Goal: Task Accomplishment & Management: Manage account settings

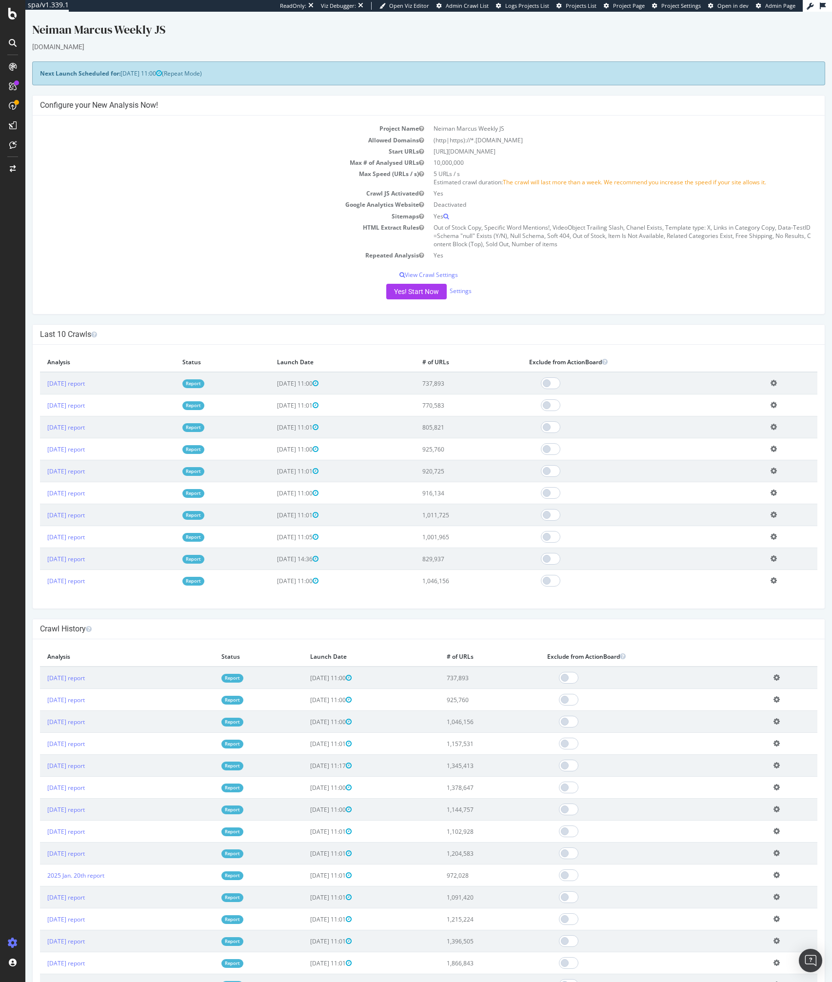
click at [264, 250] on td "Repeated Analysis" at bounding box center [234, 255] width 389 height 11
click at [61, 142] on div "SpeedWorkers" at bounding box center [57, 147] width 43 height 10
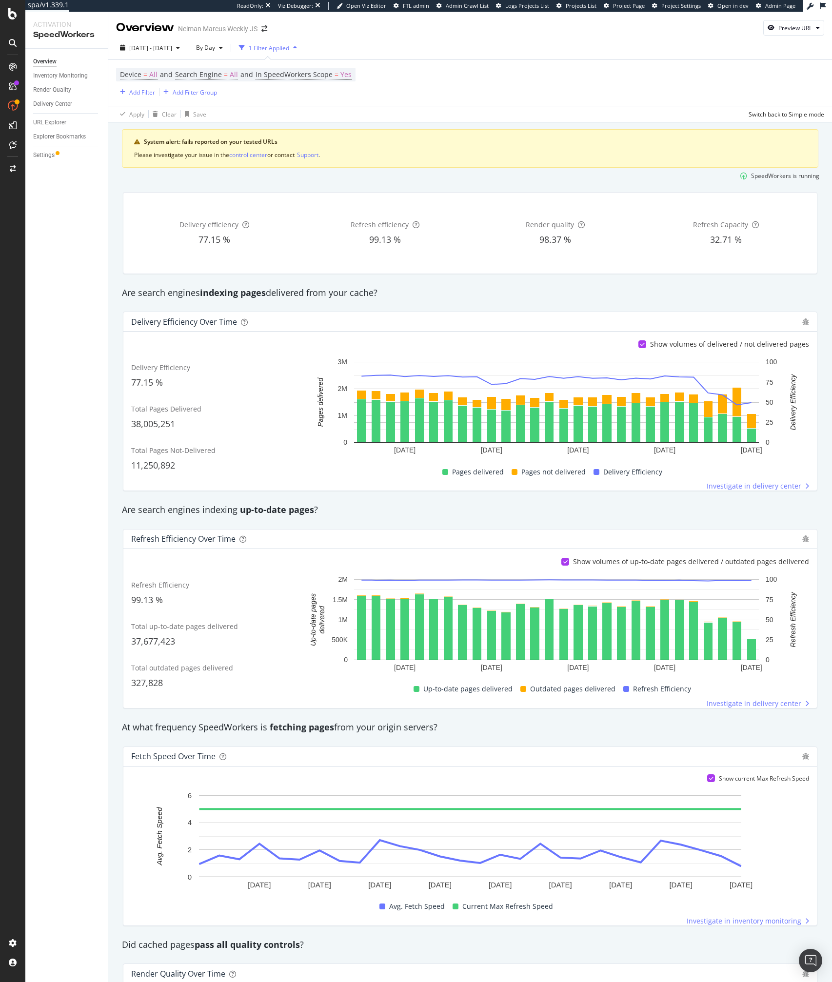
click at [288, 312] on div "Delivery Efficiency over time" at bounding box center [469, 322] width 693 height 20
click at [68, 76] on div "Inventory Monitoring" at bounding box center [60, 76] width 55 height 10
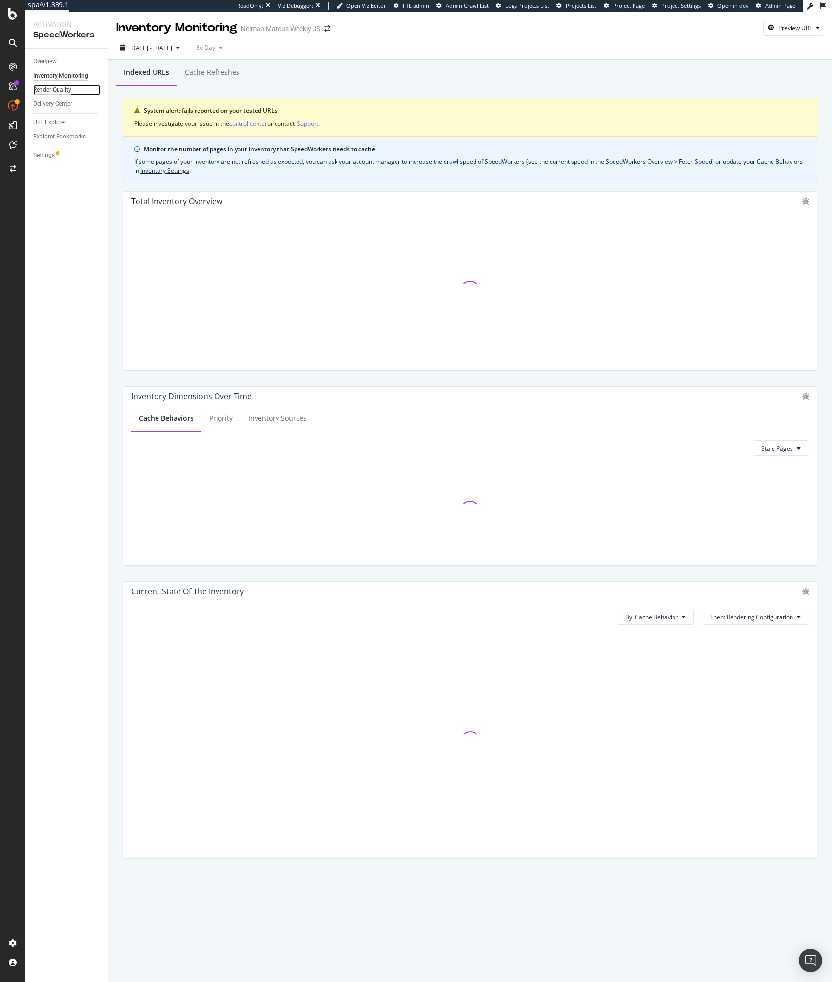
click at [60, 91] on div "Render Quality" at bounding box center [52, 90] width 38 height 10
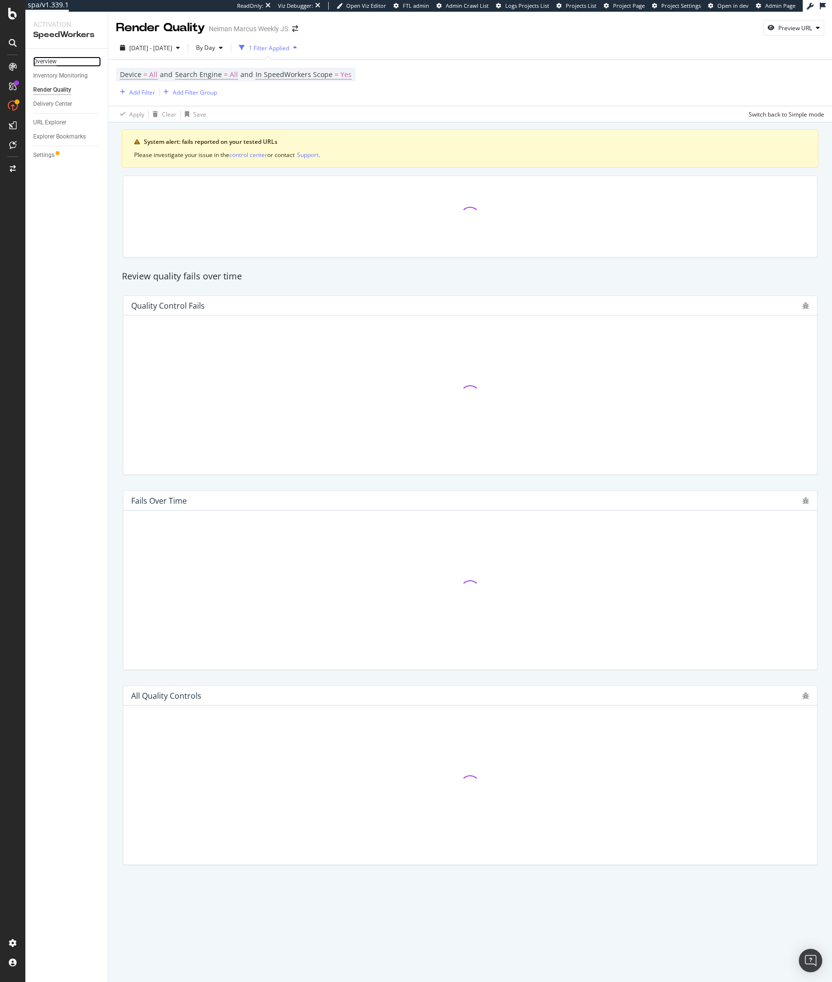
click at [46, 59] on div "Overview" at bounding box center [44, 62] width 23 height 10
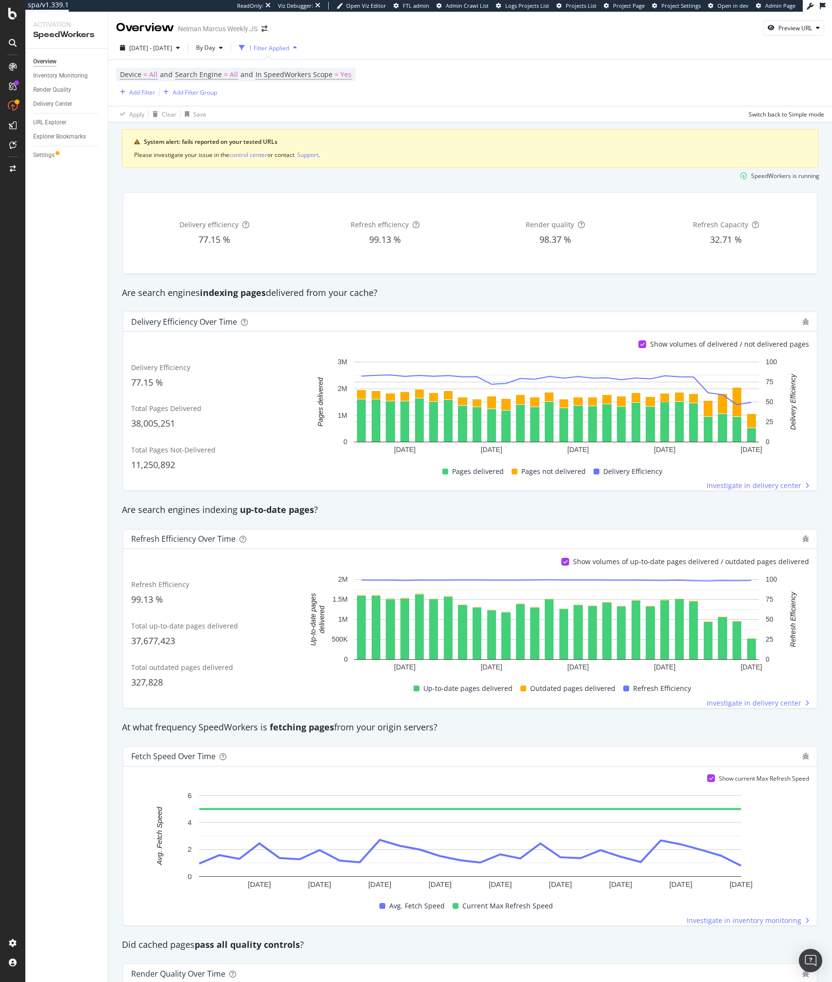
click at [262, 704] on div "Refresh Efficiency 99.13 % Total up-to-date pages delivered 37,677,423 Total ou…" at bounding box center [470, 641] width 678 height 134
click at [252, 725] on div "At what frequency SpeedWorkers is fetching pages from your origin servers?" at bounding box center [470, 727] width 706 height 13
click at [48, 155] on div "Settings" at bounding box center [43, 155] width 21 height 10
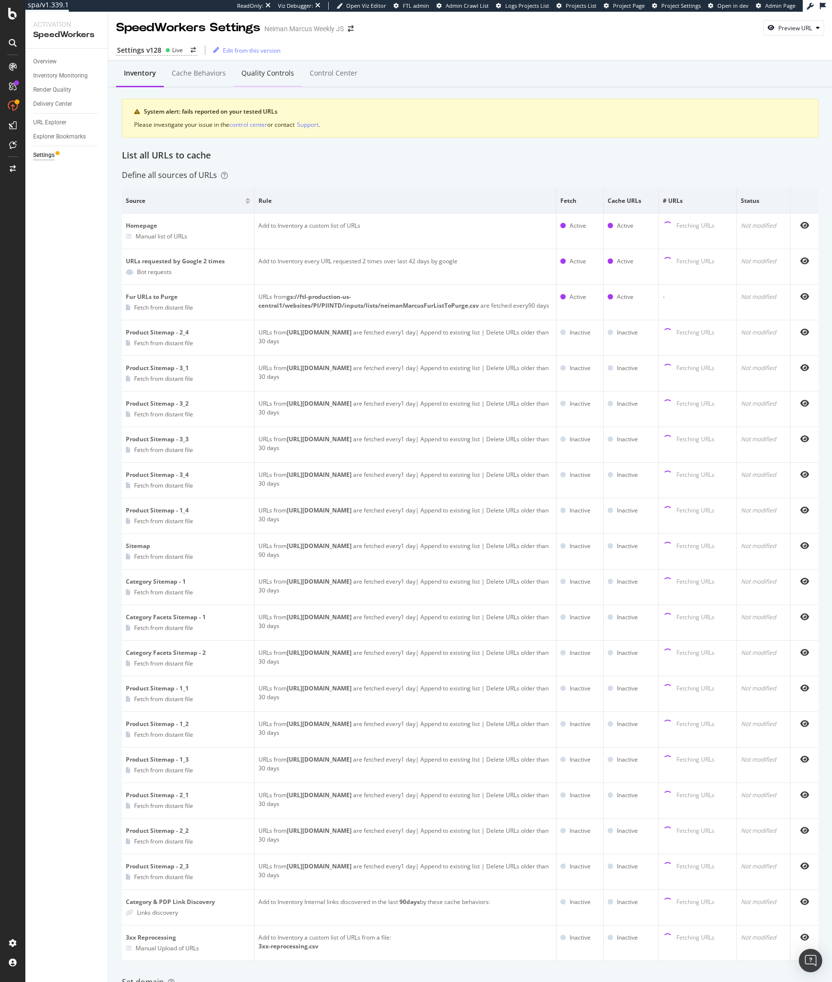
click at [275, 64] on div "Quality Controls" at bounding box center [268, 73] width 68 height 27
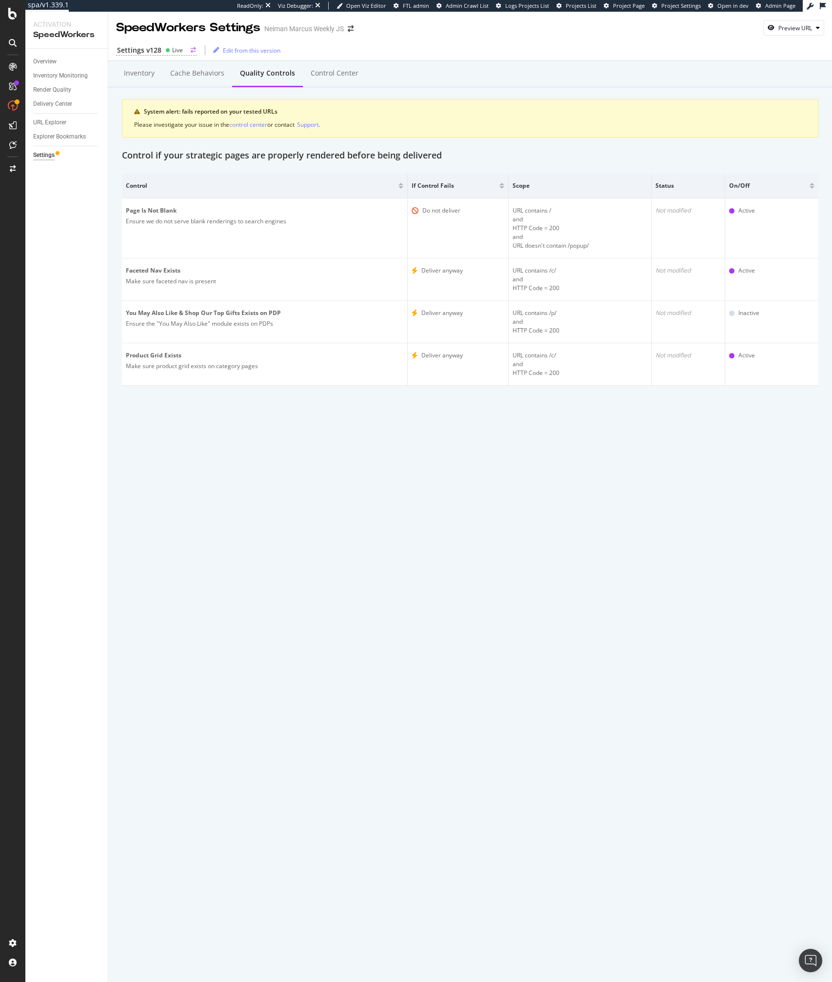
click at [155, 54] on div "Settings v128" at bounding box center [139, 50] width 44 height 10
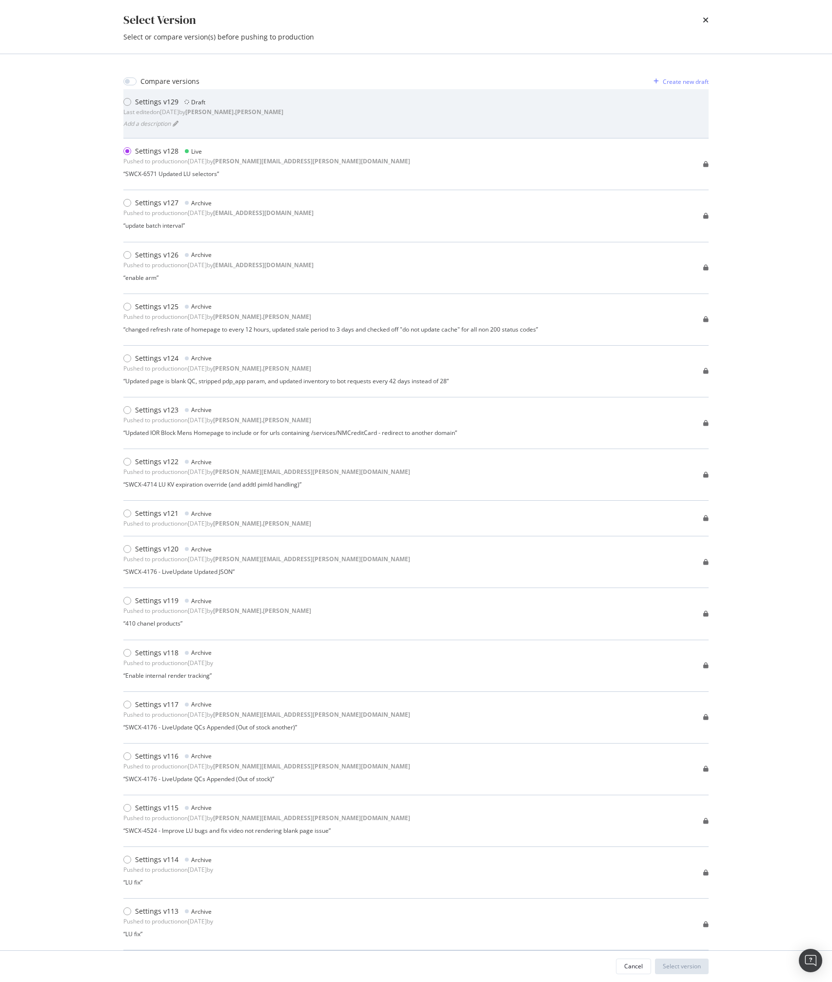
click at [168, 100] on div "Settings v129" at bounding box center [156, 102] width 43 height 10
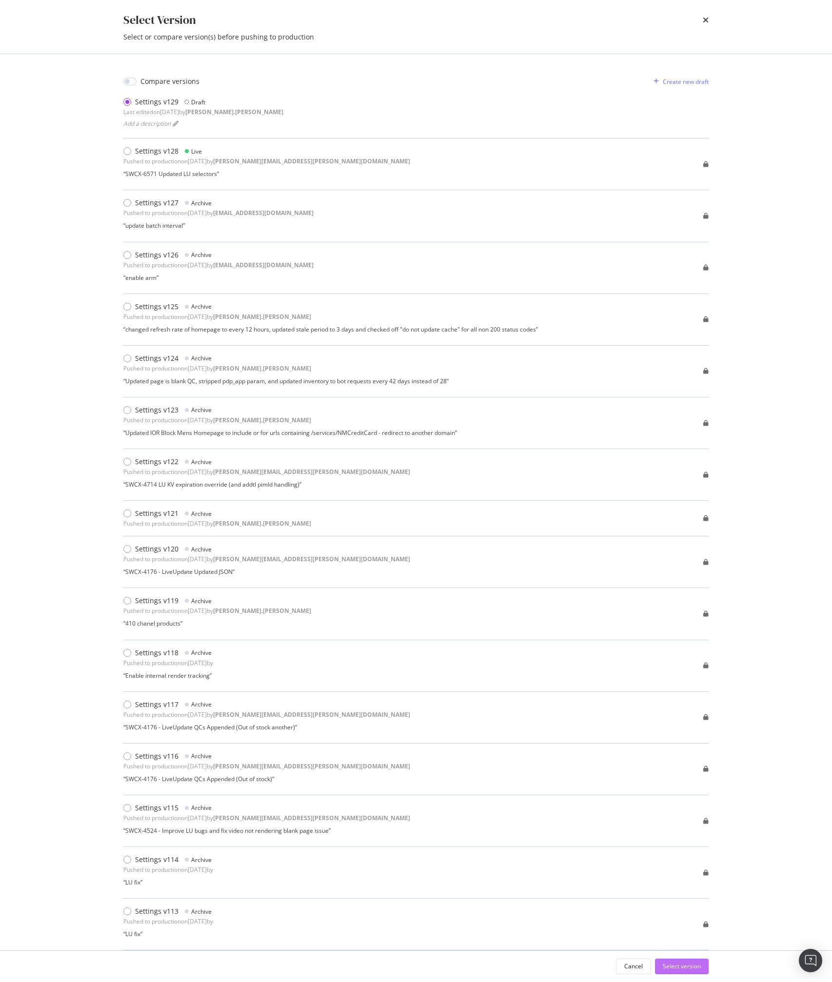
click at [692, 961] on div "Select version" at bounding box center [682, 966] width 38 height 15
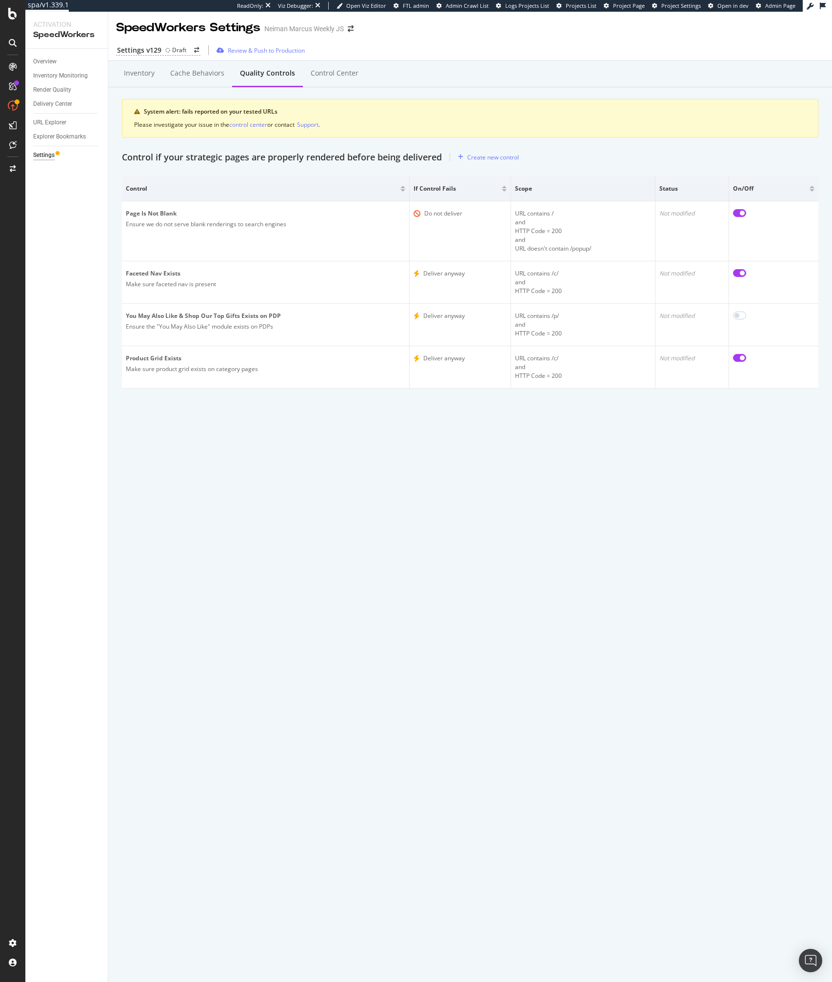
click at [648, 716] on div "SpeedWorkers Settings Neiman Marcus Weekly JS Settings v129 Draft Review & Push…" at bounding box center [470, 497] width 724 height 970
click at [278, 413] on div "Inventory Cache behaviors Quality Controls Control Center System alert: fails r…" at bounding box center [470, 242] width 724 height 362
click at [270, 563] on div "SpeedWorkers Settings Neiman Marcus Weekly JS Settings v129 Draft Review & Push…" at bounding box center [470, 497] width 724 height 970
click at [269, 563] on div "SpeedWorkers Settings Neiman Marcus Weekly JS Settings v129 Draft Review & Push…" at bounding box center [470, 497] width 724 height 970
click at [230, 552] on div "SpeedWorkers Settings Neiman Marcus Weekly JS Settings v129 Draft Review & Push…" at bounding box center [470, 497] width 724 height 970
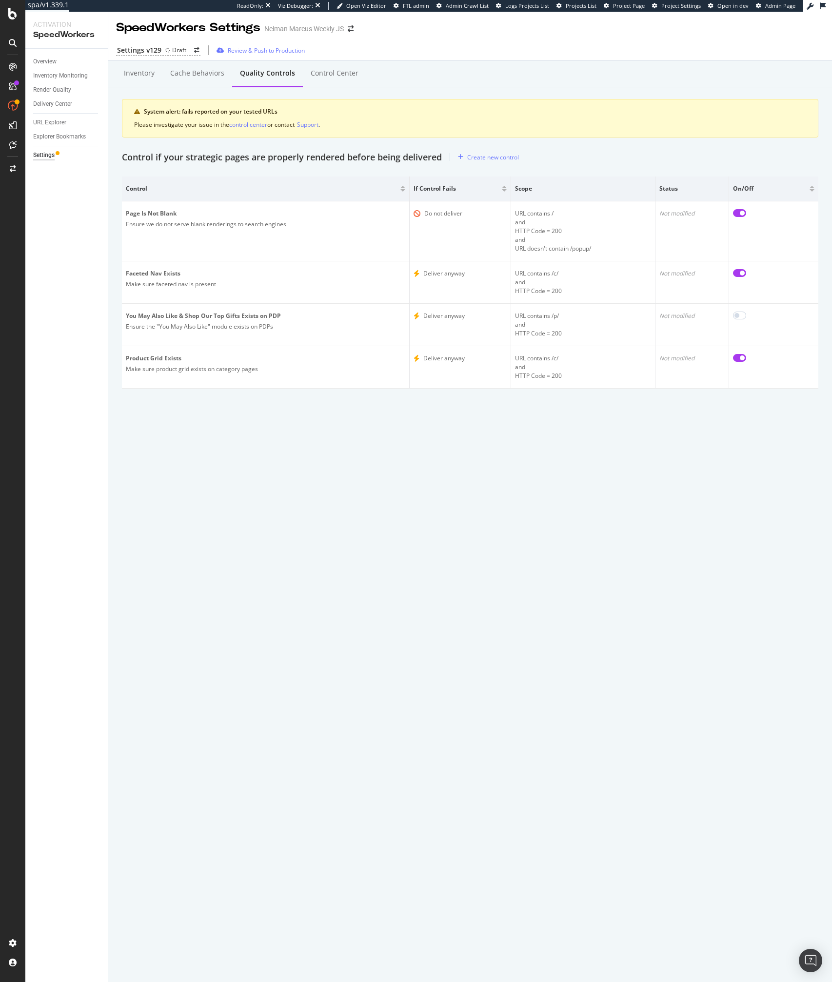
click at [230, 552] on div "SpeedWorkers Settings Neiman Marcus Weekly JS Settings v129 Draft Review & Push…" at bounding box center [470, 497] width 724 height 970
click at [125, 644] on div "SpeedWorkers Settings Neiman Marcus Weekly JS Settings v129 Draft Review & Push…" at bounding box center [470, 497] width 724 height 970
click at [199, 532] on div "SpeedWorkers Settings Neiman Marcus Weekly JS Settings v129 Draft Review & Push…" at bounding box center [470, 497] width 724 height 970
click at [163, 443] on div "SpeedWorkers Settings Neiman Marcus Weekly JS Settings v129 Draft Review & Push…" at bounding box center [470, 497] width 724 height 970
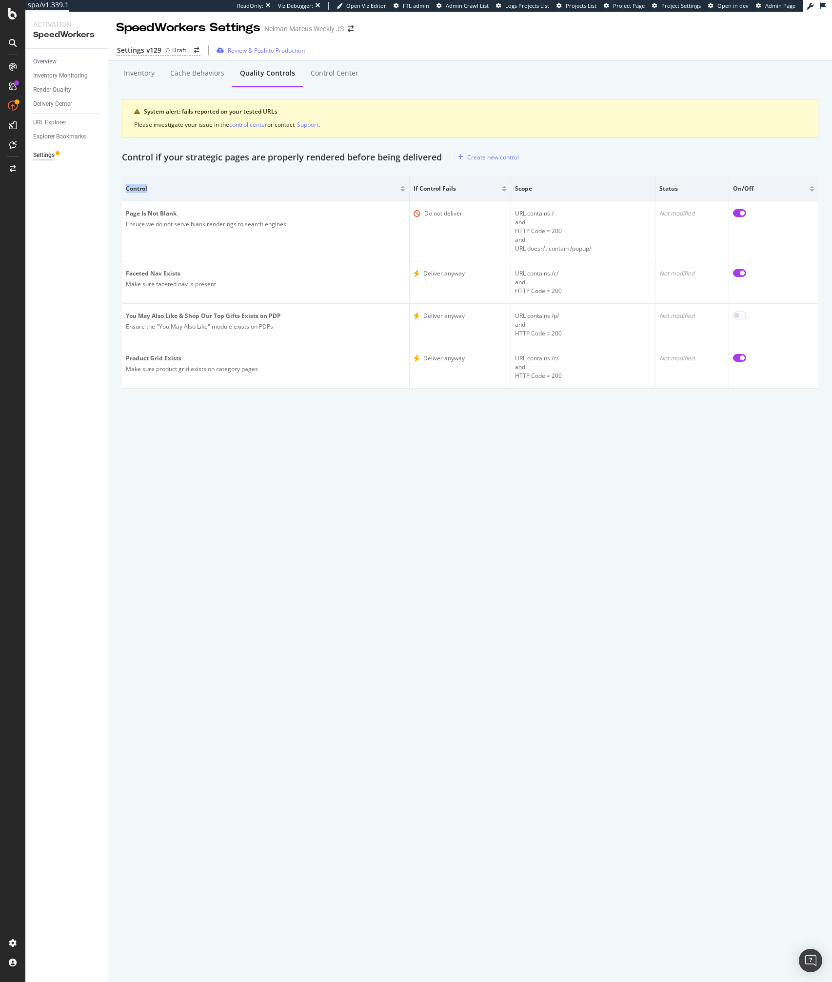
click at [163, 443] on div "SpeedWorkers Settings Neiman Marcus Weekly JS Settings v129 Draft Review & Push…" at bounding box center [470, 497] width 724 height 970
click at [200, 583] on div "SpeedWorkers Settings Neiman Marcus Weekly JS Settings v129 Draft Review & Push…" at bounding box center [470, 497] width 724 height 970
click at [435, 791] on div "SpeedWorkers Settings Neiman Marcus Weekly JS Settings v129 Draft Review & Push…" at bounding box center [470, 497] width 724 height 970
click at [363, 617] on div "SpeedWorkers Settings Neiman Marcus Weekly JS Settings v129 Draft Review & Push…" at bounding box center [470, 497] width 724 height 970
click at [406, 443] on div "SpeedWorkers Settings Neiman Marcus Weekly JS Settings v129 Draft Review & Push…" at bounding box center [470, 497] width 724 height 970
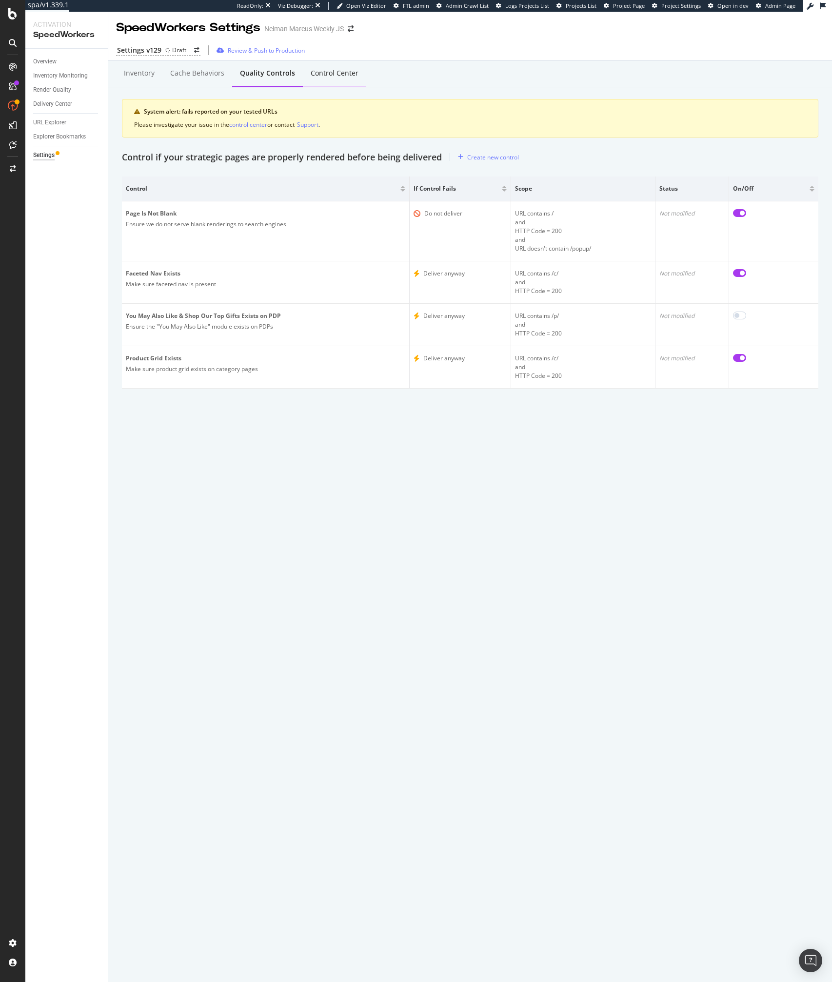
click at [336, 78] on div "Control Center" at bounding box center [335, 73] width 48 height 10
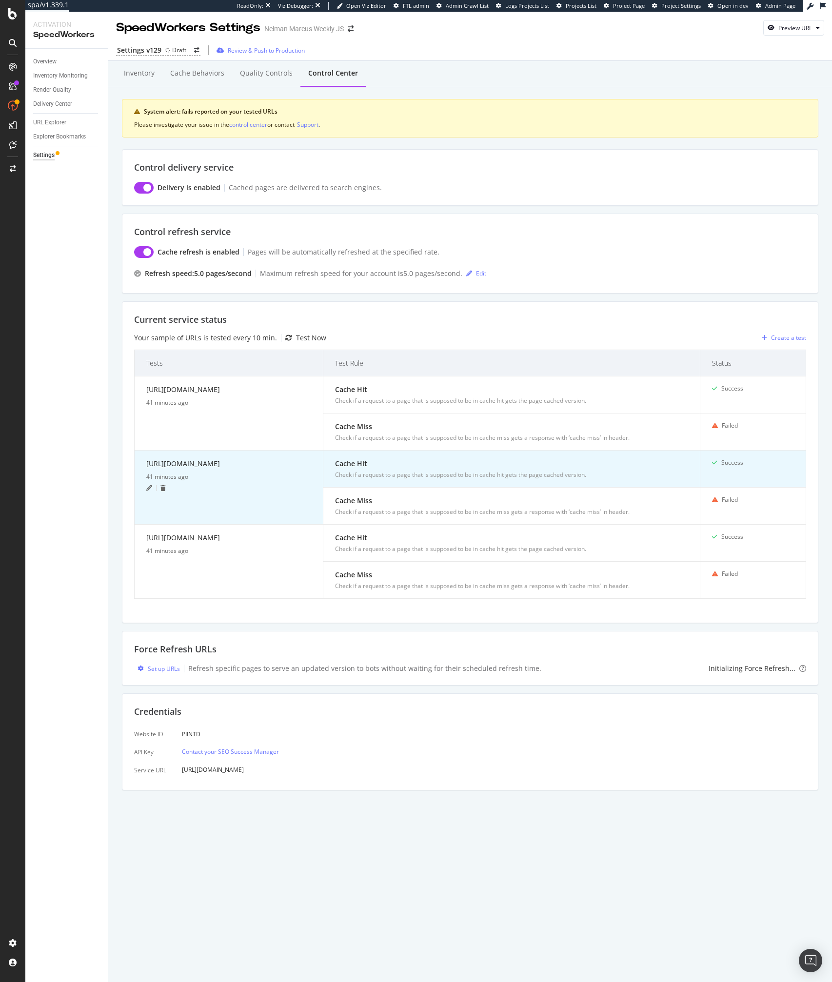
click at [196, 464] on div "https://www.neimanmarcus.com" at bounding box center [228, 465] width 165 height 14
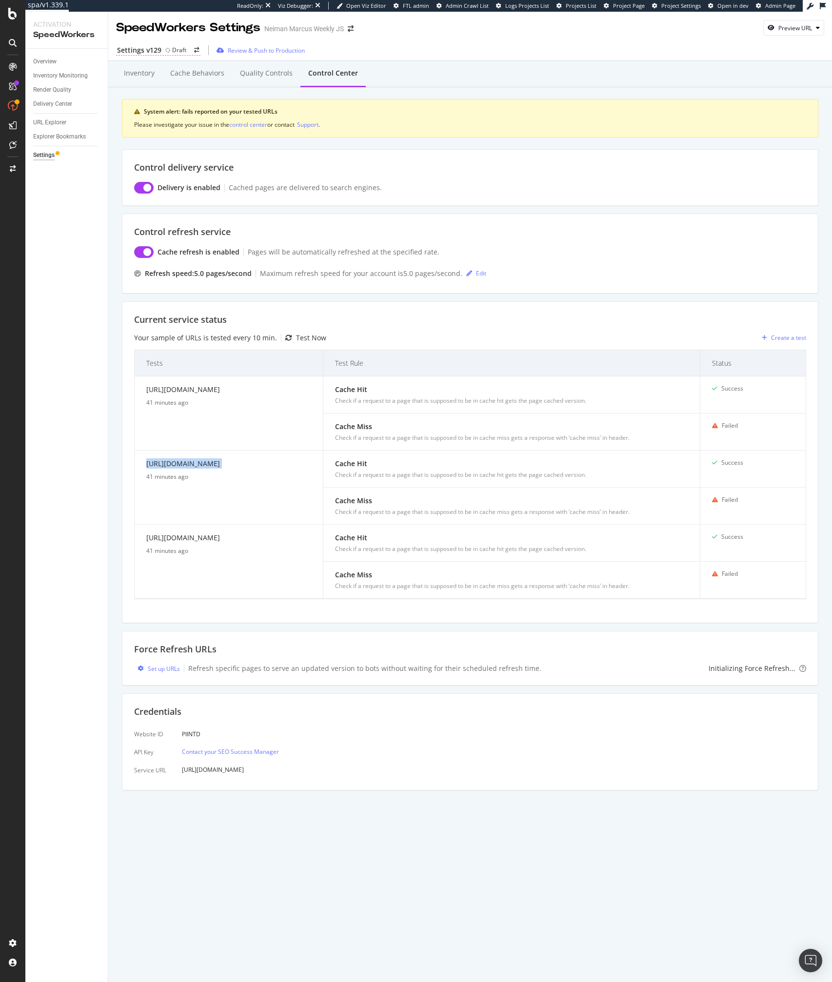
click at [556, 118] on div "System alert: fails reported on your tested URLs Please investigate your issue …" at bounding box center [470, 118] width 696 height 39
click at [50, 62] on div "Overview" at bounding box center [44, 62] width 23 height 10
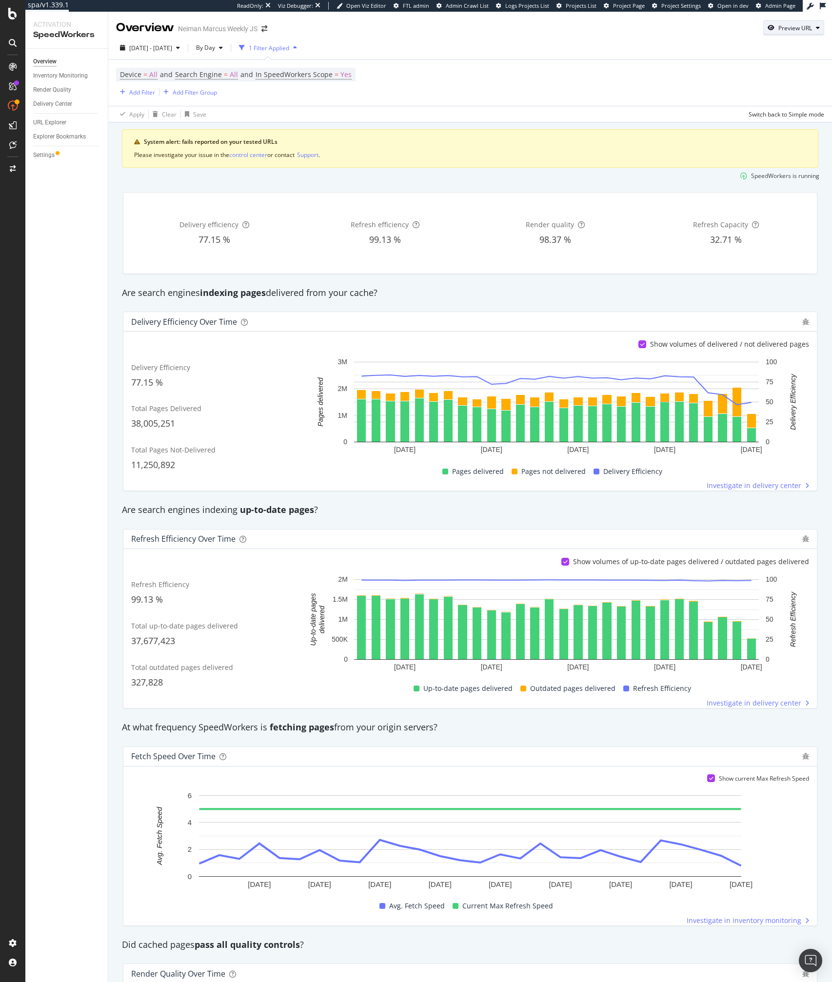
click at [797, 27] on div "Preview URL" at bounding box center [795, 28] width 34 height 8
click at [758, 71] on input "url" at bounding box center [763, 72] width 106 height 17
paste input "https://www.neimanmarcus.com"
type input "https://www.neimanmarcus.com"
click at [801, 93] on div "Preview" at bounding box center [805, 91] width 21 height 8
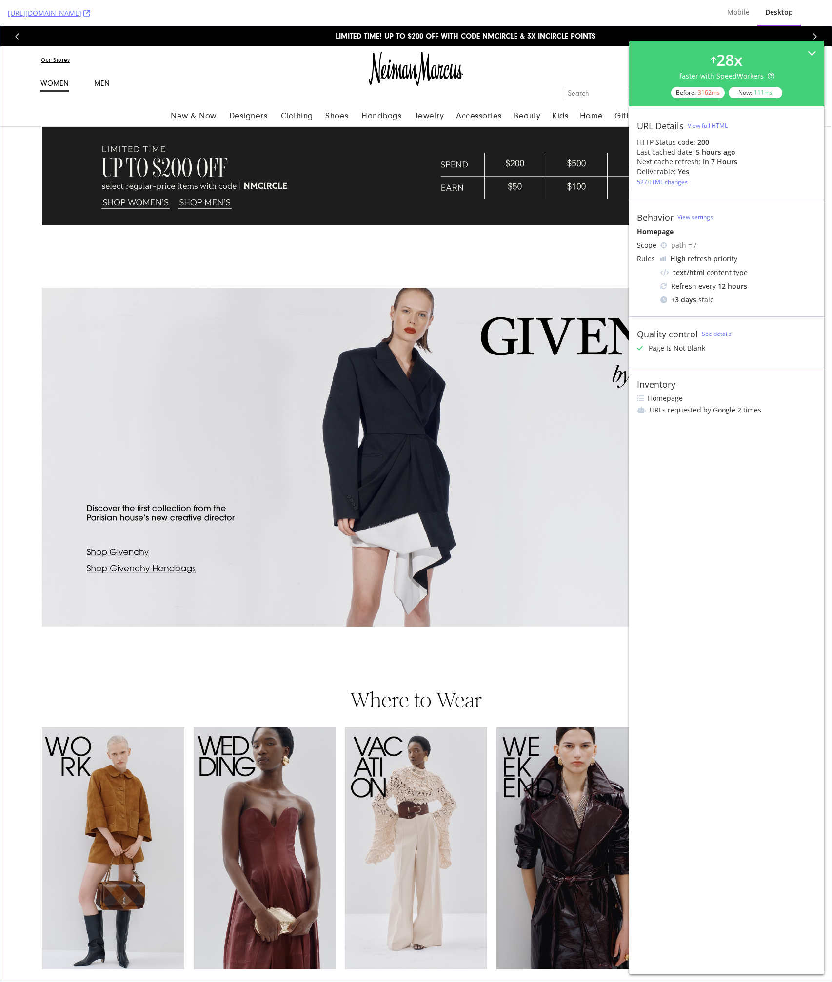
click at [0, 26] on img at bounding box center [0, 26] width 0 height 0
click at [732, 156] on div "5 hours ago" at bounding box center [715, 152] width 39 height 10
click at [734, 6] on div "Mobile" at bounding box center [738, 13] width 38 height 27
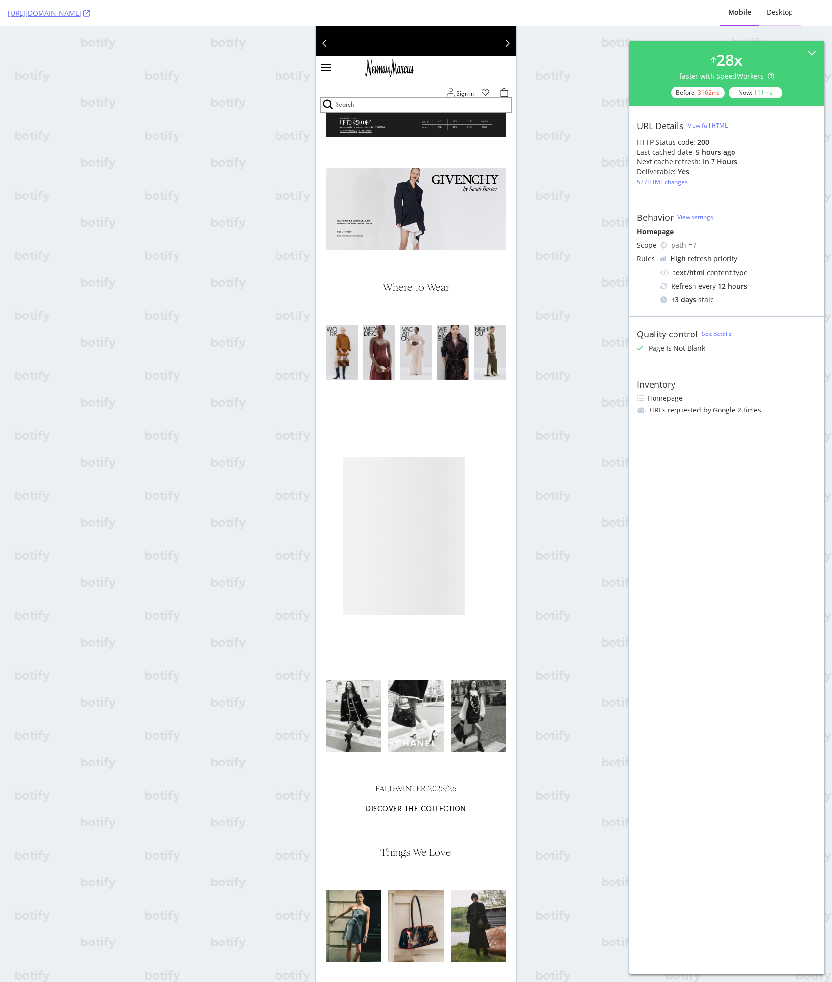
click at [777, 11] on div "Desktop" at bounding box center [780, 12] width 26 height 10
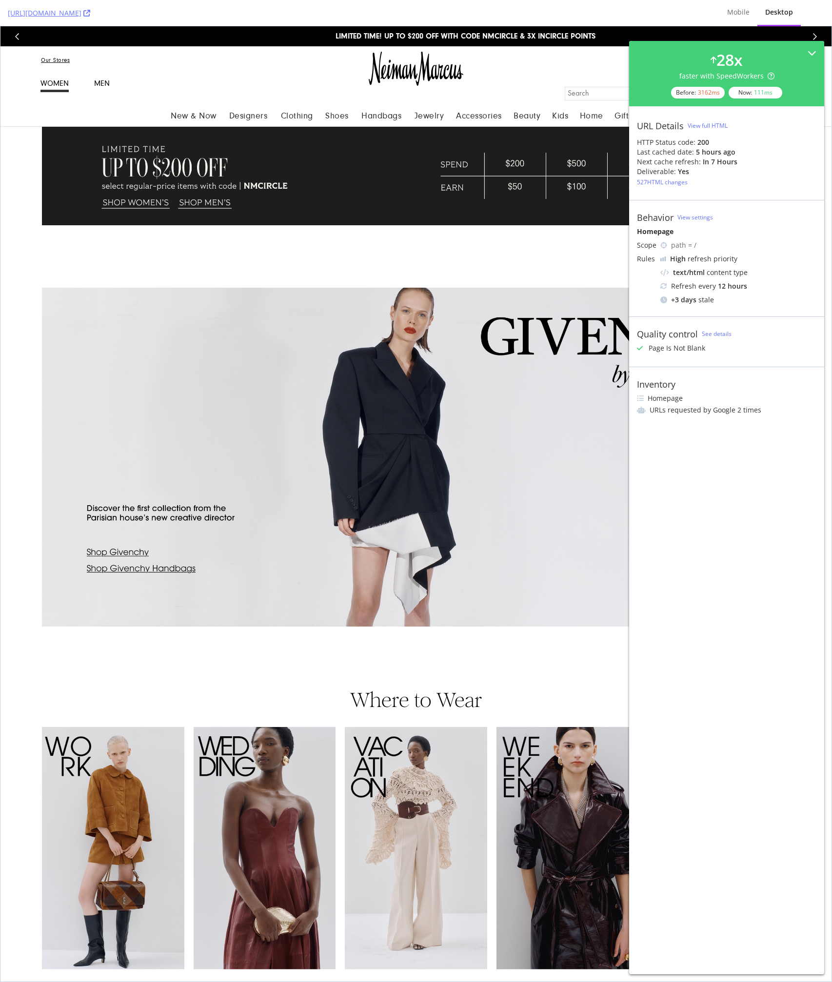
click at [0, 26] on img at bounding box center [0, 26] width 0 height 0
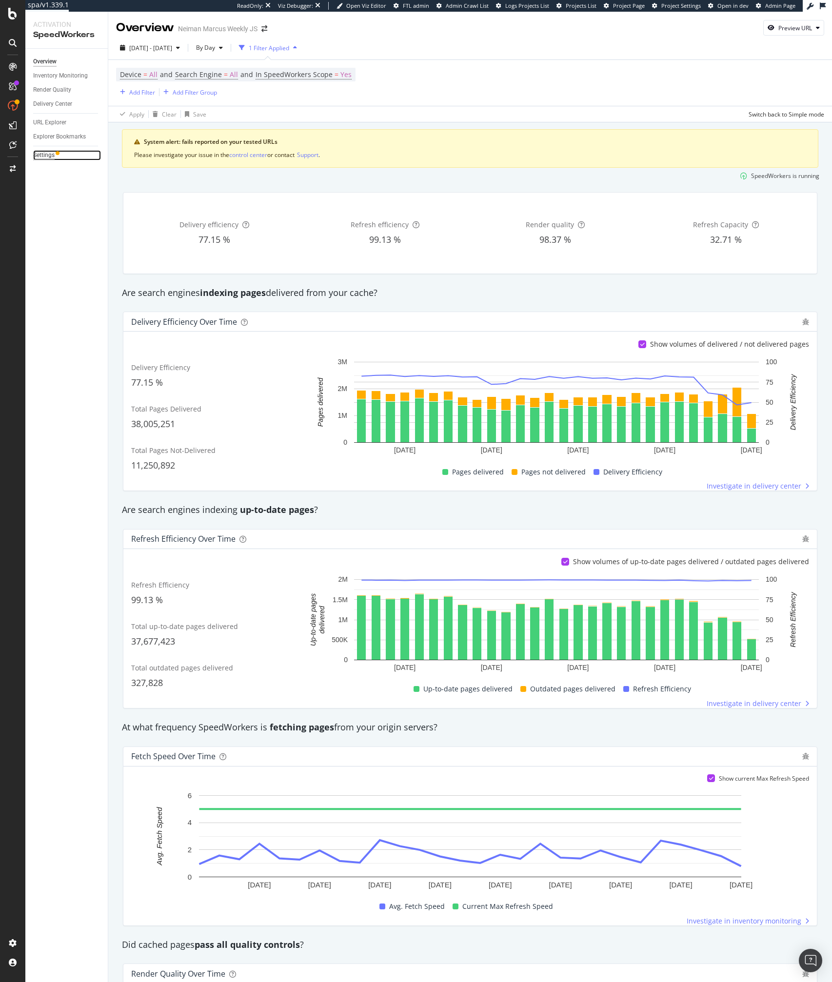
click at [45, 155] on div "Settings" at bounding box center [43, 155] width 21 height 10
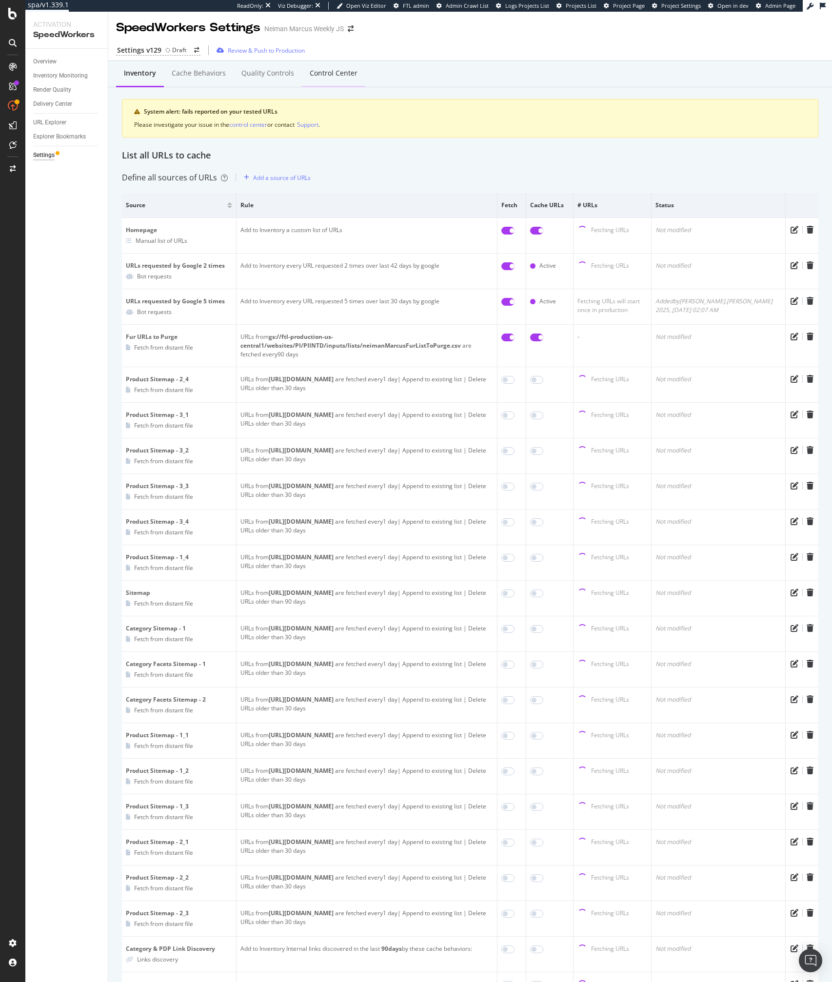
click at [327, 79] on div "Control Center" at bounding box center [333, 73] width 63 height 27
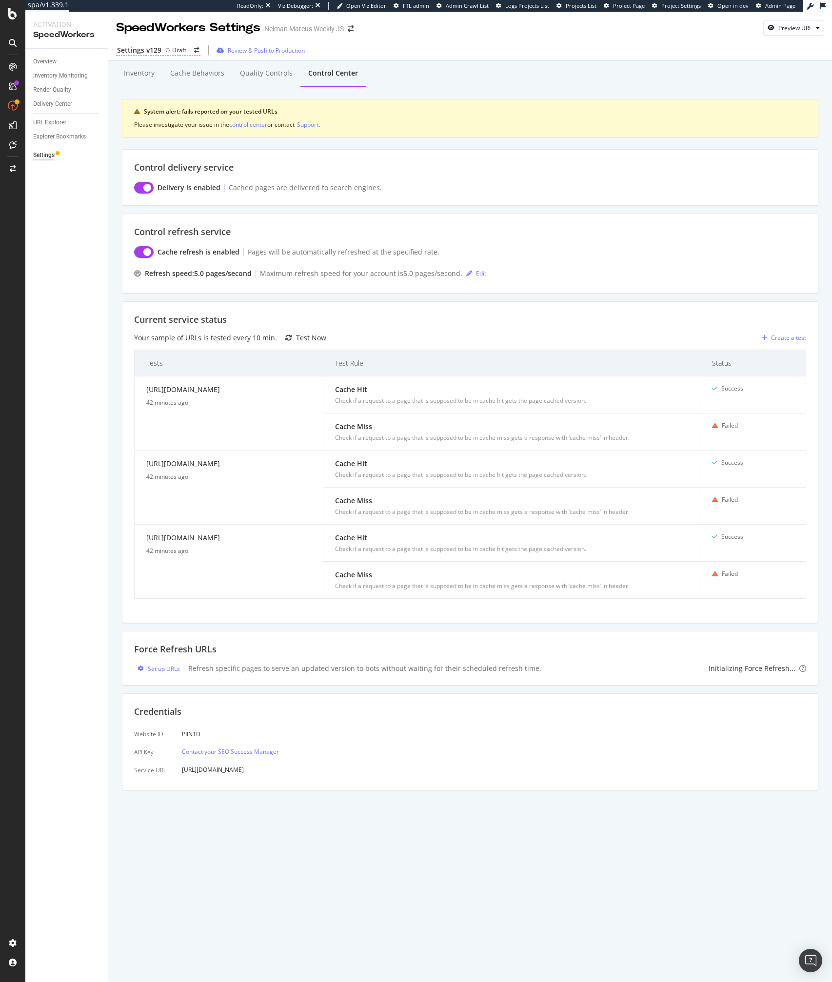
click at [206, 768] on div "[URL][DOMAIN_NAME]" at bounding box center [230, 770] width 97 height 16
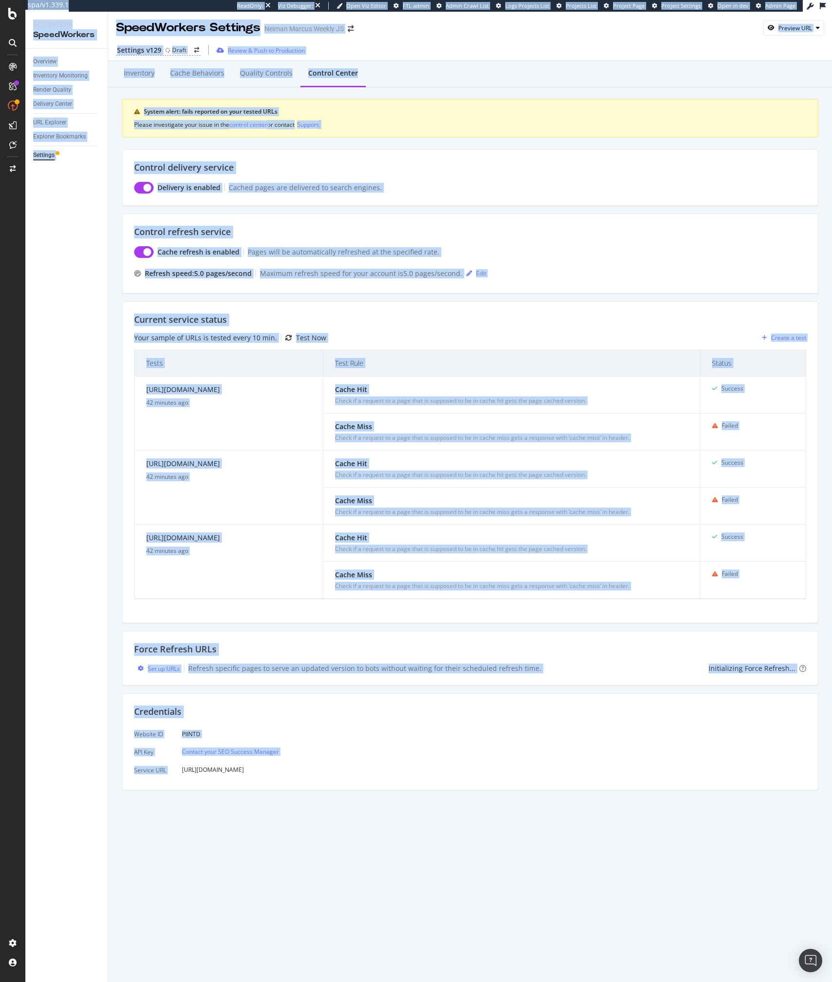
click at [206, 768] on div "[URL][DOMAIN_NAME]" at bounding box center [230, 770] width 97 height 16
copy div "argelius"
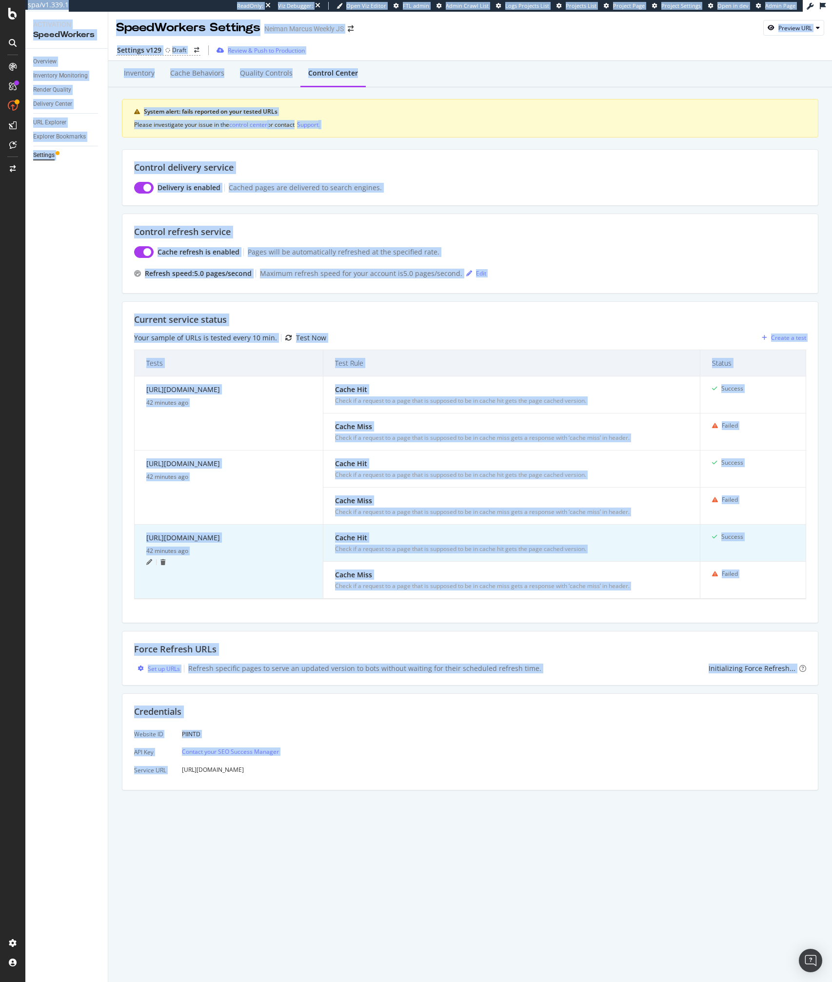
click at [283, 586] on td "https://www.neimanmarcus.com/ 42 minutes ago" at bounding box center [229, 562] width 189 height 74
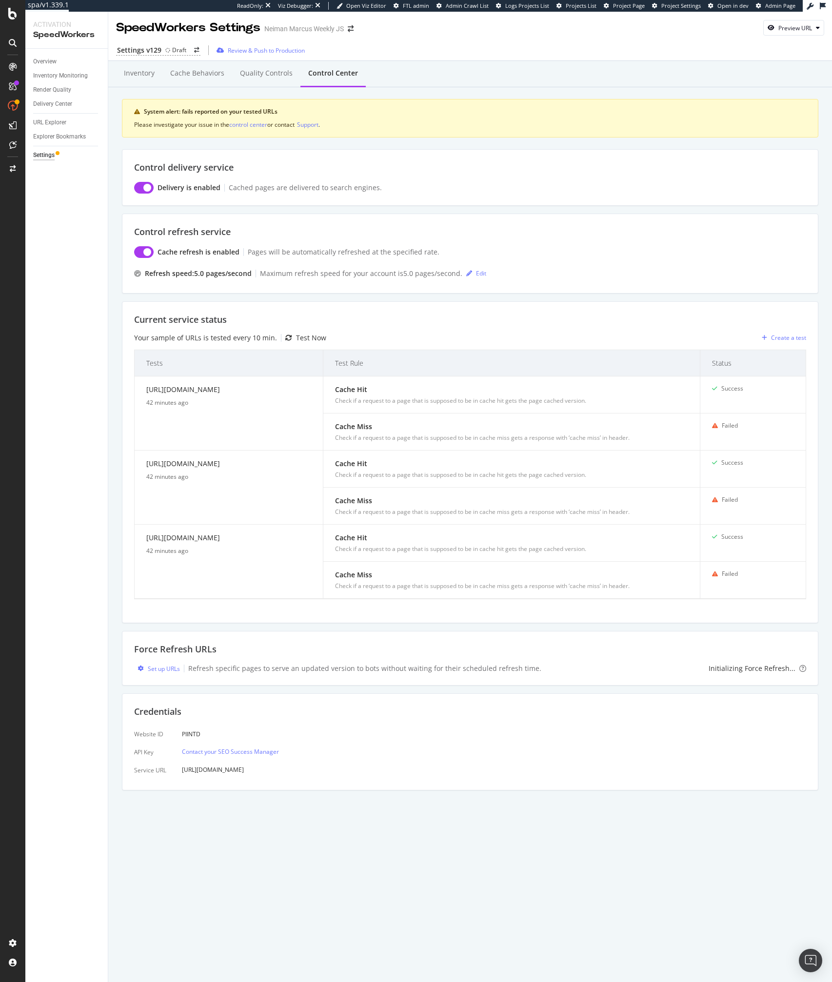
click at [221, 610] on div "Current service status Your sample of URLs is tested every 10 min. Test Now Cre…" at bounding box center [470, 462] width 696 height 322
click at [41, 159] on div "Settings" at bounding box center [43, 155] width 21 height 10
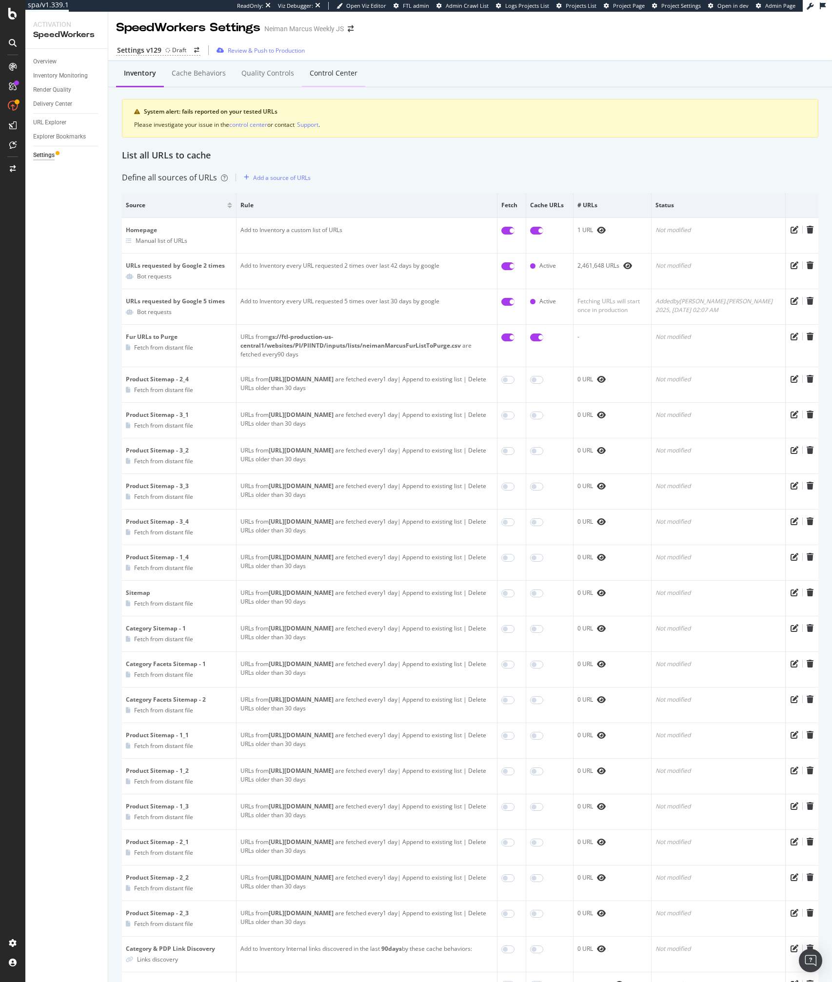
click at [322, 80] on div "Control Center" at bounding box center [333, 73] width 63 height 27
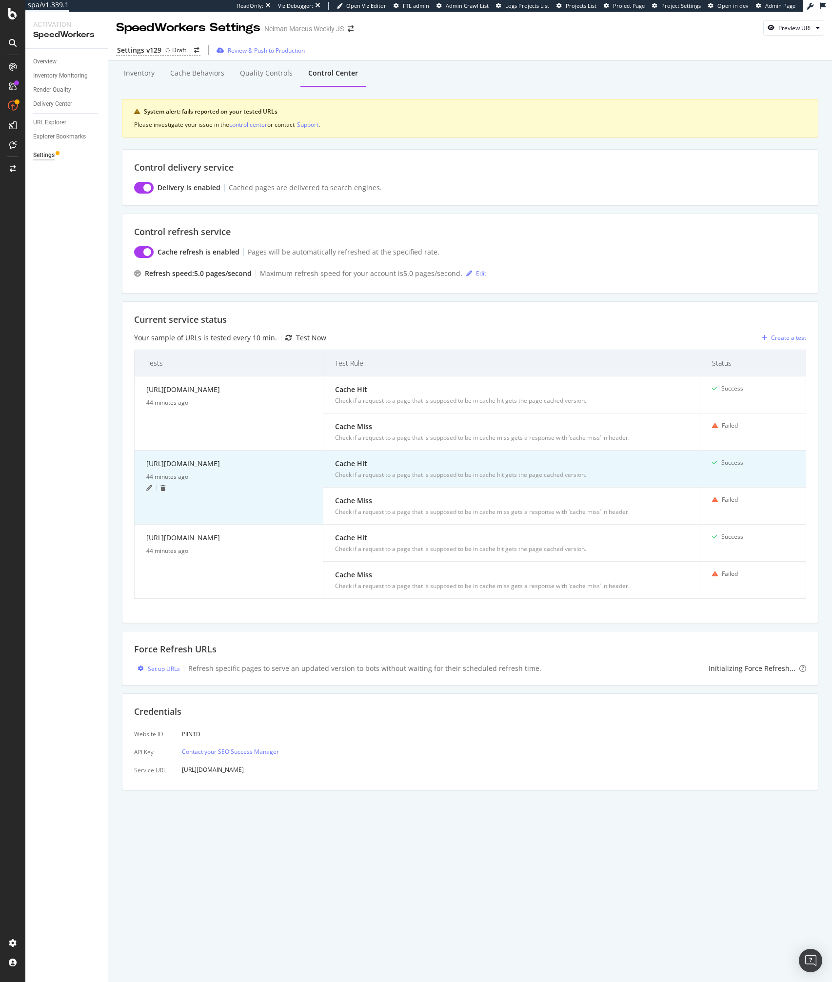
click at [148, 489] on icon at bounding box center [149, 488] width 6 height 6
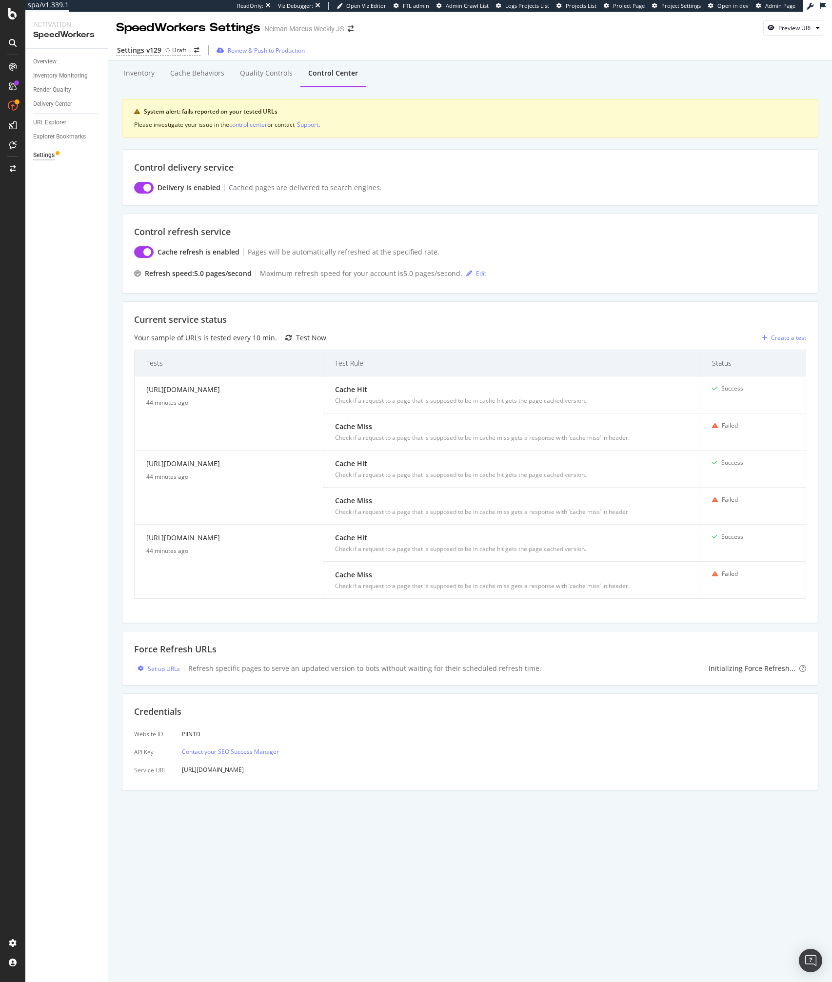
click at [505, 177] on div "Control delivery service Delivery is enabled Cached pages are delivered to sear…" at bounding box center [470, 177] width 696 height 57
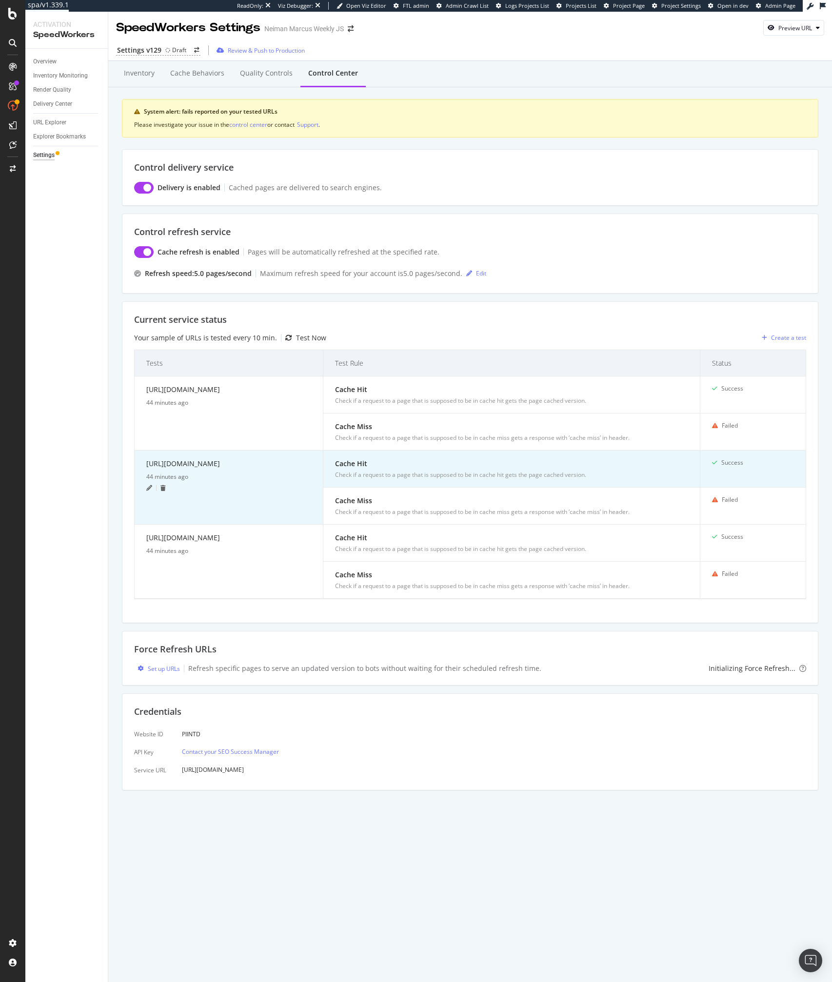
click at [148, 487] on icon at bounding box center [149, 488] width 6 height 6
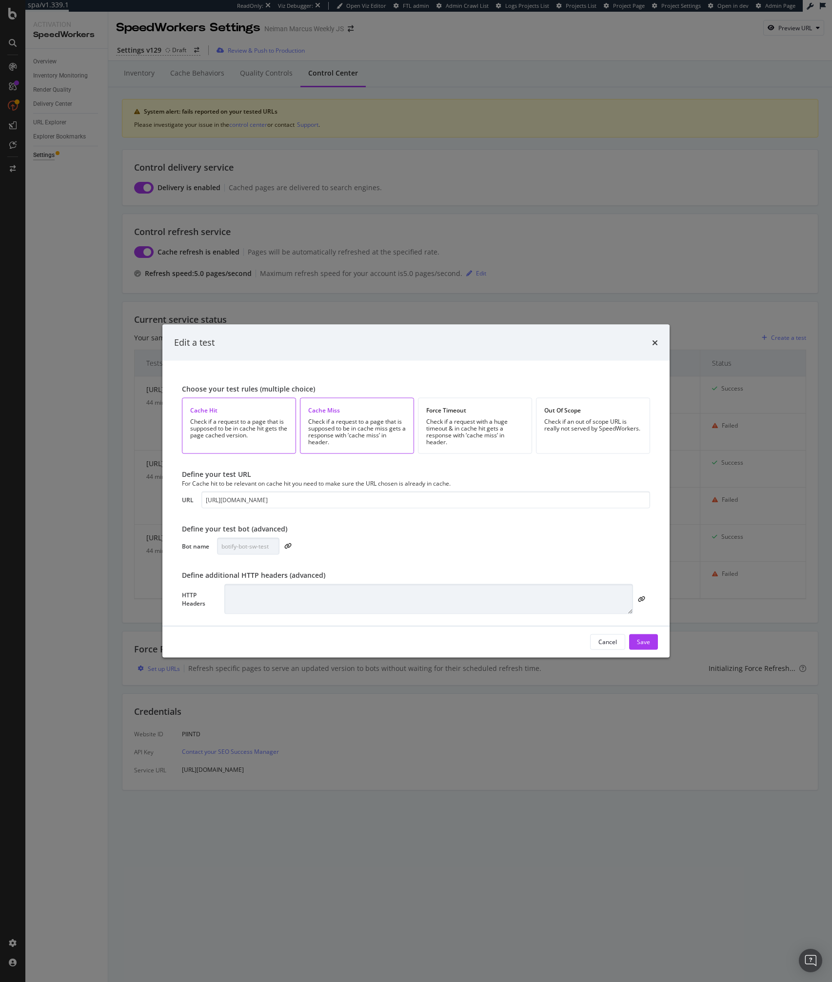
click at [355, 422] on div "Check if a request to a page that is supposed to be in cache miss gets a respon…" at bounding box center [357, 431] width 98 height 27
click at [426, 433] on div "Check if a request with a huge timeout & in cache hit gets a response with ‘cac…" at bounding box center [475, 431] width 98 height 27
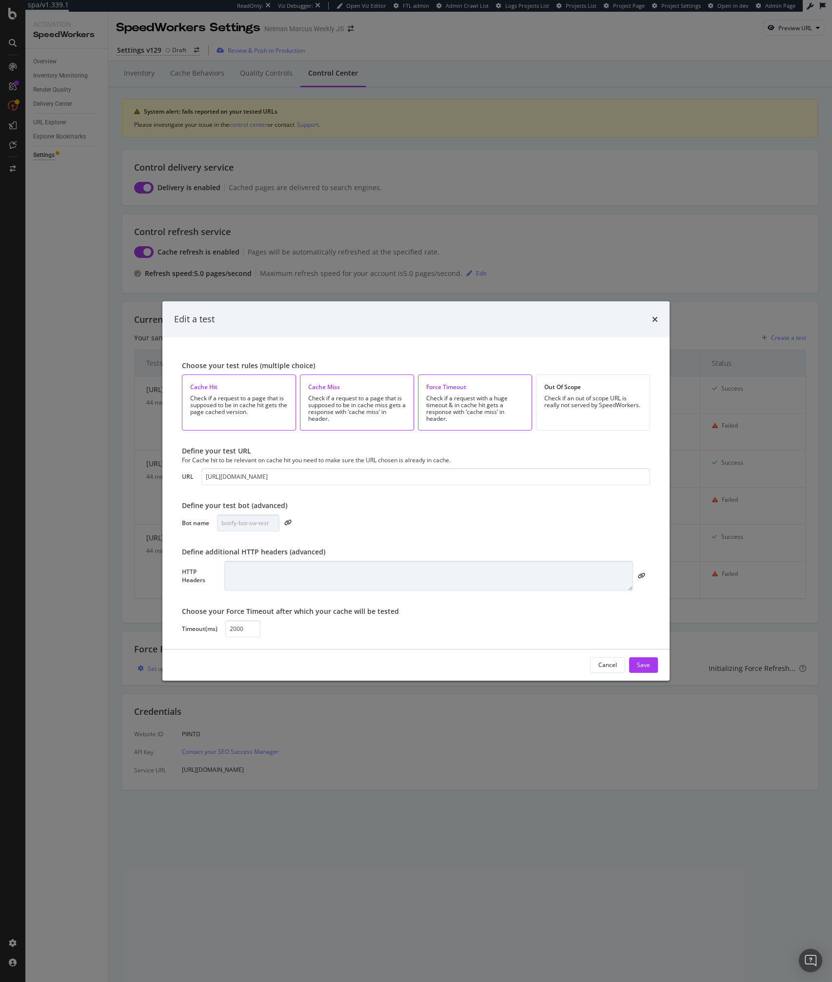
click at [465, 419] on div "Check if a request with a huge timeout & in cache hit gets a response with ‘cac…" at bounding box center [475, 408] width 98 height 27
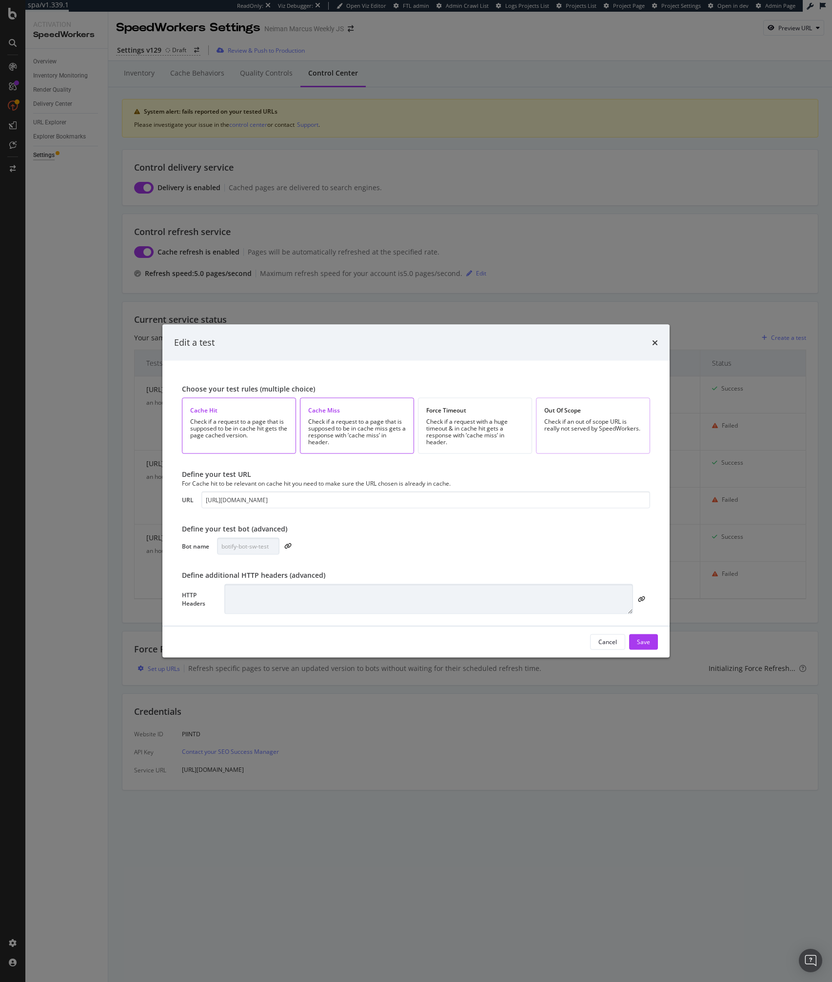
click at [583, 439] on div "Out Of Scope Check if an out of scope URL is really not served by SpeedWorkers." at bounding box center [593, 425] width 114 height 56
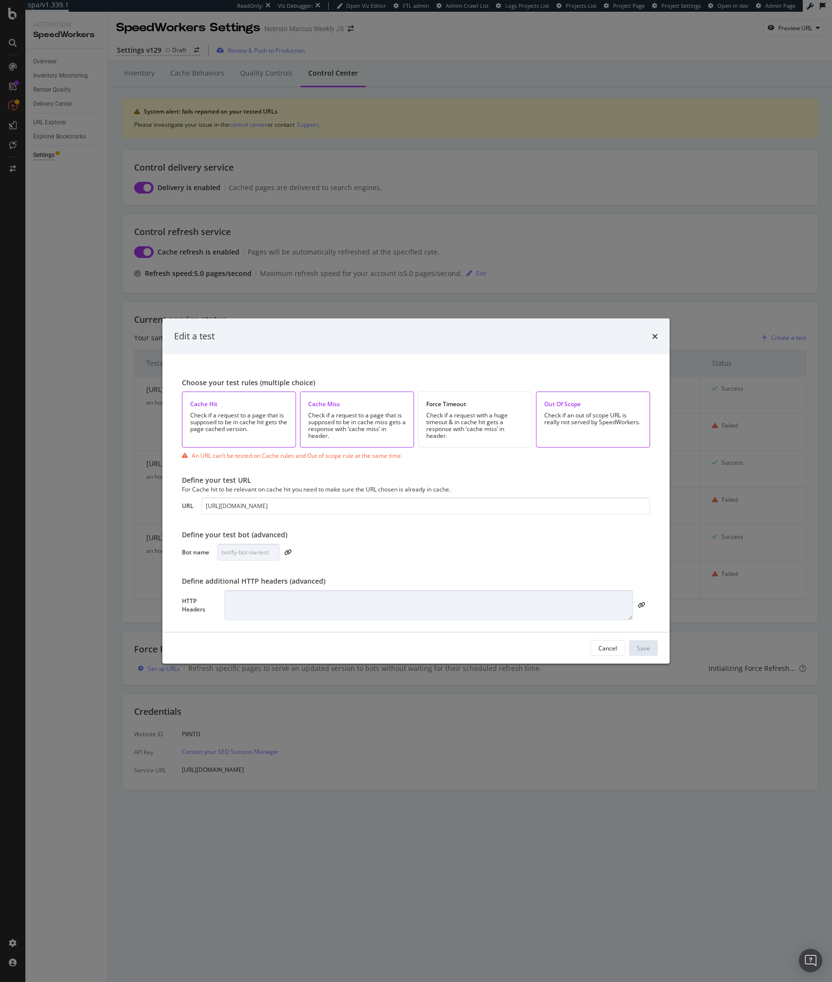
click at [583, 439] on div "Out Of Scope Check if an out of scope URL is really not served by SpeedWorkers." at bounding box center [593, 420] width 114 height 56
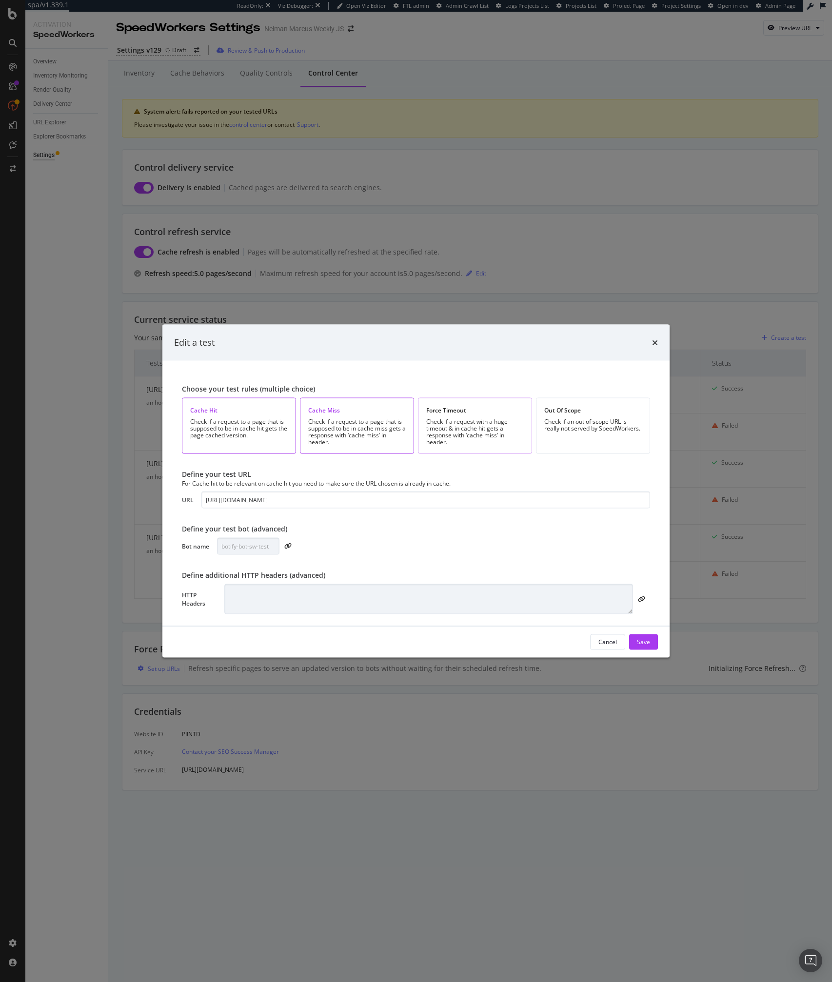
click at [471, 447] on div "Force Timeout Check if a request with a huge timeout & in cache hit gets a resp…" at bounding box center [475, 425] width 114 height 56
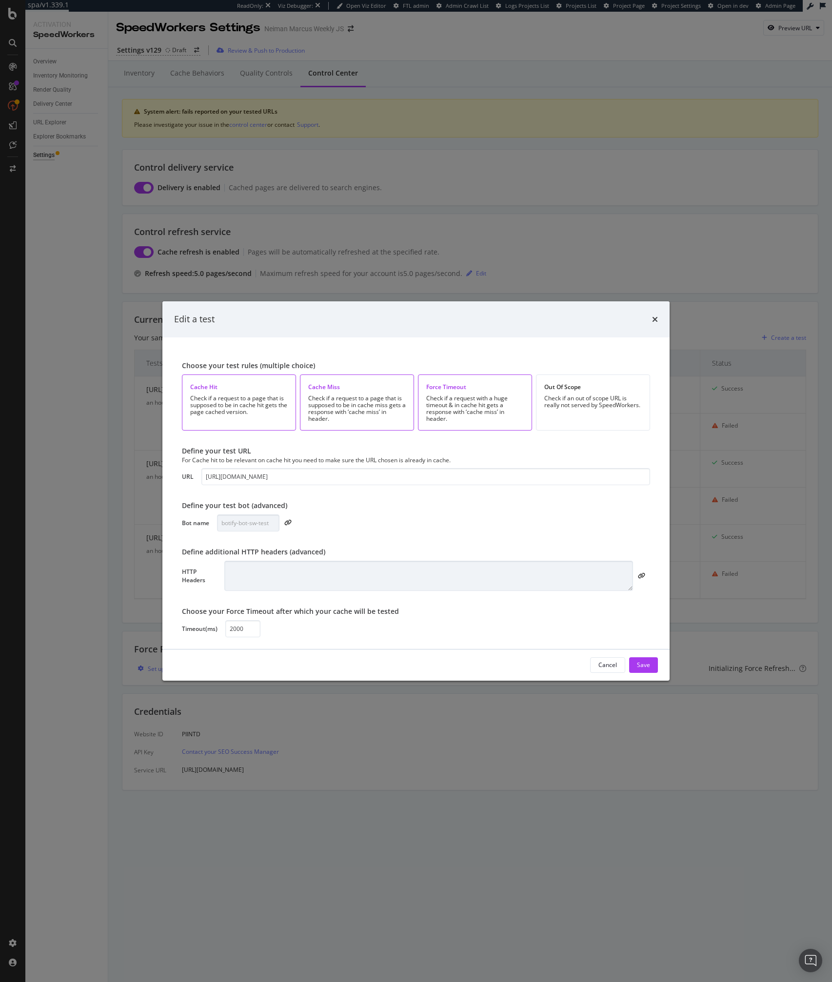
click at [467, 410] on div "Check if a request with a huge timeout & in cache hit gets a response with ‘cac…" at bounding box center [475, 408] width 98 height 27
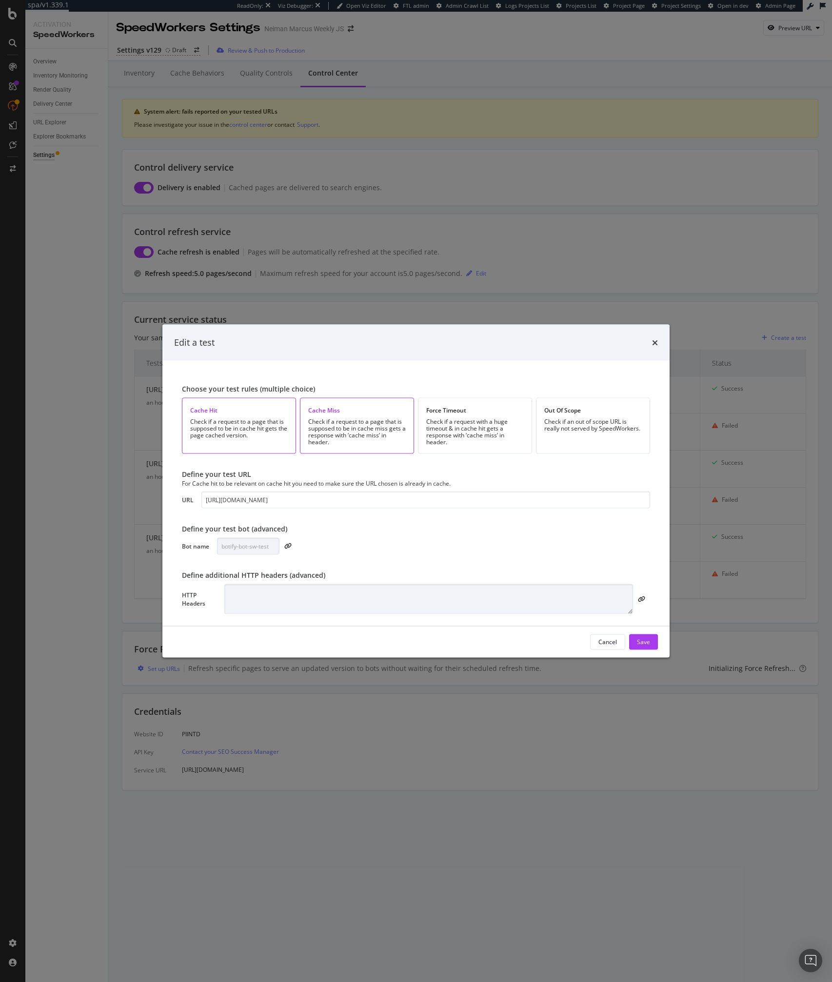
click at [522, 179] on div "Edit a test Choose your test rules (multiple choice) Cache Hit Check if a reque…" at bounding box center [416, 491] width 832 height 982
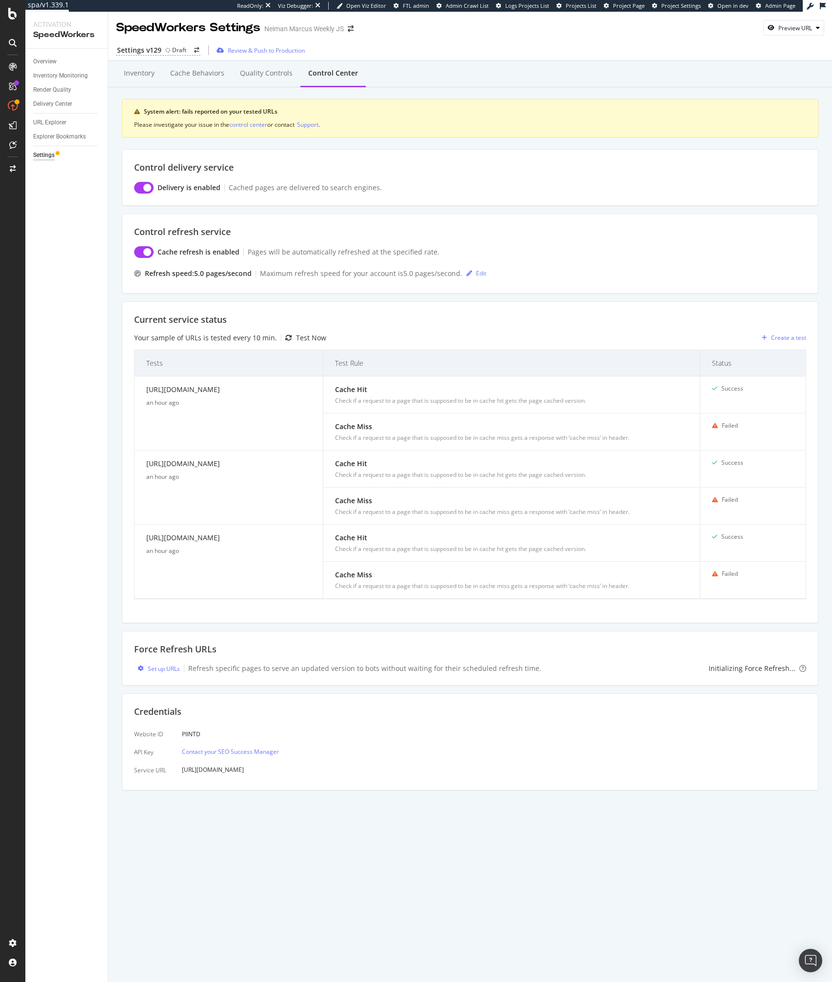
click at [45, 116] on div "URL Explorer" at bounding box center [70, 123] width 75 height 14
click at [40, 121] on div "URL Explorer" at bounding box center [49, 123] width 33 height 10
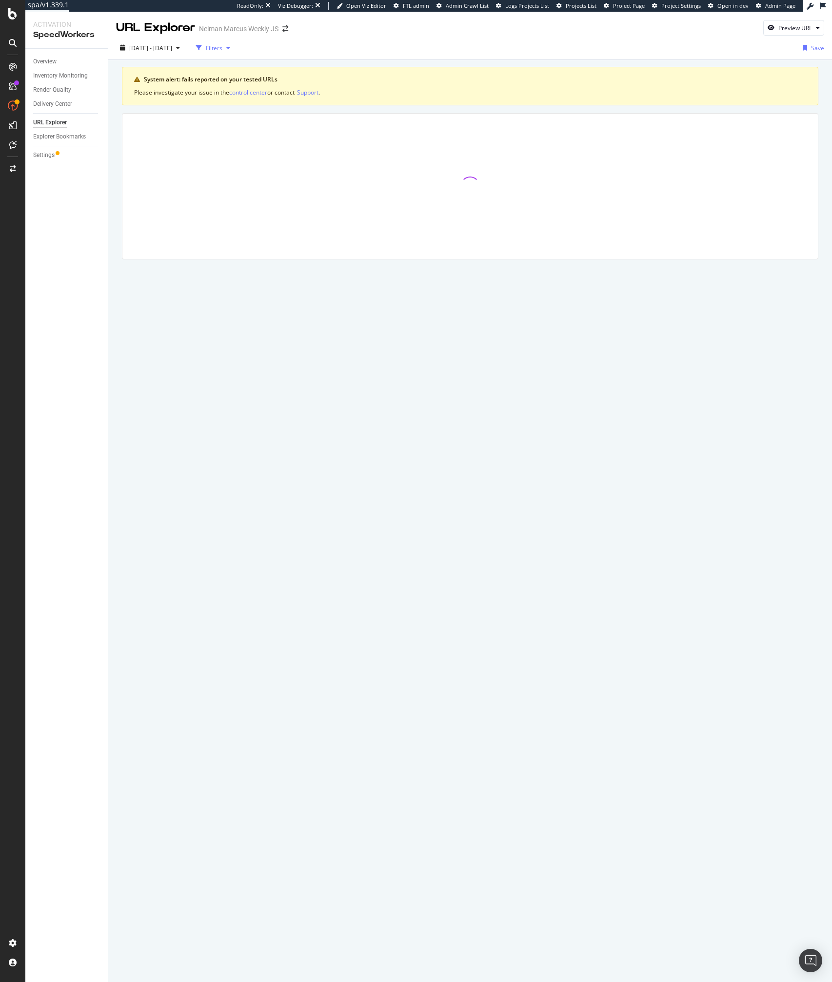
click at [222, 46] on div "Filters" at bounding box center [214, 48] width 17 height 8
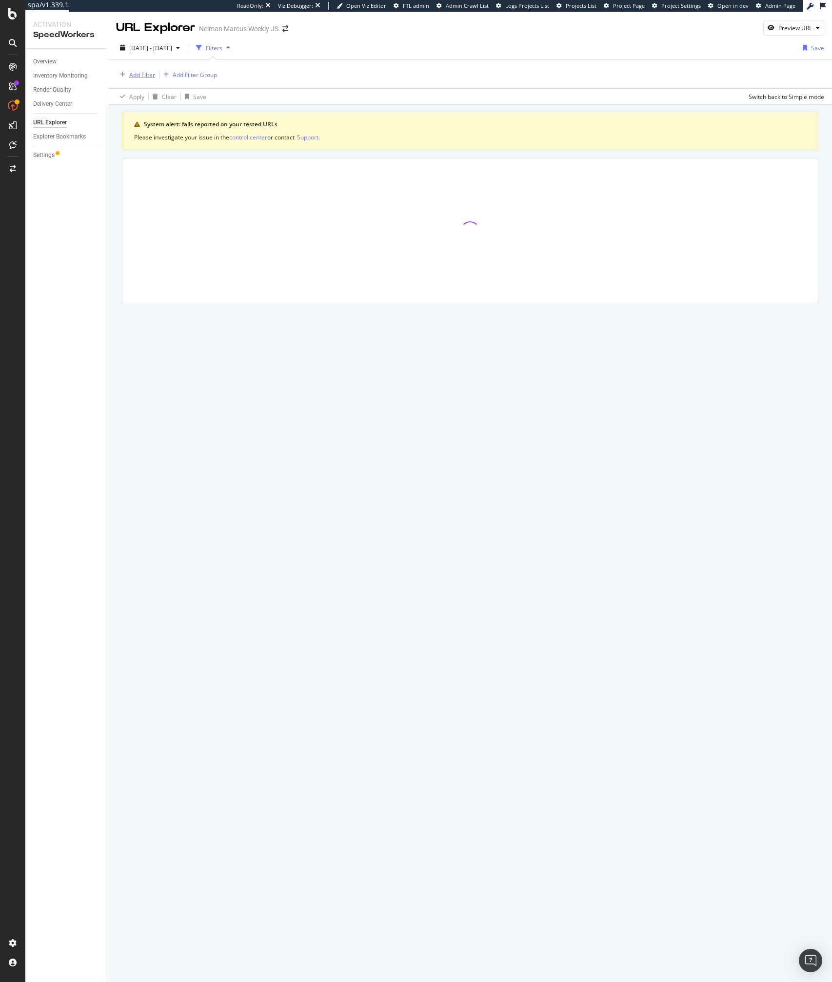
click at [139, 77] on div "Add Filter" at bounding box center [142, 75] width 26 height 8
click at [250, 276] on div at bounding box center [469, 230] width 695 height 145
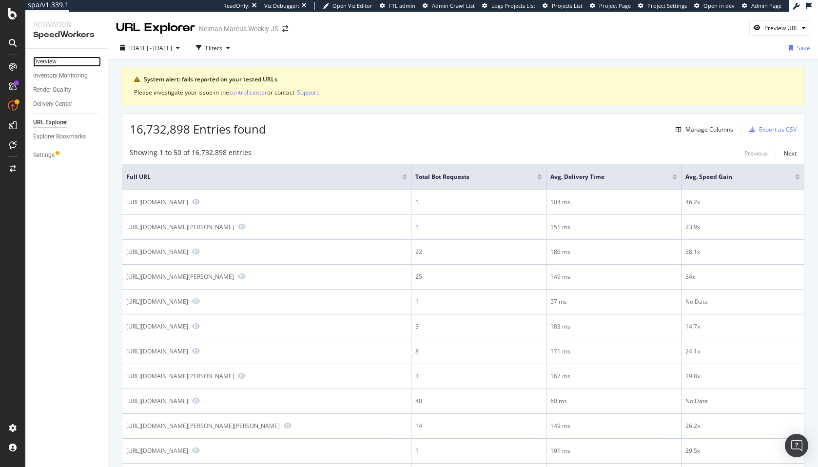
drag, startPoint x: 46, startPoint y: 62, endPoint x: 55, endPoint y: 64, distance: 9.1
click at [46, 62] on div "Overview" at bounding box center [44, 62] width 23 height 10
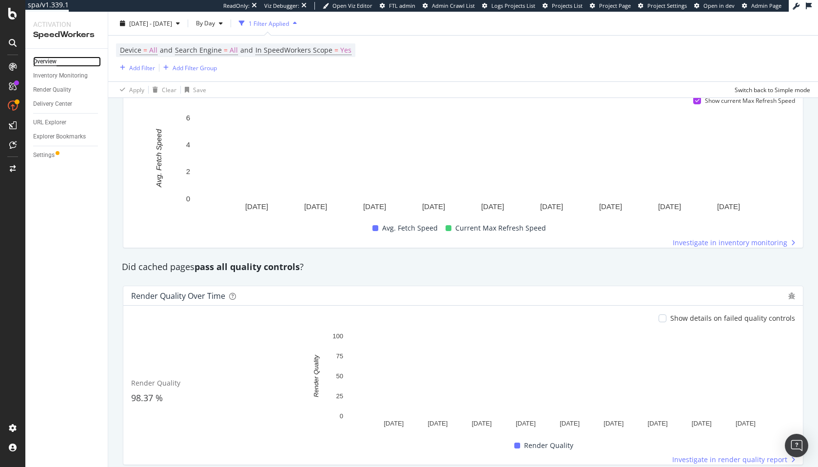
scroll to position [718, 0]
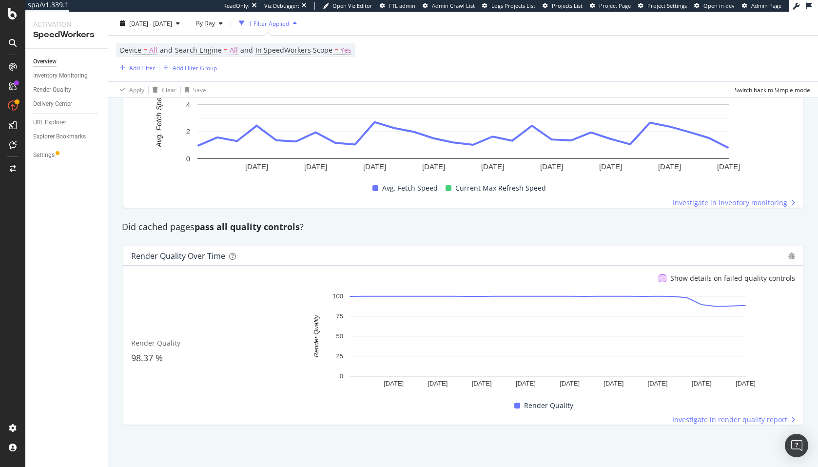
click at [667, 277] on div at bounding box center [663, 279] width 8 height 8
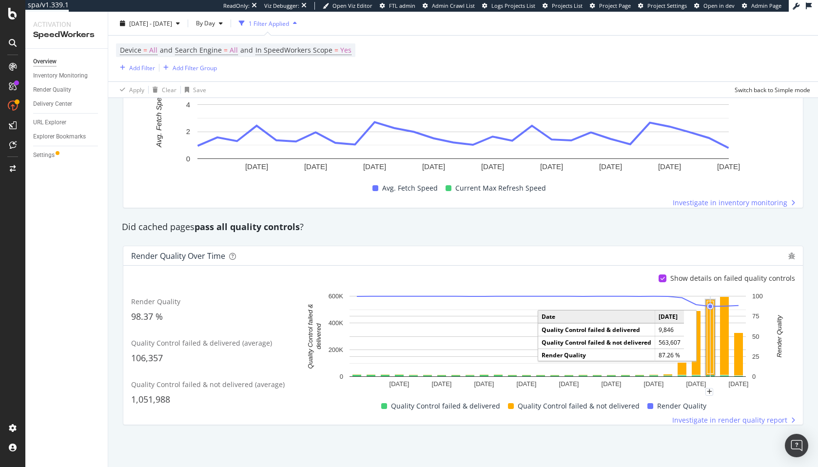
click at [502, 239] on div "Render Quality over time Show details on failed quality controls Render Quality…" at bounding box center [463, 335] width 692 height 195
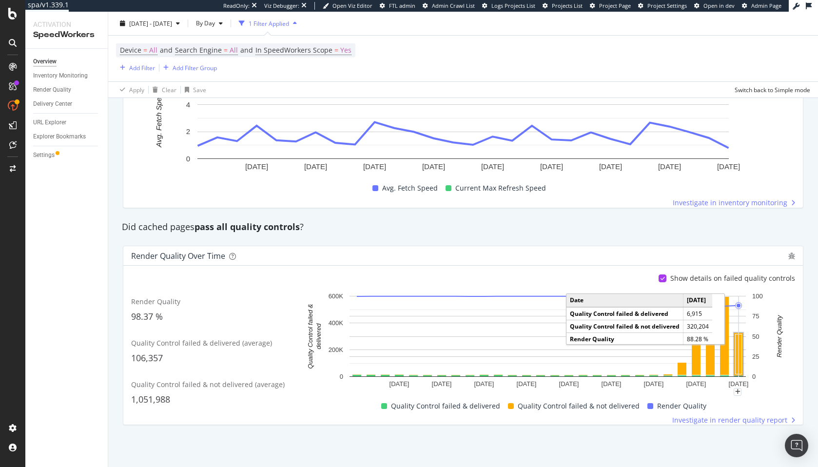
click at [738, 363] on rect "A chart." at bounding box center [739, 355] width 6 height 40
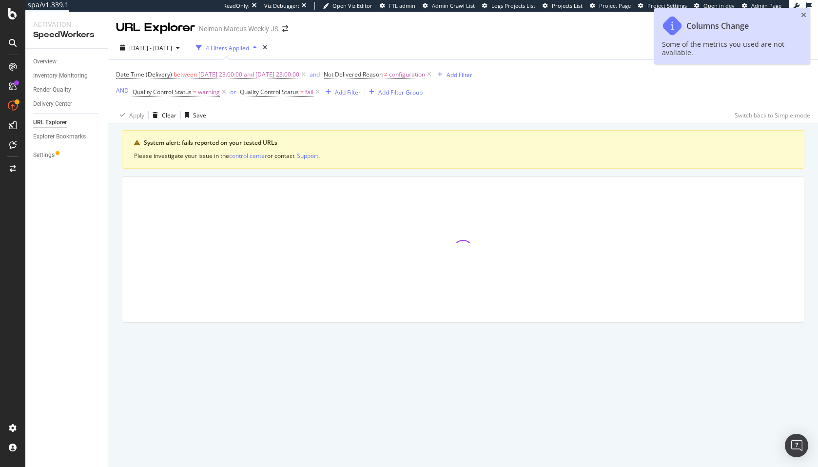
click at [800, 18] on div "Columns Change Some of the metrics you used are not available." at bounding box center [732, 36] width 156 height 57
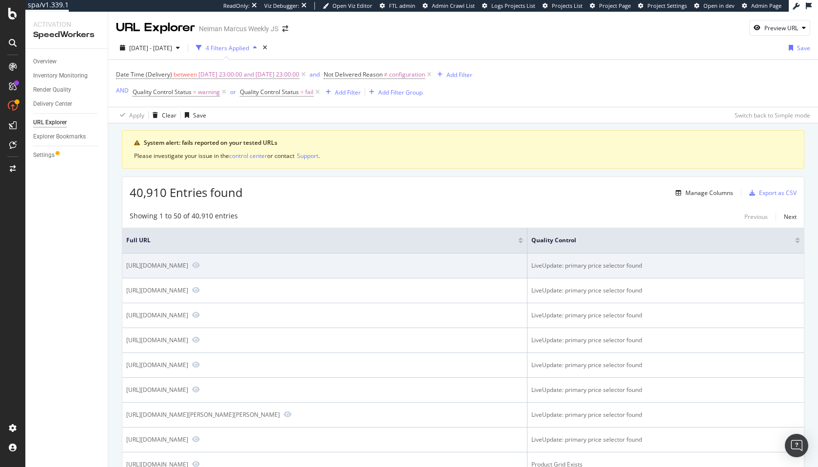
click at [594, 262] on div "LiveUpdate: primary price selector found" at bounding box center [665, 265] width 269 height 9
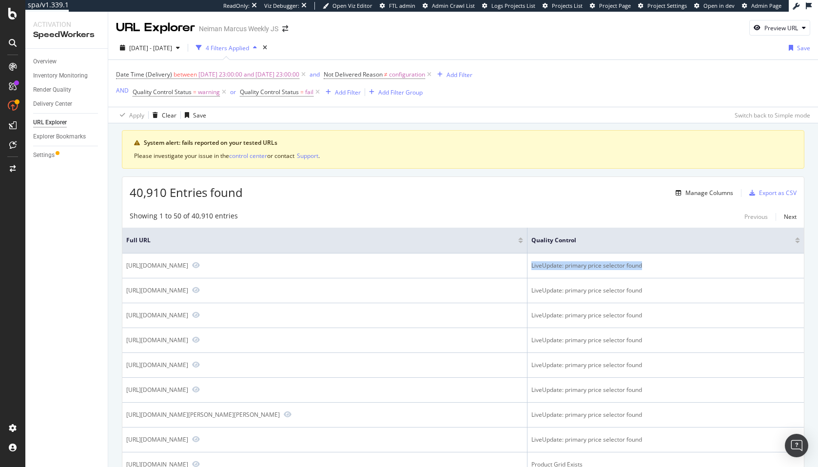
copy tbody "LiveUpdate: primary price selector found"
click at [342, 92] on div "Add Filter" at bounding box center [348, 92] width 26 height 8
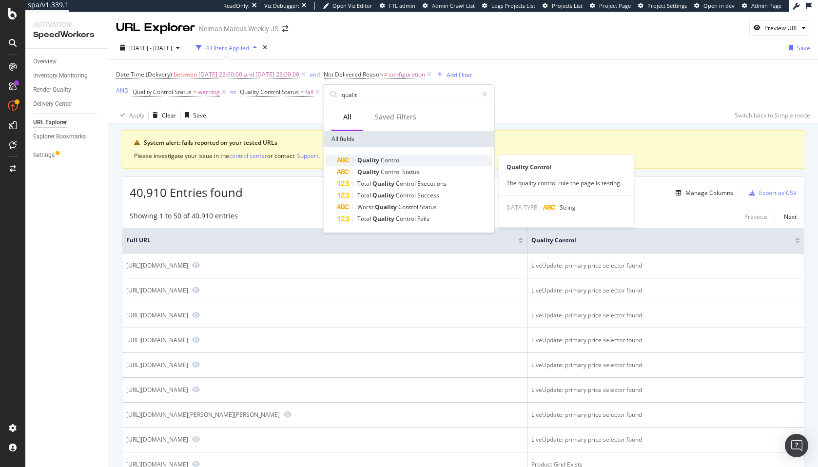
type input "qualit"
click at [386, 160] on span "Control" at bounding box center [391, 160] width 20 height 8
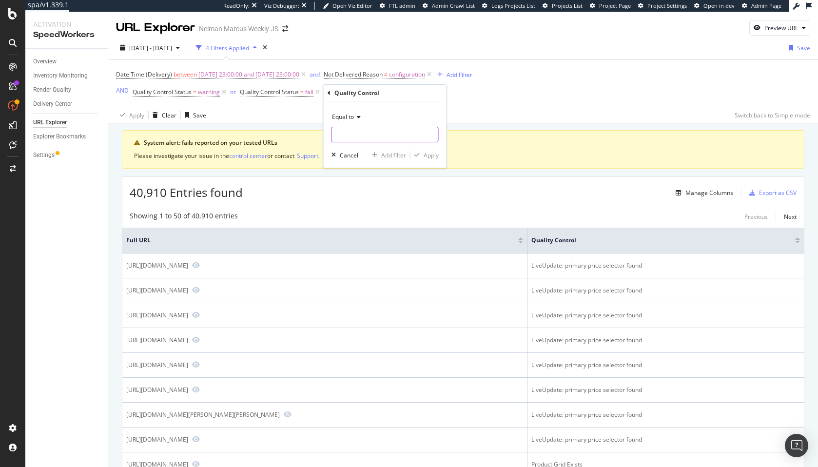
click at [370, 135] on input "text" at bounding box center [385, 135] width 106 height 16
paste input "LiveUpdate: primary price selector found"
type input "LiveUpdate: primary price selector found"
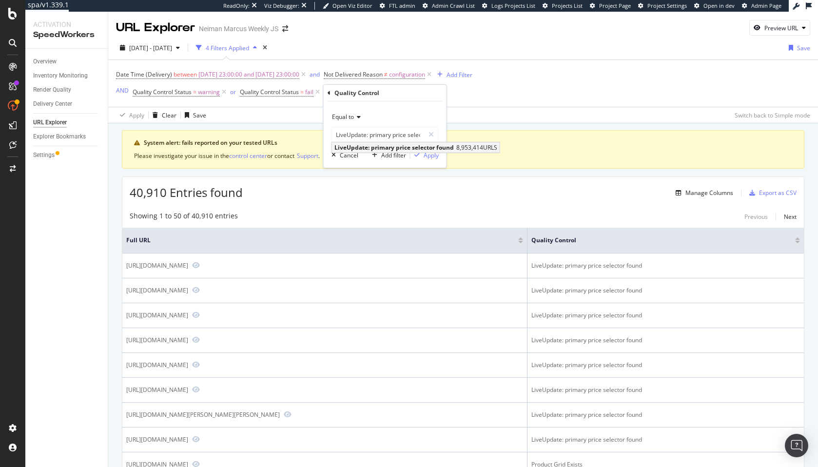
click at [372, 148] on span "LiveUpdate: primary price selector found" at bounding box center [394, 147] width 119 height 8
click at [424, 153] on div "Apply" at bounding box center [431, 155] width 15 height 8
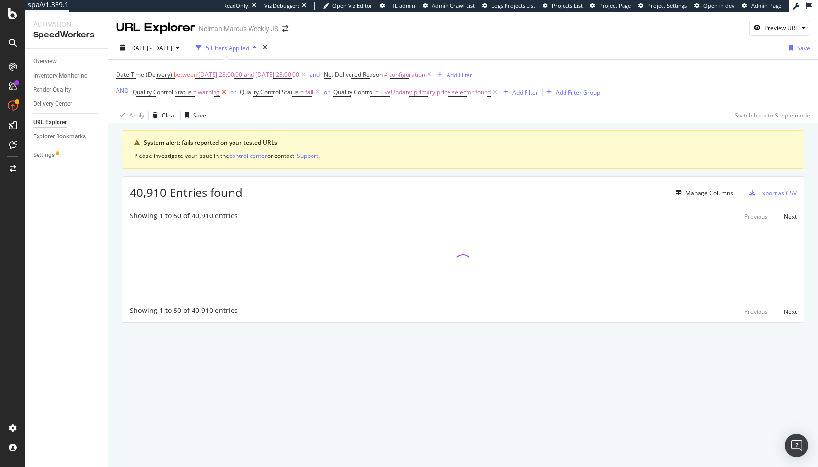
click at [224, 94] on icon at bounding box center [224, 92] width 8 height 10
click at [409, 106] on div "Date Time (Delivery) between 2025-10-12 23:00:00 and 2025-10-13 23:00:00 and No…" at bounding box center [463, 83] width 694 height 47
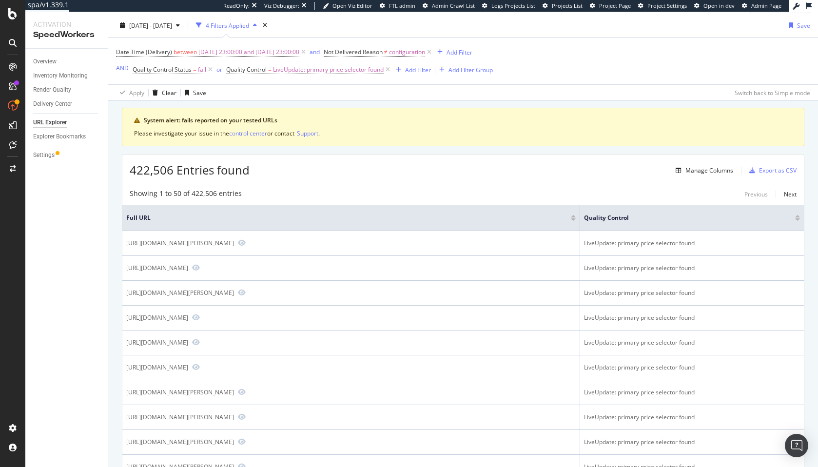
scroll to position [24, 0]
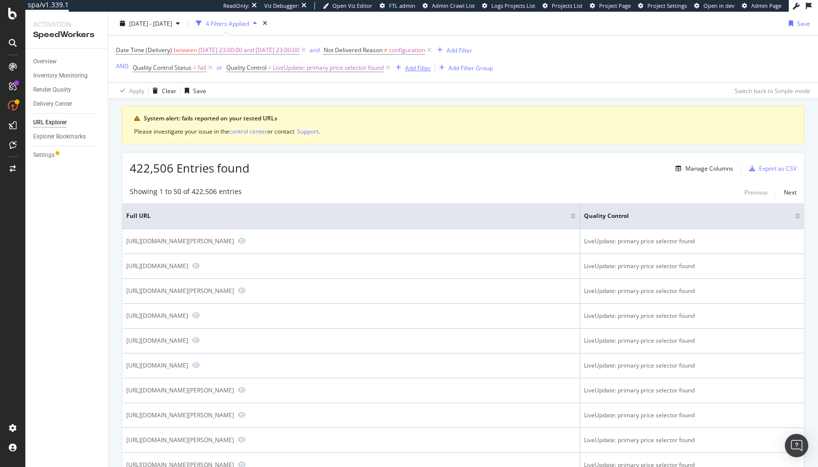
click at [414, 71] on div "Add Filter" at bounding box center [418, 68] width 26 height 8
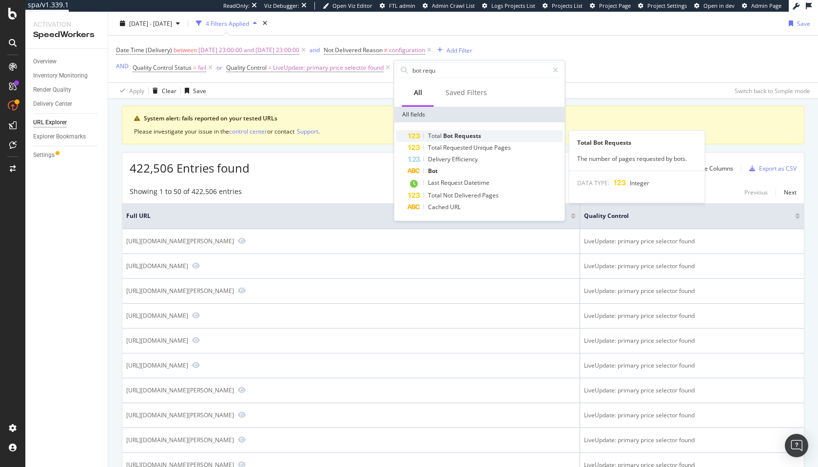
type input "bot requ"
click at [470, 140] on div "Total Bot Requests" at bounding box center [485, 136] width 155 height 12
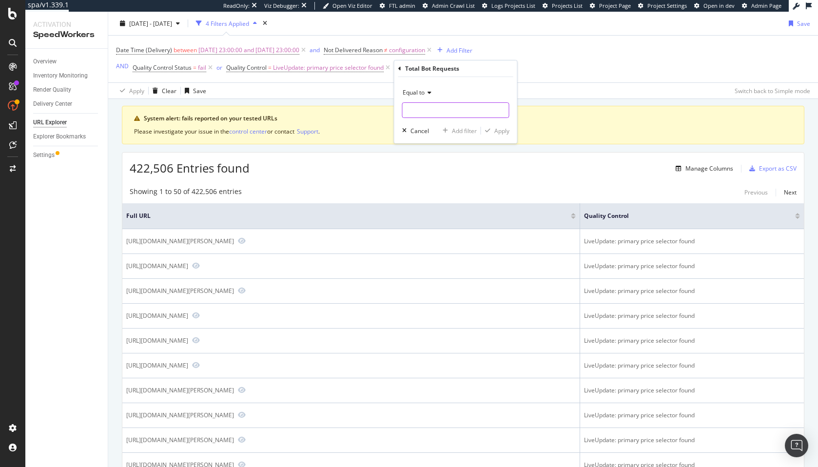
click at [433, 110] on input "number" at bounding box center [455, 110] width 107 height 16
click at [421, 94] on span "Equal to" at bounding box center [414, 92] width 22 height 8
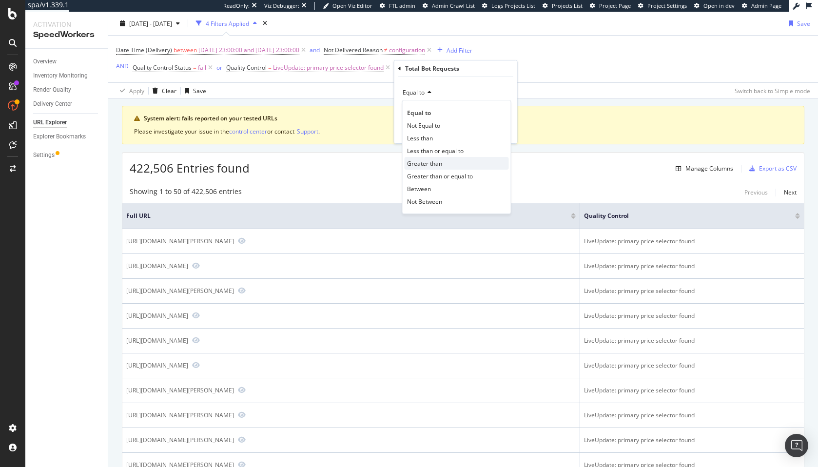
click at [437, 162] on span "Greater than" at bounding box center [424, 163] width 35 height 8
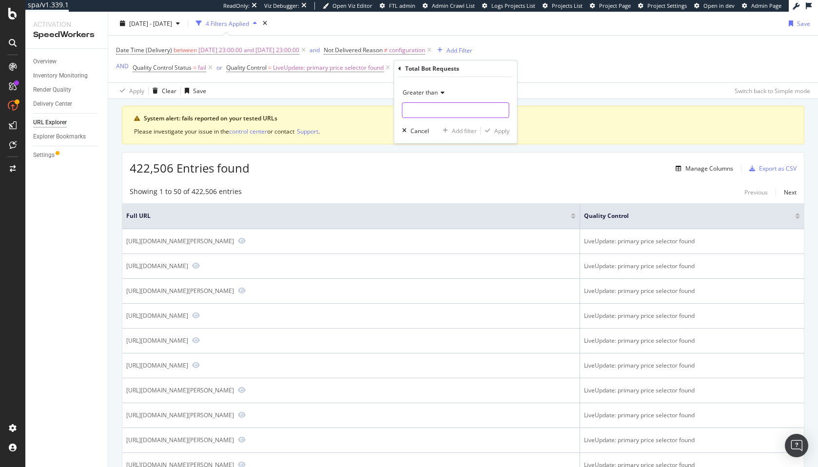
click at [435, 116] on input "number" at bounding box center [455, 110] width 107 height 16
type input "3"
type input "2"
click at [503, 133] on div "Apply" at bounding box center [501, 131] width 15 height 8
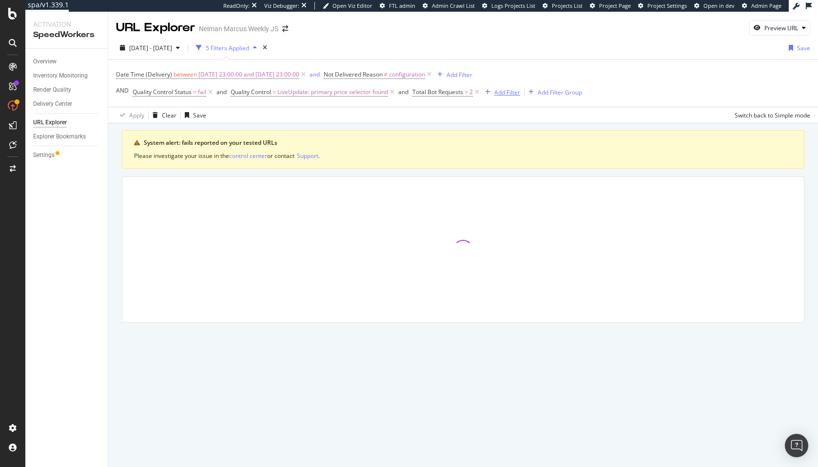
click at [511, 95] on div "Add Filter" at bounding box center [507, 92] width 26 height 8
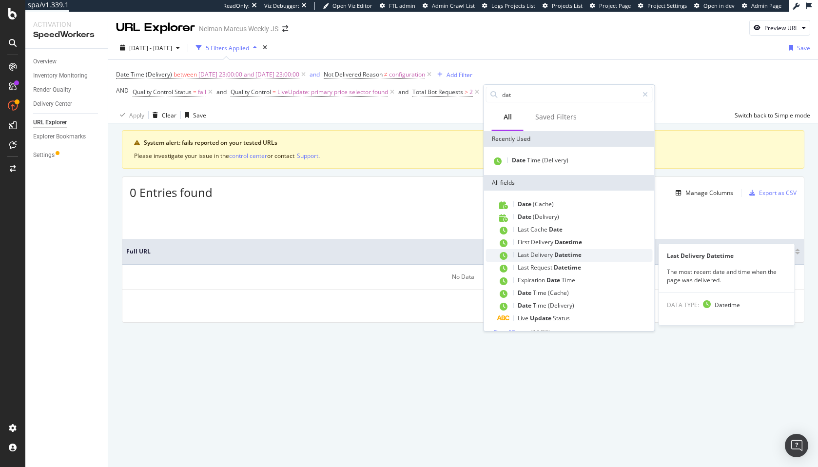
scroll to position [13, 0]
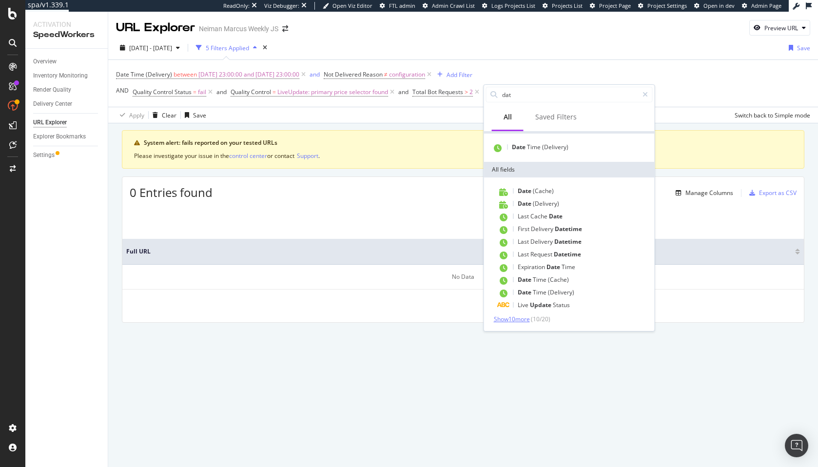
type input "dat"
click at [528, 317] on span "Show 10 more" at bounding box center [512, 319] width 36 height 8
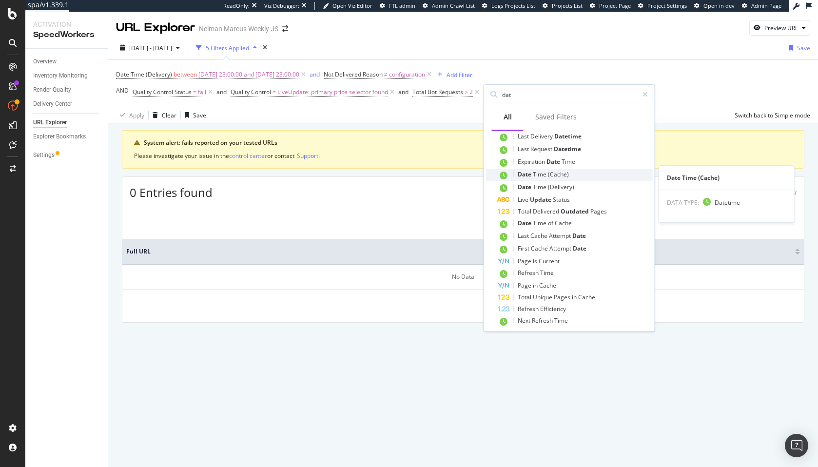
scroll to position [123, 0]
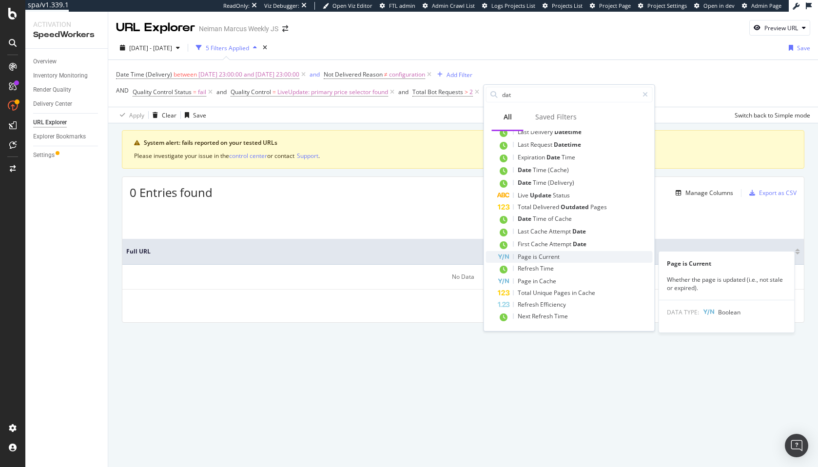
click at [535, 256] on span "is" at bounding box center [536, 257] width 6 height 8
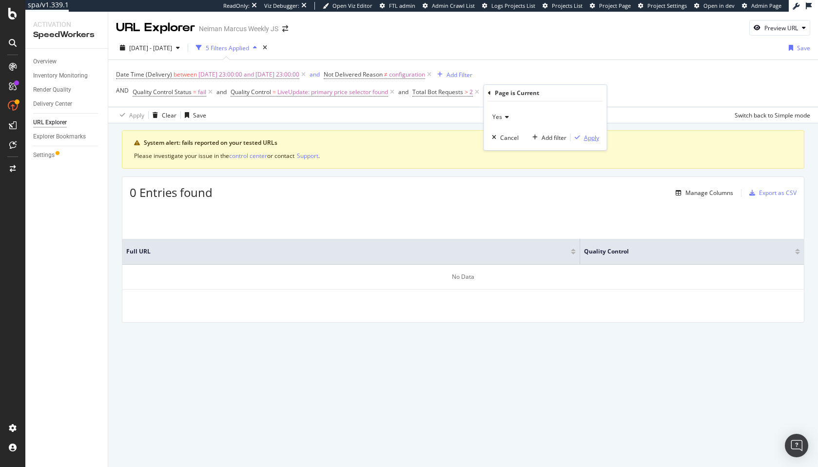
click at [584, 136] on div "Apply" at bounding box center [591, 138] width 15 height 8
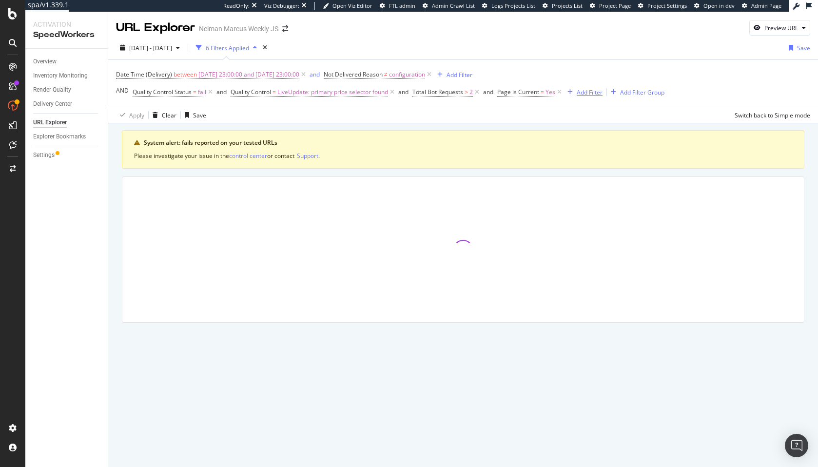
click at [593, 89] on div "Add Filter" at bounding box center [590, 92] width 26 height 8
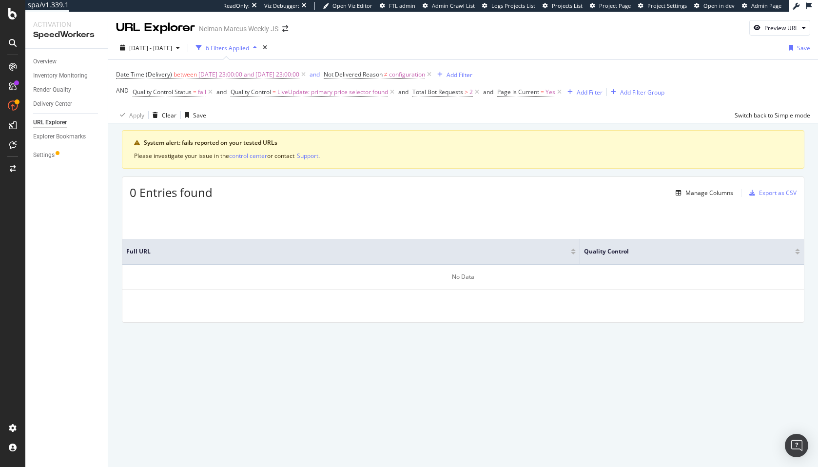
click at [457, 168] on div "System alert: fails reported on your tested URLs Please investigate your issue …" at bounding box center [463, 149] width 683 height 39
click at [536, 92] on span "Page is Current" at bounding box center [518, 92] width 42 height 8
click at [534, 117] on div "Yes" at bounding box center [561, 116] width 107 height 16
click at [462, 147] on div "System alert: fails reported on your tested URLs" at bounding box center [468, 142] width 649 height 9
click at [512, 93] on span "Page is Current" at bounding box center [518, 92] width 42 height 8
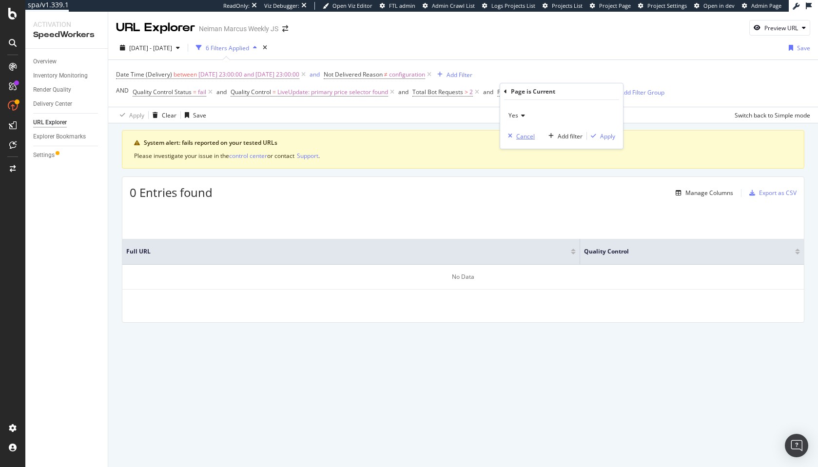
click at [515, 136] on div "button" at bounding box center [510, 136] width 12 height 6
click at [559, 91] on icon at bounding box center [559, 92] width 8 height 10
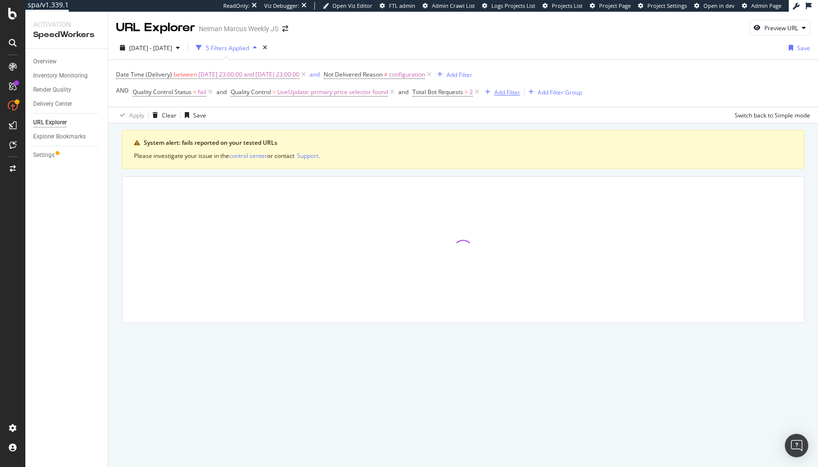
click at [505, 87] on div "Add Filter" at bounding box center [500, 92] width 39 height 11
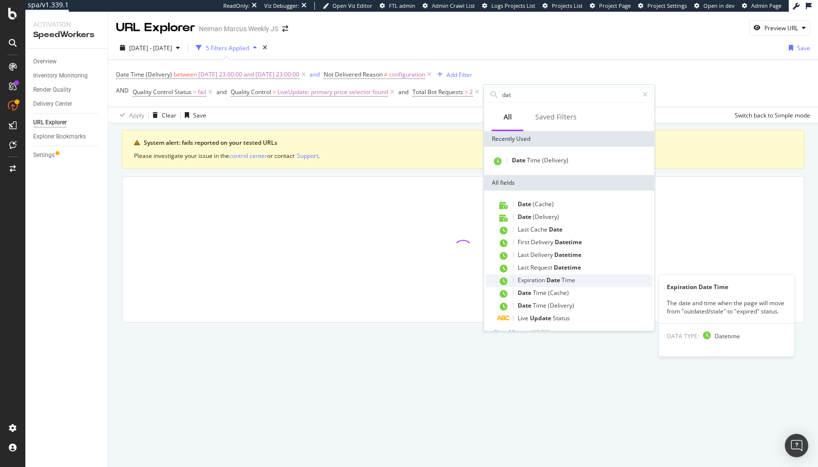
scroll to position [13, 0]
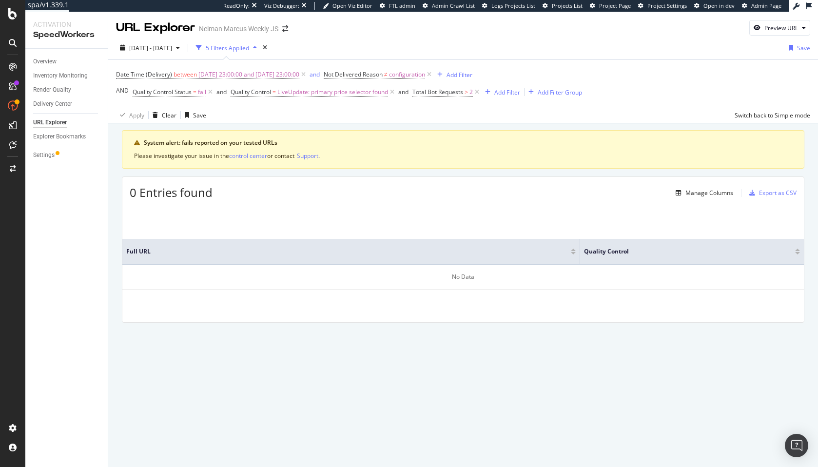
click at [411, 204] on div "0 Entries found Manage Columns Export as CSV Full URL Quality Control No Data" at bounding box center [463, 250] width 683 height 146
click at [286, 78] on span "2025-10-12 23:00:00 and 2025-10-13 23:00:00" at bounding box center [248, 75] width 101 height 14
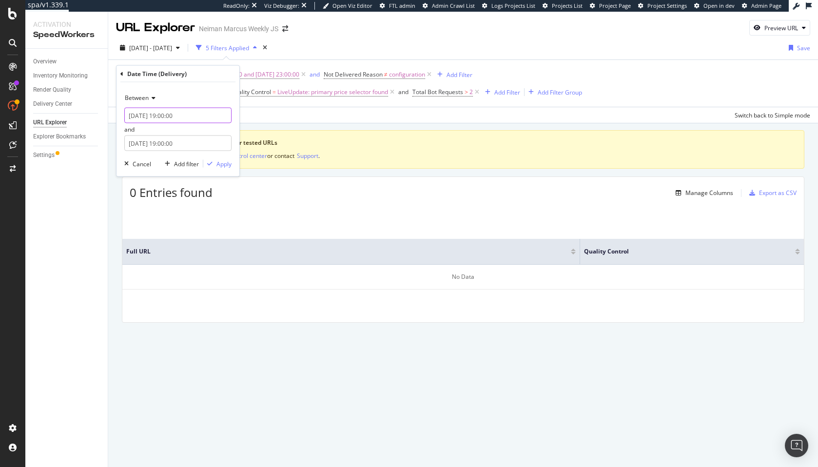
click at [149, 116] on input "2025-10-12 19:00:00" at bounding box center [177, 116] width 107 height 16
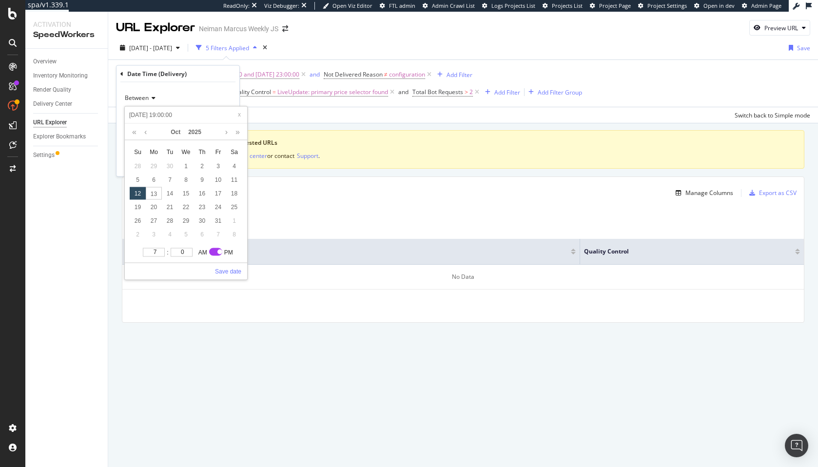
click at [159, 116] on input "2025-10-12 19:00:00" at bounding box center [186, 115] width 117 height 11
type input "2025-10-0 19:00:00"
type input "2025-10-08 19:00:00"
click at [156, 258] on div "7 : 0 AM PM" at bounding box center [186, 254] width 122 height 17
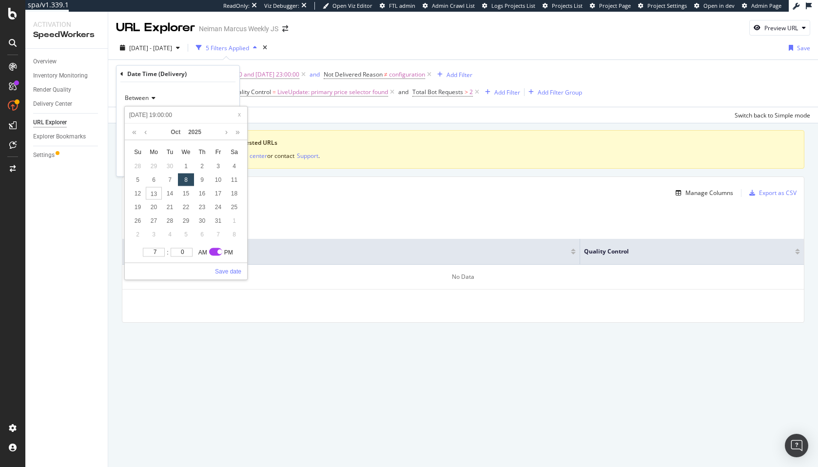
type input "7"
type input "2025-10-08 13:00:00"
type input "1"
click at [154, 253] on input "1" at bounding box center [154, 252] width 22 height 9
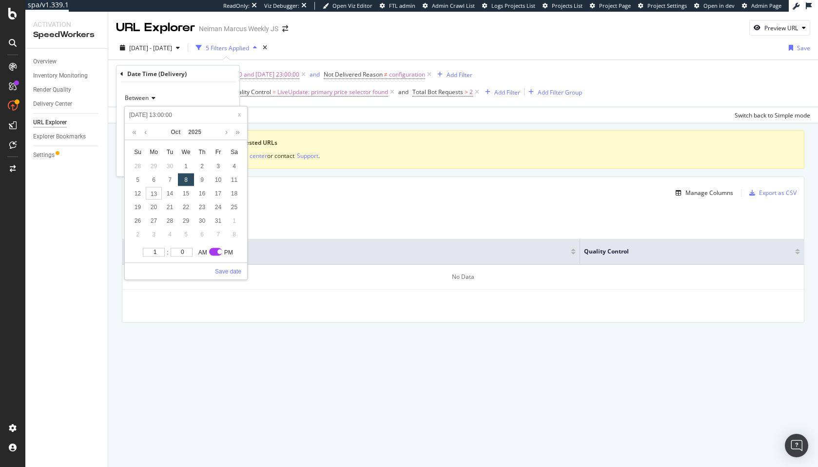
type input "2025-10-08 12:00:00"
type input "12"
click at [160, 254] on input "12" at bounding box center [154, 252] width 22 height 9
click at [221, 270] on link "Save date" at bounding box center [228, 271] width 26 height 9
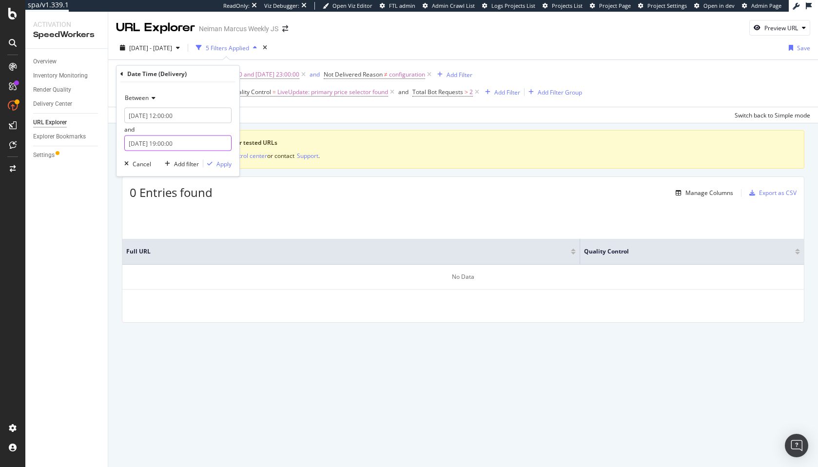
click at [159, 144] on input "2025-10-13 19:00:00" at bounding box center [177, 144] width 107 height 16
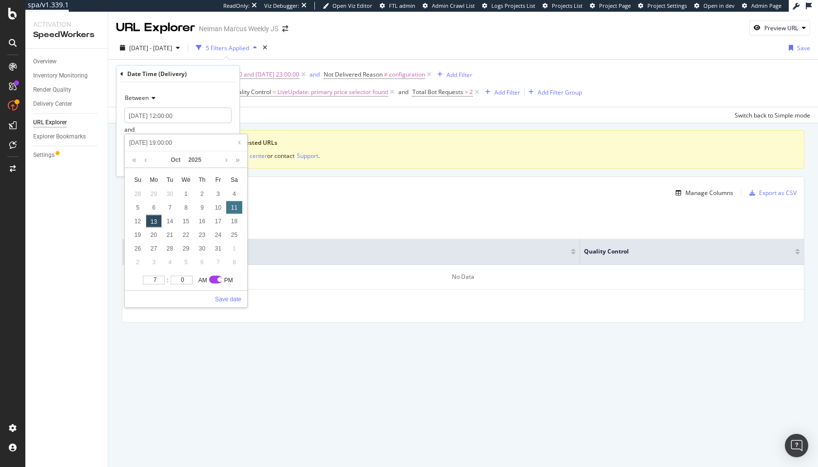
click at [230, 210] on div "11" at bounding box center [234, 207] width 16 height 13
type input "2025-10-11 19:00:00"
click at [147, 276] on input "7" at bounding box center [154, 280] width 22 height 9
click at [155, 280] on input "7" at bounding box center [154, 280] width 22 height 9
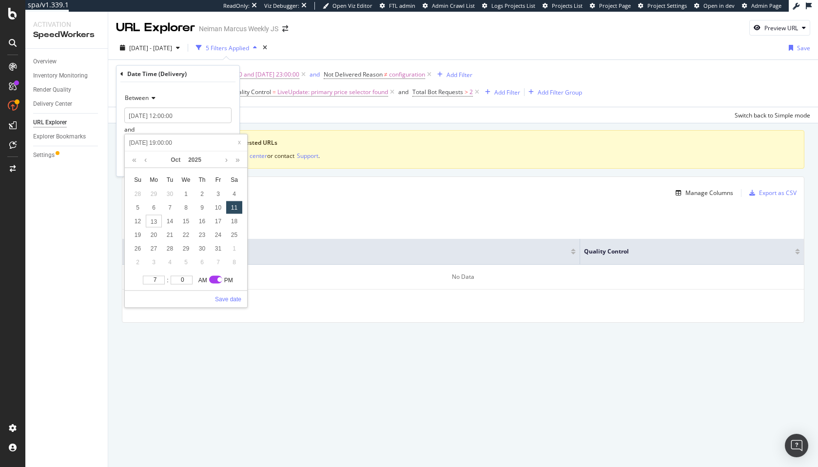
click at [155, 280] on input "7" at bounding box center [154, 280] width 22 height 9
type input "2025-10-11 13:00:00"
type input "12"
type input "2025-10-11 12:00:00"
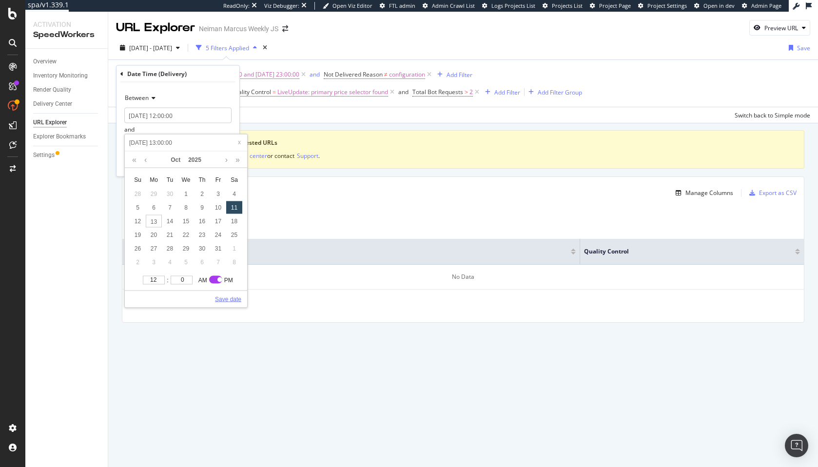
type input "2025-10-11 12:00:00"
type input "1"
type input "2025-10-11 13:00:00"
click at [231, 298] on link "Save date" at bounding box center [228, 299] width 26 height 9
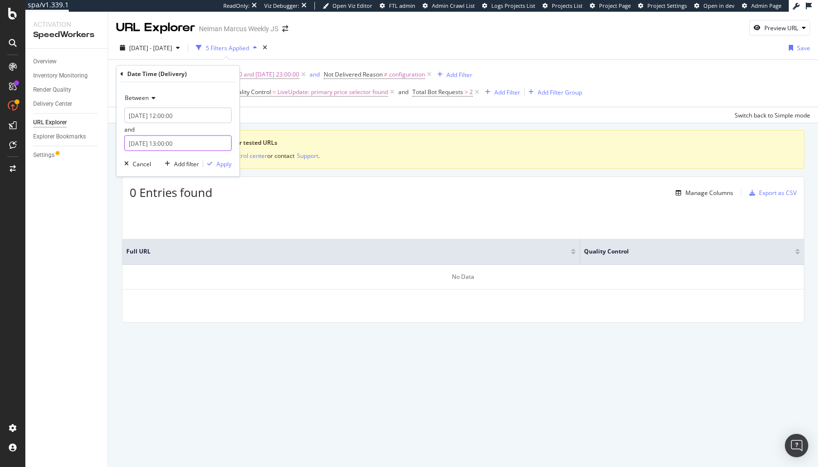
click at [165, 145] on input "2025-10-11 13:00:00" at bounding box center [177, 144] width 107 height 16
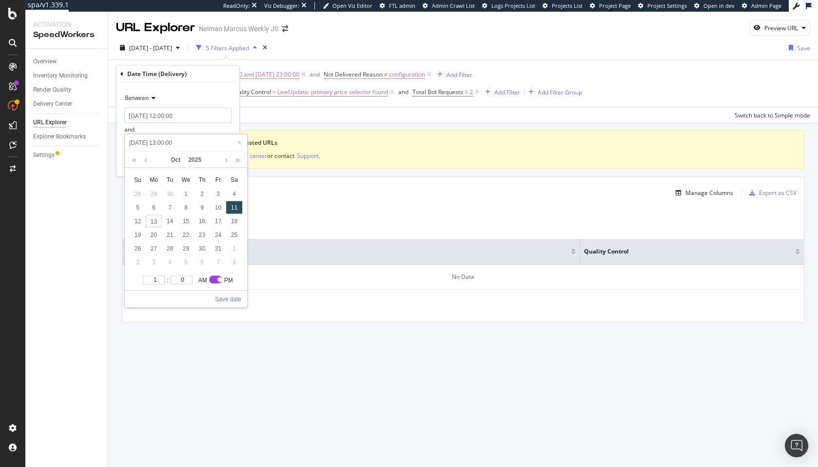
click at [162, 284] on input "1" at bounding box center [154, 280] width 22 height 9
type input "2025-10-11 14:00:00"
type input "2"
click at [160, 279] on input "2" at bounding box center [154, 280] width 22 height 9
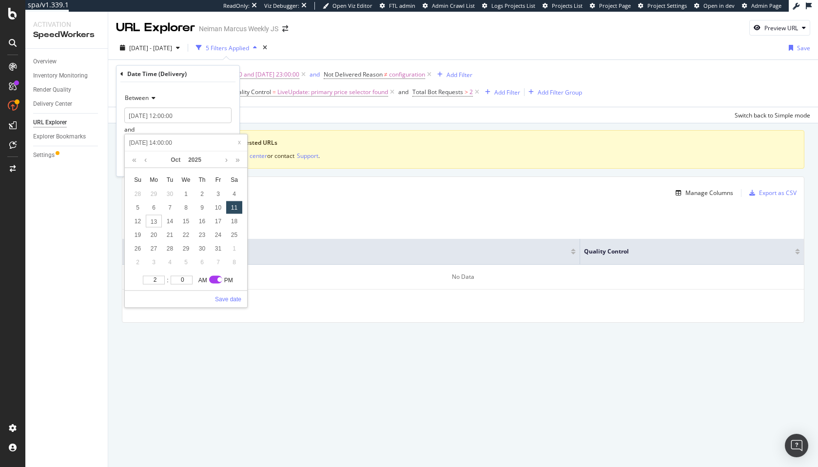
type input "2025-10-11 13:00:00"
type input "1"
click at [157, 283] on input "1" at bounding box center [154, 280] width 22 height 9
type input "2025-10-11 12:00:00"
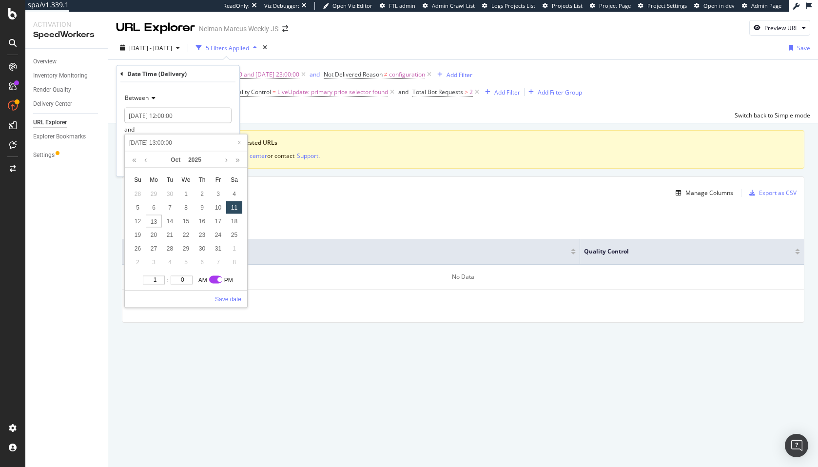
type input "2025-10-11 12:00:00"
type input "12"
click at [157, 283] on input "12" at bounding box center [154, 280] width 22 height 9
type input "2025-10-11 23:00:00"
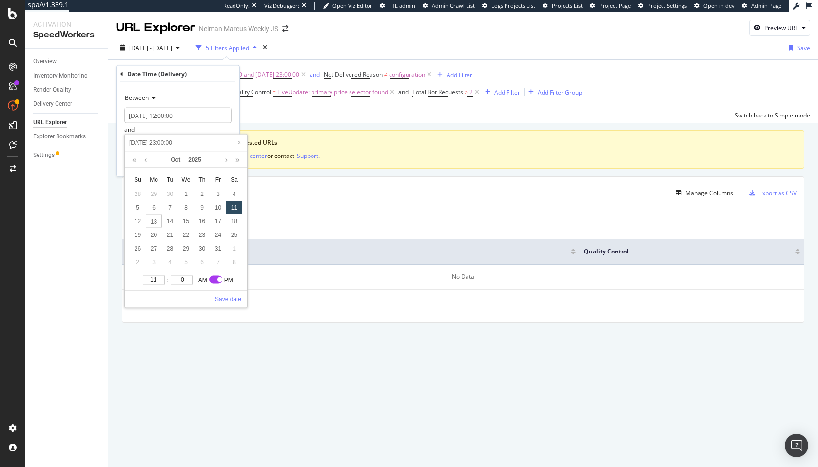
type input "11"
click at [157, 283] on input "11" at bounding box center [154, 280] width 22 height 9
type input "2025-10-11 22:00:00"
type input "10"
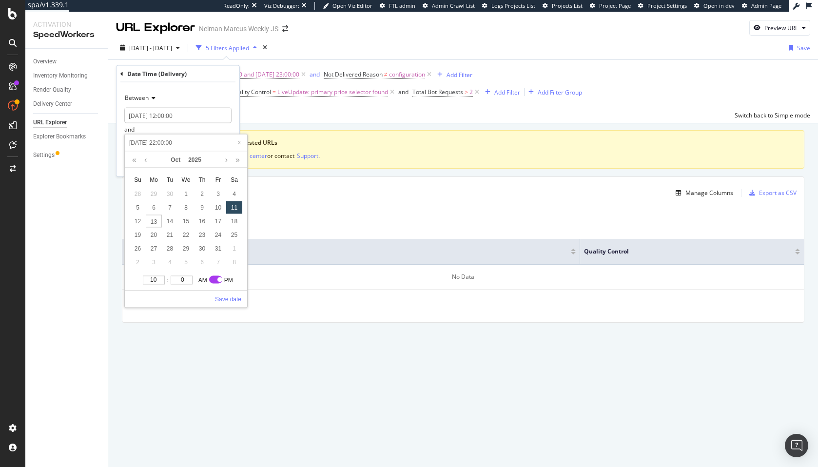
click at [157, 283] on input "10" at bounding box center [154, 280] width 22 height 9
type input "2025-10-11 21:00:00"
type input "9"
click at [157, 283] on input "9" at bounding box center [154, 280] width 22 height 9
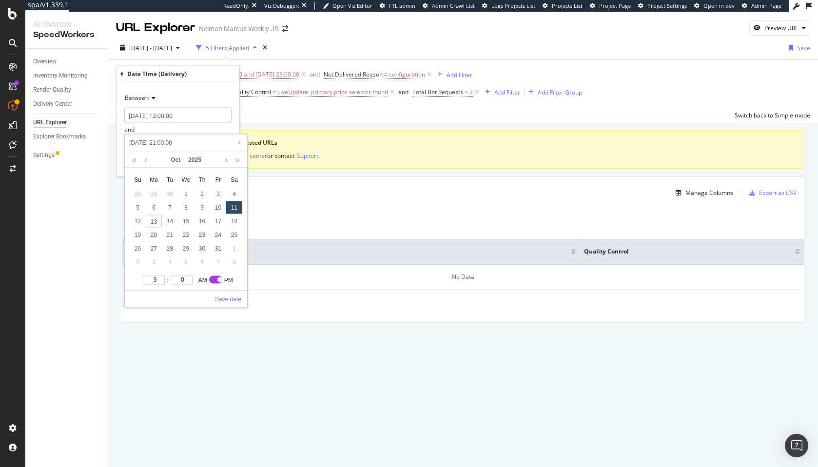
type input "2025-10-11 20:00:00"
type input "8"
click at [157, 283] on input "8" at bounding box center [154, 280] width 22 height 9
type input "2025-10-11 19:00:00"
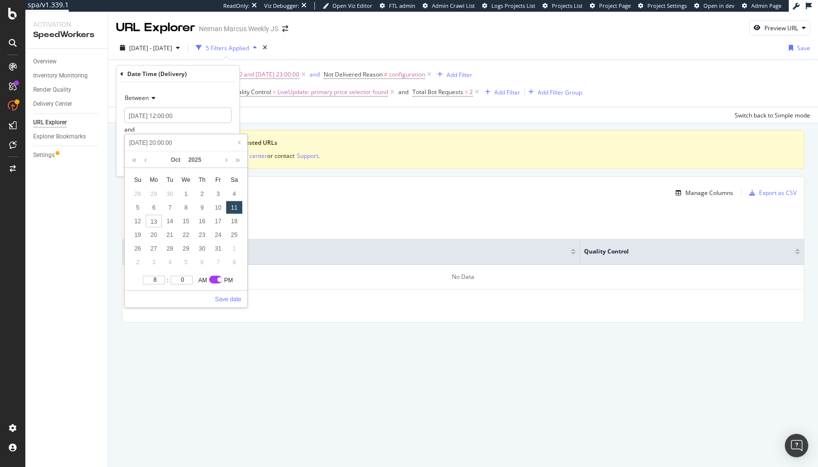
type input "2025-10-11 19:00:00"
type input "7"
click at [157, 283] on input "7" at bounding box center [154, 280] width 22 height 9
type input "2025-10-11 18:00:00"
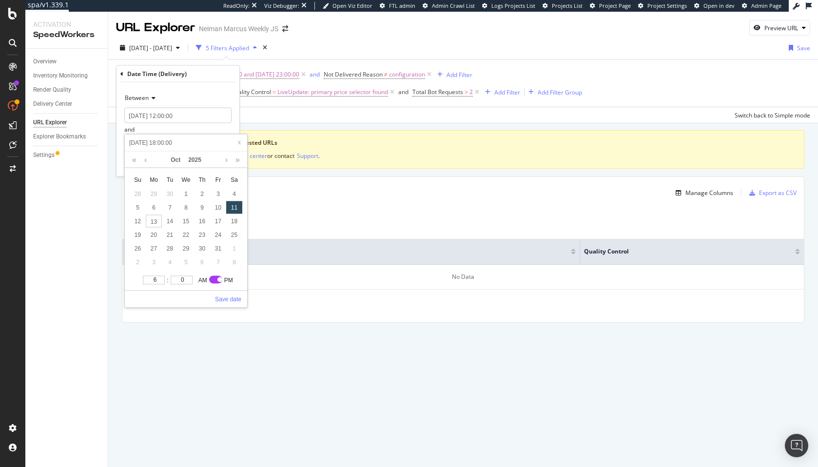
type input "6"
click at [157, 283] on input "6" at bounding box center [154, 280] width 22 height 9
type input "2025-10-11 17:00:00"
type input "5"
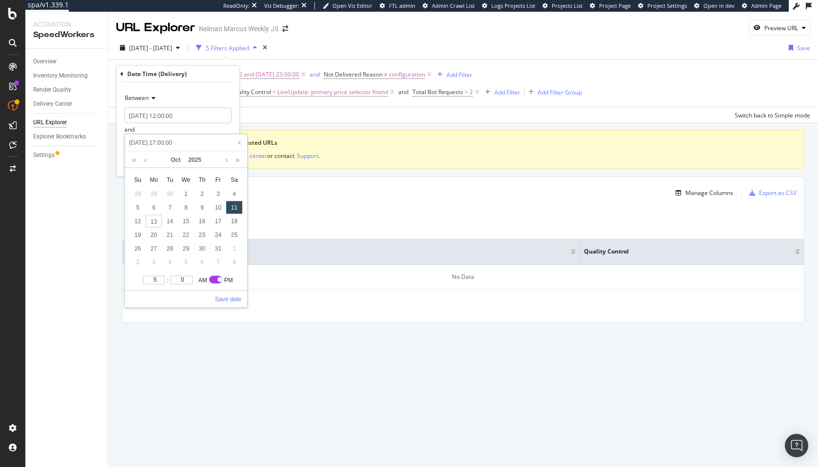
click at [157, 283] on input "5" at bounding box center [154, 280] width 22 height 9
type input "2025-10-11 16:00:00"
type input "4"
click at [157, 283] on input "4" at bounding box center [154, 280] width 22 height 9
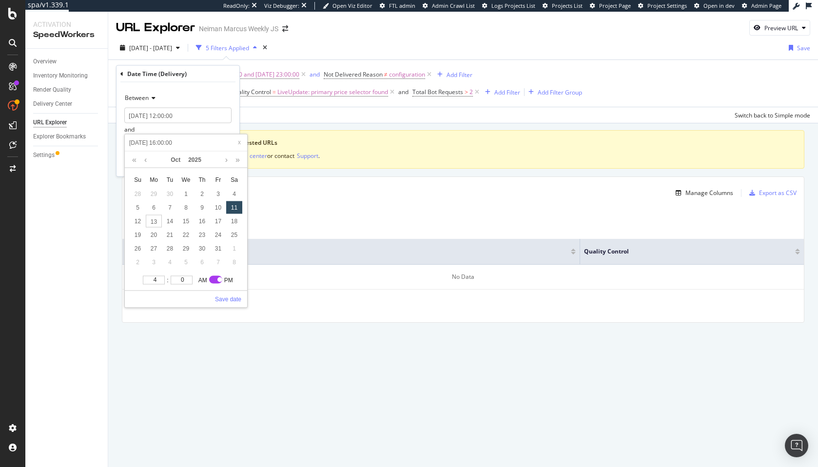
type input "2025-10-11 15:00:00"
type input "3"
click at [157, 283] on input "3" at bounding box center [154, 280] width 22 height 9
type input "2025-10-11 14:00:00"
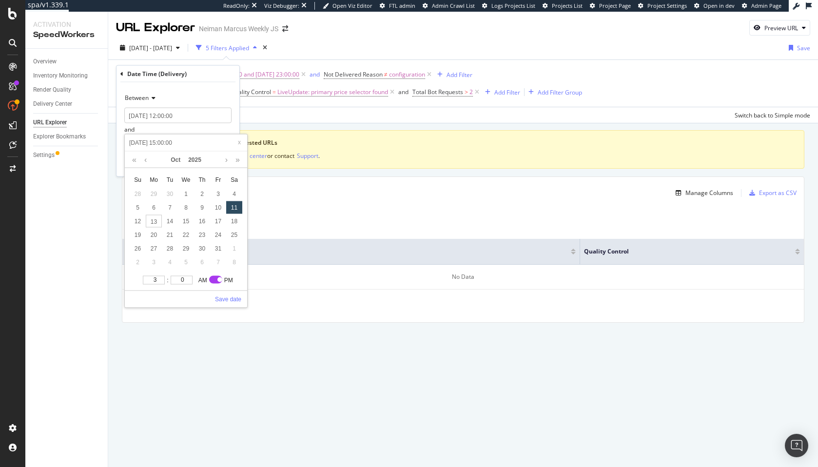
type input "2025-10-11 14:00:00"
type input "2"
click at [157, 283] on input "2" at bounding box center [154, 280] width 22 height 9
type input "2025-10-11 13:00:00"
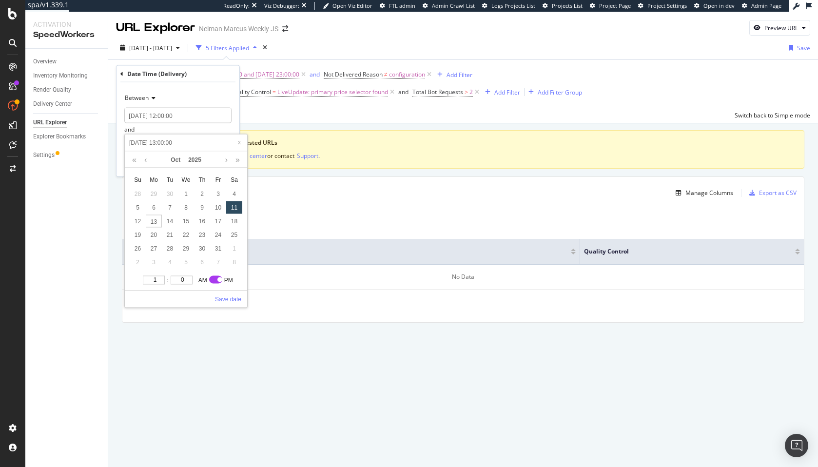
type input "1"
click at [157, 283] on input "1" at bounding box center [154, 280] width 22 height 9
type input "2025-10-11 12:00:00"
type input "12"
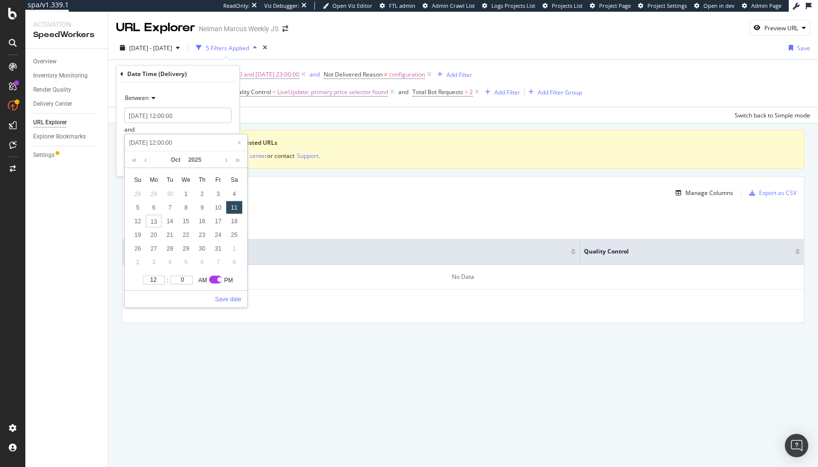
click at [157, 283] on input "12" at bounding box center [154, 280] width 22 height 9
click at [215, 279] on input "checkbox" at bounding box center [220, 280] width 22 height 8
checkbox input "false"
type input "2025-10-11 00:00:00"
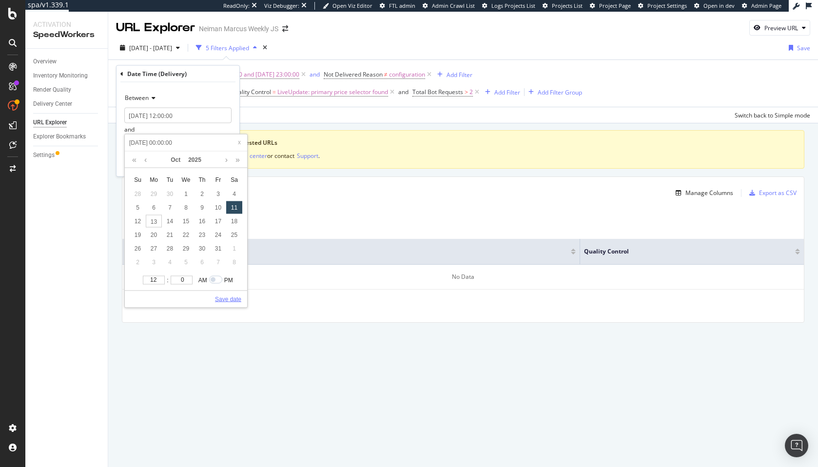
click at [227, 296] on link "Save date" at bounding box center [228, 299] width 26 height 9
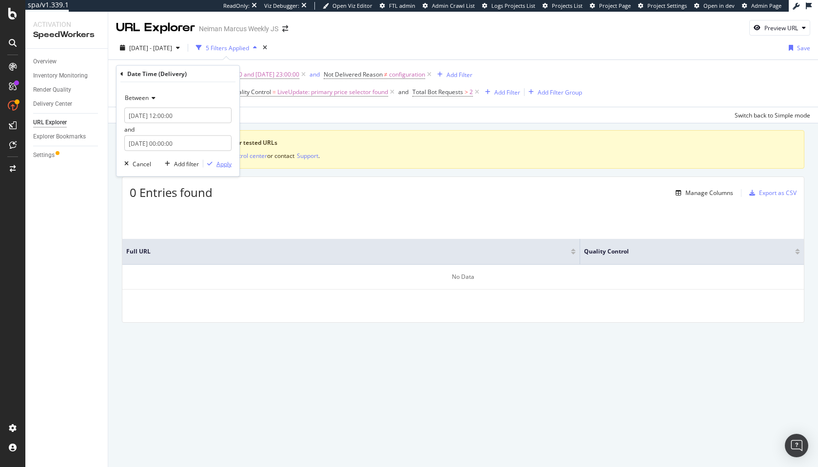
click at [215, 161] on div "button" at bounding box center [209, 164] width 13 height 6
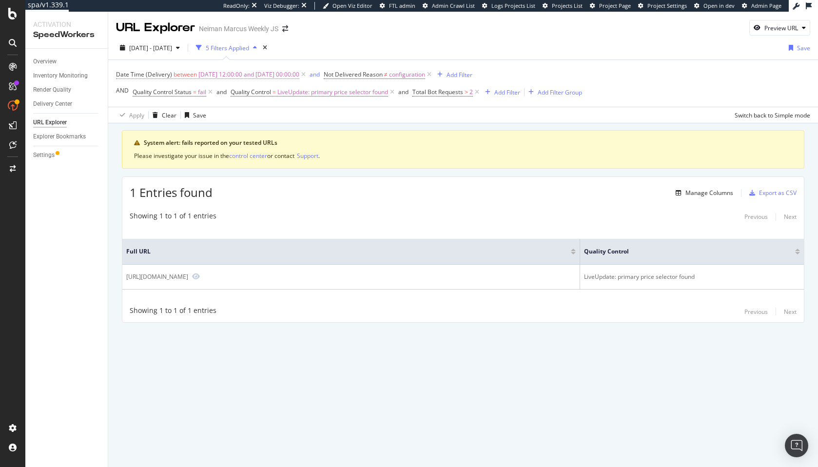
click at [261, 76] on span "2025-10-08 12:00:00 and 2025-10-11 00:00:00" at bounding box center [248, 75] width 101 height 14
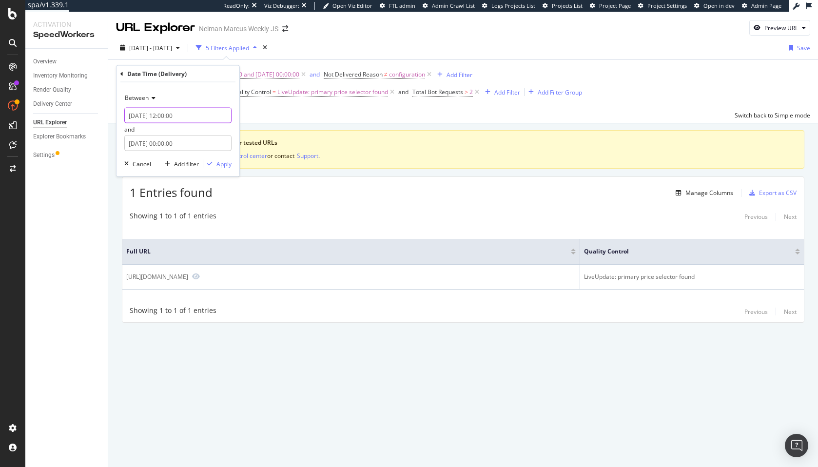
click at [157, 116] on input "2025-10-08 12:00:00" at bounding box center [177, 116] width 107 height 16
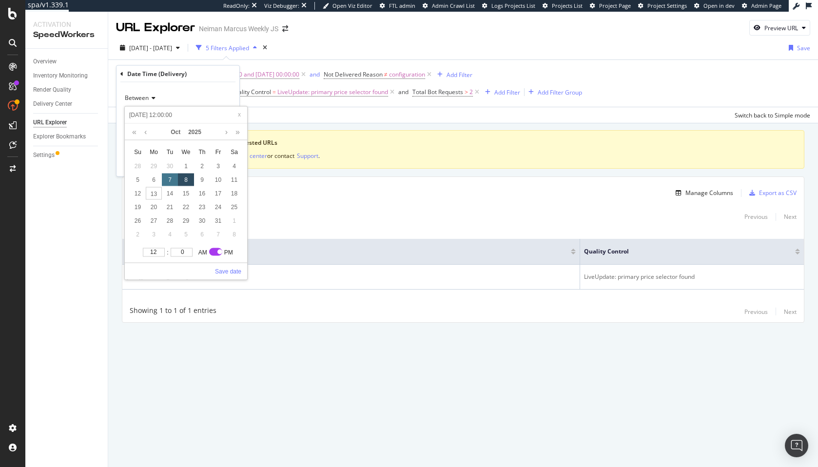
click at [170, 181] on div "7" at bounding box center [170, 180] width 16 height 13
type input "2025-10-07 12:00:00"
click at [229, 271] on link "Save date" at bounding box center [228, 271] width 26 height 9
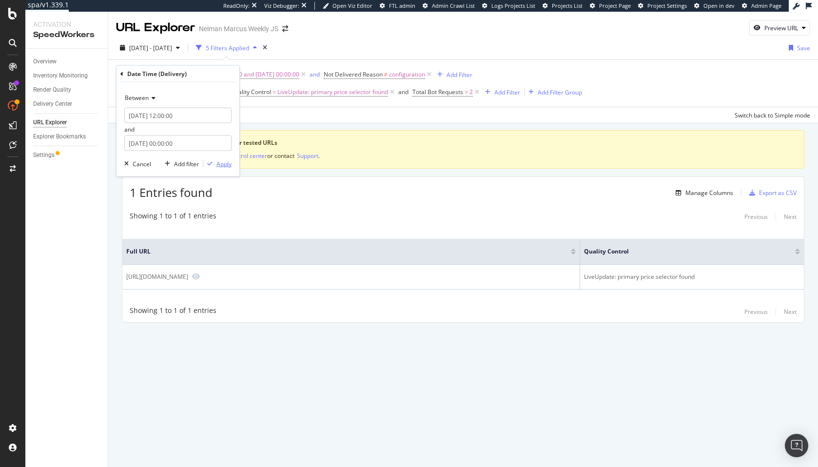
click at [224, 167] on div "Apply" at bounding box center [224, 163] width 15 height 8
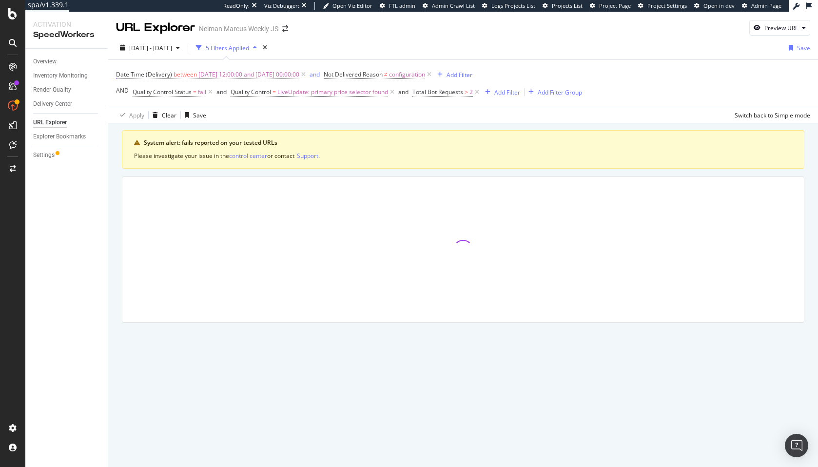
click at [216, 79] on span "2025-10-07 12:00:00 and 2025-10-11 00:00:00" at bounding box center [248, 75] width 101 height 14
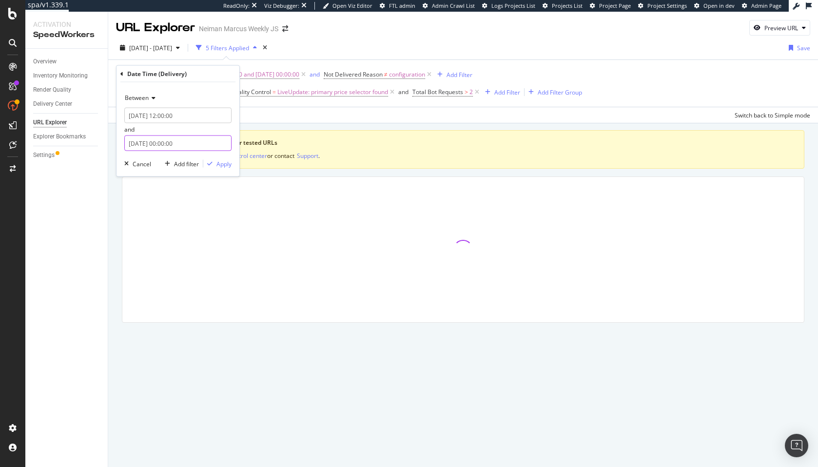
click at [158, 142] on input "2025-10-11 00:00:00" at bounding box center [177, 144] width 107 height 16
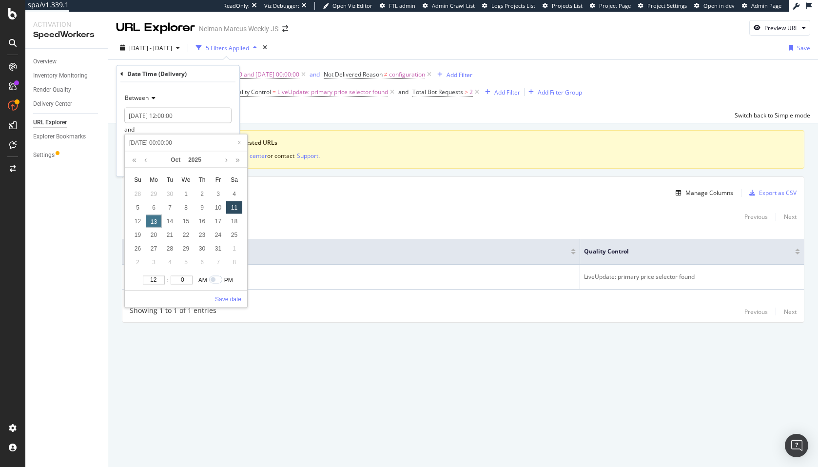
click at [156, 223] on div "13" at bounding box center [154, 221] width 16 height 13
type input "2025-10-13 00:00:00"
click at [170, 220] on div "14" at bounding box center [170, 221] width 16 height 13
type input "2025-10-14 00:00:00"
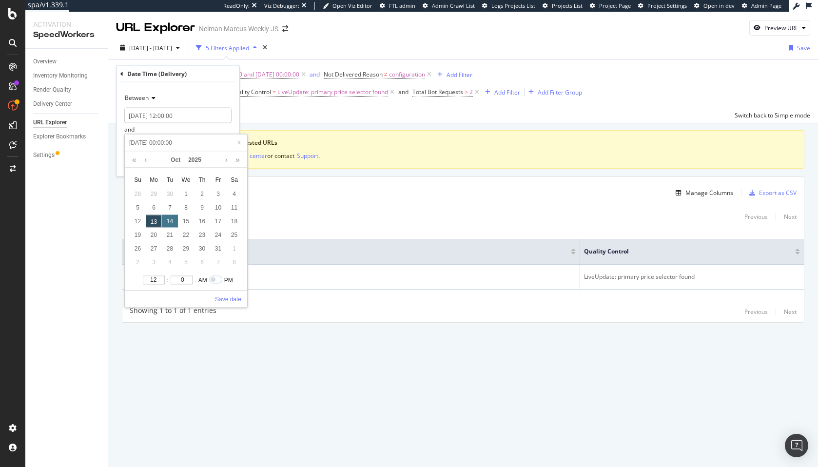
type input "2025-10-14 00:00:00"
click at [225, 295] on link "Save date" at bounding box center [228, 299] width 26 height 9
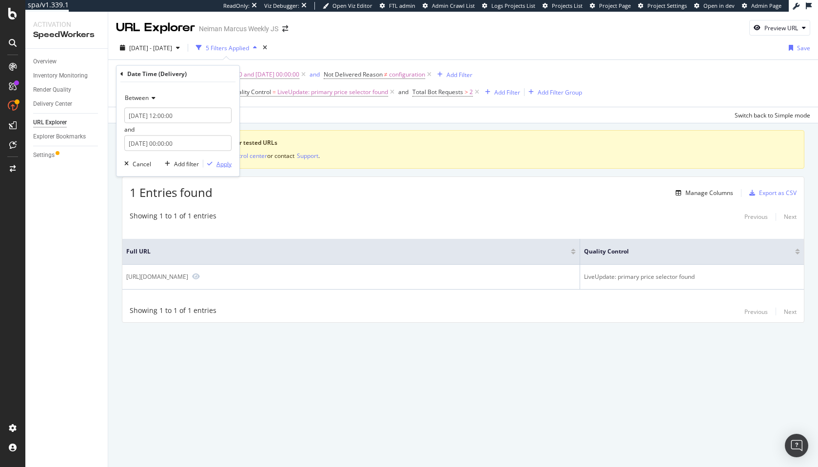
click at [224, 167] on div "Apply" at bounding box center [224, 163] width 15 height 8
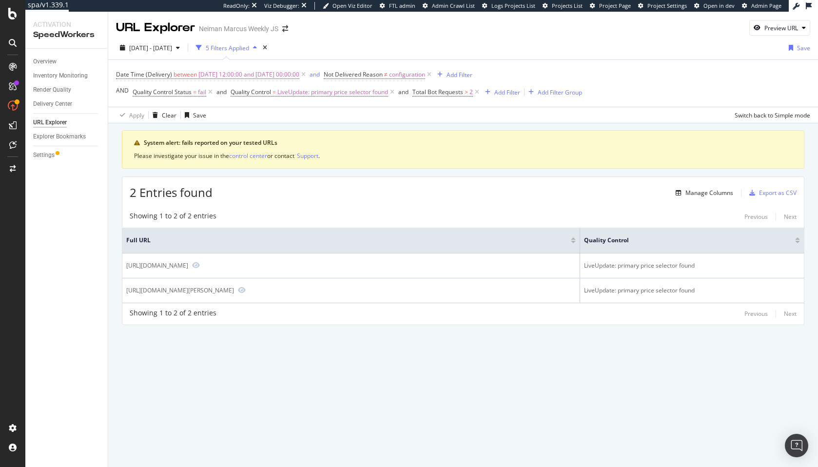
click at [424, 202] on div "2 Entries found Manage Columns Export as CSV Showing 1 to 2 of 2 entries Previo…" at bounding box center [463, 251] width 683 height 148
click at [286, 77] on span "2025-10-07 12:00:00 and 2025-10-14 00:00:00" at bounding box center [248, 75] width 101 height 14
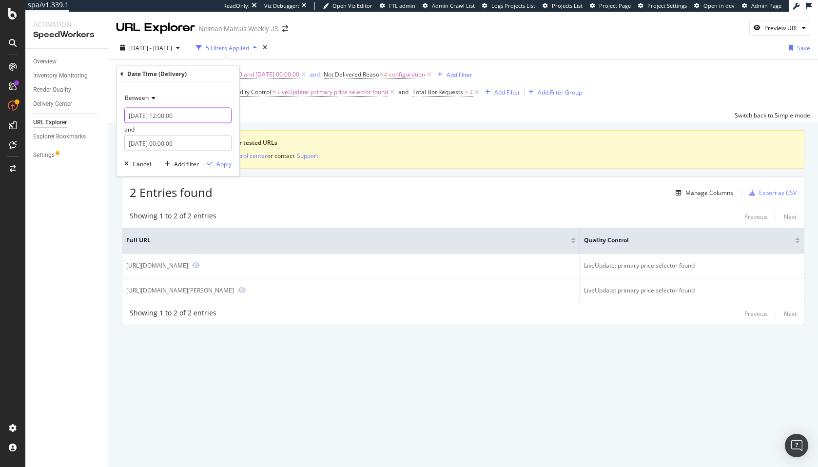
click at [151, 120] on input "2025-10-07 12:00:00" at bounding box center [177, 116] width 107 height 16
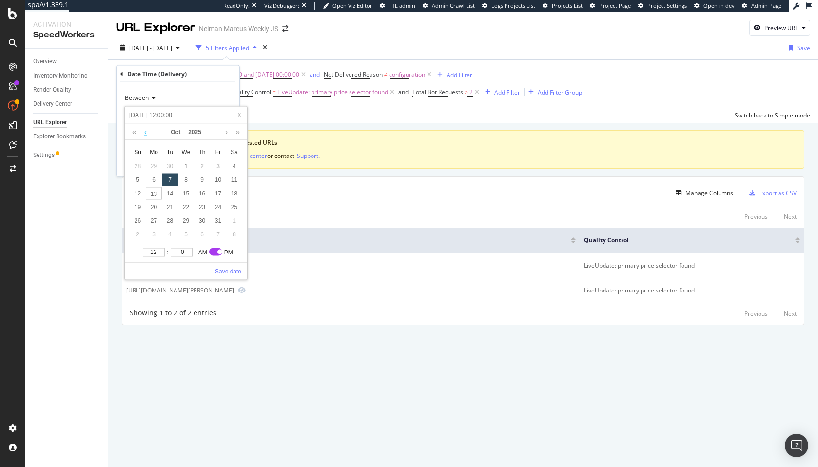
click at [143, 131] on link at bounding box center [145, 132] width 7 height 17
click at [223, 136] on link at bounding box center [226, 132] width 7 height 17
click at [146, 134] on link at bounding box center [145, 132] width 7 height 17
click at [155, 208] on div "22" at bounding box center [154, 207] width 16 height 13
type input "2025-09-22 12:00:00"
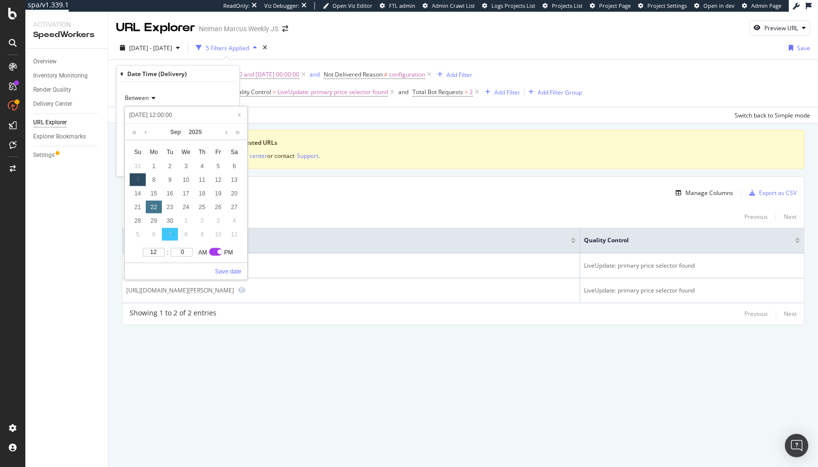
type input "2025-09-22 12:00:00"
click at [229, 271] on link "Save date" at bounding box center [228, 271] width 26 height 9
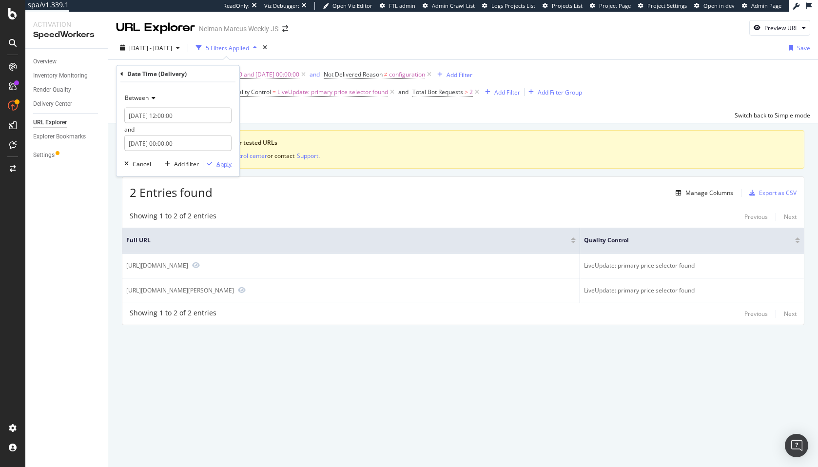
click at [229, 167] on div "Apply" at bounding box center [224, 163] width 15 height 8
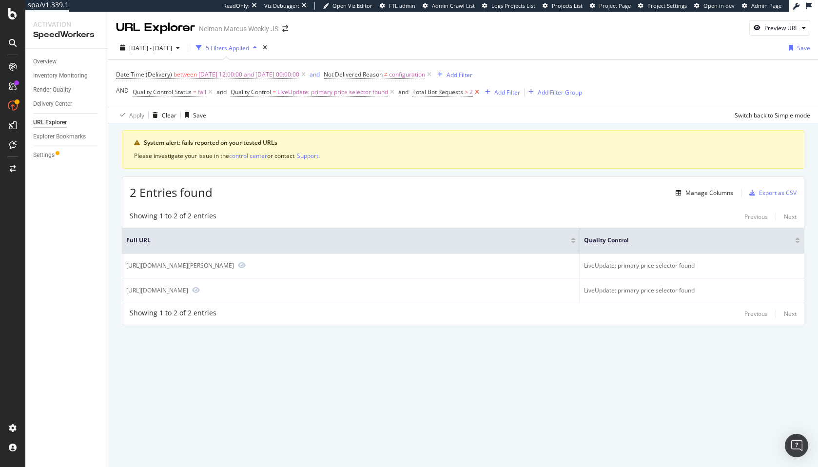
click at [479, 94] on icon at bounding box center [477, 92] width 8 height 10
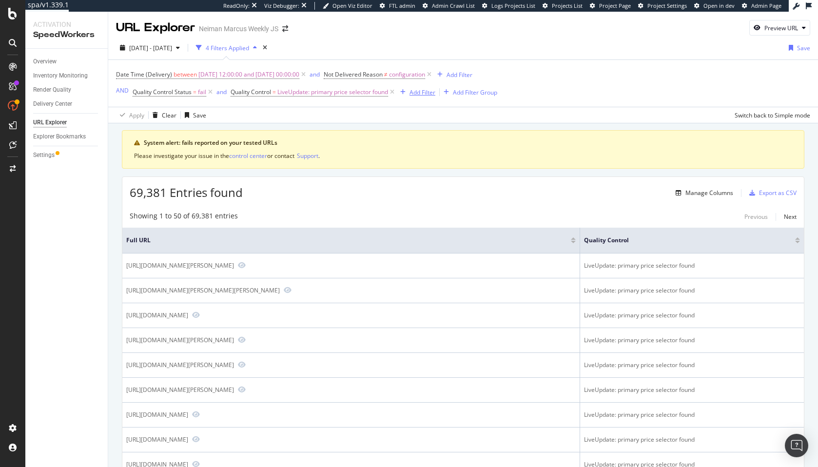
click at [429, 92] on div "Add Filter" at bounding box center [423, 92] width 26 height 8
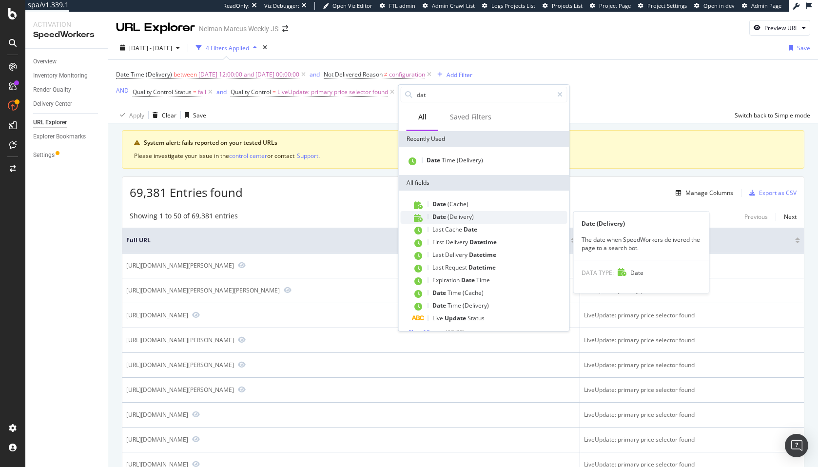
click at [455, 219] on span "(Delivery)" at bounding box center [461, 217] width 26 height 8
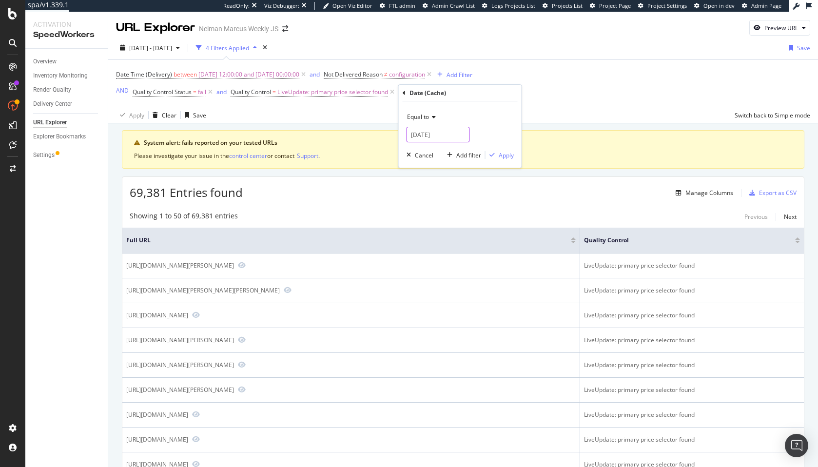
click at [440, 133] on input "2025-10-13" at bounding box center [438, 135] width 63 height 16
click at [406, 95] on div "Date (Cache)" at bounding box center [460, 93] width 115 height 17
click at [404, 93] on icon at bounding box center [404, 93] width 3 height 6
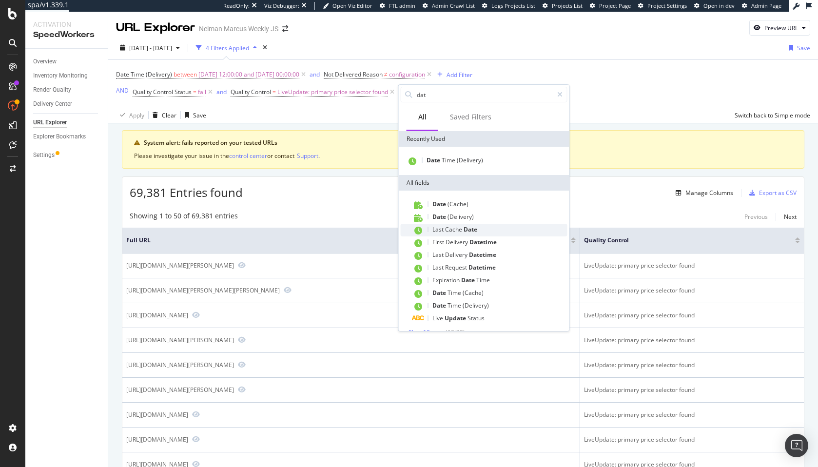
click at [452, 231] on span "Cache" at bounding box center [454, 229] width 19 height 8
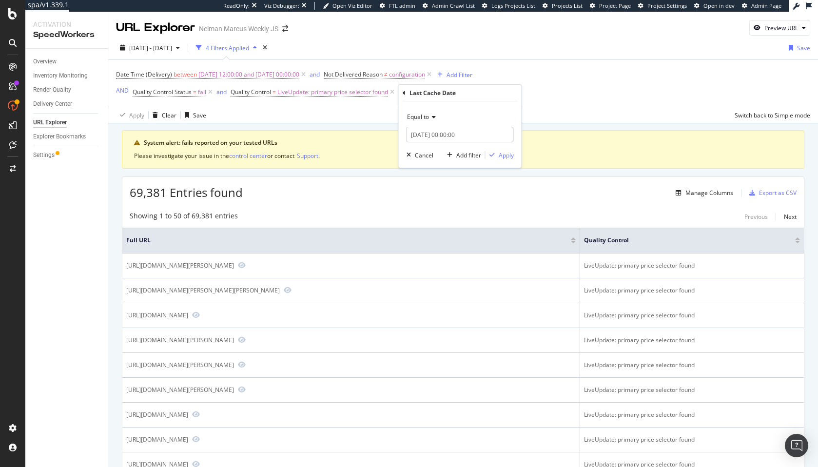
click at [405, 95] on icon at bounding box center [404, 93] width 3 height 6
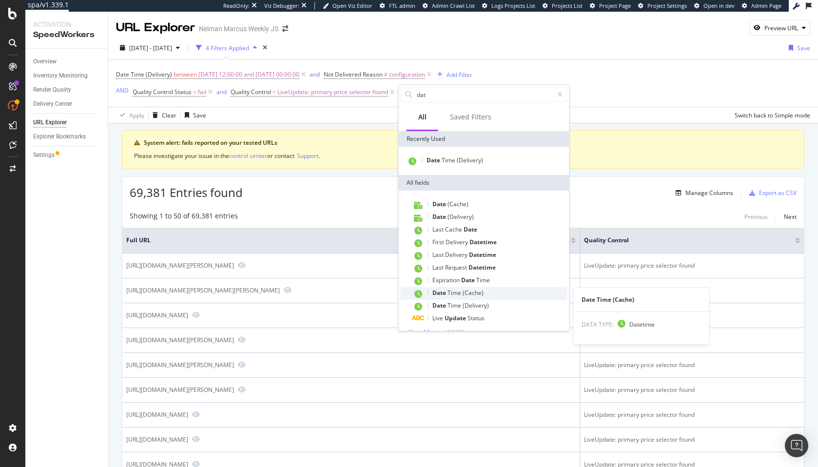
scroll to position [13, 0]
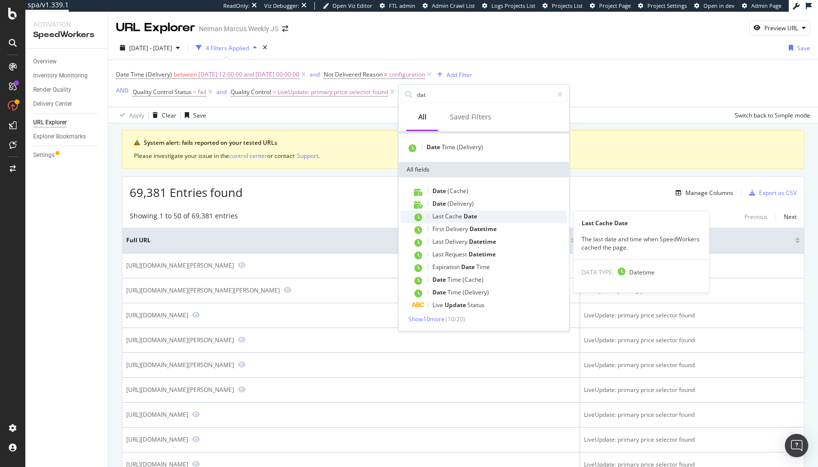
click at [456, 215] on span "Cache" at bounding box center [454, 216] width 19 height 8
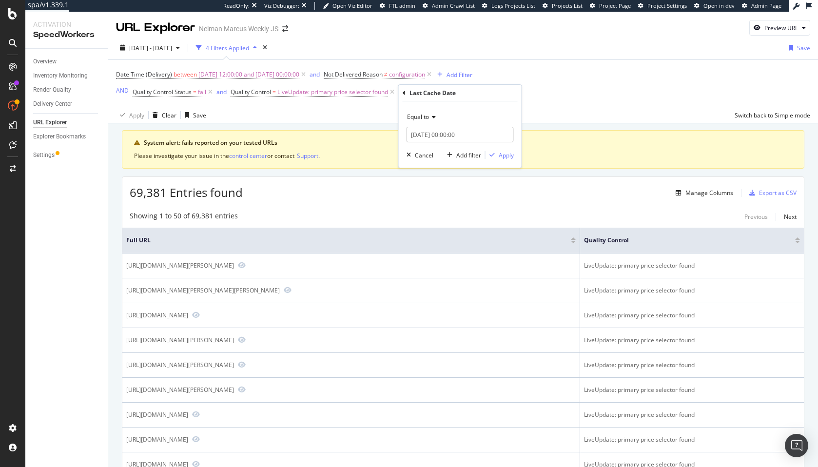
click at [425, 117] on span "Equal to" at bounding box center [418, 117] width 22 height 8
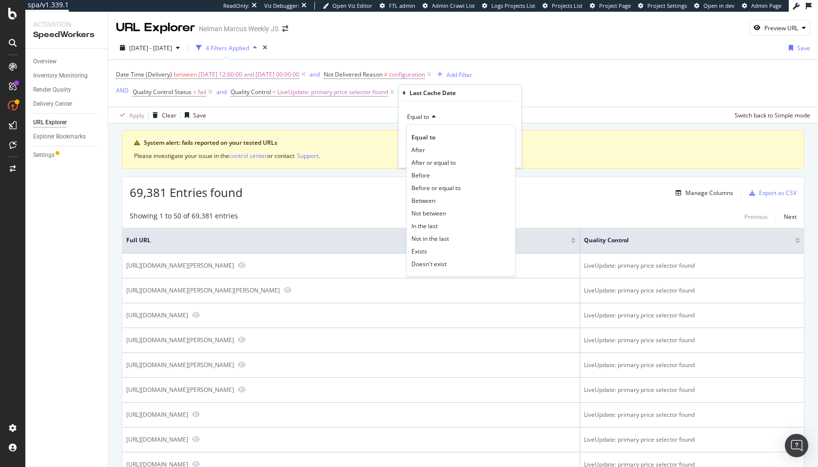
click at [410, 96] on div "Last Cache Date" at bounding box center [433, 93] width 46 height 8
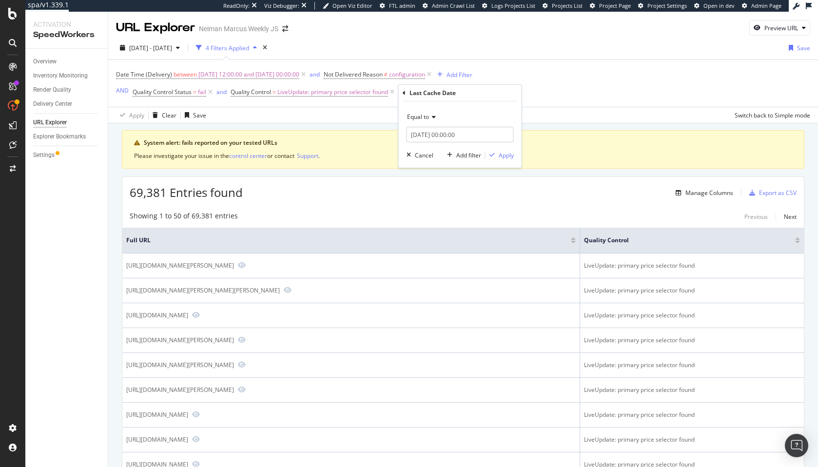
click at [401, 93] on div "Last Cache Date Equal to 2025-10-13 00:00:00 Cancel Add filter Apply" at bounding box center [460, 126] width 123 height 83
click at [404, 92] on icon at bounding box center [404, 93] width 3 height 6
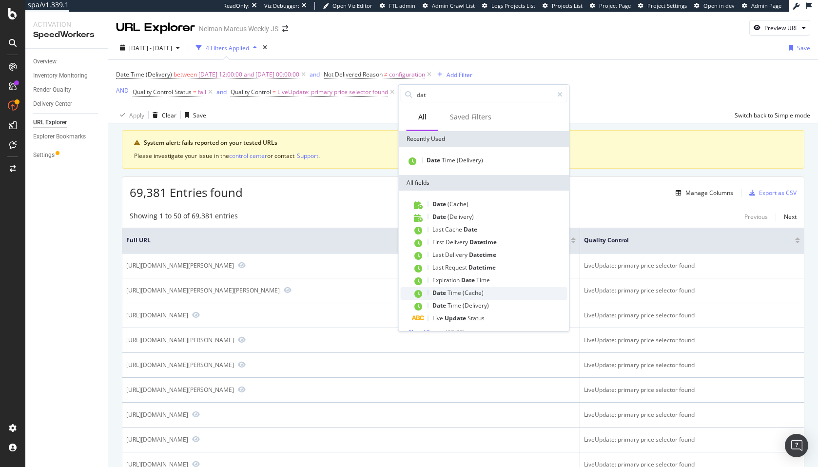
click at [432, 291] on div "Date Time (Cache)" at bounding box center [490, 293] width 155 height 13
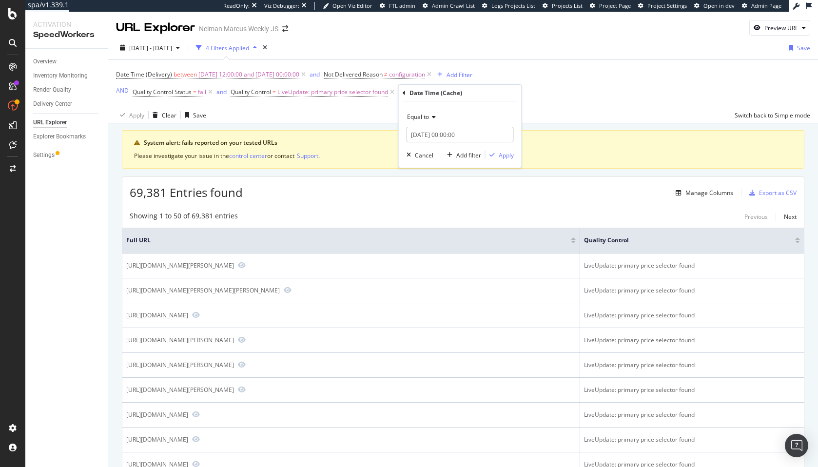
click at [431, 117] on icon at bounding box center [432, 117] width 7 height 6
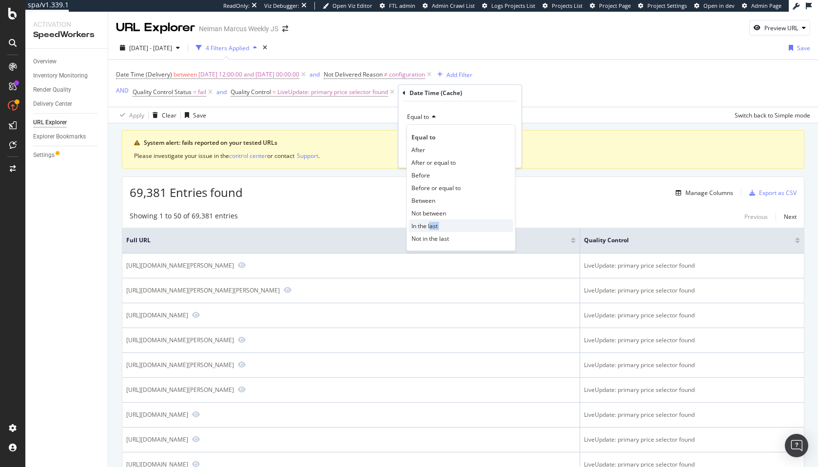
drag, startPoint x: 427, startPoint y: 232, endPoint x: 432, endPoint y: 229, distance: 5.3
click at [432, 229] on div "Equal to After After or equal to Before Before or equal to Between Not between …" at bounding box center [461, 187] width 109 height 127
click at [432, 229] on span "In the last" at bounding box center [425, 226] width 26 height 8
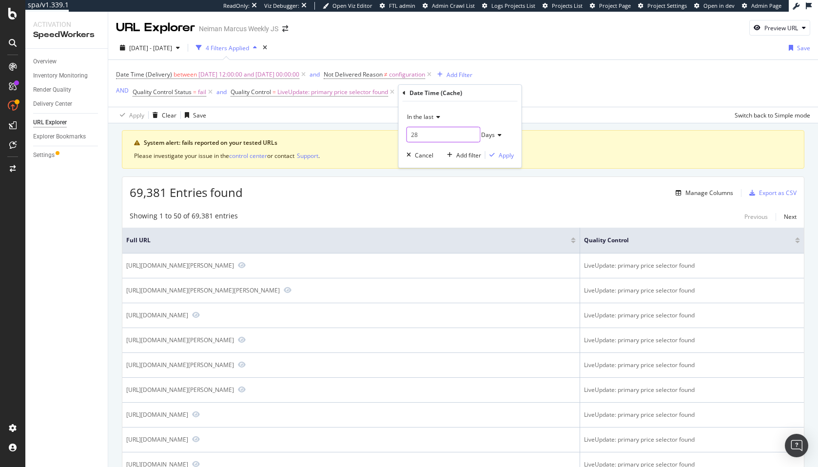
click at [444, 137] on input "28" at bounding box center [444, 135] width 74 height 16
type input "21"
click at [501, 150] on div "Days" at bounding box center [535, 154] width 104 height 13
click at [499, 156] on div "Apply" at bounding box center [506, 155] width 15 height 8
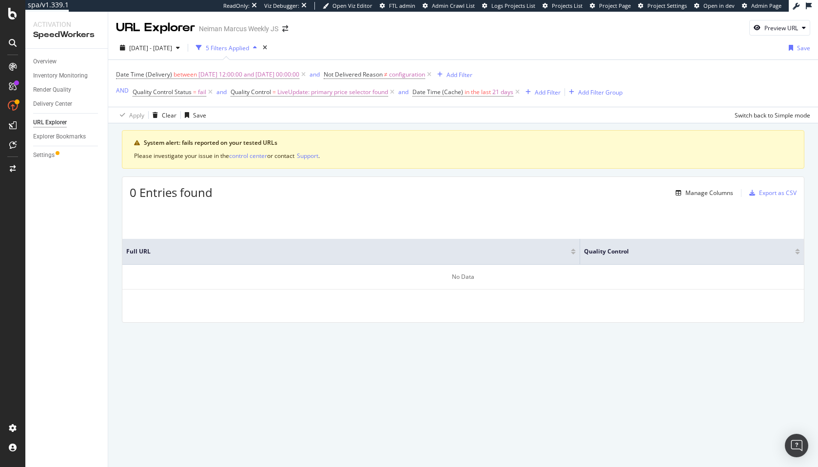
click at [395, 49] on div "2025 Sep. 16th - Oct. 13th 5 Filters Applied Save" at bounding box center [463, 50] width 710 height 20
click at [393, 92] on icon at bounding box center [392, 92] width 8 height 10
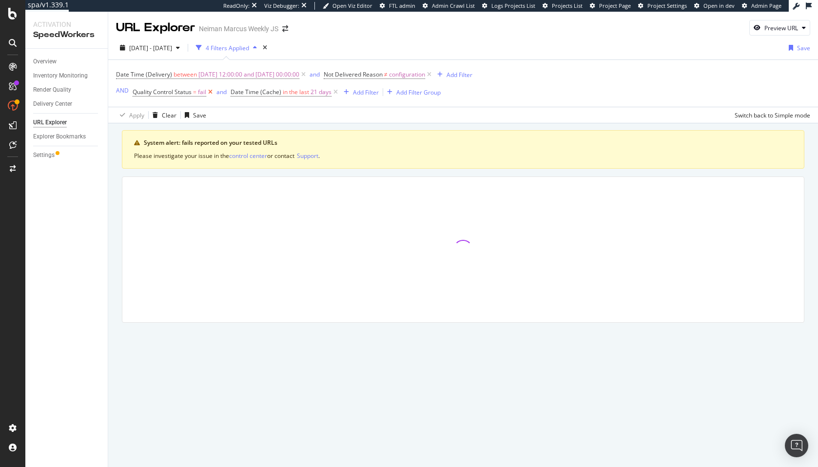
click at [210, 92] on icon at bounding box center [210, 92] width 8 height 10
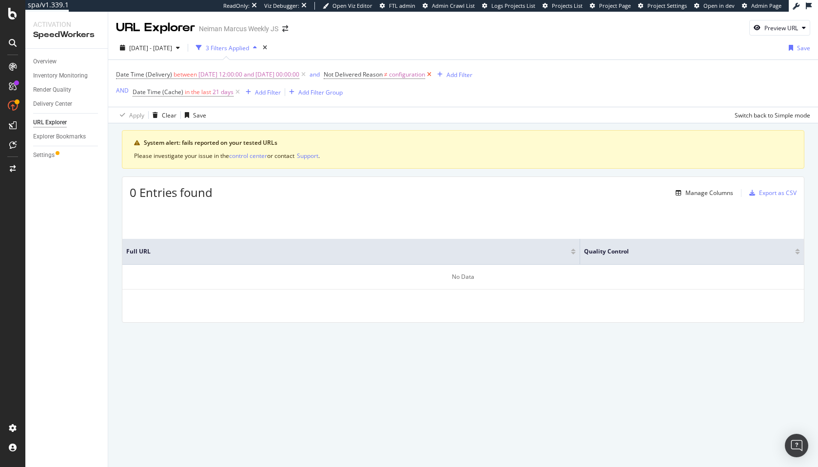
click at [433, 74] on icon at bounding box center [429, 75] width 8 height 10
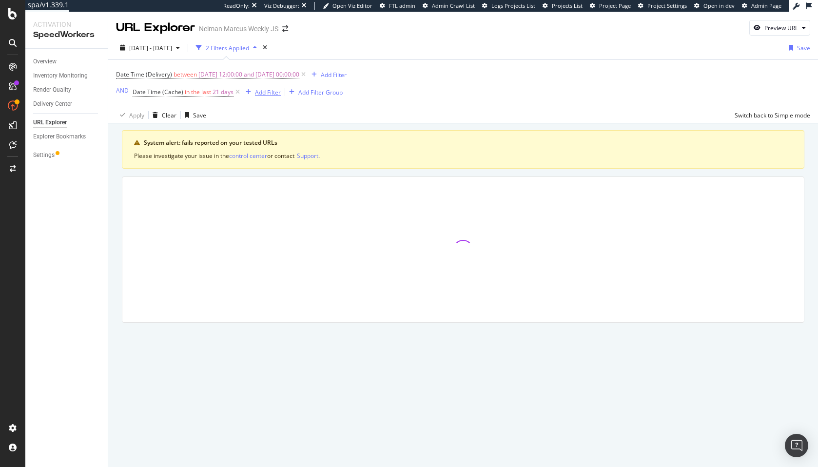
click at [265, 95] on div "Add Filter" at bounding box center [268, 92] width 26 height 8
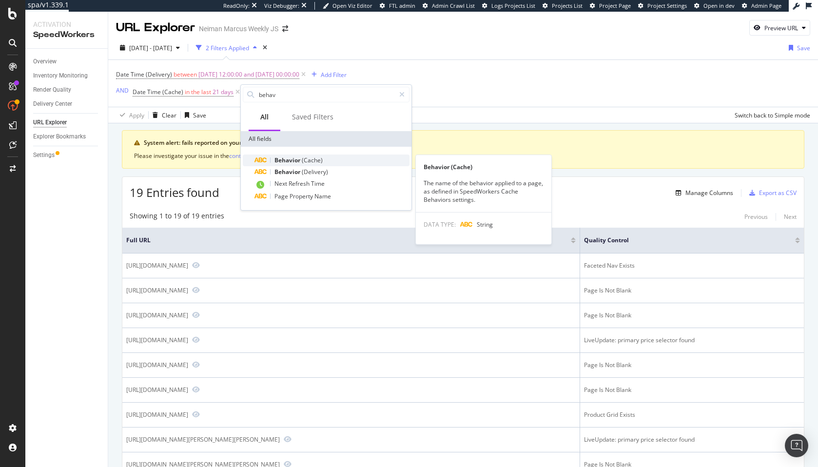
type input "behav"
click at [300, 160] on span "Behavior" at bounding box center [288, 160] width 27 height 8
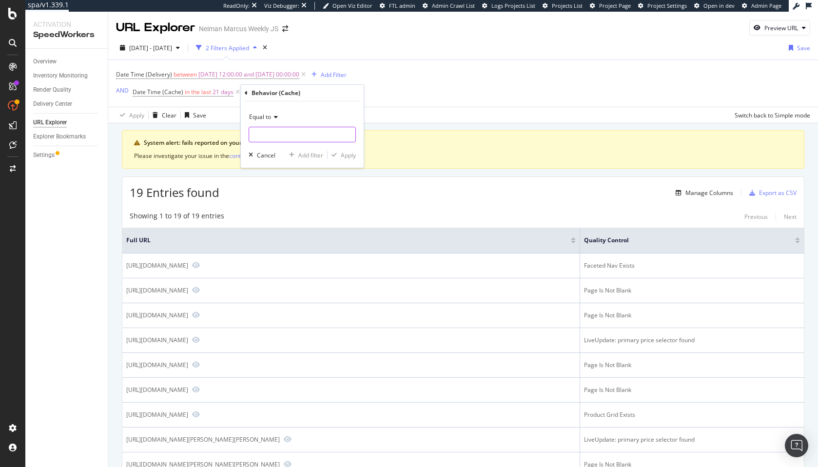
click at [276, 134] on input "text" at bounding box center [302, 135] width 106 height 16
click at [303, 143] on div "Products 1,871,314 URLS" at bounding box center [309, 147] width 121 height 10
type input "Products"
click at [341, 159] on button "Apply" at bounding box center [342, 155] width 28 height 10
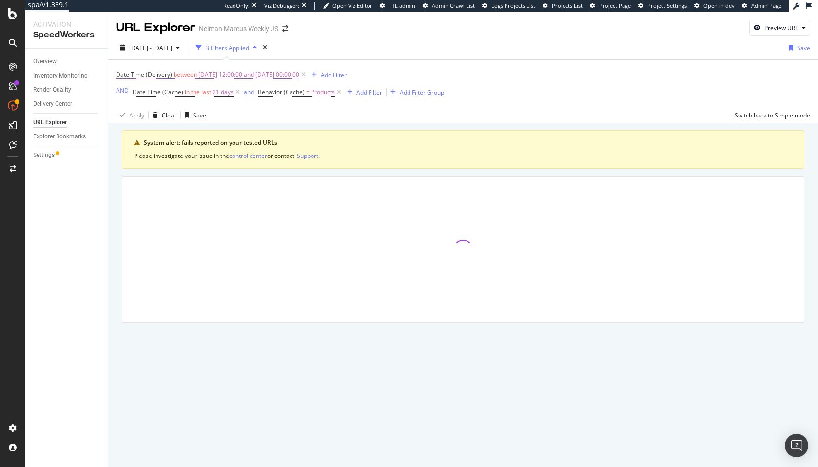
click at [160, 77] on span "Date Time (Delivery)" at bounding box center [144, 74] width 56 height 8
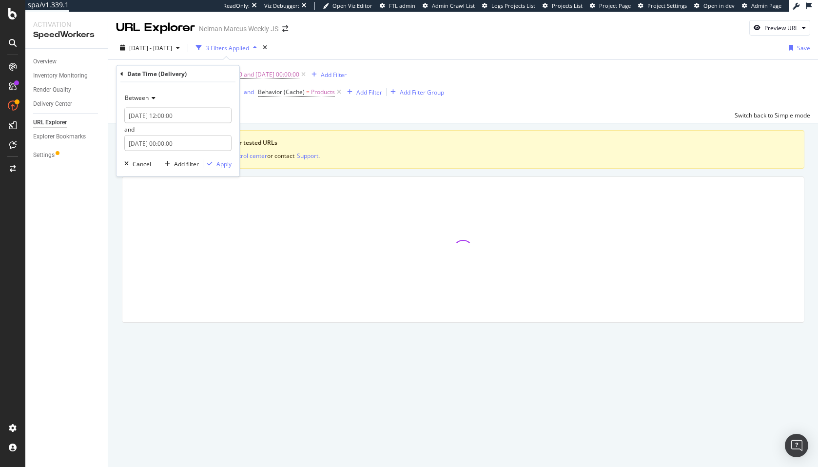
click at [120, 76] on icon at bounding box center [121, 74] width 3 height 6
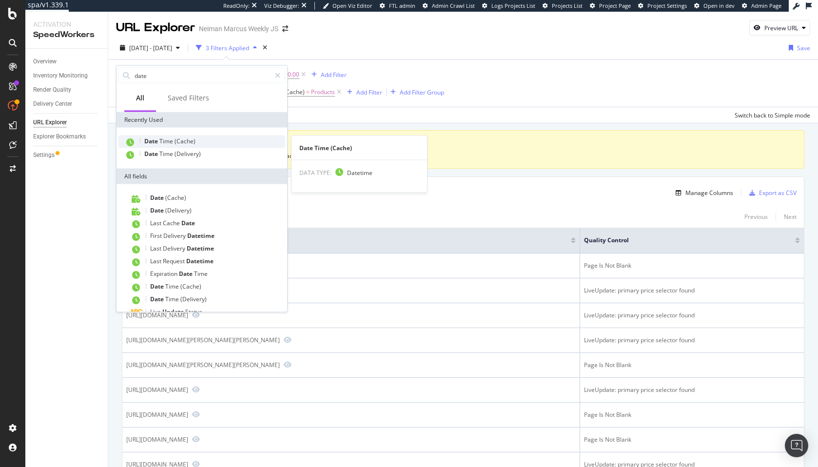
type input "date"
click at [191, 143] on span "(Cache)" at bounding box center [185, 141] width 21 height 8
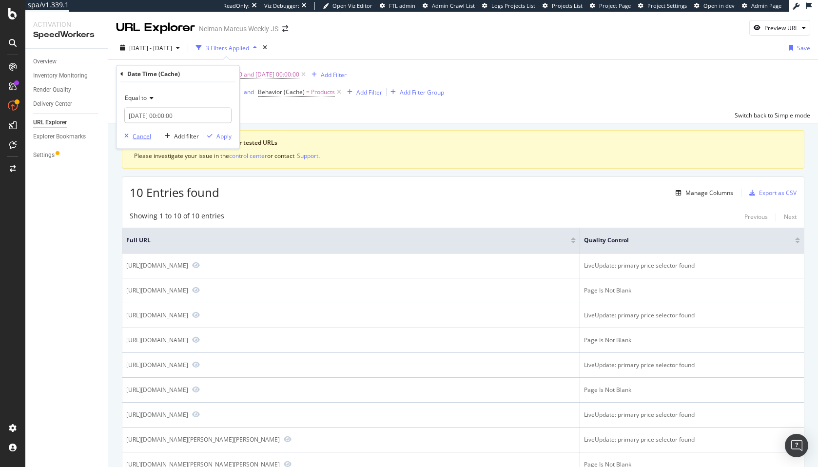
click at [143, 137] on div "Cancel" at bounding box center [142, 136] width 19 height 8
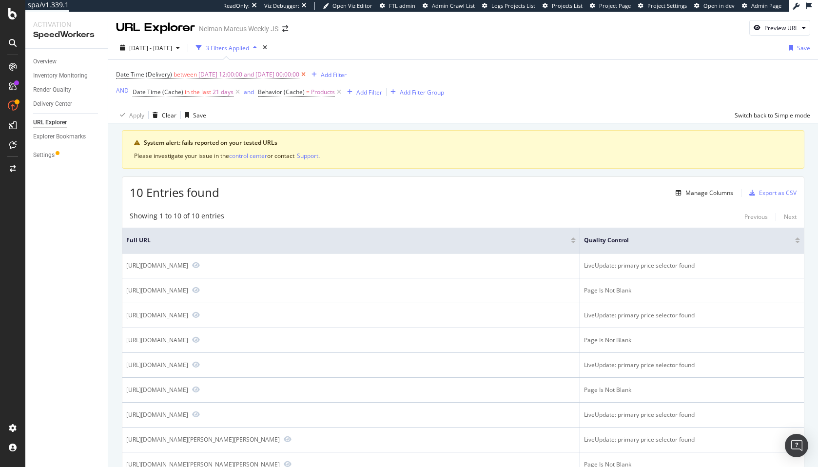
click at [308, 76] on icon at bounding box center [303, 75] width 8 height 10
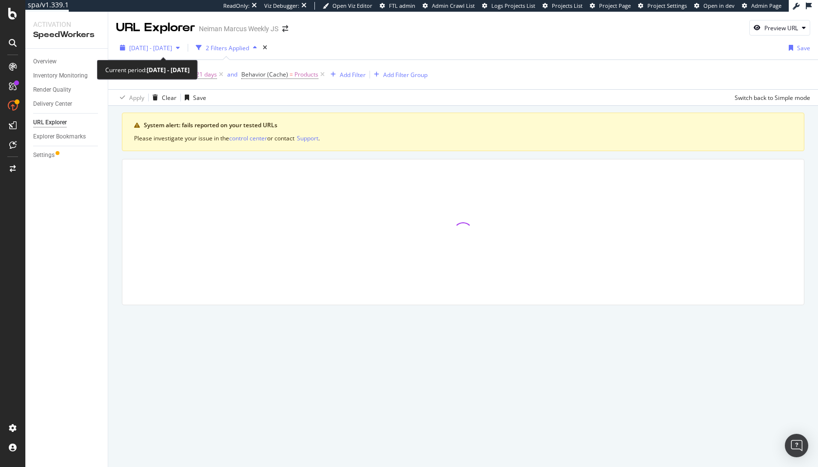
click at [184, 48] on div "button" at bounding box center [178, 48] width 12 height 6
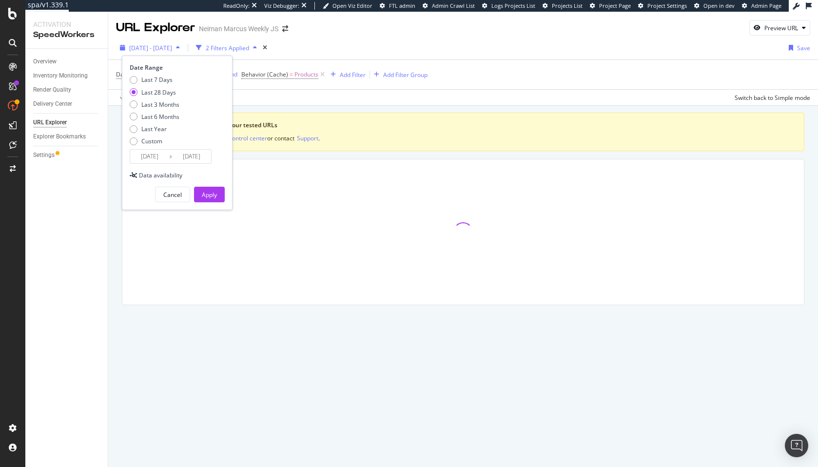
click at [184, 48] on div "button" at bounding box center [178, 48] width 12 height 6
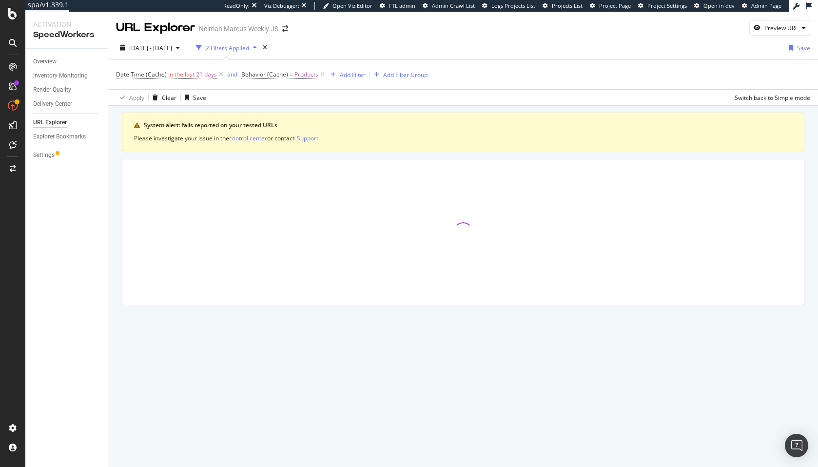
click at [382, 39] on div "2025 Sep. 16th - Oct. 13th 2 Filters Applied Save Date Time (Cache) in the last…" at bounding box center [463, 71] width 710 height 70
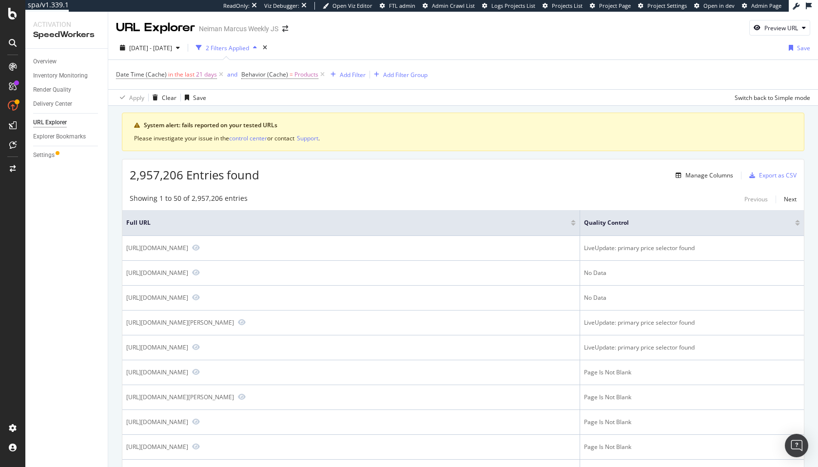
click at [484, 170] on div "2,957,206 Entries found Manage Columns Export as CSV" at bounding box center [463, 171] width 682 height 24
drag, startPoint x: 363, startPoint y: 192, endPoint x: 363, endPoint y: 200, distance: 8.8
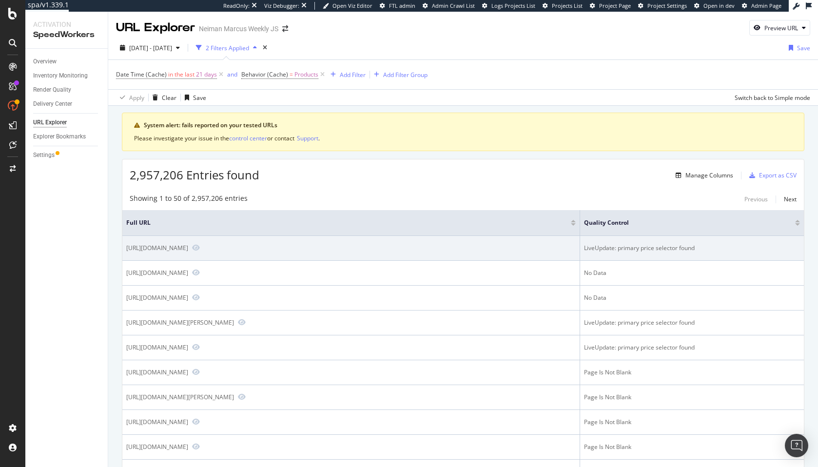
click at [654, 251] on div "LiveUpdate: primary price selector found" at bounding box center [692, 248] width 216 height 9
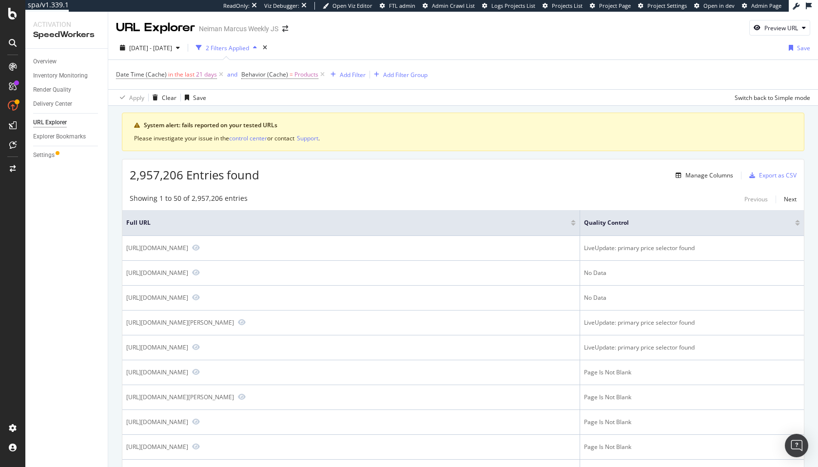
click at [524, 198] on div "Showing 1 to 50 of 2,957,206 entries Previous Next" at bounding box center [463, 200] width 682 height 12
click at [371, 89] on div "Apply Clear Save Switch back to Simple mode" at bounding box center [463, 97] width 710 height 16
click at [343, 72] on div "Add Filter" at bounding box center [353, 75] width 26 height 8
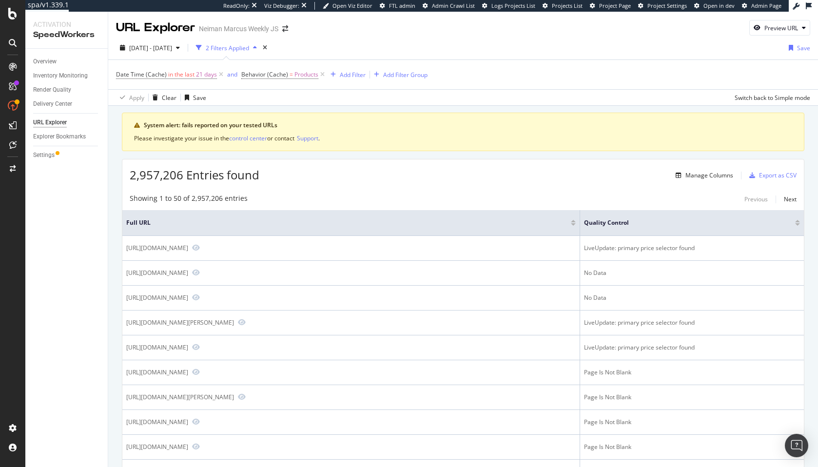
click at [597, 81] on div "Date Time (Cache) in the last 21 days and Behavior (Cache) = Products Add Filte…" at bounding box center [463, 74] width 694 height 29
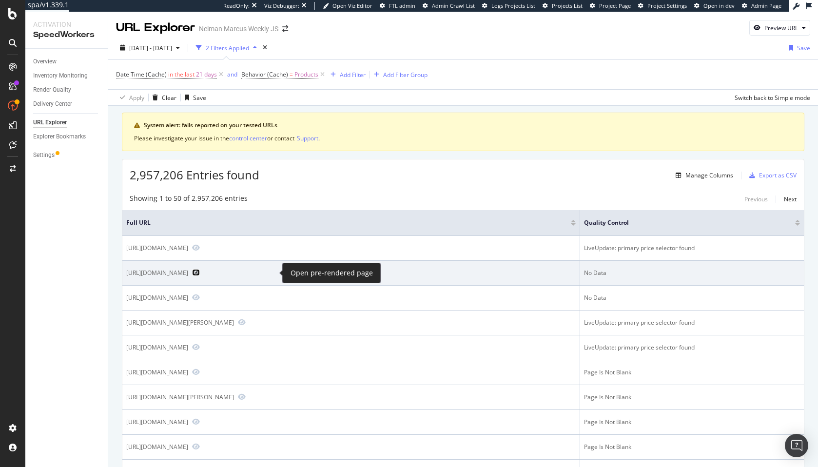
click at [200, 274] on icon "Preview https://www.neimanmarcus.com/p/prod224020238" at bounding box center [196, 272] width 8 height 7
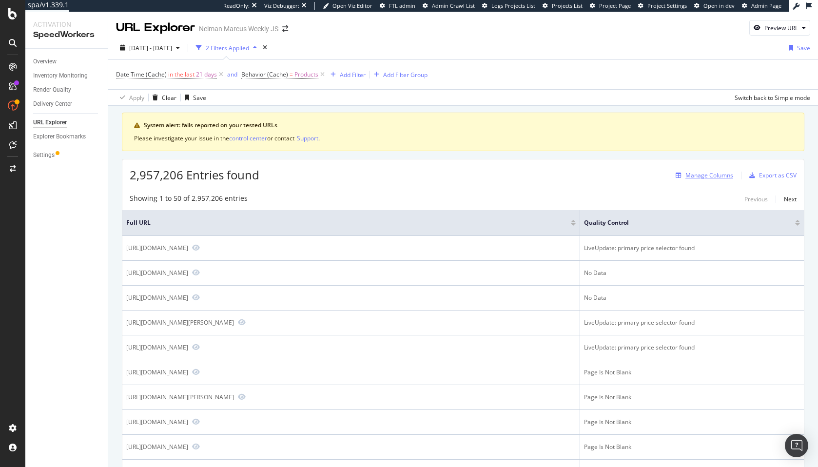
click at [696, 173] on div "Manage Columns" at bounding box center [710, 175] width 48 height 8
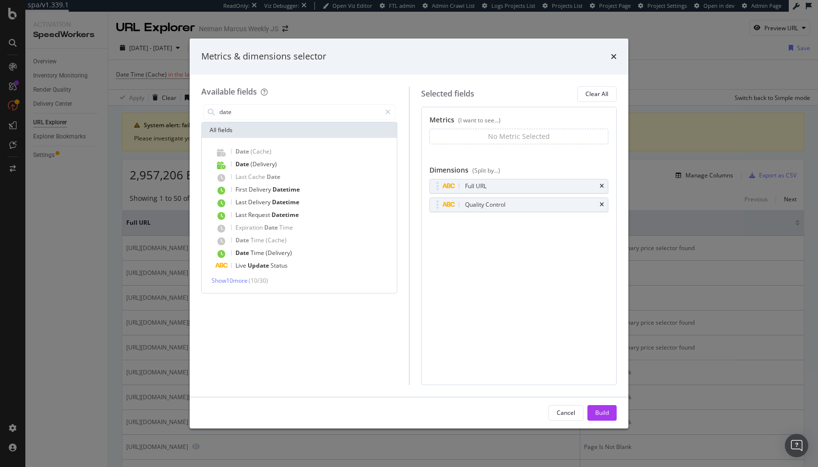
type input "date"
click at [255, 277] on span "( 10 / 30 )" at bounding box center [259, 280] width 20 height 8
click at [238, 281] on span "Show 10 more" at bounding box center [230, 280] width 36 height 8
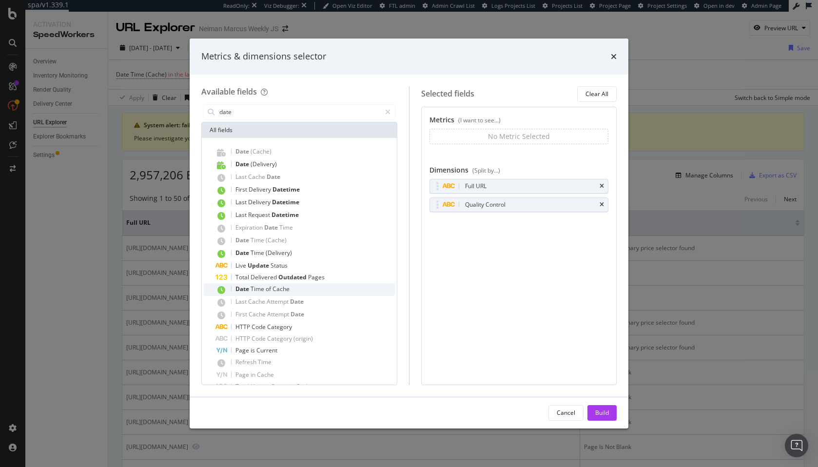
click at [261, 287] on span "Time" at bounding box center [258, 289] width 15 height 8
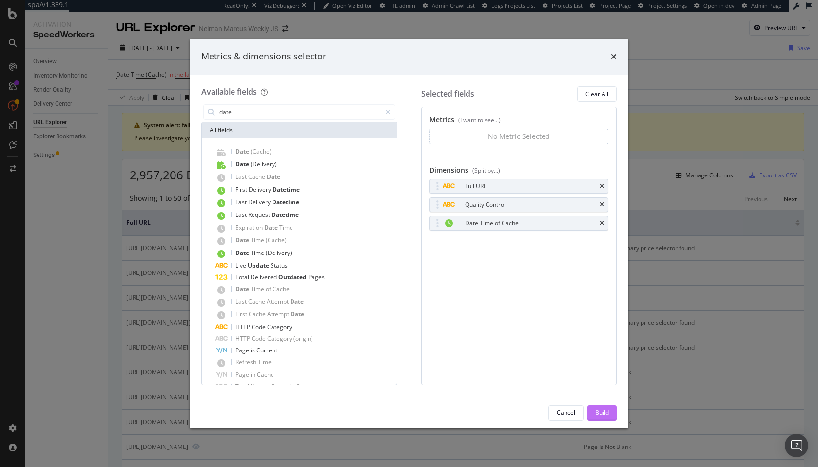
click at [600, 417] on div "Build" at bounding box center [602, 413] width 14 height 15
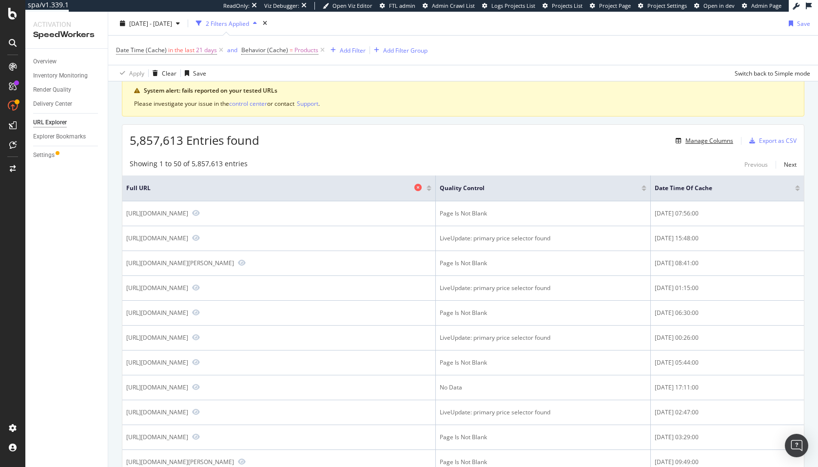
scroll to position [38, 0]
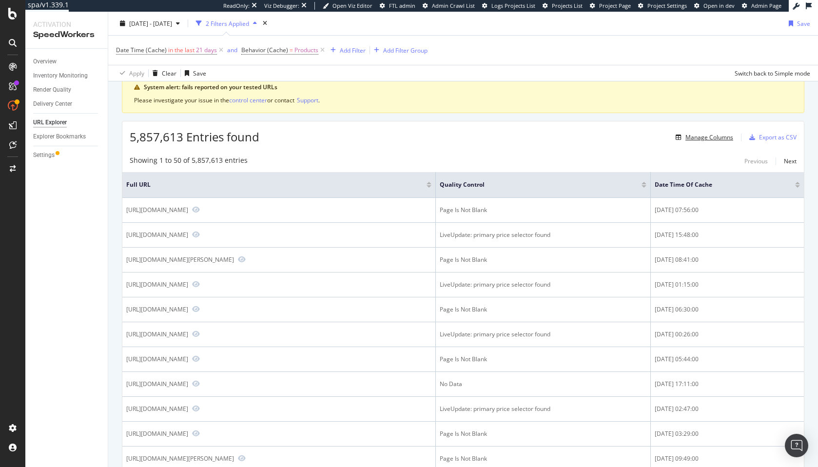
click at [393, 165] on div "Showing 1 to 50 of 5,857,613 entries Previous Next" at bounding box center [463, 162] width 682 height 12
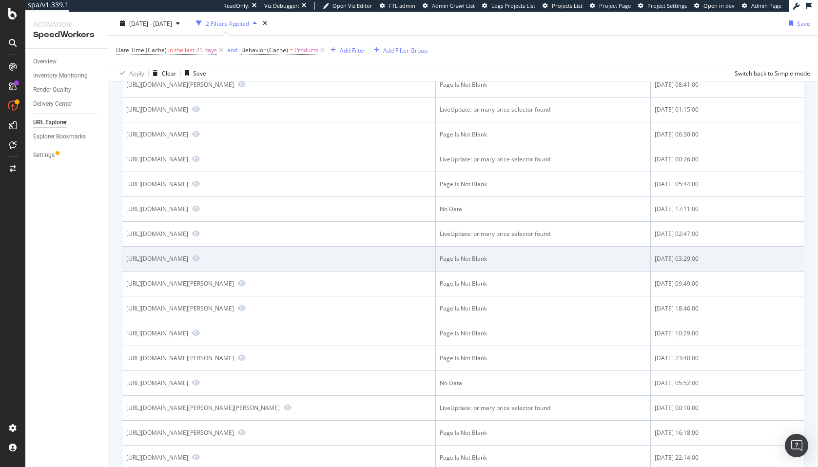
scroll to position [0, 0]
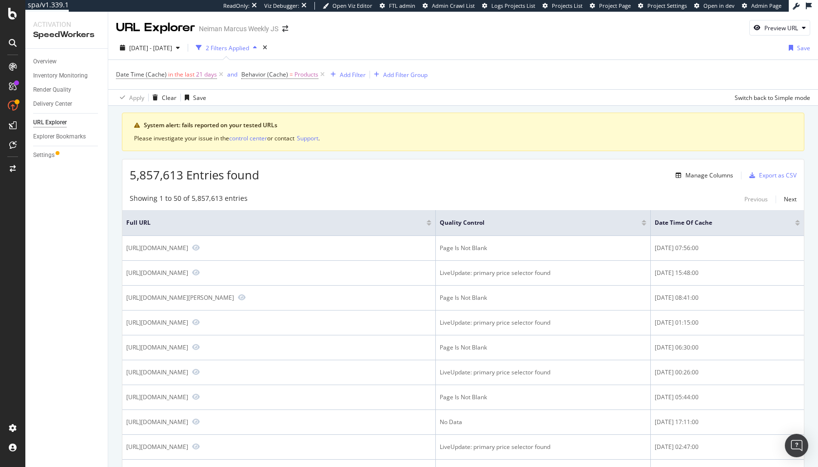
click at [797, 224] on div at bounding box center [797, 224] width 5 height 2
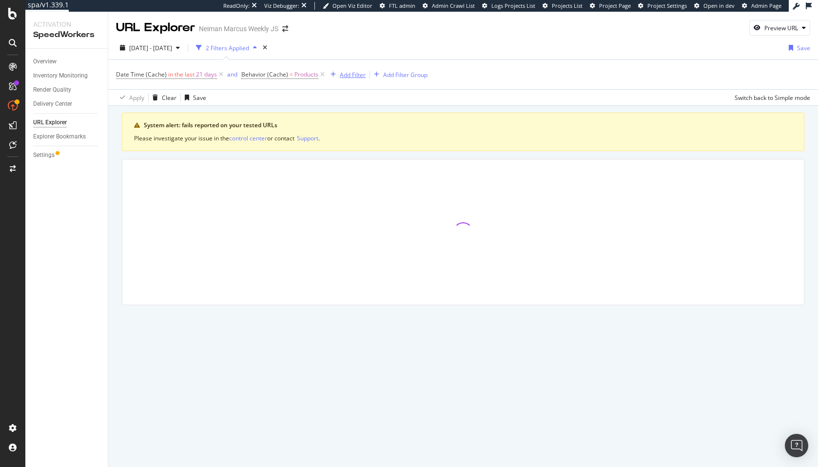
click at [345, 73] on div "Add Filter" at bounding box center [353, 75] width 26 height 8
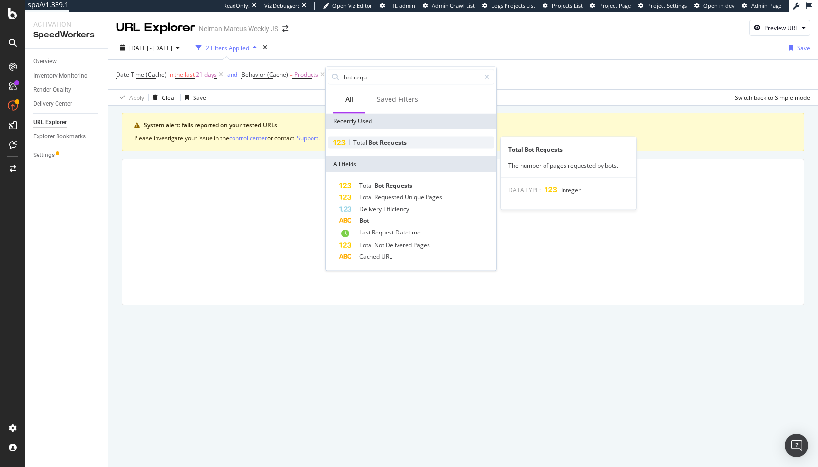
type input "bot requ"
click at [398, 145] on span "Requests" at bounding box center [393, 142] width 27 height 8
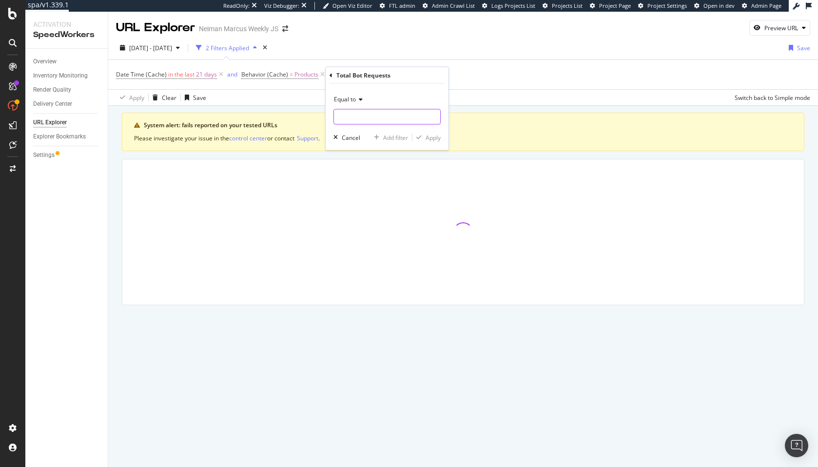
click at [369, 115] on input "number" at bounding box center [387, 117] width 107 height 16
click at [356, 103] on div "Equal to" at bounding box center [387, 100] width 107 height 16
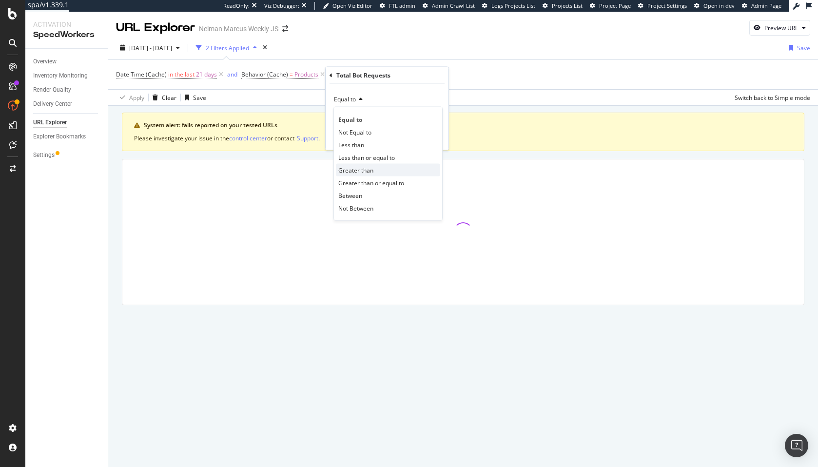
click at [357, 171] on span "Greater than" at bounding box center [355, 170] width 35 height 8
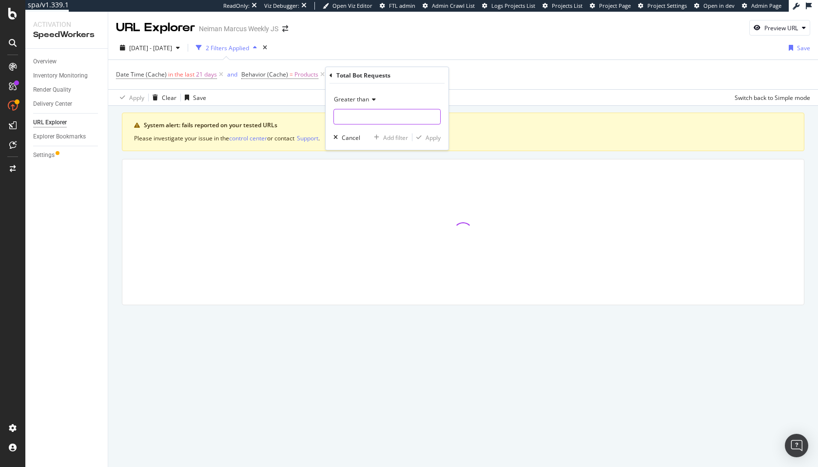
click at [364, 120] on input "number" at bounding box center [387, 117] width 107 height 16
click at [362, 96] on span "Greater than" at bounding box center [351, 99] width 35 height 8
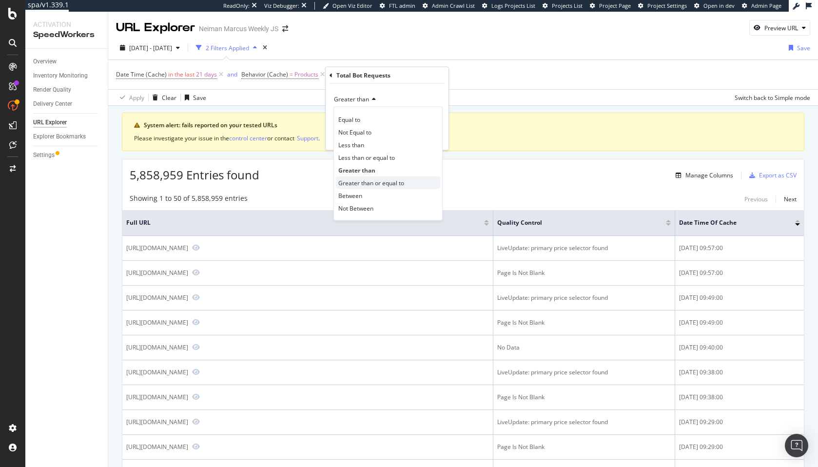
click at [370, 187] on div "Greater than or equal to" at bounding box center [388, 183] width 104 height 13
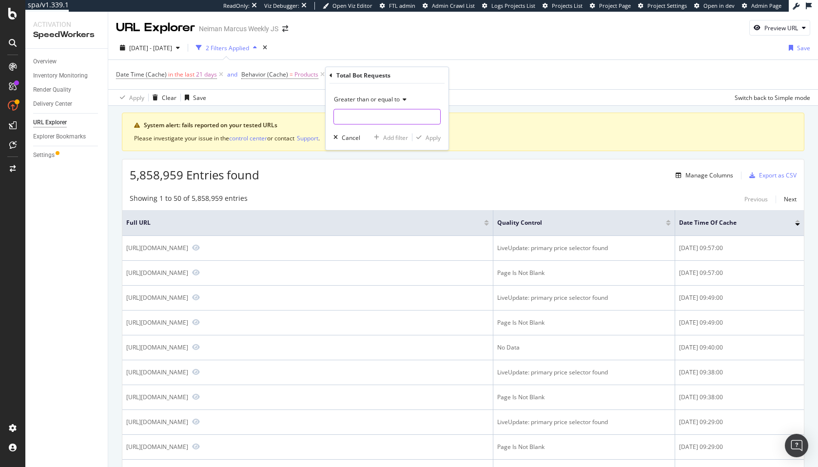
click at [364, 121] on input "number" at bounding box center [387, 117] width 107 height 16
type input "2"
click at [428, 138] on div "Apply" at bounding box center [433, 137] width 15 height 8
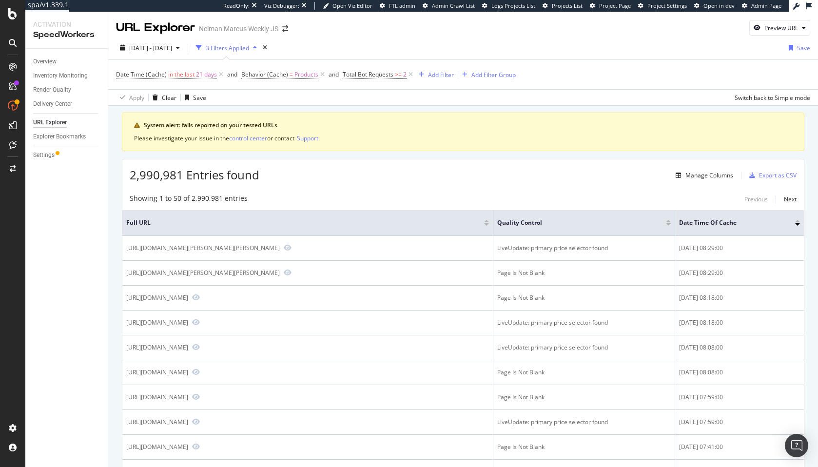
click at [457, 182] on div "2,990,981 Entries found Manage Columns Export as CSV" at bounding box center [463, 171] width 682 height 24
click at [431, 77] on div "Add Filter" at bounding box center [441, 75] width 26 height 8
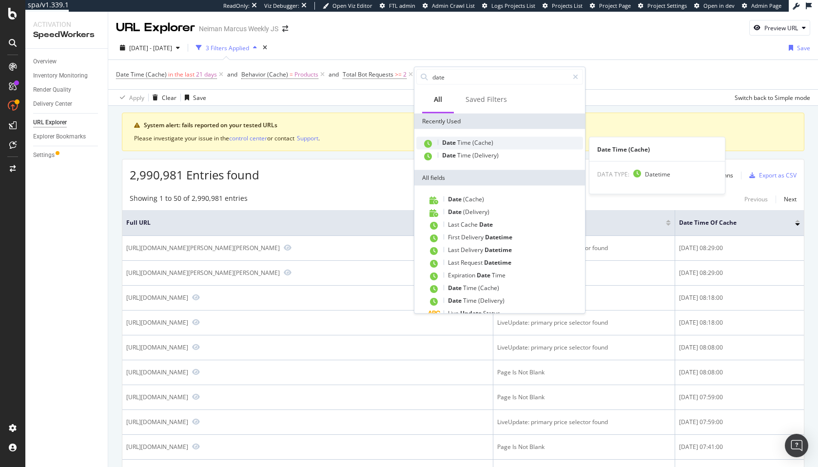
type input "date"
click at [470, 142] on span "Time" at bounding box center [464, 142] width 15 height 8
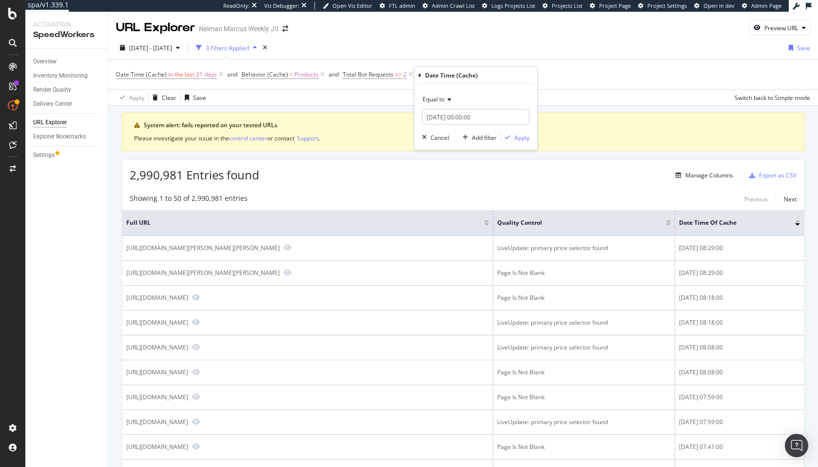
click at [443, 101] on span "Equal to" at bounding box center [434, 99] width 22 height 8
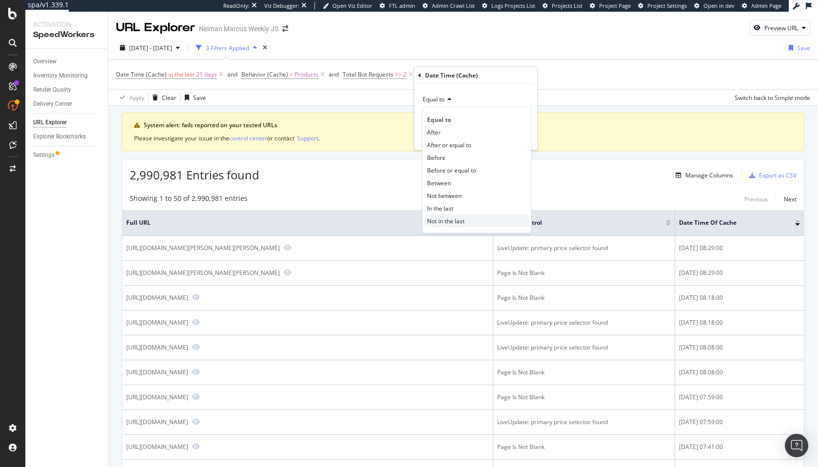
click at [441, 217] on span "Not in the last" at bounding box center [446, 221] width 38 height 8
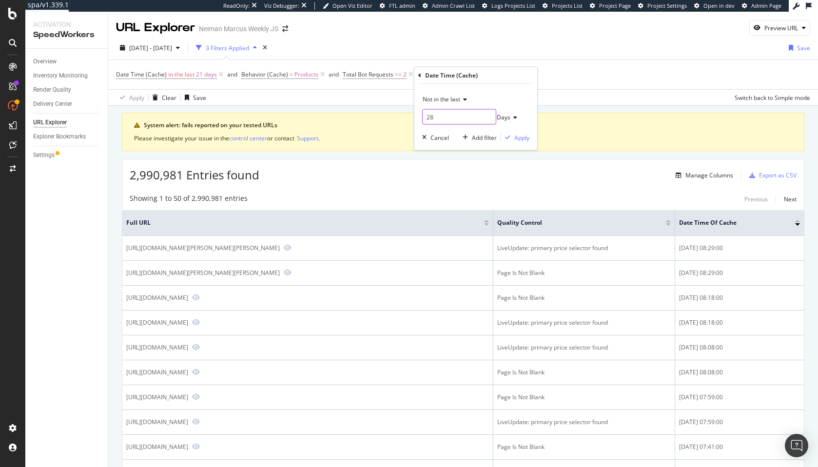
click at [436, 119] on input "28" at bounding box center [459, 117] width 74 height 16
type input "3"
click at [521, 136] on div "Apply" at bounding box center [521, 137] width 15 height 8
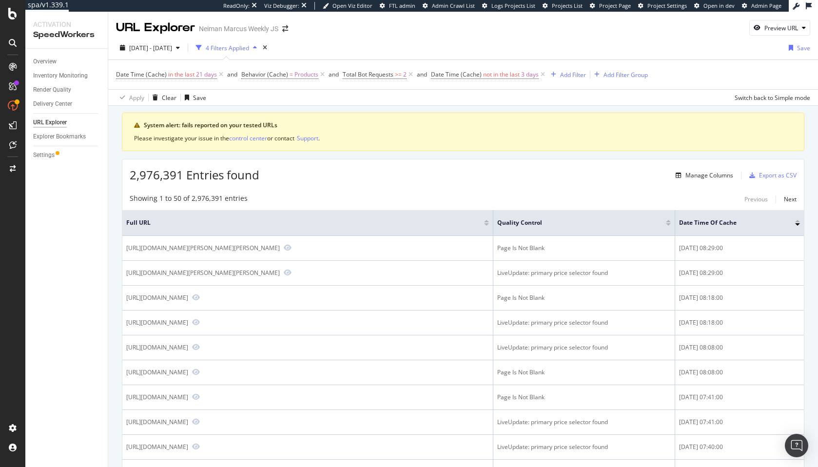
scroll to position [3, 0]
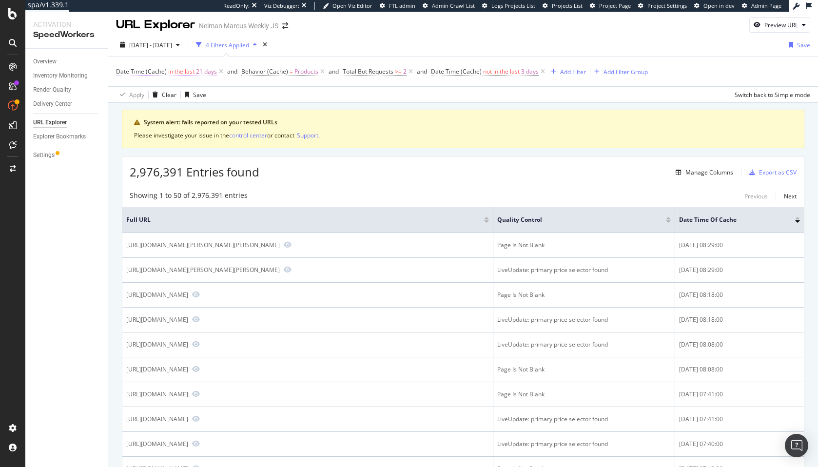
click at [161, 73] on span "Date Time (Cache)" at bounding box center [141, 71] width 51 height 8
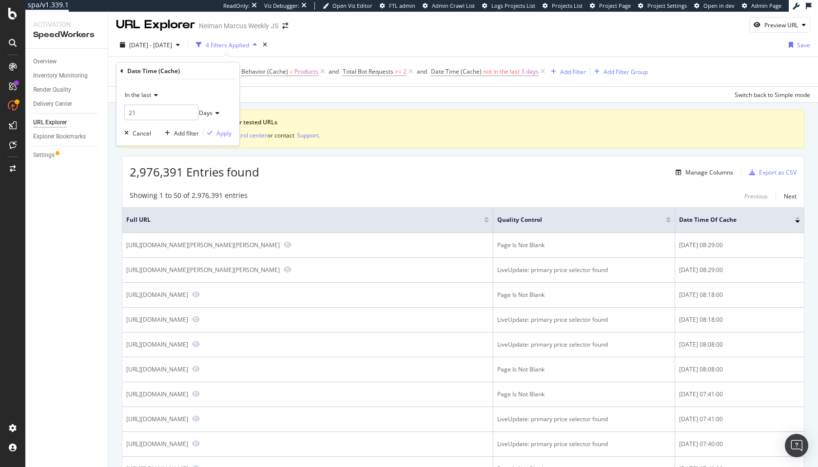
click at [149, 94] on span "In the last" at bounding box center [138, 95] width 26 height 8
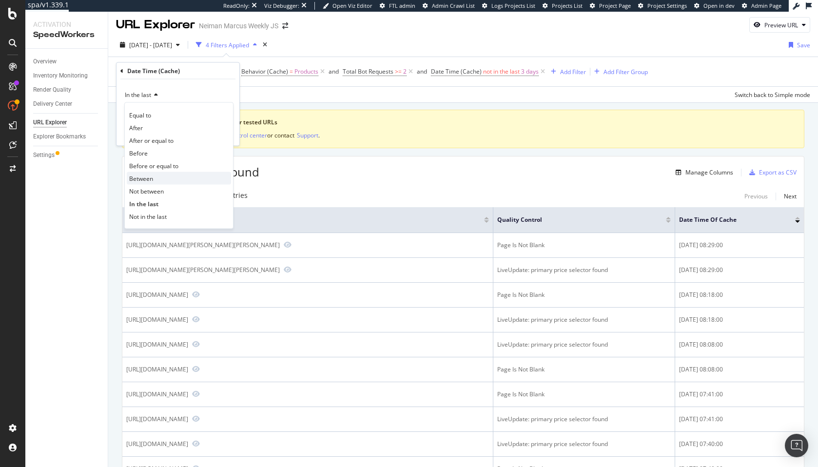
click at [145, 180] on span "Between" at bounding box center [141, 178] width 24 height 8
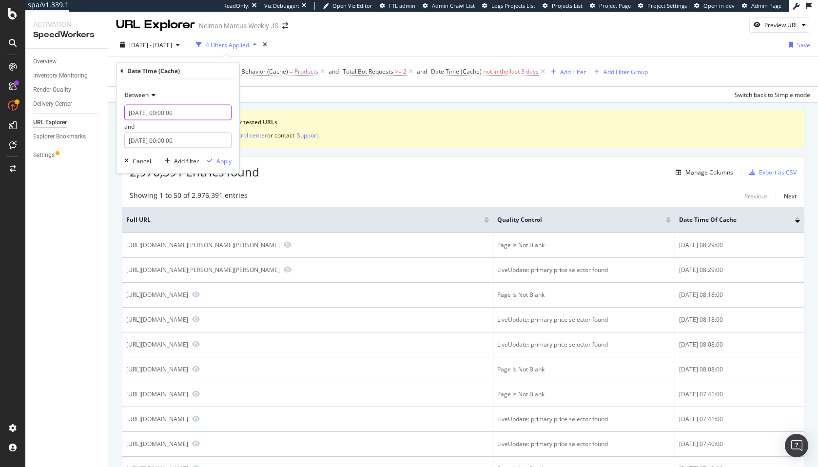
click at [151, 114] on input "2025-10-12 00:00:00" at bounding box center [177, 113] width 107 height 16
click at [179, 90] on div "Between" at bounding box center [177, 95] width 107 height 16
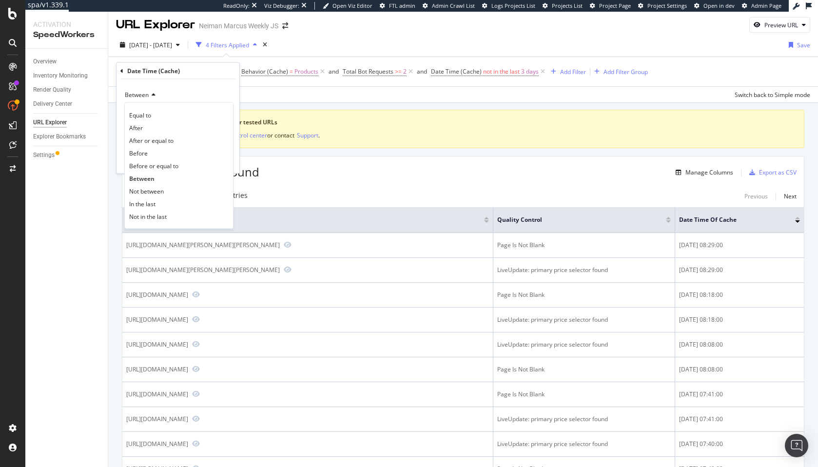
click at [179, 89] on div "Between" at bounding box center [177, 95] width 107 height 16
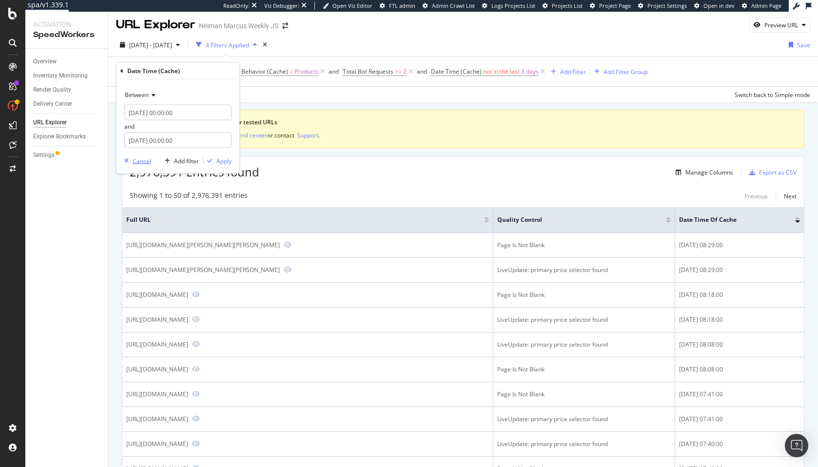
click at [130, 159] on div "button" at bounding box center [126, 161] width 12 height 6
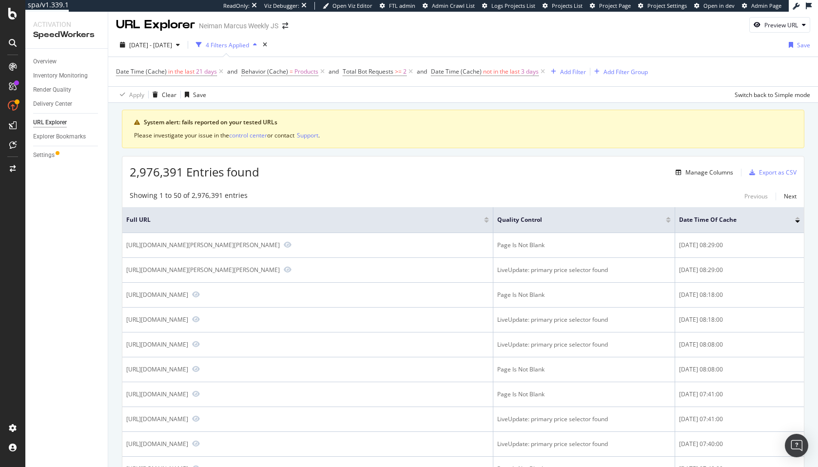
click at [501, 147] on div "System alert: fails reported on your tested URLs Please investigate your issue …" at bounding box center [463, 129] width 683 height 39
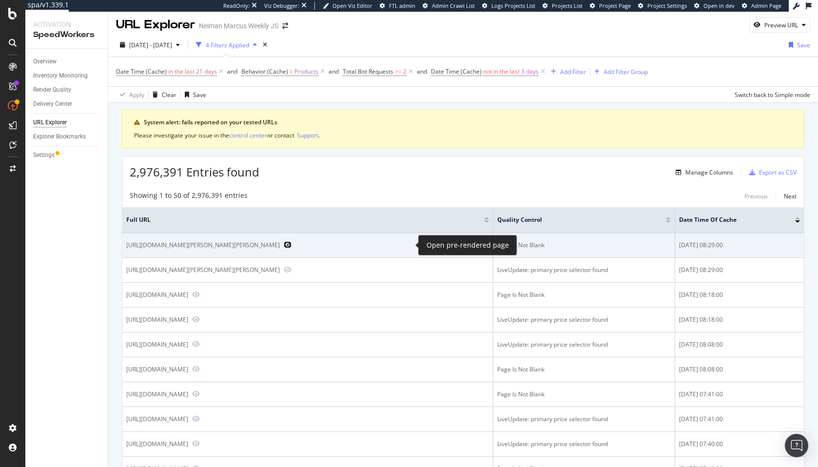
click at [292, 246] on icon "Preview https://www.neimanmarcus.com/p/santorelli-lucy-sleeveless-side-slit-max…" at bounding box center [288, 244] width 8 height 7
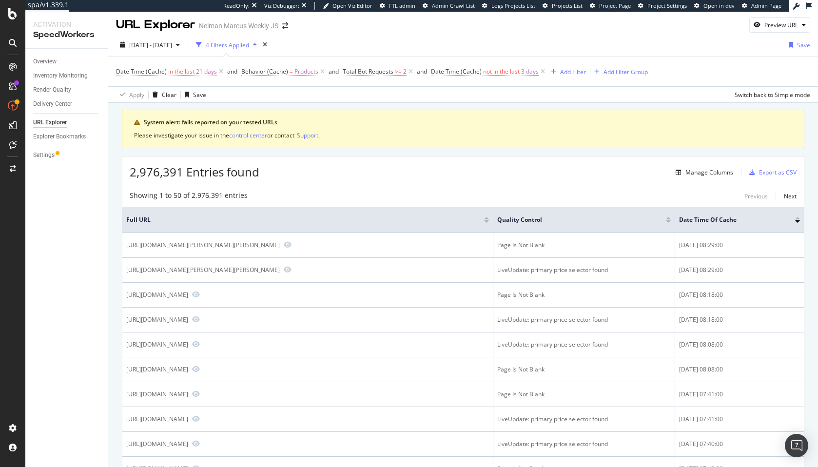
click at [447, 76] on span "Date Time (Cache) not in the last 3 days" at bounding box center [485, 71] width 108 height 9
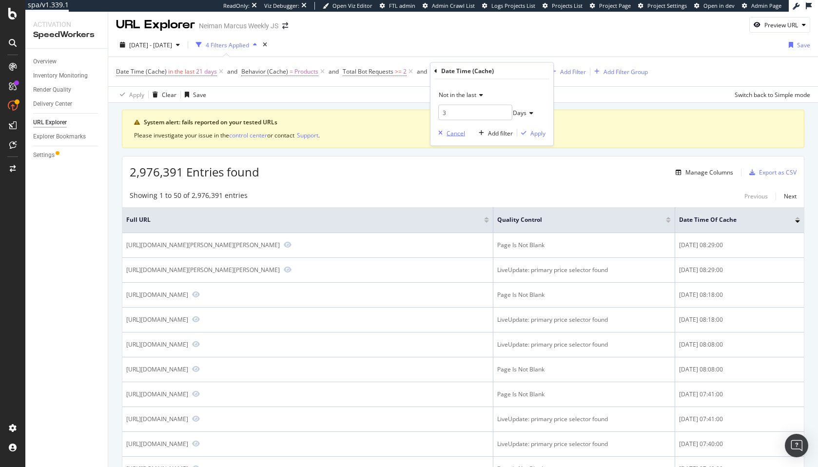
click at [451, 134] on div "Cancel" at bounding box center [456, 133] width 19 height 8
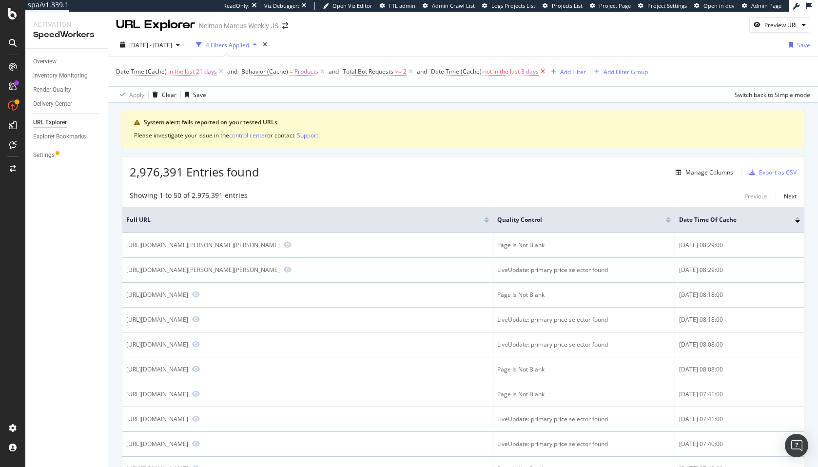
click at [541, 73] on icon at bounding box center [543, 72] width 8 height 10
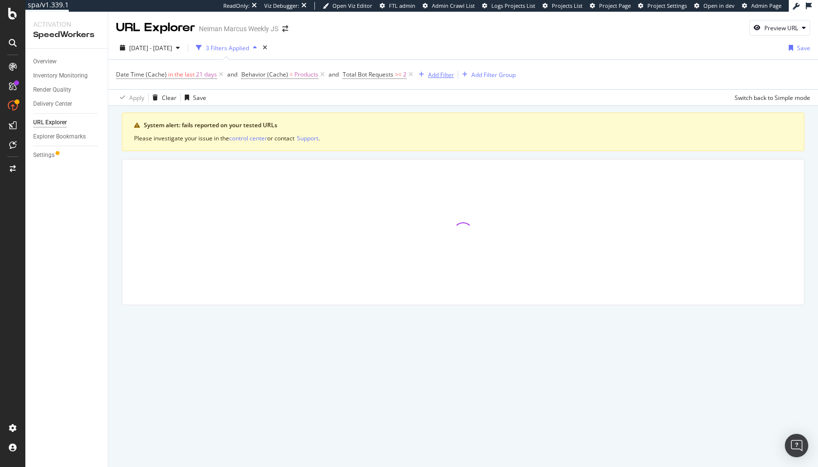
click at [426, 75] on div "button" at bounding box center [421, 75] width 13 height 6
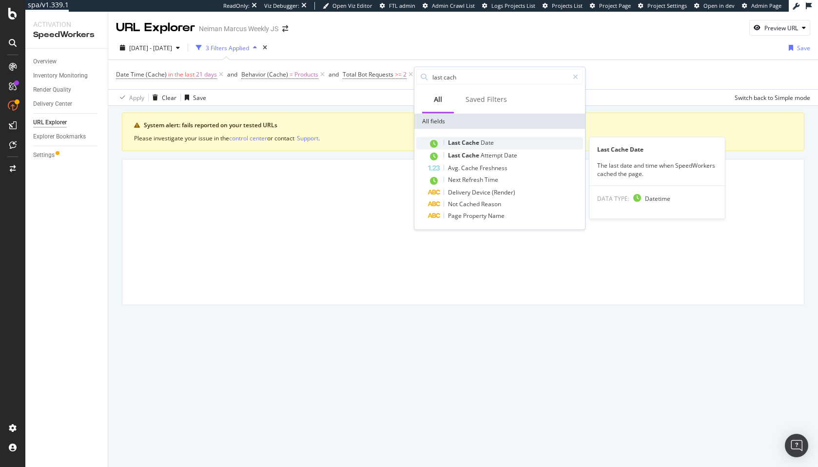
type input "last cach"
click at [477, 146] on span "Cache" at bounding box center [471, 142] width 19 height 8
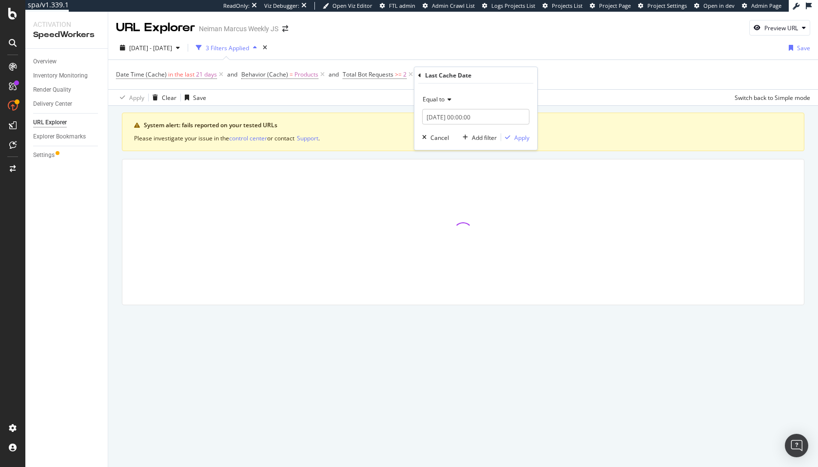
click at [441, 98] on span "Equal to" at bounding box center [434, 99] width 22 height 8
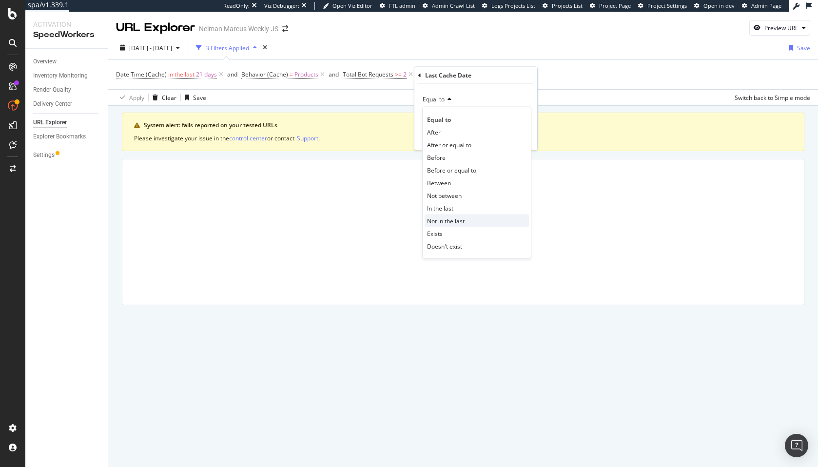
click at [450, 219] on span "Not in the last" at bounding box center [446, 221] width 38 height 8
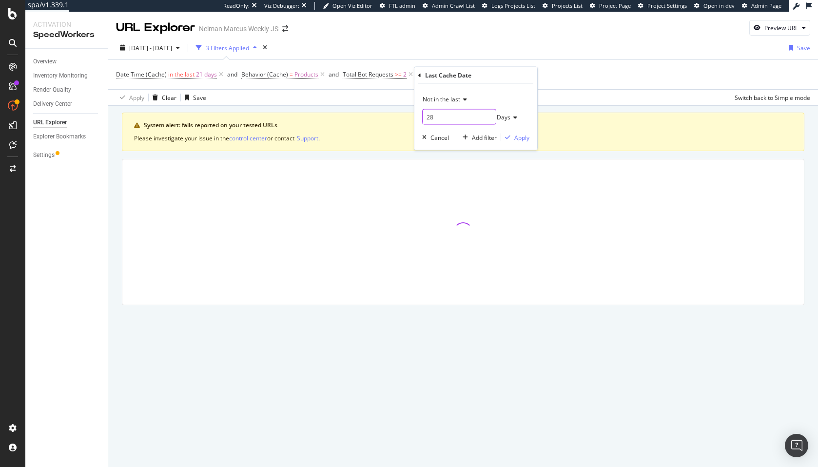
click at [435, 117] on input "28" at bounding box center [459, 117] width 74 height 16
type input "3"
click at [514, 96] on div "Not in the last" at bounding box center [475, 100] width 107 height 16
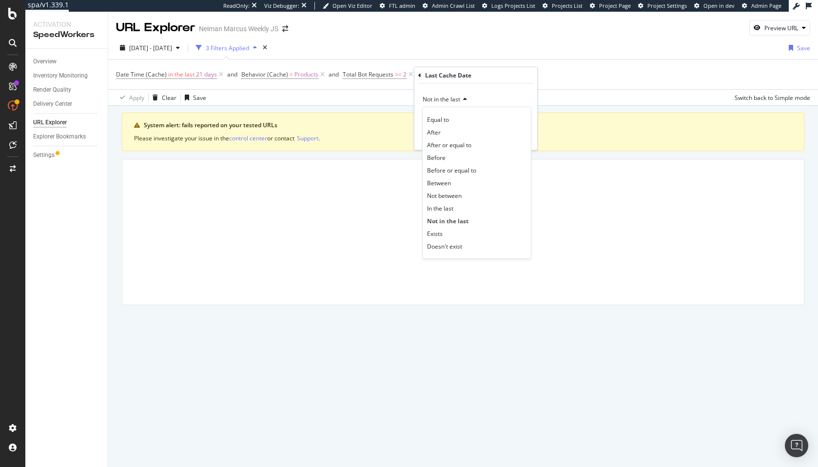
click at [492, 92] on div "Not in the last" at bounding box center [475, 100] width 107 height 16
click at [519, 133] on div "Apply" at bounding box center [521, 137] width 15 height 8
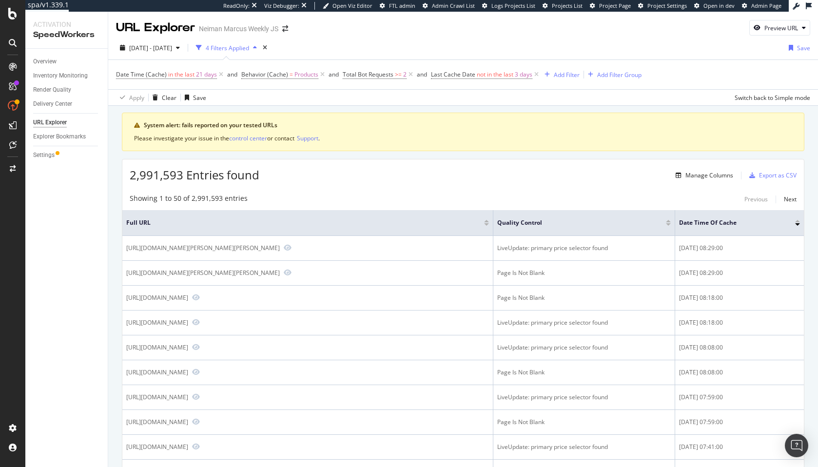
click at [543, 195] on div "Showing 1 to 50 of 2,991,593 entries Previous Next" at bounding box center [463, 200] width 682 height 12
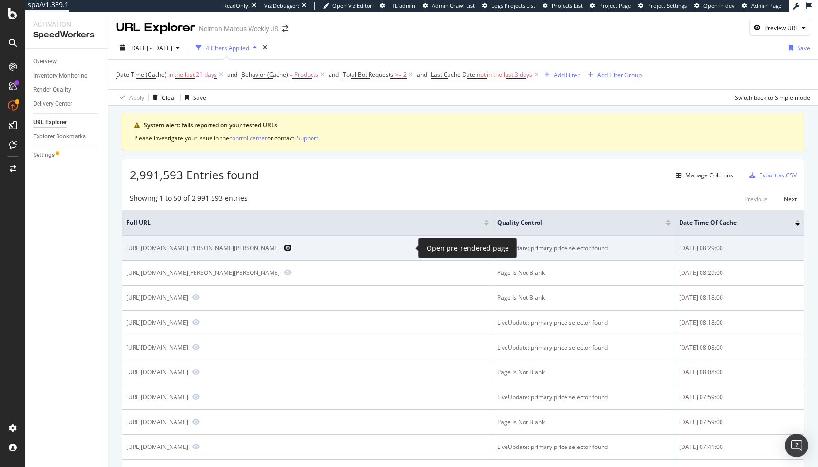
click at [292, 247] on icon "Preview https://www.neimanmarcus.com/p/santorelli-lucy-sleeveless-side-slit-max…" at bounding box center [288, 247] width 8 height 7
click at [292, 246] on icon "Preview https://www.neimanmarcus.com/p/santorelli-lucy-sleeveless-side-slit-max…" at bounding box center [288, 247] width 8 height 7
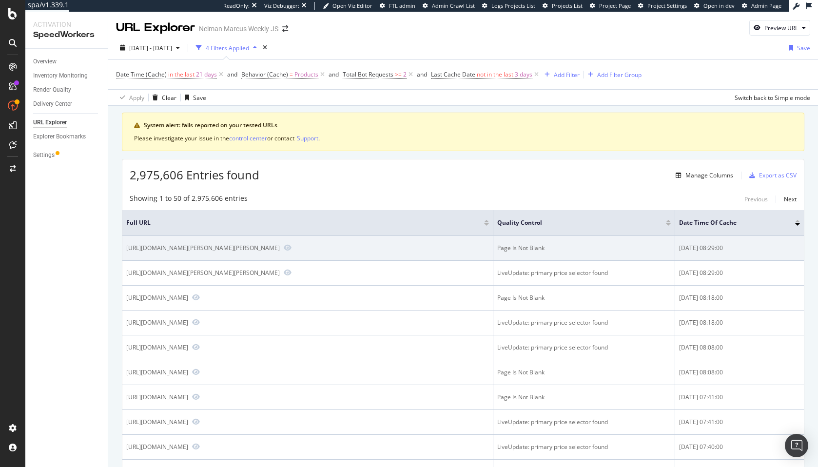
click at [700, 247] on div "2025-10-13 08:29:00" at bounding box center [739, 248] width 121 height 9
click at [747, 250] on div "2025-10-13 08:29:00" at bounding box center [739, 248] width 121 height 9
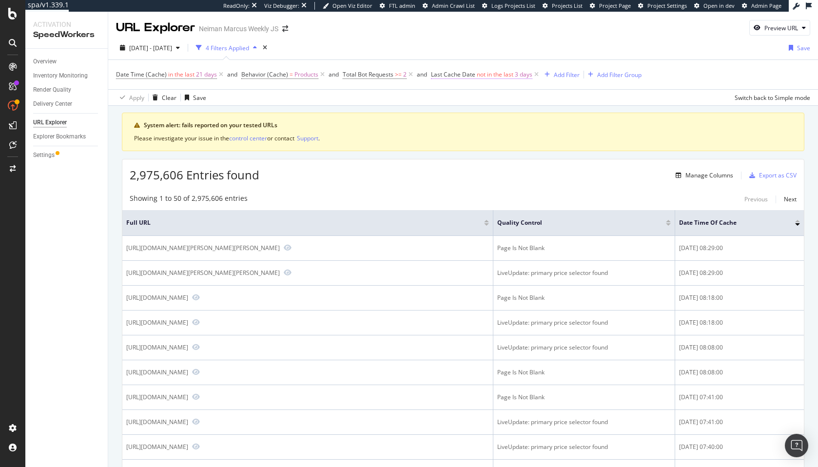
click at [505, 79] on span "not in the last" at bounding box center [495, 74] width 37 height 8
click at [461, 79] on span "Last Cache Date not in the last 3 days" at bounding box center [486, 75] width 110 height 14
click at [468, 78] on span "Last Cache Date" at bounding box center [453, 74] width 44 height 8
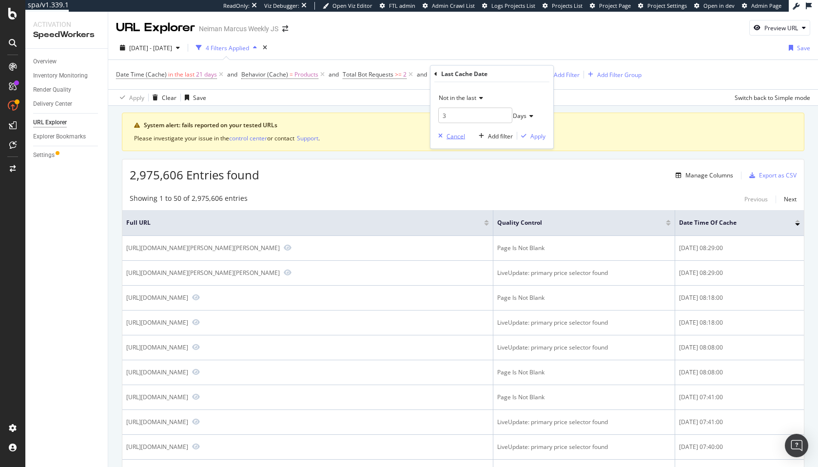
click at [457, 134] on div "Cancel" at bounding box center [456, 136] width 19 height 8
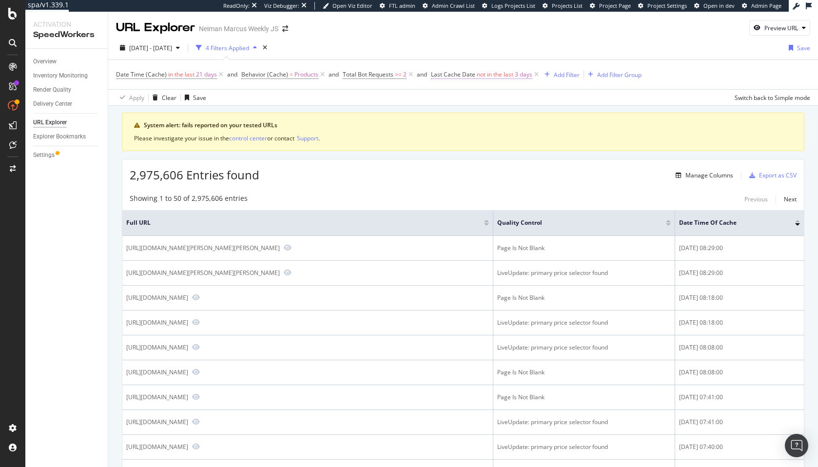
click at [499, 71] on span "not in the last" at bounding box center [495, 74] width 37 height 8
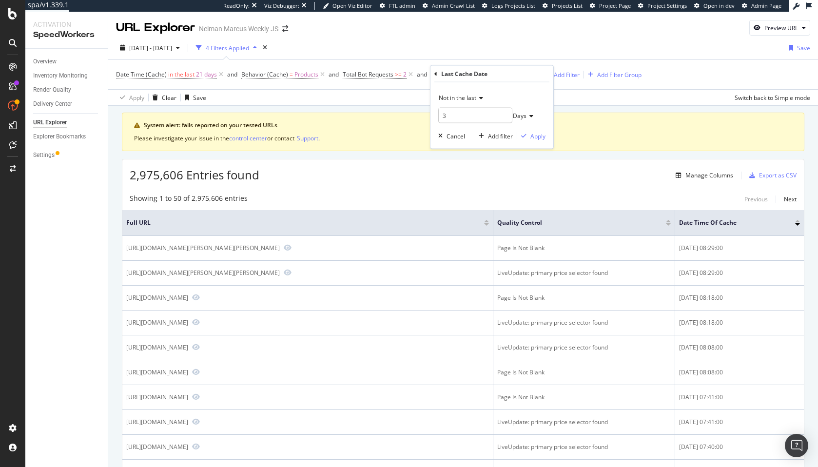
click at [435, 76] on icon at bounding box center [435, 74] width 3 height 6
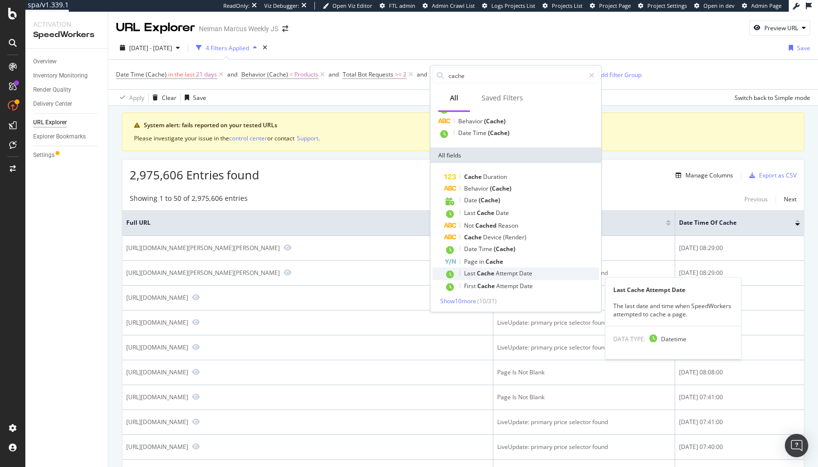
scroll to position [34, 0]
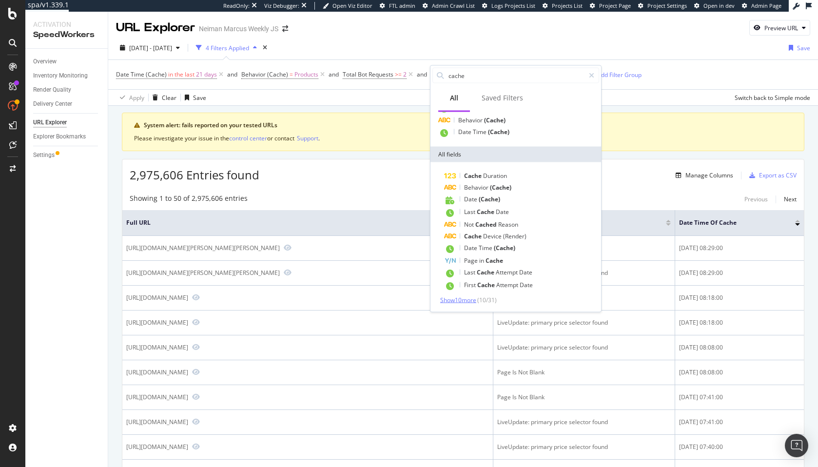
type input "cache"
click at [469, 300] on span "Show 10 more" at bounding box center [458, 300] width 36 height 8
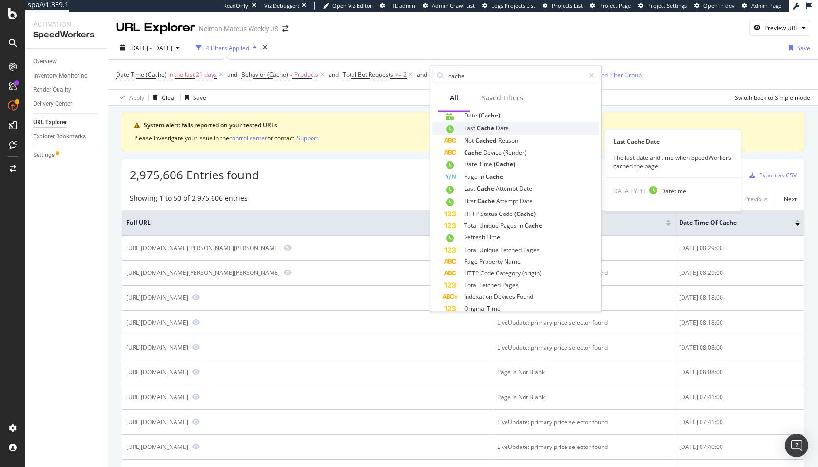
scroll to position [153, 0]
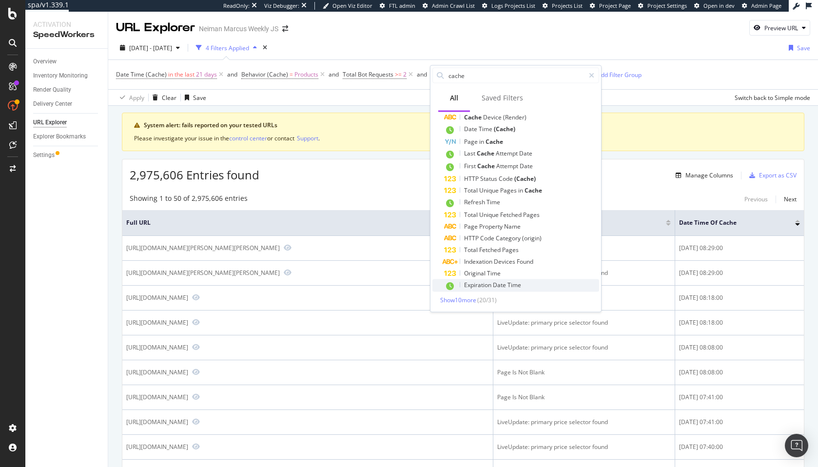
click at [486, 283] on span "Expiration" at bounding box center [478, 285] width 29 height 8
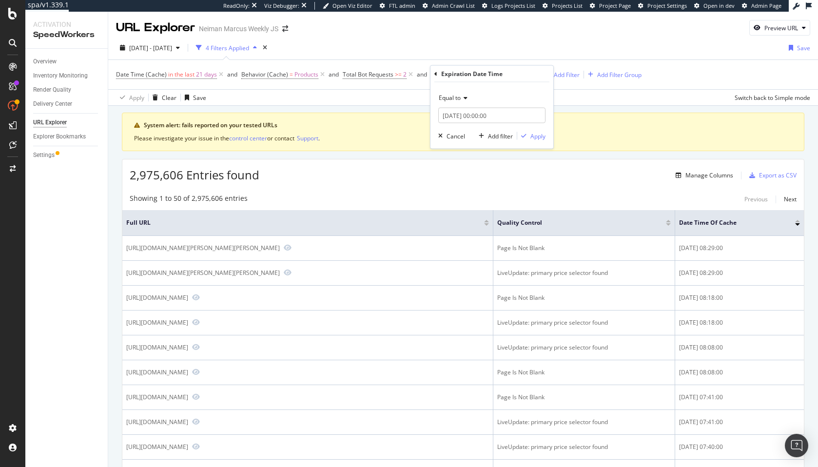
click at [462, 98] on icon at bounding box center [464, 98] width 7 height 6
click at [481, 150] on div "Before" at bounding box center [493, 156] width 104 height 13
click at [466, 117] on input "2025-10-13 00:00:00" at bounding box center [491, 116] width 107 height 16
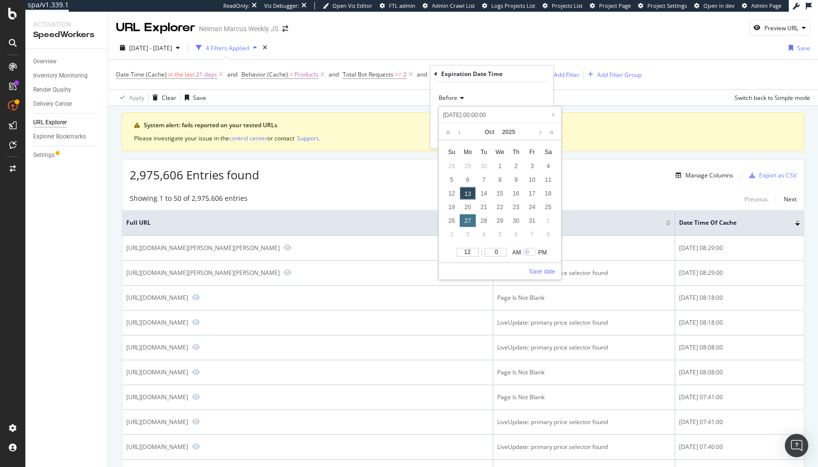
click at [467, 218] on div "27" at bounding box center [468, 221] width 16 height 13
type input "2025-10-27 00:00:00"
click at [548, 269] on link "Save date" at bounding box center [542, 271] width 26 height 9
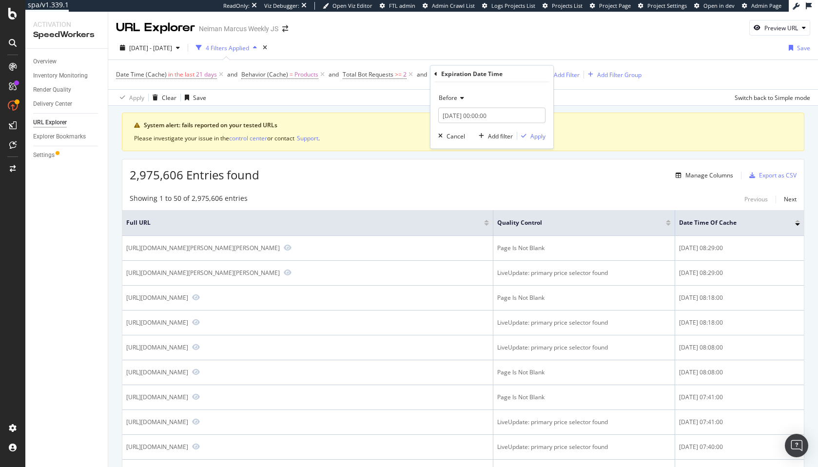
click at [536, 130] on div "Before 2025-10-27 00:00:00 Cancel Add filter Apply" at bounding box center [492, 115] width 123 height 66
click at [532, 135] on div "Apply" at bounding box center [538, 136] width 15 height 8
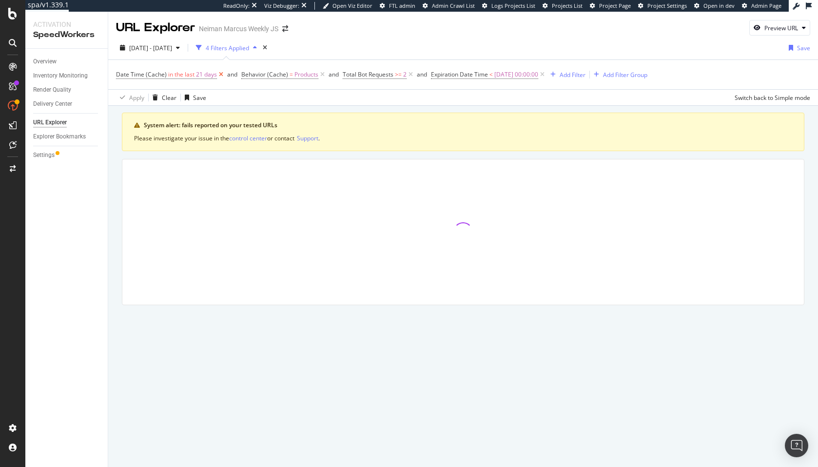
click at [219, 75] on icon at bounding box center [221, 75] width 8 height 10
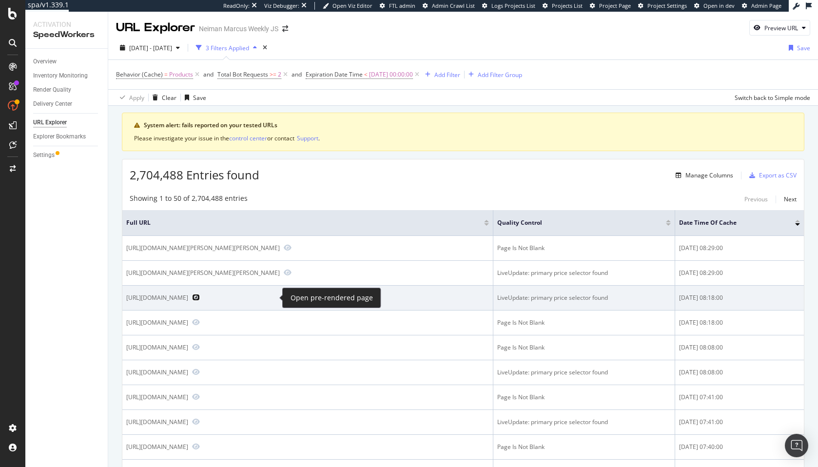
click at [200, 297] on icon "Preview https://www.neimanmarcus.com/p/prod222780126" at bounding box center [196, 297] width 8 height 7
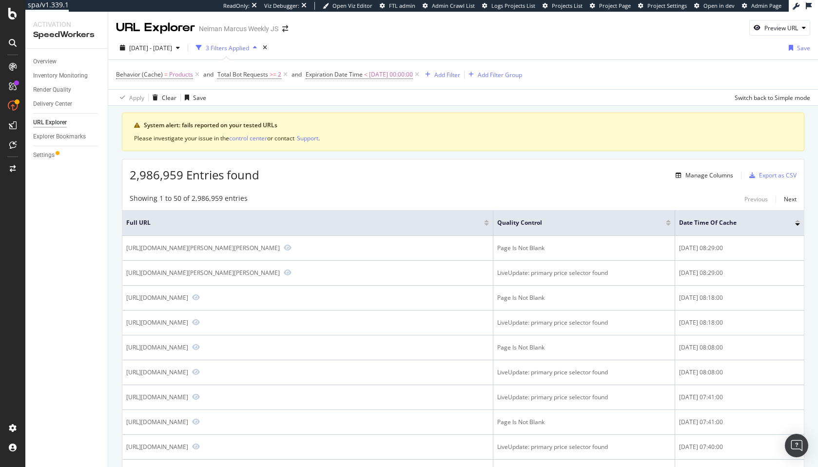
click at [549, 162] on div "2,986,959 Entries found Manage Columns Export as CSV" at bounding box center [463, 171] width 682 height 24
click at [348, 73] on span "Expiration Date Time" at bounding box center [334, 74] width 57 height 8
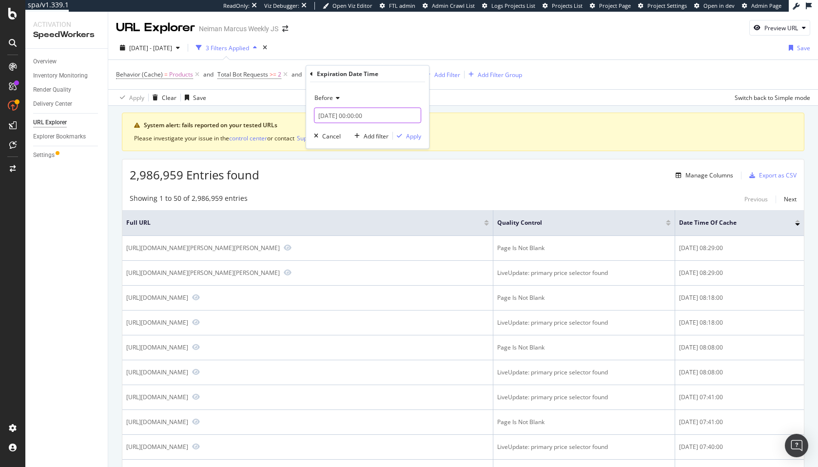
click at [362, 113] on input "2025-10-27 00:00:00" at bounding box center [367, 116] width 107 height 16
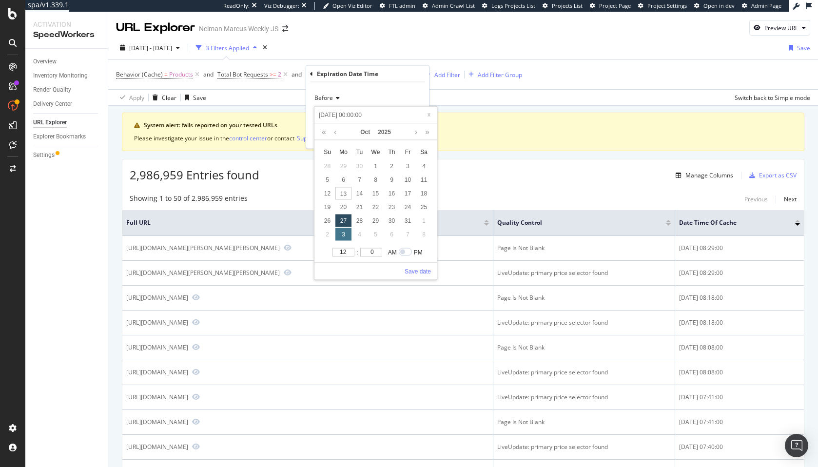
click at [348, 236] on div "3" at bounding box center [343, 234] width 16 height 13
type input "2025-11-03 00:00:00"
click at [421, 274] on link "Save date" at bounding box center [418, 271] width 26 height 9
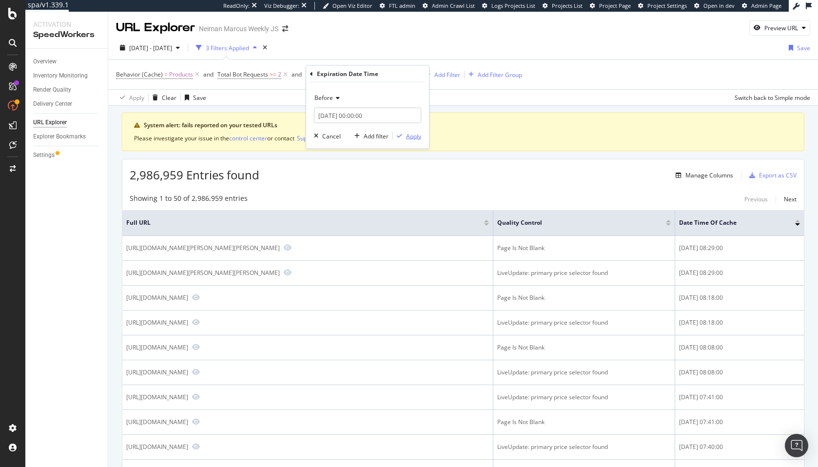
click at [407, 139] on div "Apply" at bounding box center [413, 136] width 15 height 8
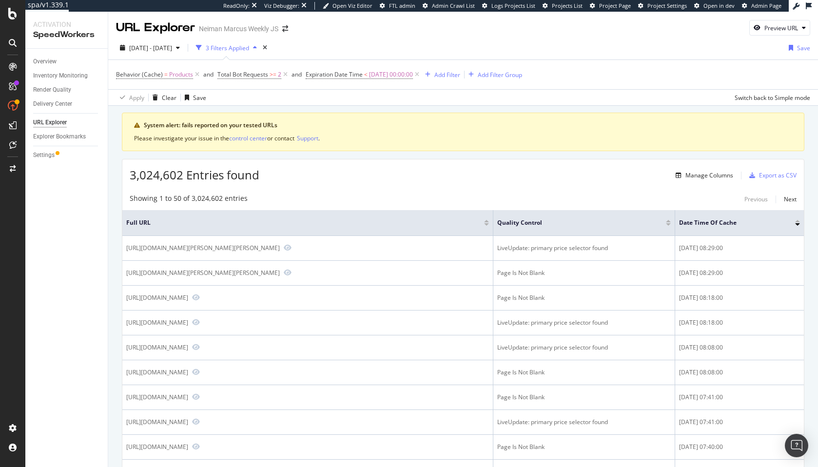
click at [172, 50] on span "2025 Sep. 16th - Oct. 13th" at bounding box center [150, 48] width 43 height 8
click at [245, 89] on div "Behavior (Cache) = Products and Total Bot Requests >= 2 and Expiration Date Tim…" at bounding box center [463, 74] width 694 height 29
click at [366, 74] on span "<" at bounding box center [365, 74] width 3 height 8
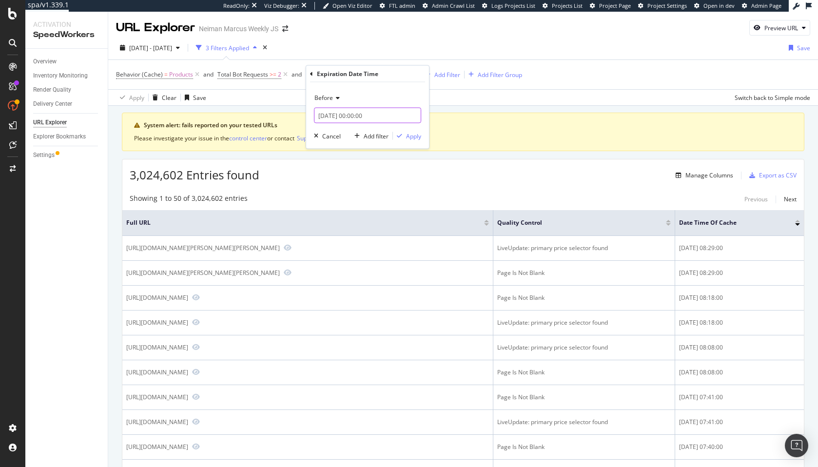
click at [337, 118] on input "2025-11-03 00:00:00" at bounding box center [367, 116] width 107 height 16
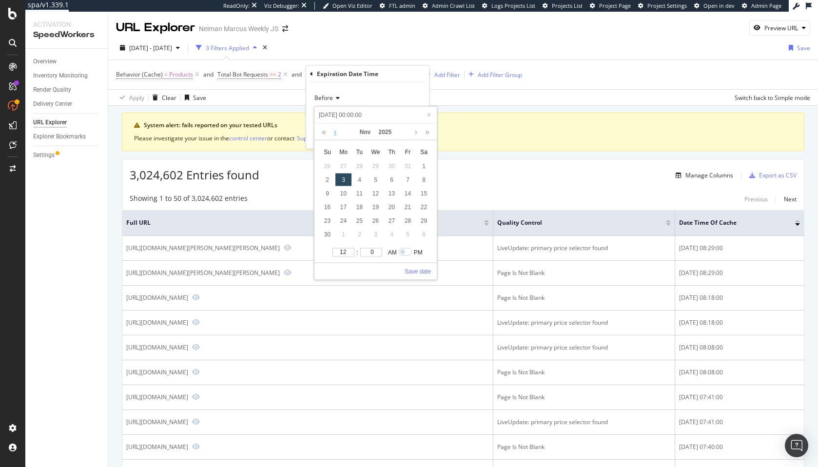
click at [335, 132] on link at bounding box center [335, 132] width 7 height 17
click at [393, 275] on div "12 : 0 AM PM Save date" at bounding box center [376, 263] width 122 height 34
click at [426, 112] on span at bounding box center [429, 115] width 10 height 10
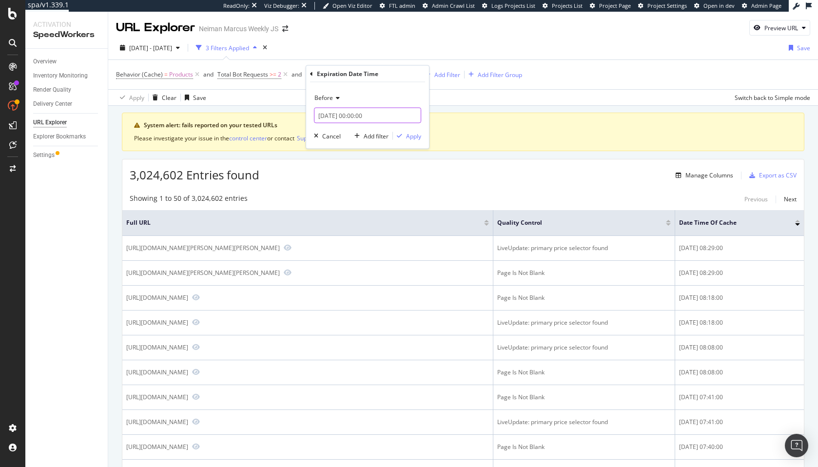
click at [346, 118] on input "2025-11-03 00:00:00" at bounding box center [367, 116] width 107 height 16
click at [359, 91] on div "Before" at bounding box center [367, 98] width 107 height 16
click at [310, 75] on icon at bounding box center [311, 74] width 3 height 6
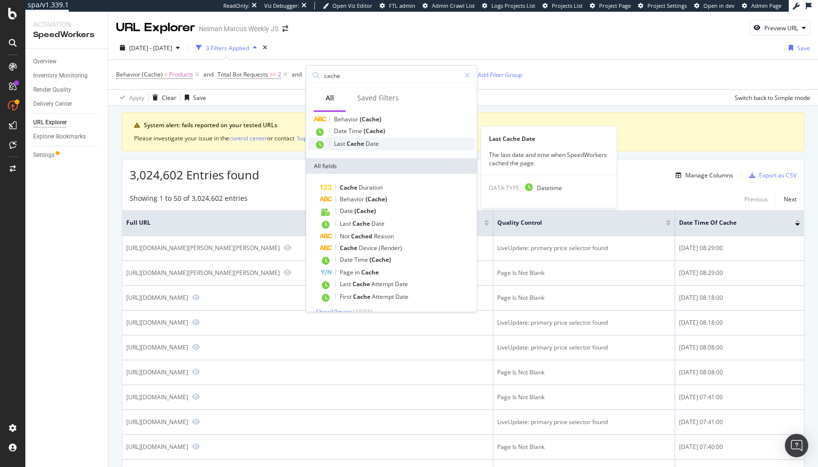
scroll to position [34, 0]
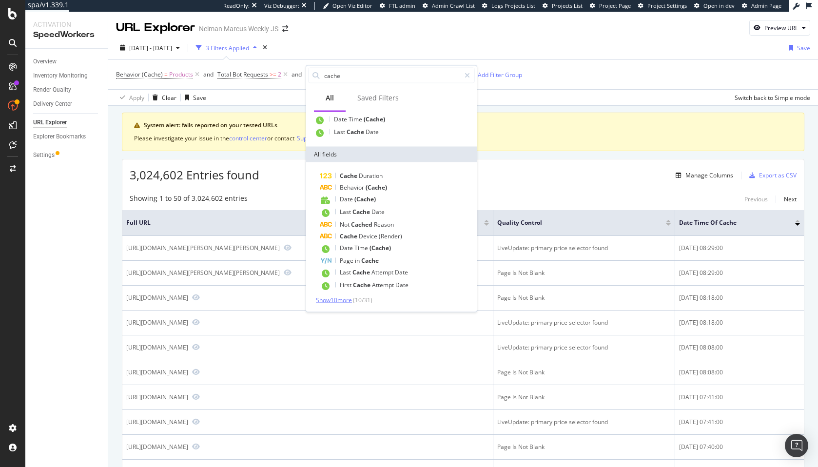
click at [339, 298] on span "Show 10 more" at bounding box center [334, 300] width 36 height 8
click at [377, 100] on div "Saved Filters" at bounding box center [377, 98] width 41 height 10
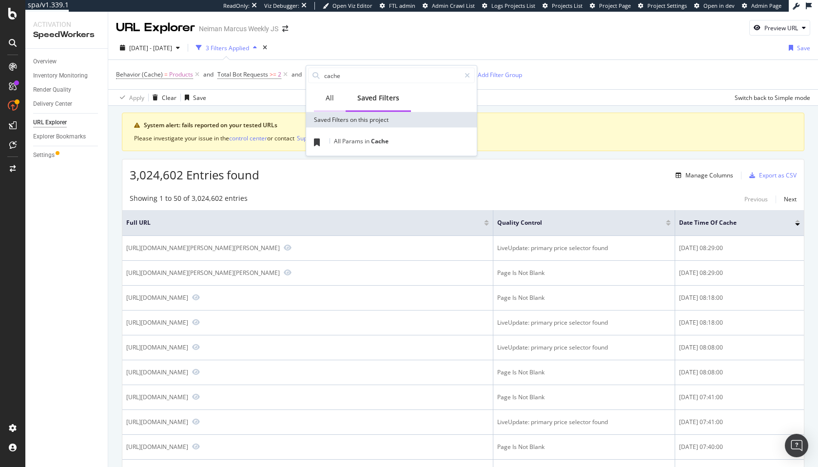
click at [331, 95] on div "All" at bounding box center [330, 98] width 8 height 10
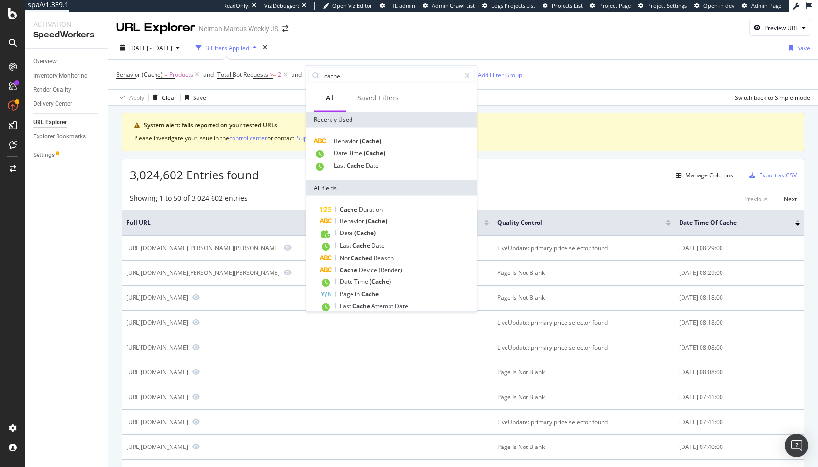
scroll to position [34, 0]
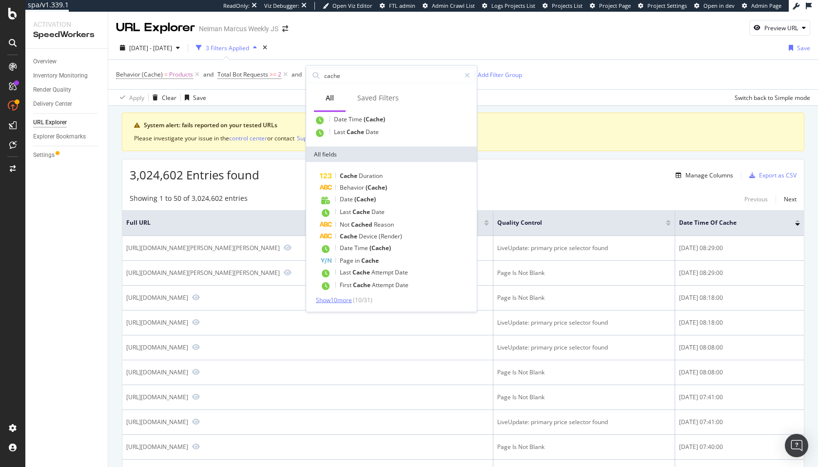
click at [352, 296] on span "Show 10 more" at bounding box center [334, 300] width 36 height 8
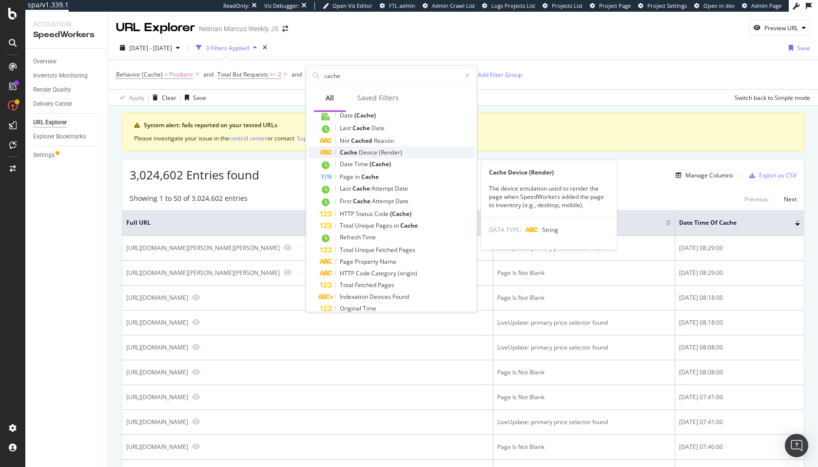
scroll to position [153, 0]
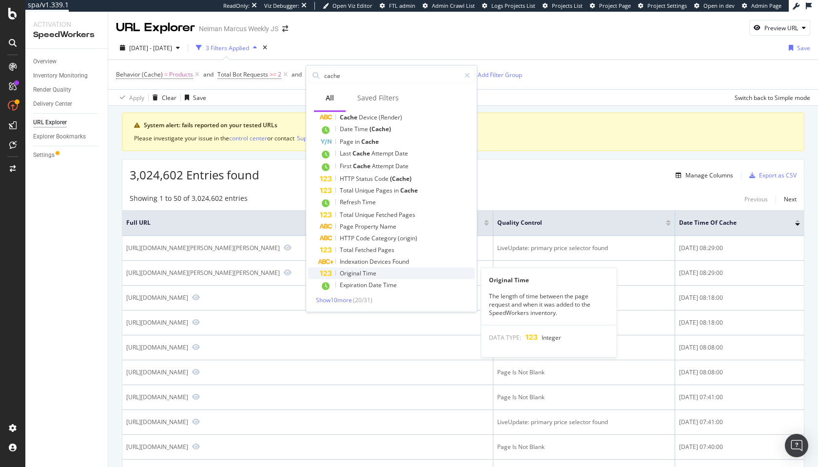
click at [363, 270] on span "Time" at bounding box center [370, 273] width 14 height 8
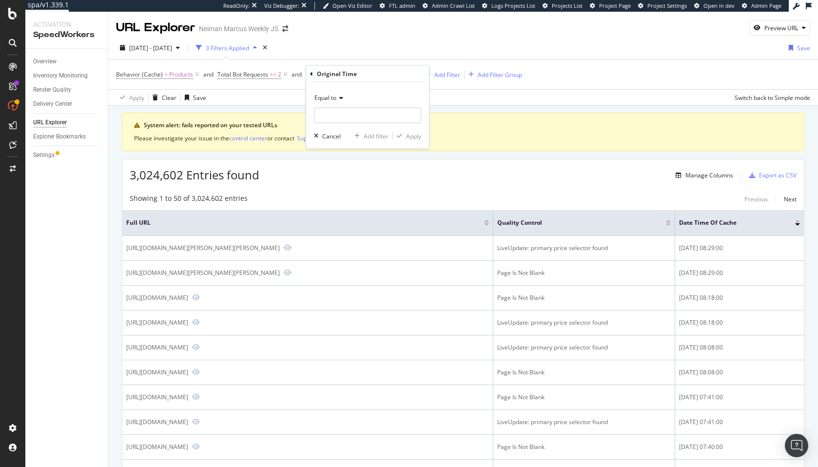
click at [332, 102] on div "Equal to" at bounding box center [367, 98] width 107 height 16
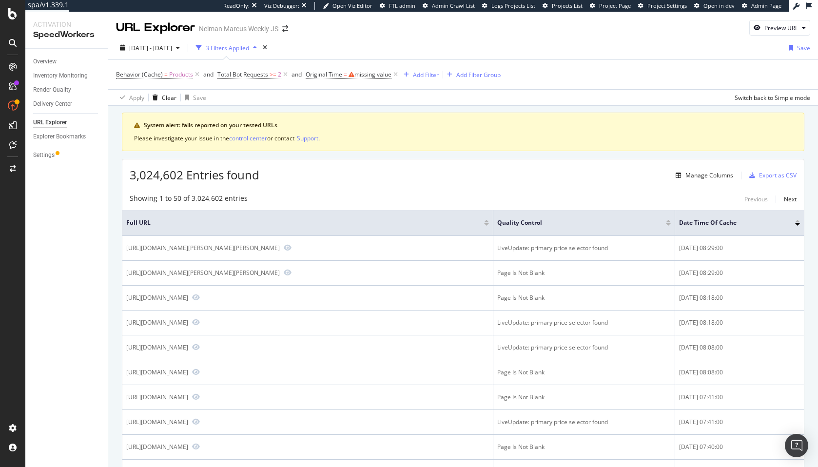
click at [485, 131] on div "System alert: fails reported on your tested URLs Please investigate your issue …" at bounding box center [463, 132] width 683 height 39
click at [363, 76] on div "missing value" at bounding box center [372, 74] width 37 height 8
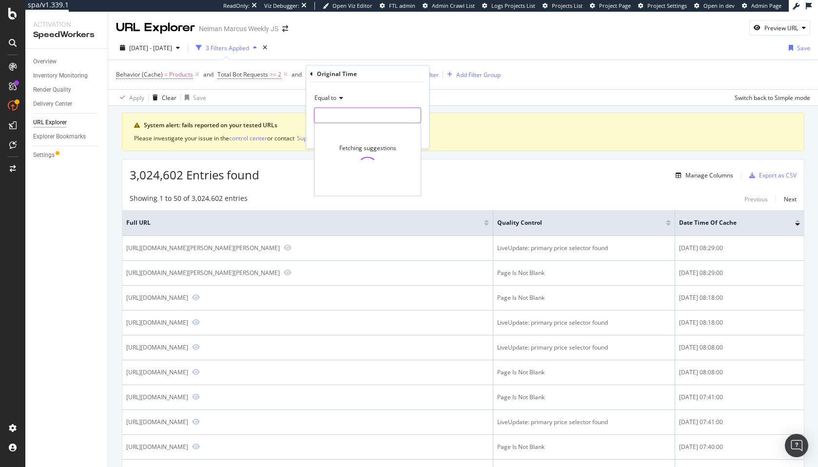
click at [345, 111] on input "number" at bounding box center [367, 116] width 107 height 16
click at [331, 101] on span "Equal to" at bounding box center [326, 98] width 22 height 8
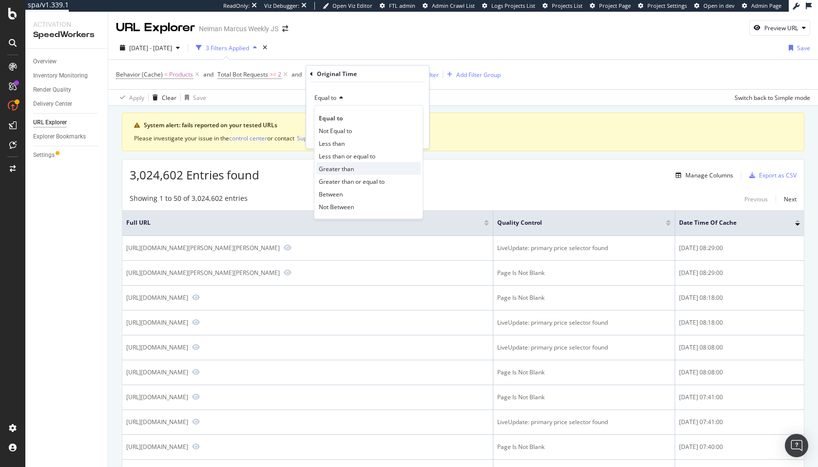
click at [341, 165] on span "Greater than" at bounding box center [336, 168] width 35 height 8
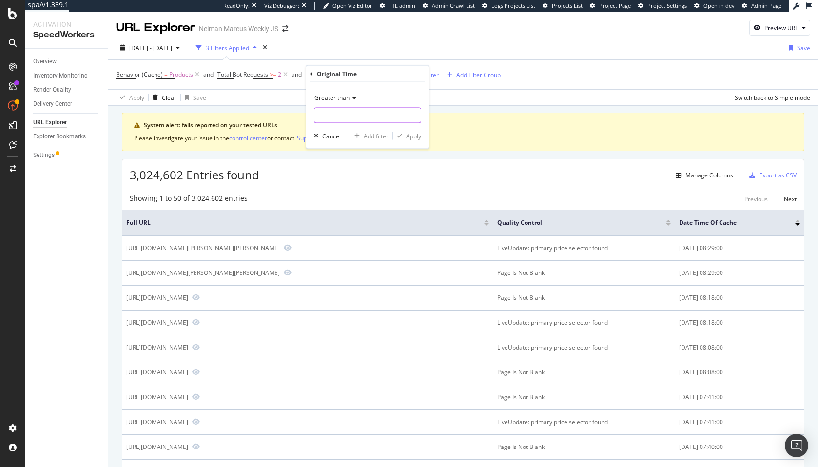
click at [350, 118] on input "number" at bounding box center [367, 116] width 107 height 16
click at [312, 73] on icon at bounding box center [311, 74] width 3 height 6
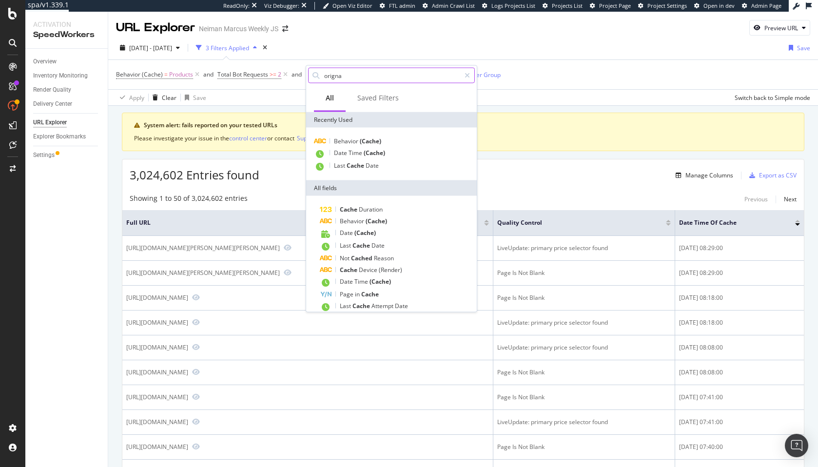
type input "orignal"
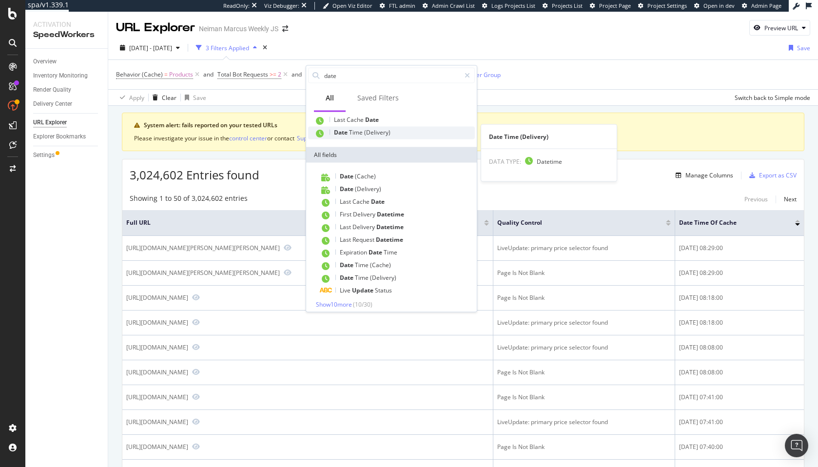
scroll to position [51, 0]
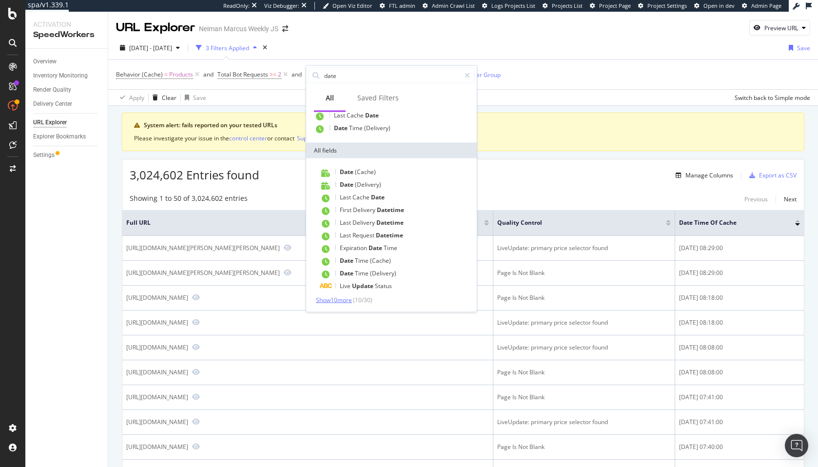
type input "date"
click at [342, 301] on span "Show 10 more" at bounding box center [334, 300] width 36 height 8
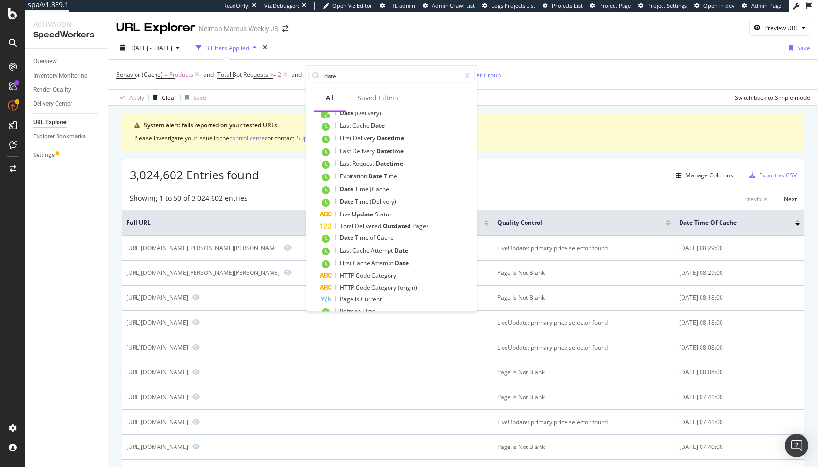
scroll to position [172, 0]
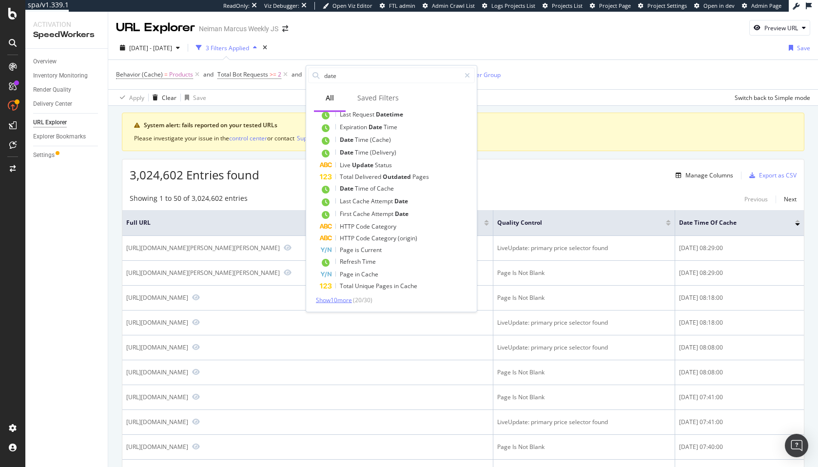
click at [332, 299] on span "Show 10 more" at bounding box center [334, 300] width 36 height 8
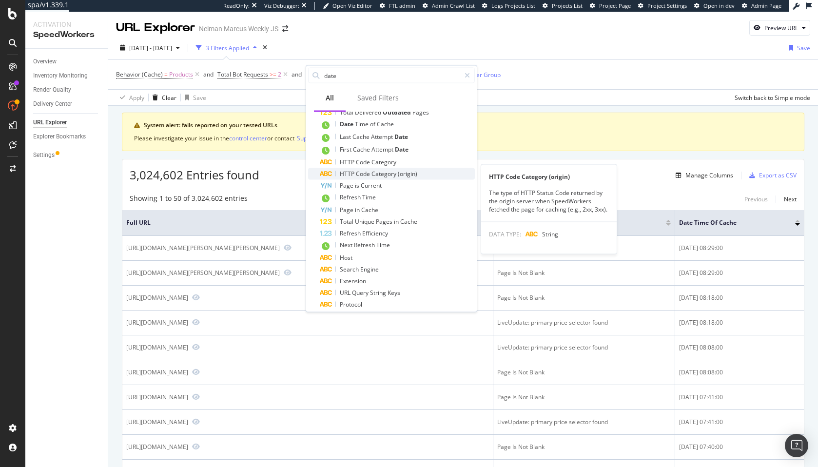
scroll to position [219, 0]
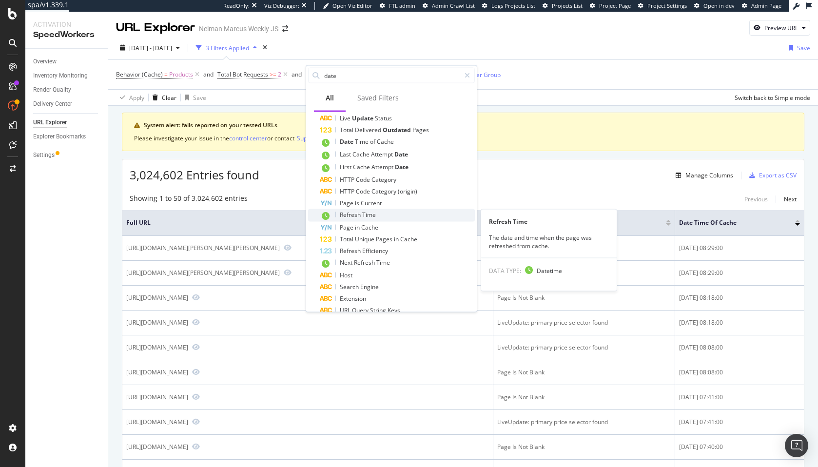
click at [374, 215] on span "Time" at bounding box center [369, 215] width 14 height 8
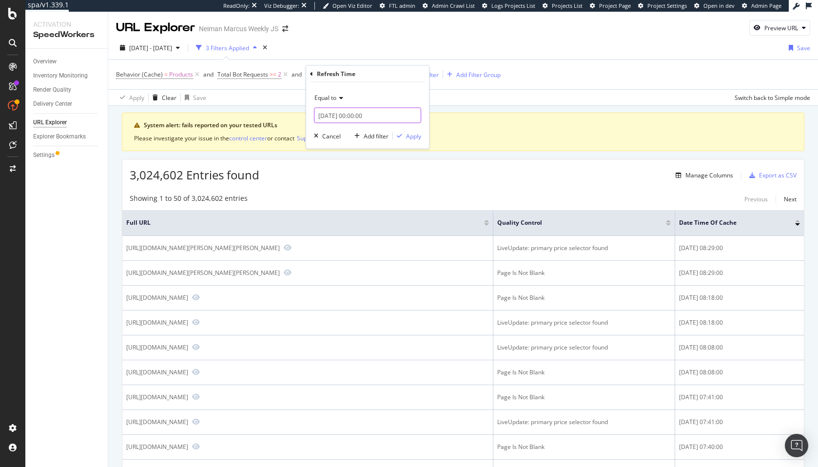
click at [332, 114] on input "2025-10-13 00:00:00" at bounding box center [367, 116] width 107 height 16
click at [334, 95] on span "Equal to" at bounding box center [326, 98] width 22 height 8
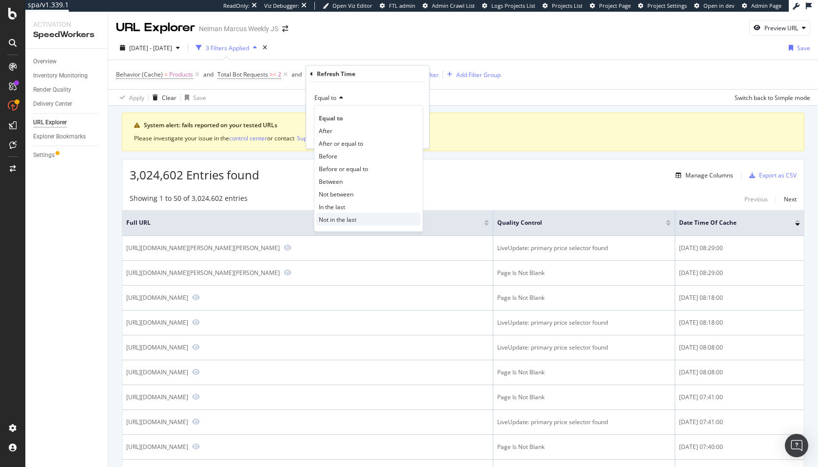
click at [330, 220] on span "Not in the last" at bounding box center [338, 219] width 38 height 8
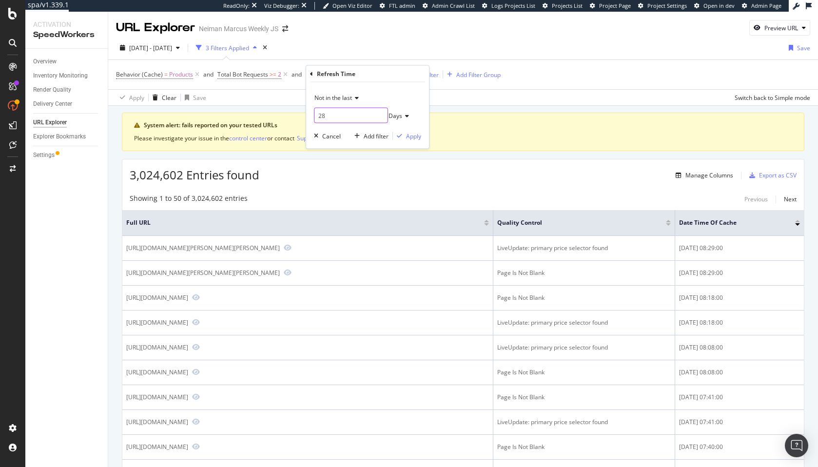
click at [356, 120] on input "28" at bounding box center [351, 116] width 74 height 16
type input "3"
click at [401, 96] on div "Not in the last" at bounding box center [367, 98] width 107 height 16
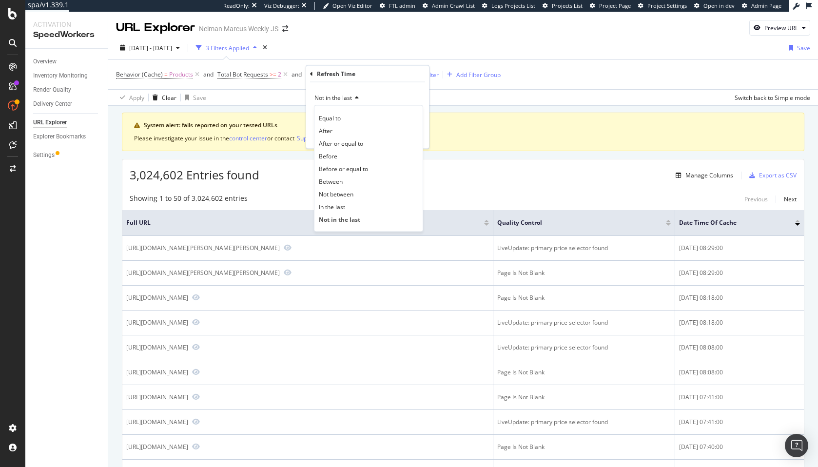
click at [401, 78] on div "Refresh Time" at bounding box center [367, 74] width 115 height 17
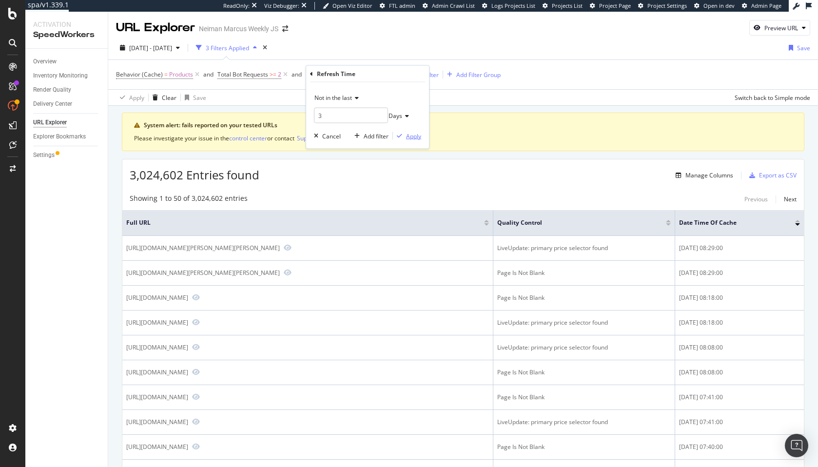
click at [409, 131] on button "Apply" at bounding box center [407, 136] width 28 height 10
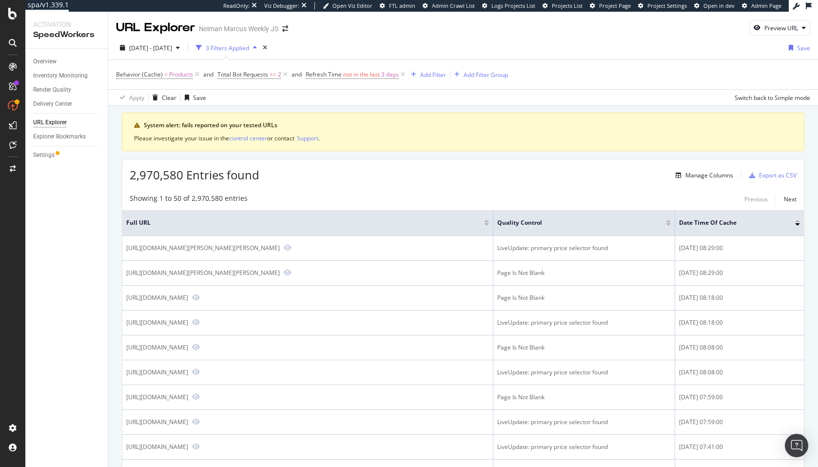
click at [470, 176] on div "2,970,580 Entries found Manage Columns Export as CSV" at bounding box center [463, 171] width 682 height 24
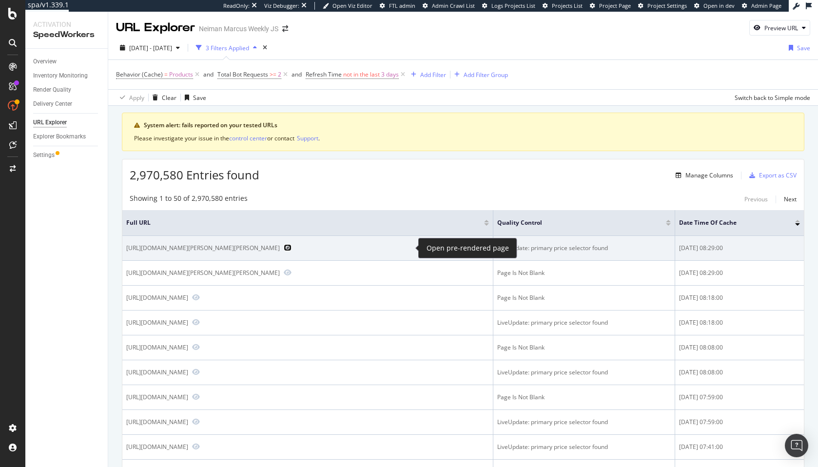
click at [292, 245] on icon "Preview https://www.neimanmarcus.com/p/santorelli-lucy-sleeveless-side-slit-max…" at bounding box center [288, 247] width 8 height 7
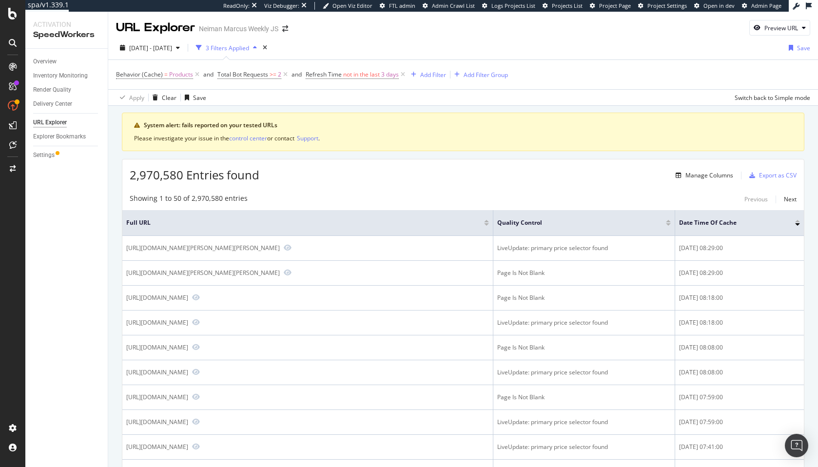
click at [362, 74] on span "not in the last" at bounding box center [361, 74] width 37 height 8
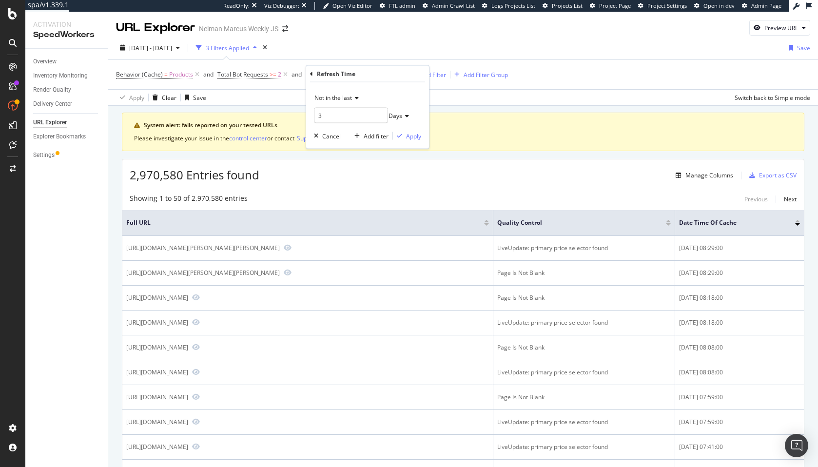
click at [313, 74] on div "Refresh Time" at bounding box center [367, 74] width 115 height 17
click at [314, 74] on div "Refresh Time" at bounding box center [367, 74] width 115 height 17
click at [309, 73] on div "Refresh Time Not in the last 3 Days Cancel Add filter Apply" at bounding box center [367, 107] width 123 height 83
click at [310, 73] on icon at bounding box center [311, 74] width 3 height 6
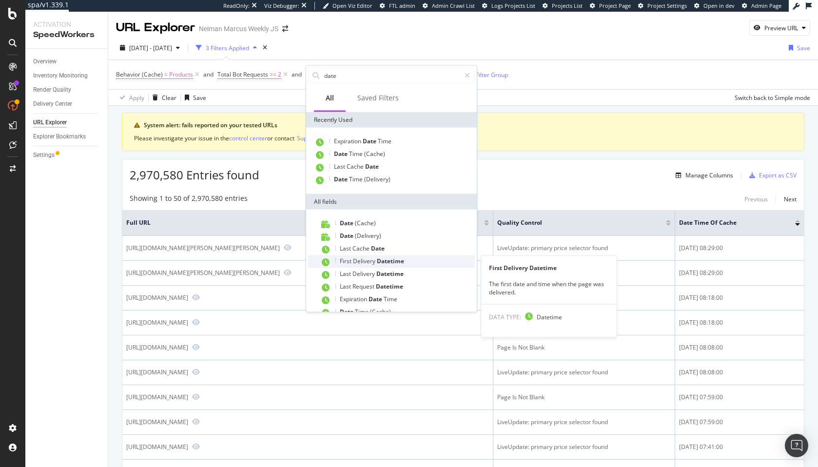
scroll to position [51, 0]
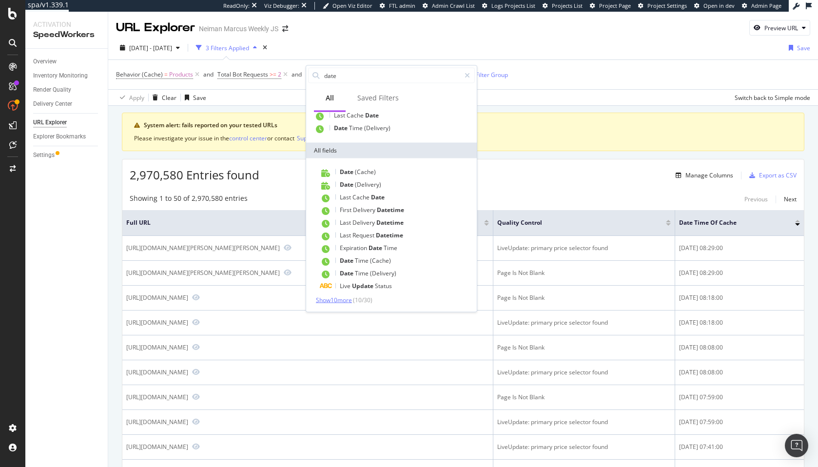
click at [346, 302] on span "Show 10 more" at bounding box center [334, 300] width 36 height 8
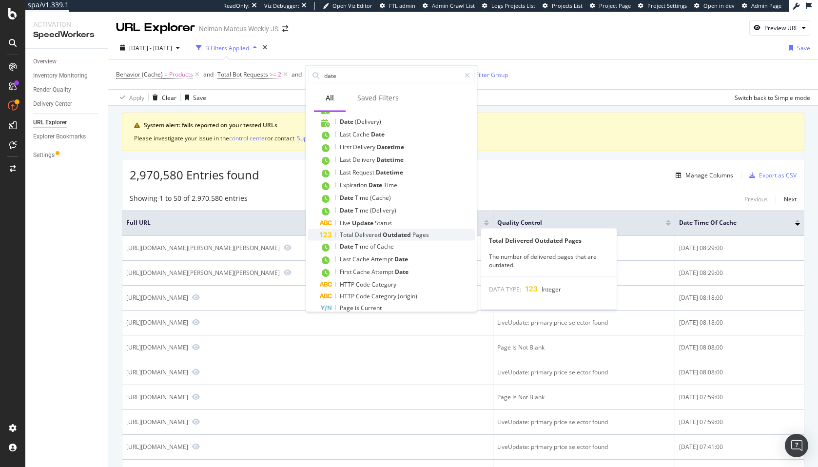
scroll to position [119, 0]
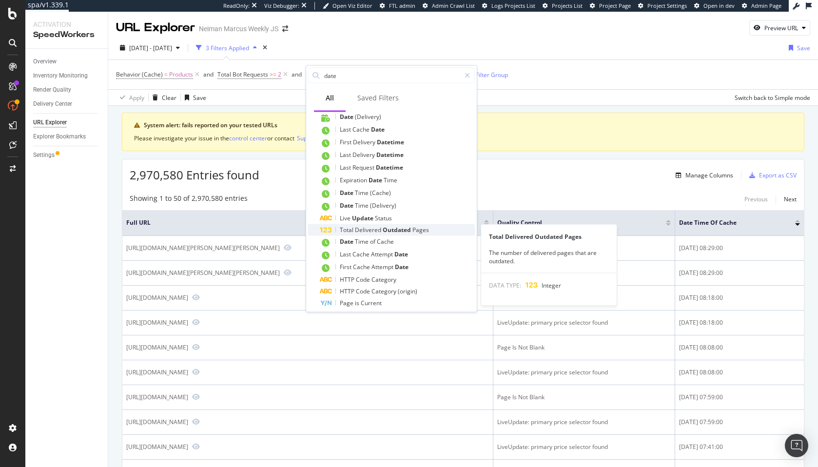
click at [386, 234] on div "Total Delivered Outdated Pages" at bounding box center [397, 230] width 155 height 12
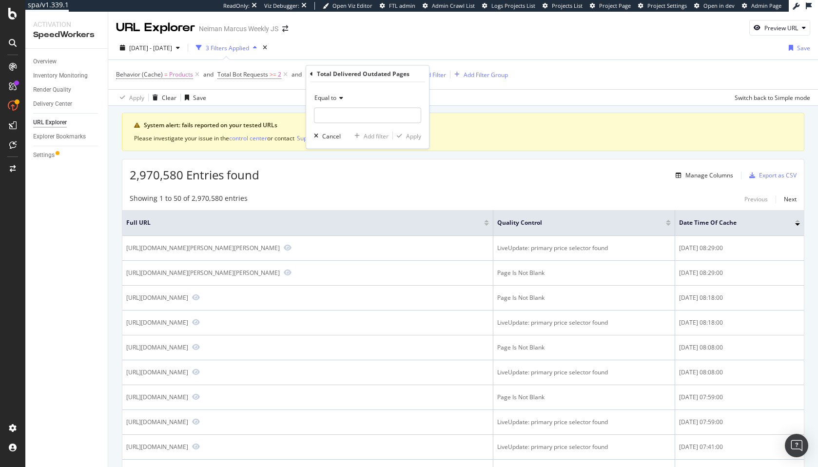
click at [309, 72] on div "Total Delivered Outdated Pages Equal to Cancel Add filter Apply" at bounding box center [367, 107] width 123 height 83
click at [311, 73] on icon at bounding box center [311, 74] width 3 height 6
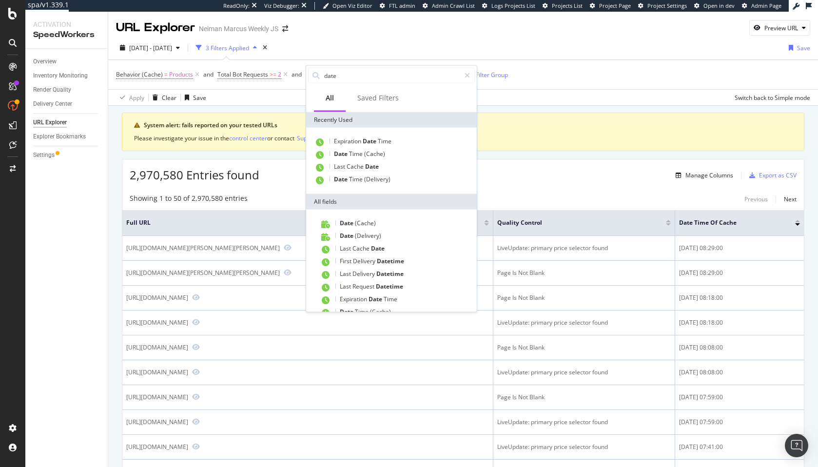
scroll to position [51, 0]
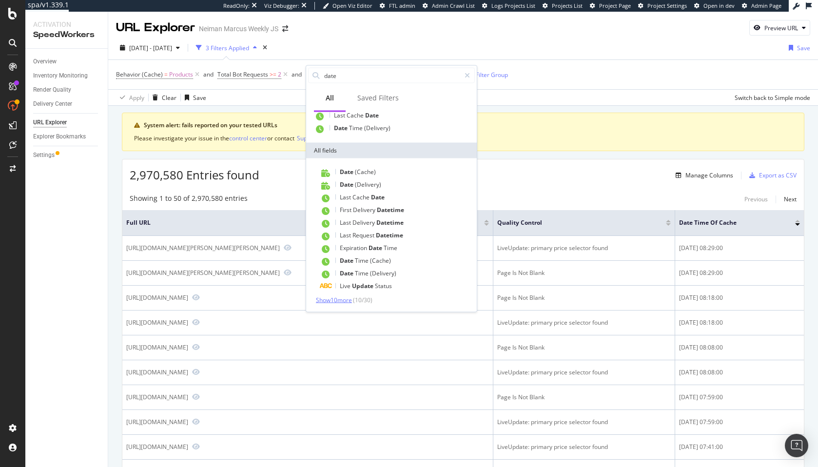
click at [340, 300] on span "Show 10 more" at bounding box center [334, 300] width 36 height 8
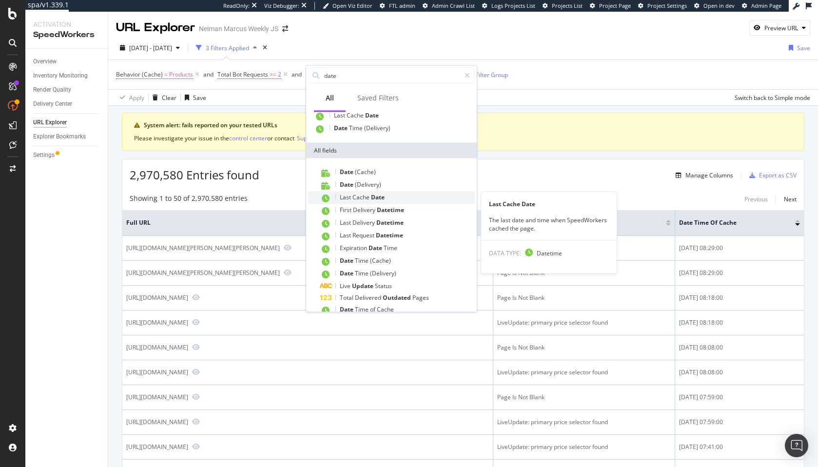
scroll to position [172, 0]
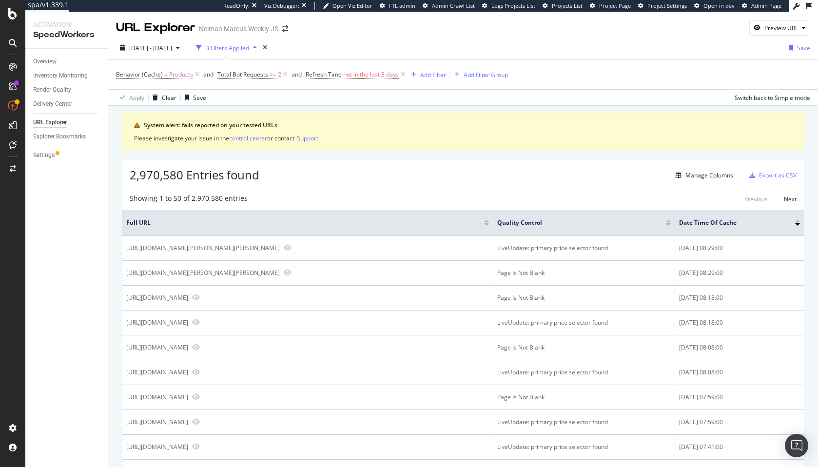
click at [44, 137] on div "Explorer Bookmarks" at bounding box center [59, 137] width 53 height 10
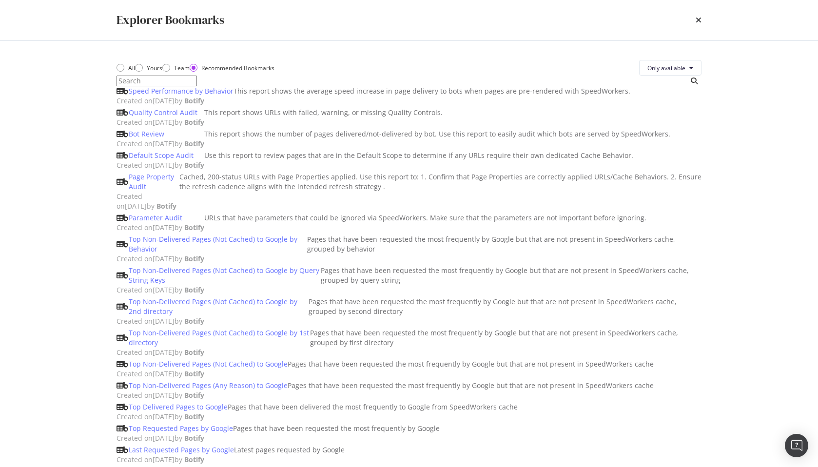
scroll to position [790, 0]
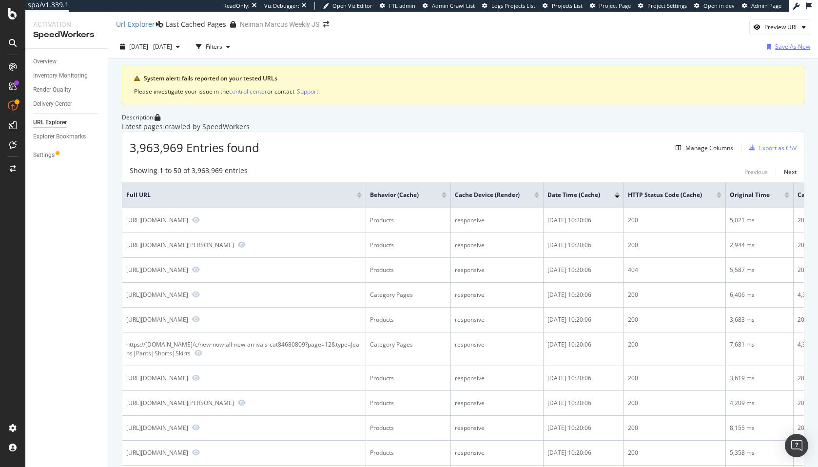
click at [781, 48] on div "Save As New" at bounding box center [792, 46] width 35 height 8
click at [222, 48] on div "Filters" at bounding box center [214, 46] width 17 height 8
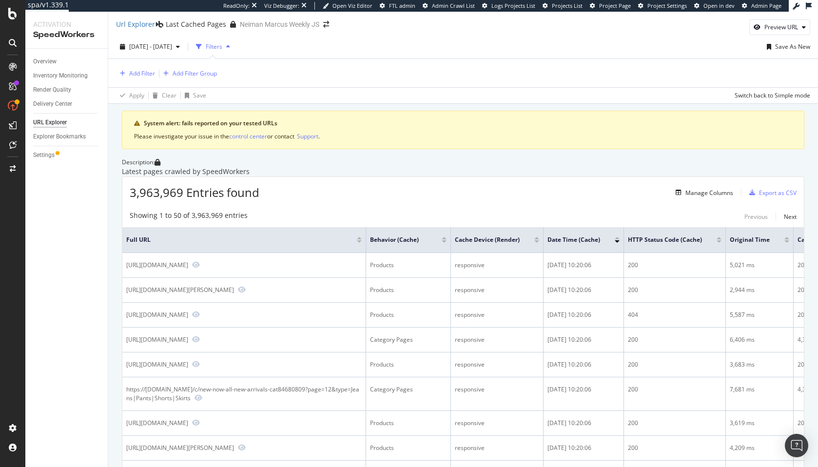
click at [440, 201] on div "3,963,969 Entries found Manage Columns Export as CSV" at bounding box center [463, 189] width 682 height 24
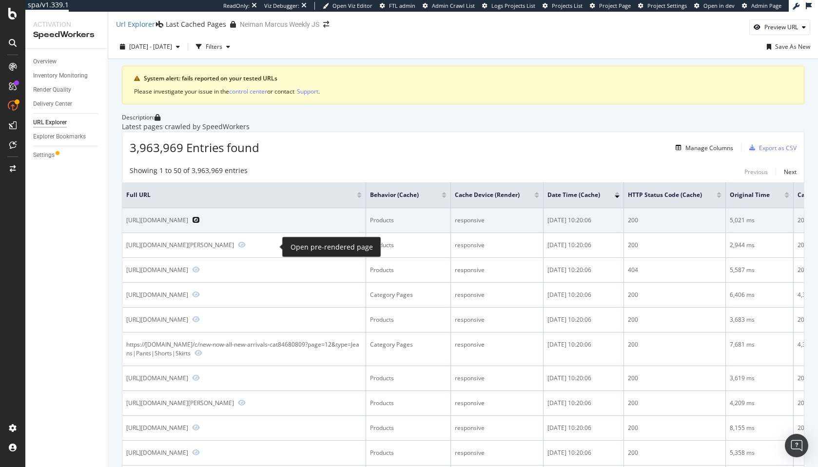
click at [200, 223] on icon "Preview https://www.neimanmarcus.com/p/prod280910312" at bounding box center [196, 220] width 8 height 7
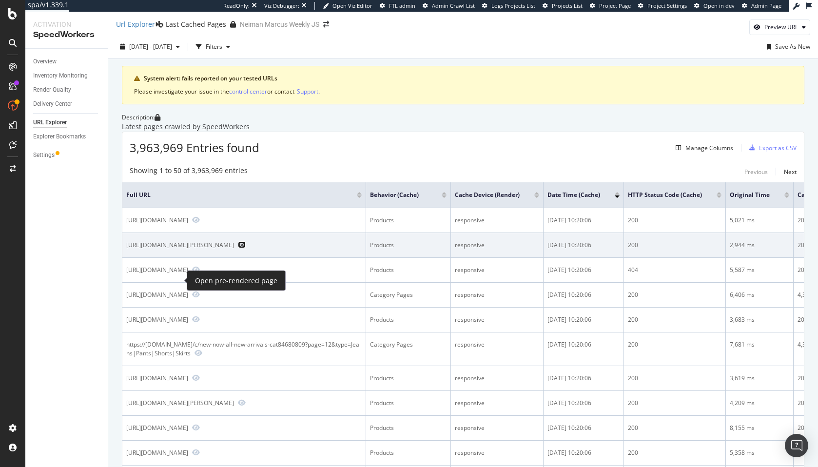
click at [238, 248] on icon "Preview https://www.neimanmarcus.com/p/monica-rich-kosann-18k-yg-rnd-mop-dia-tu…" at bounding box center [242, 244] width 8 height 7
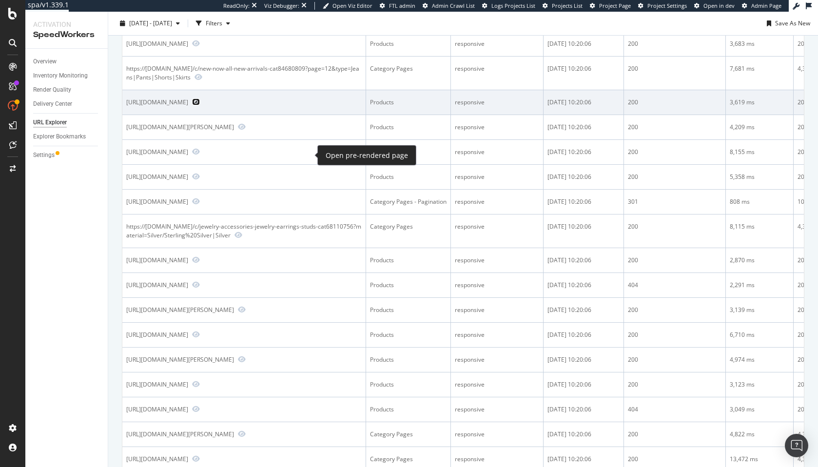
click at [200, 105] on icon "Preview https://www.neimanmarcus.com/p/twig-wall-art-prod217510175" at bounding box center [196, 101] width 8 height 7
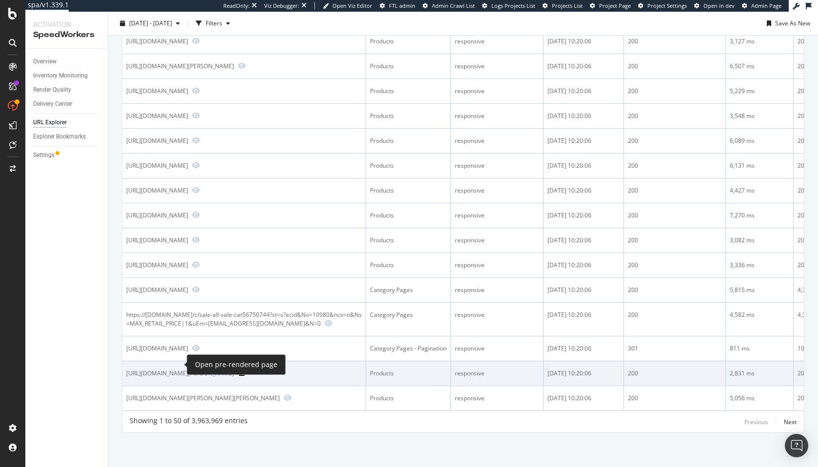
click at [238, 370] on icon "Preview https://www.neimanmarcus.com/p/tory-burch-kira-mini-metallic-ruched-sho…" at bounding box center [242, 373] width 8 height 7
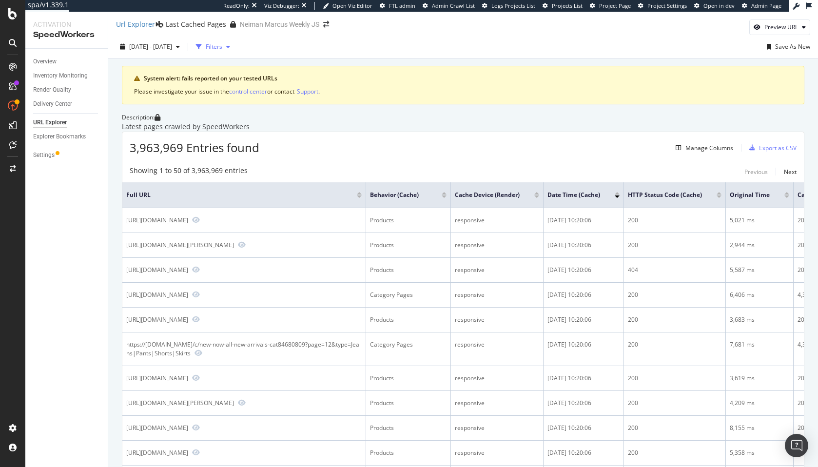
click at [234, 40] on button "Filters" at bounding box center [213, 47] width 42 height 16
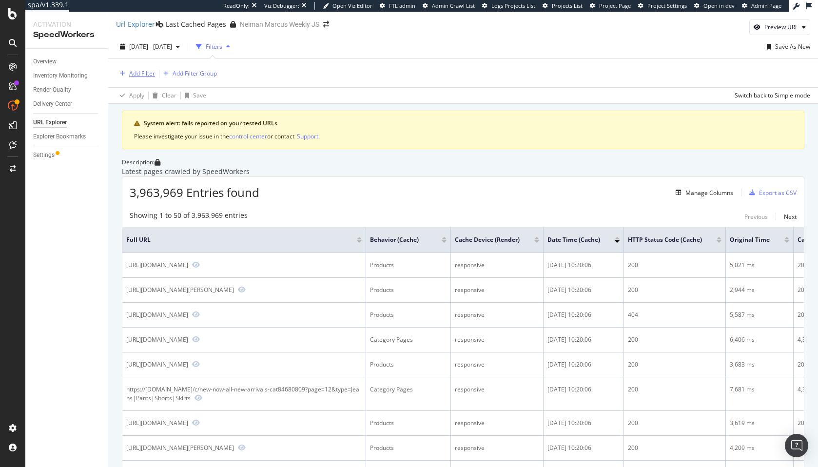
click at [140, 74] on div "Add Filter" at bounding box center [142, 73] width 26 height 8
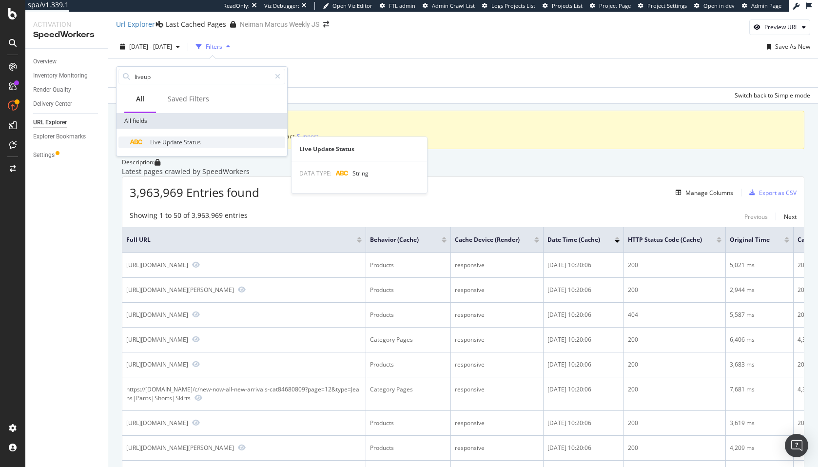
type input "liveup"
click at [185, 144] on span "Status" at bounding box center [192, 142] width 17 height 8
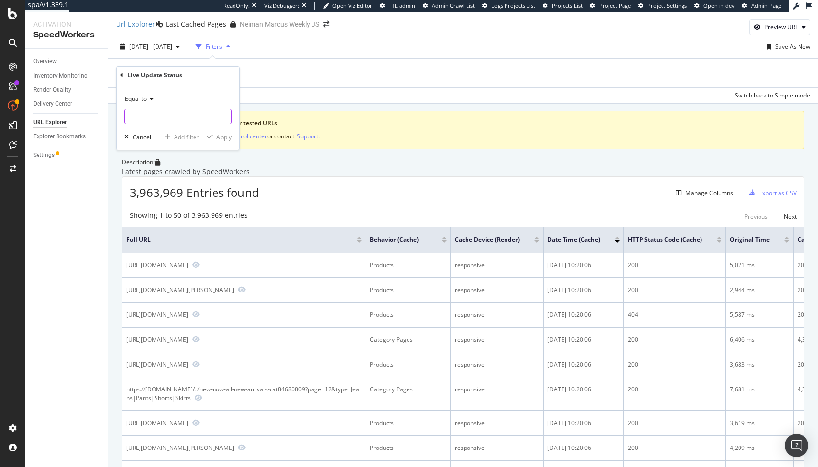
click at [149, 109] on input "text" at bounding box center [178, 117] width 106 height 16
click at [152, 162] on span "Not applied" at bounding box center [161, 161] width 69 height 8
type input "Not applied"
click at [223, 138] on div "Apply" at bounding box center [224, 137] width 15 height 8
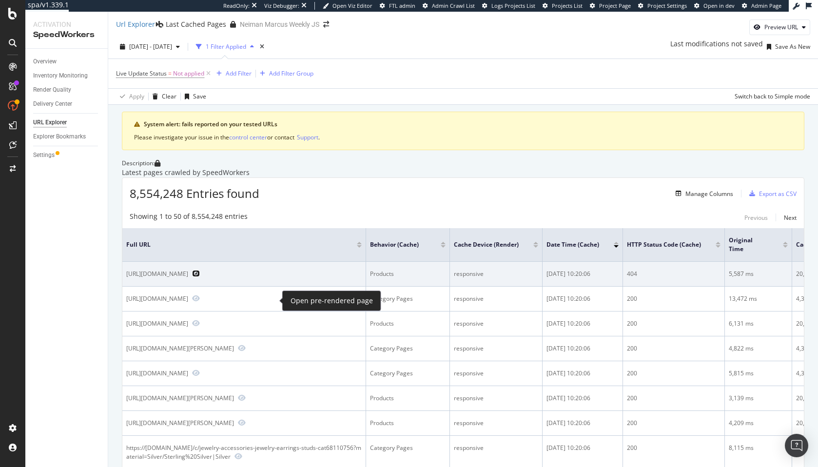
click at [200, 277] on icon "Preview https://www.neimanmarcus.com/p/prod225210339" at bounding box center [196, 273] width 8 height 7
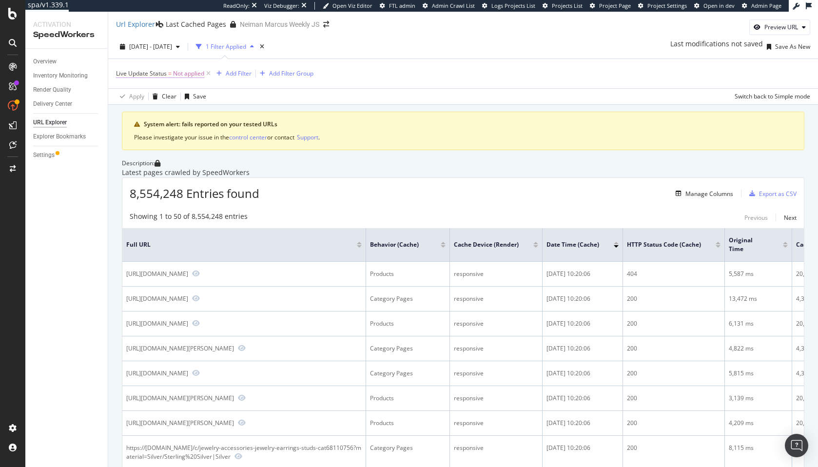
click at [165, 76] on span "Live Update Status" at bounding box center [141, 73] width 51 height 8
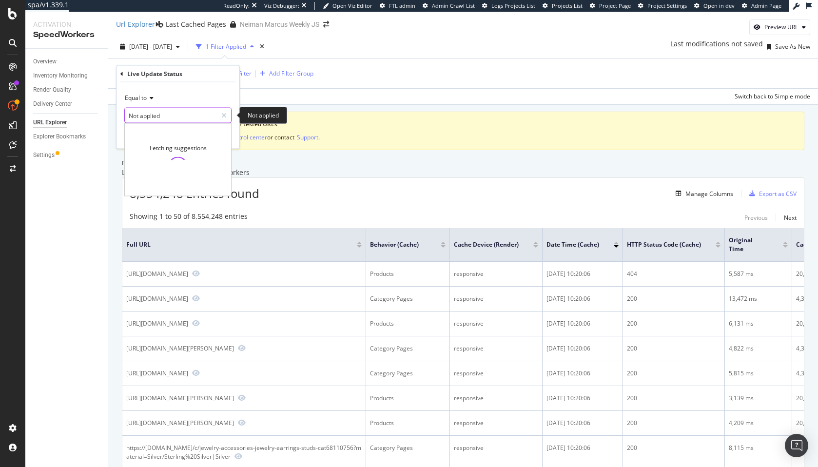
click at [161, 113] on input "Not applied" at bounding box center [171, 116] width 92 height 16
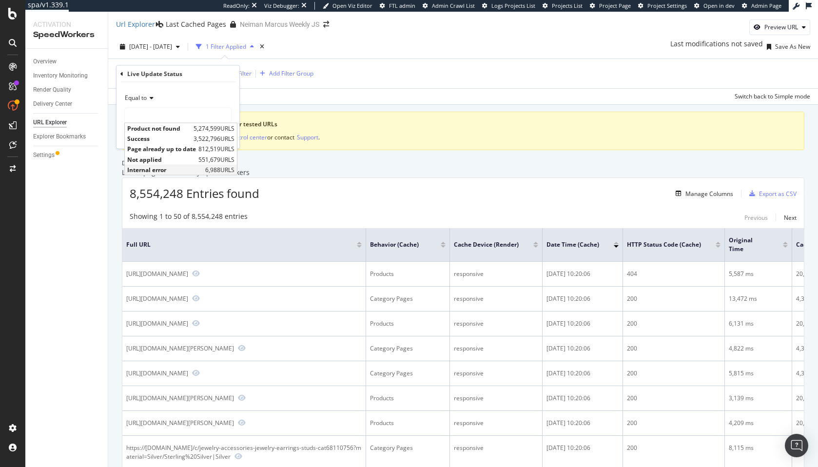
click at [172, 170] on span "Internal error" at bounding box center [165, 169] width 76 height 8
type input "Internal error"
click at [225, 140] on button "Apply" at bounding box center [217, 136] width 28 height 10
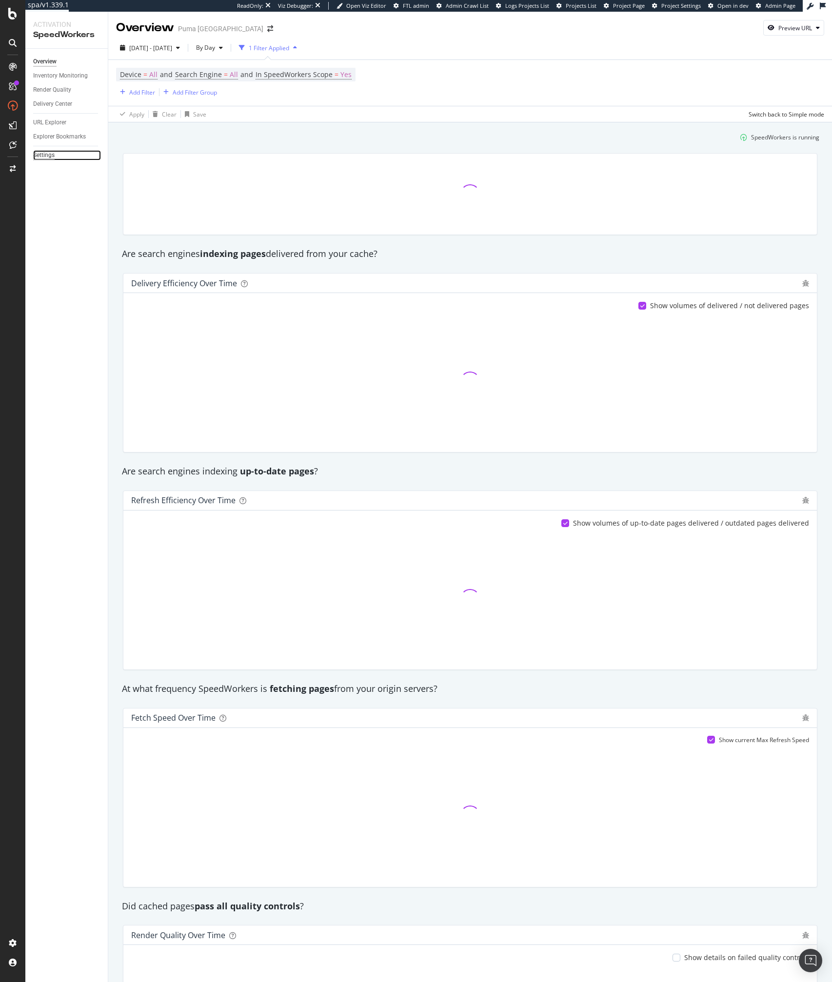
click at [40, 155] on div "Settings" at bounding box center [43, 155] width 21 height 10
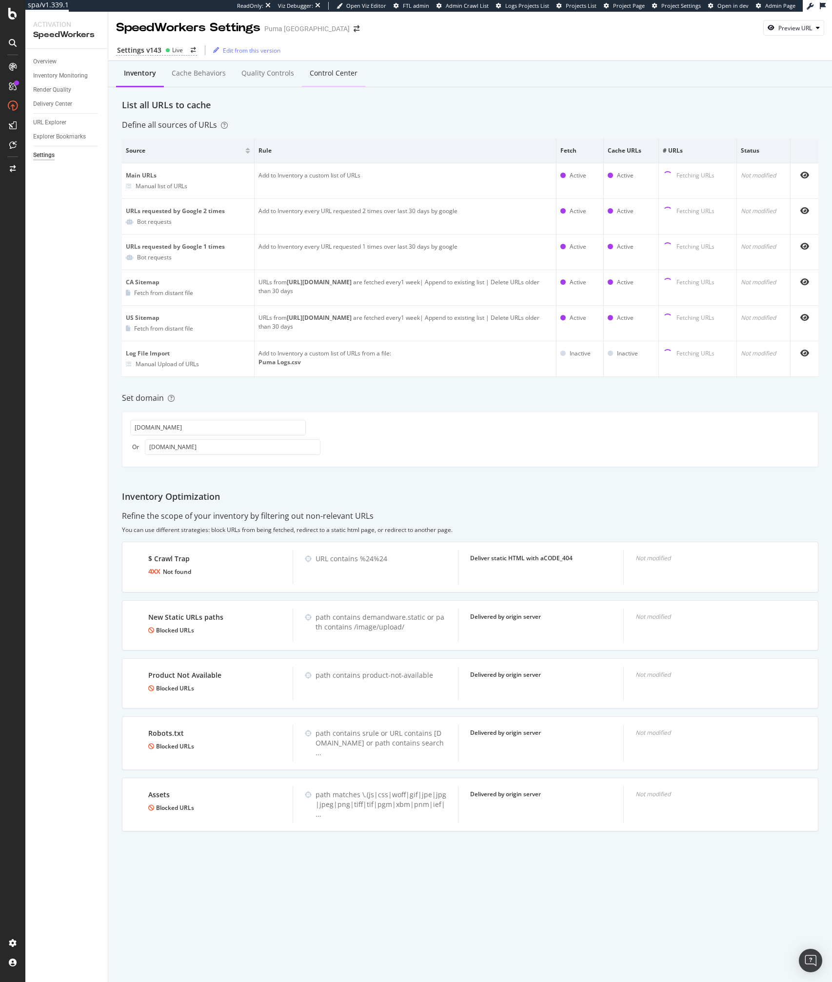
click at [329, 74] on div "Control Center" at bounding box center [334, 73] width 48 height 10
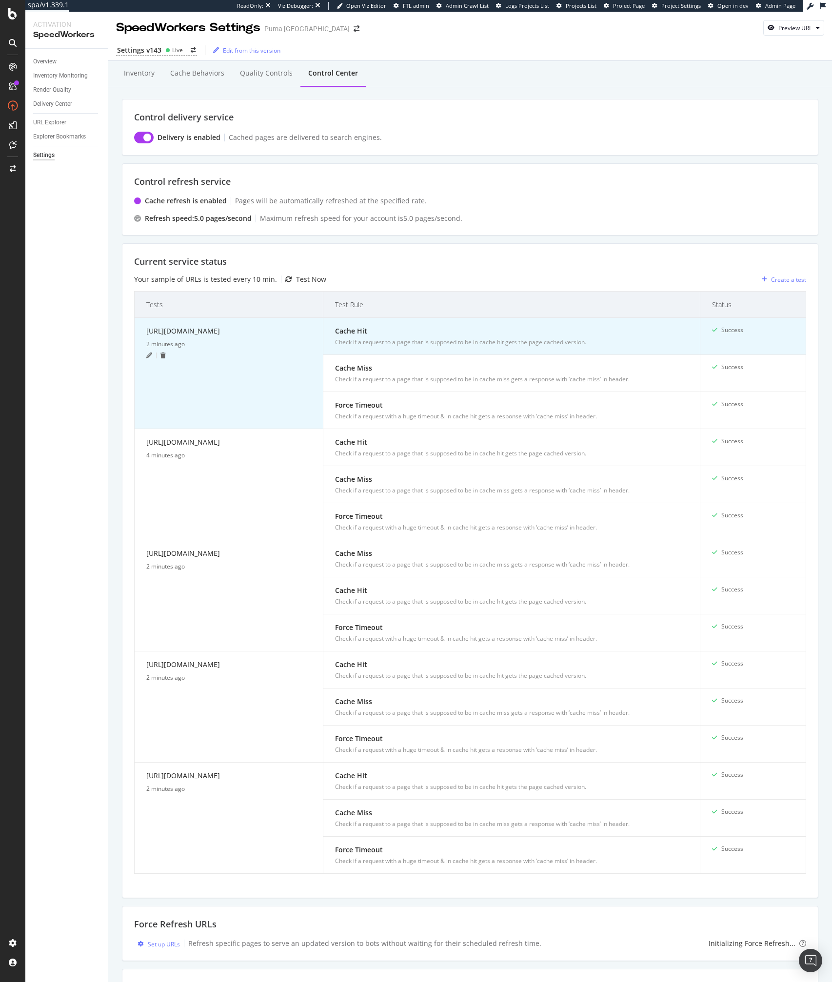
click at [148, 358] on icon at bounding box center [149, 356] width 6 height 6
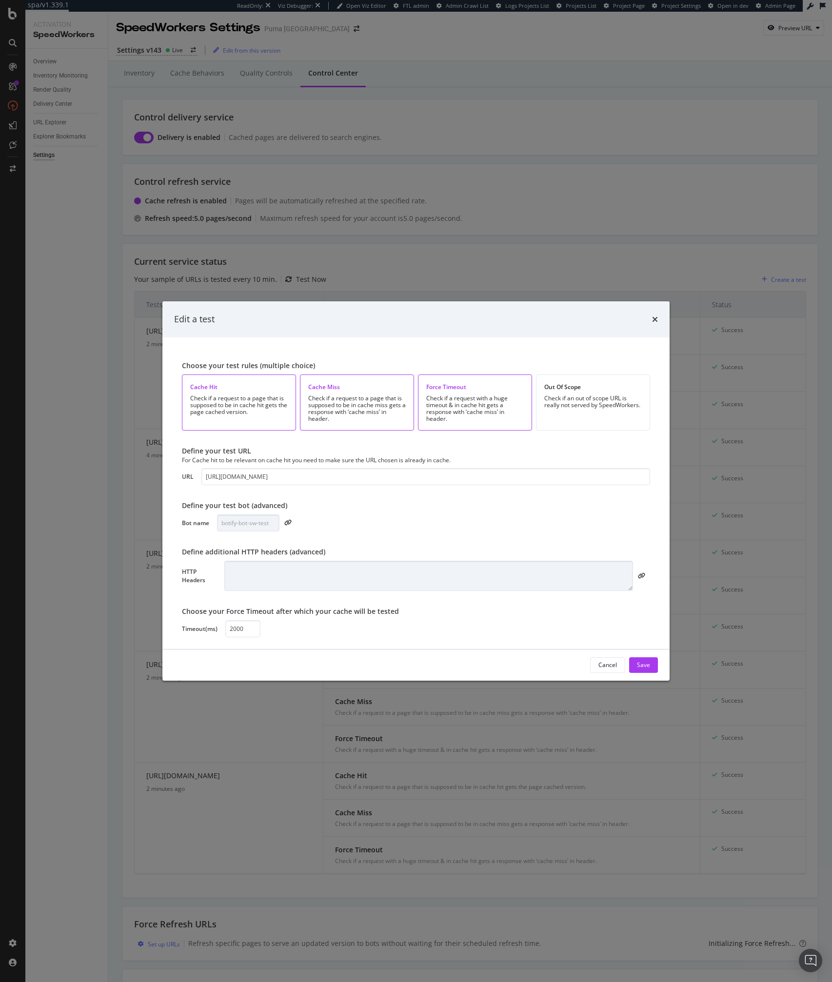
click at [364, 416] on div "Check if a request to a page that is supposed to be in cache miss gets a respon…" at bounding box center [357, 408] width 98 height 27
click at [457, 406] on div "Check if a request with a huge timeout & in cache hit gets a response with ‘cac…" at bounding box center [475, 408] width 98 height 27
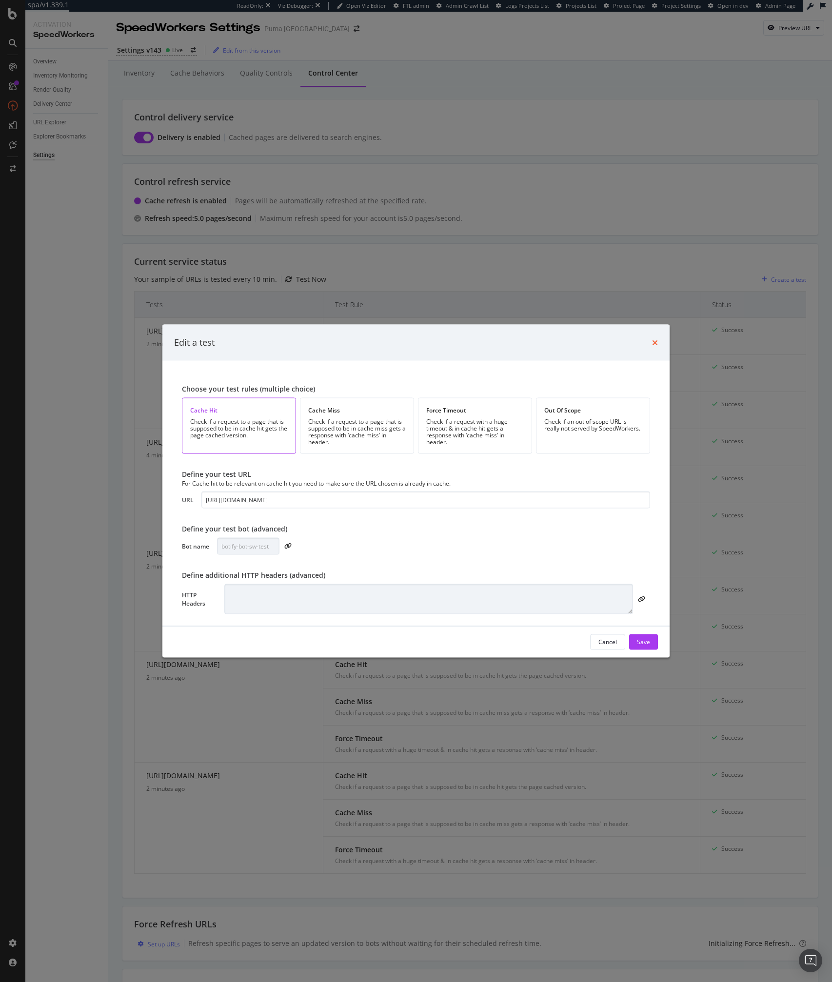
click at [652, 343] on icon "times" at bounding box center [655, 342] width 6 height 8
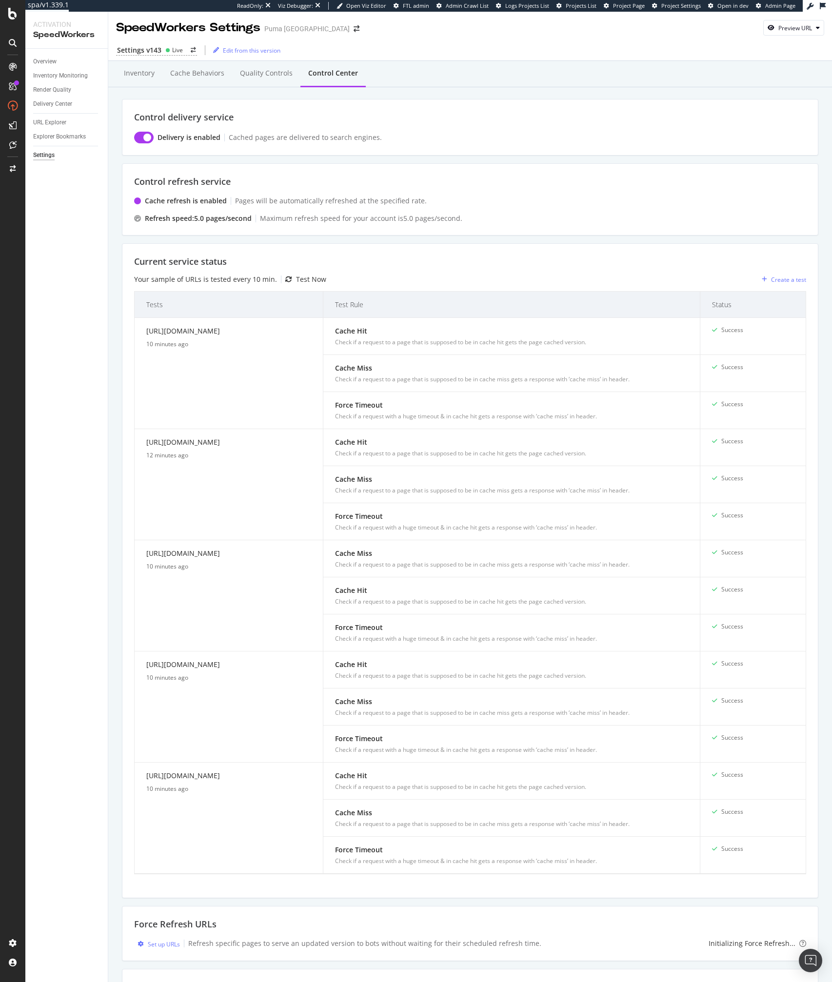
click at [556, 244] on div "Current service status Your sample of URLs is tested every 10 min. Test Now Cre…" at bounding box center [470, 570] width 696 height 655
click at [145, 75] on div "Inventory" at bounding box center [139, 73] width 31 height 10
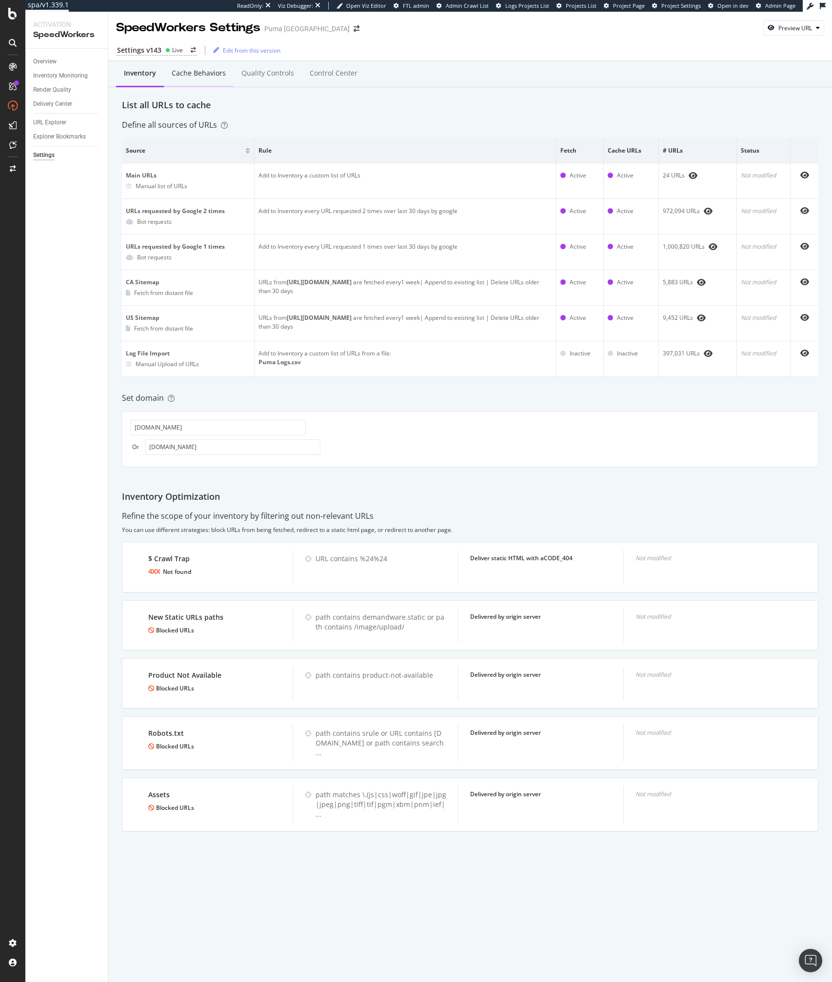
click at [190, 75] on div "Cache behaviors" at bounding box center [199, 73] width 54 height 10
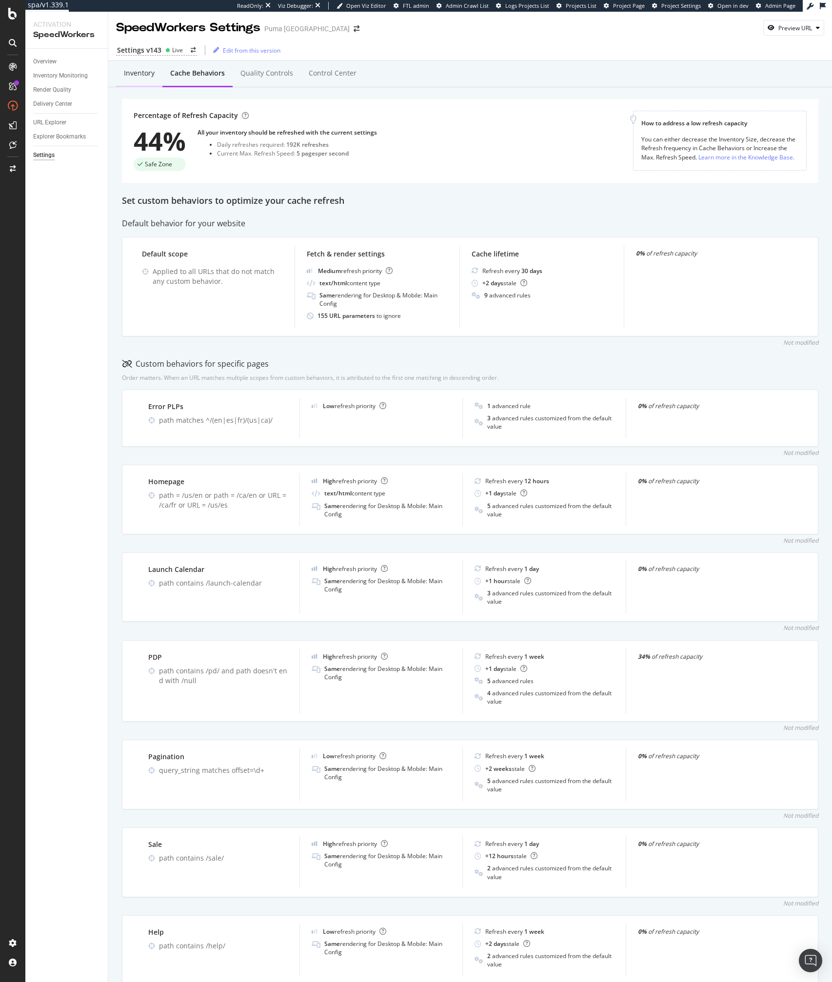
click at [130, 75] on div "Inventory" at bounding box center [139, 73] width 31 height 10
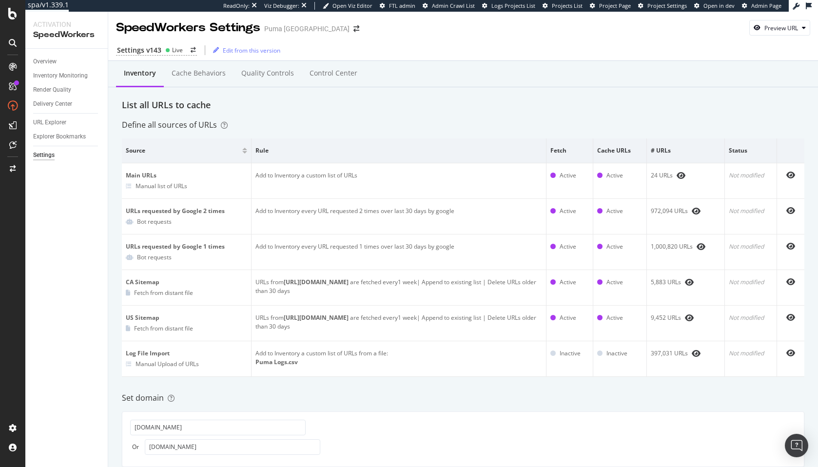
click at [44, 117] on div "URL Explorer" at bounding box center [70, 123] width 75 height 14
click at [39, 121] on div "URL Explorer" at bounding box center [49, 123] width 33 height 10
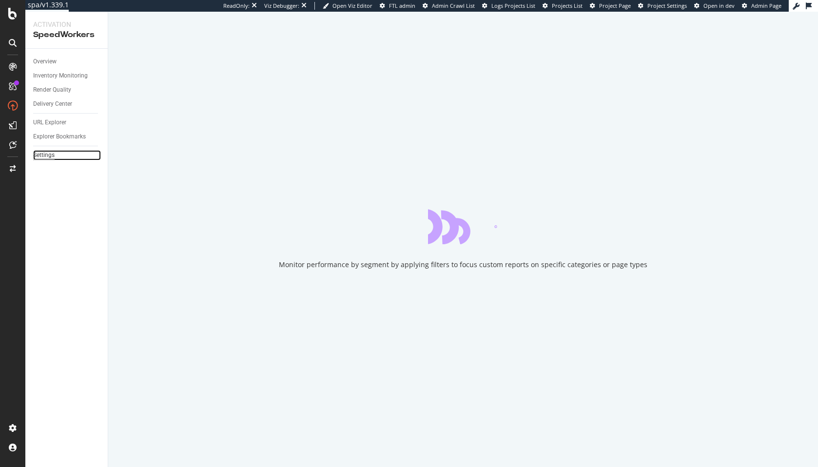
click at [45, 155] on div "Settings" at bounding box center [43, 155] width 21 height 10
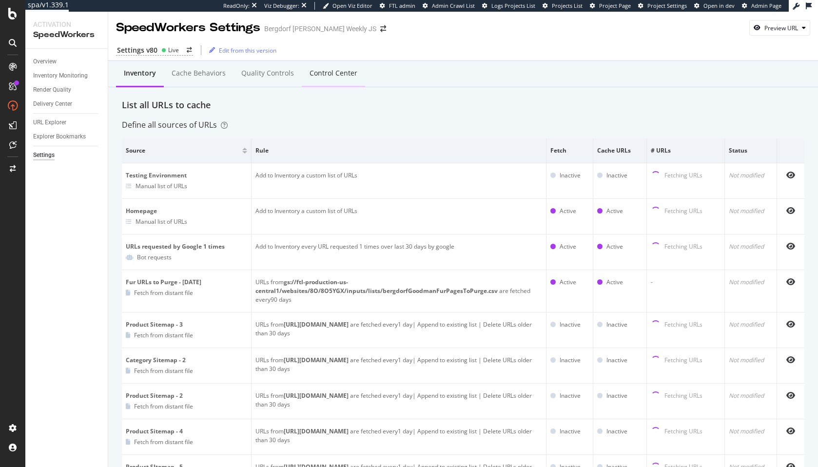
click at [310, 77] on div "Control Center" at bounding box center [334, 73] width 48 height 10
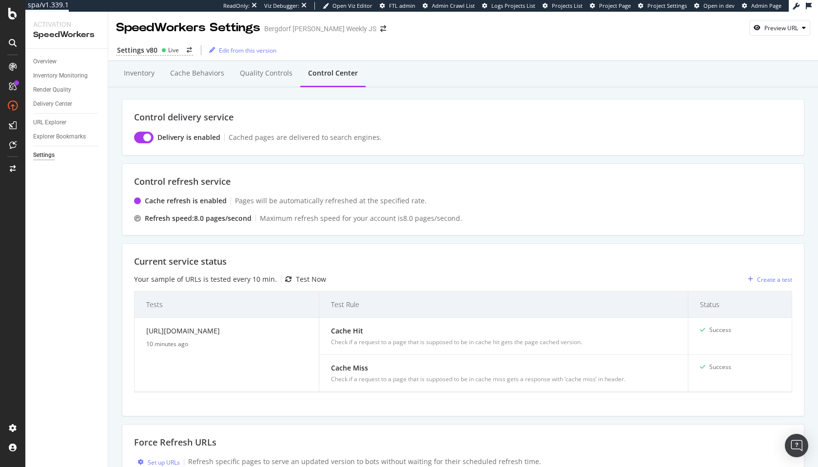
click at [441, 239] on div "Control delivery service Delivery is enabled Cached pages are delivered to sear…" at bounding box center [463, 341] width 683 height 485
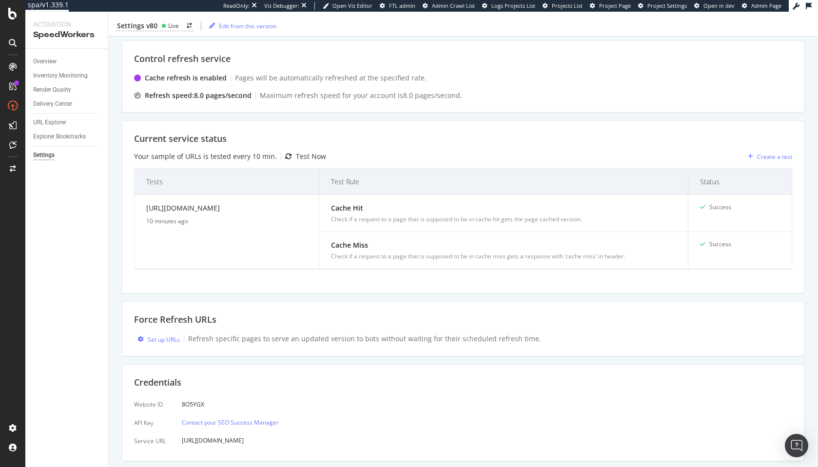
scroll to position [151, 0]
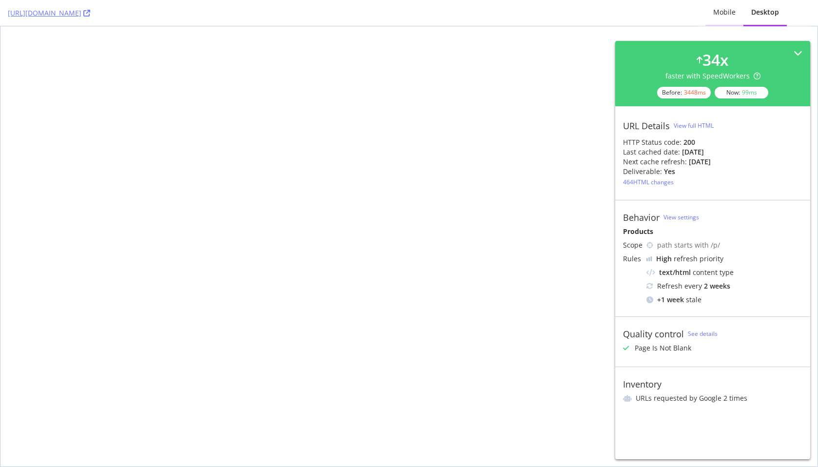
click at [724, 10] on div "Mobile" at bounding box center [724, 12] width 22 height 10
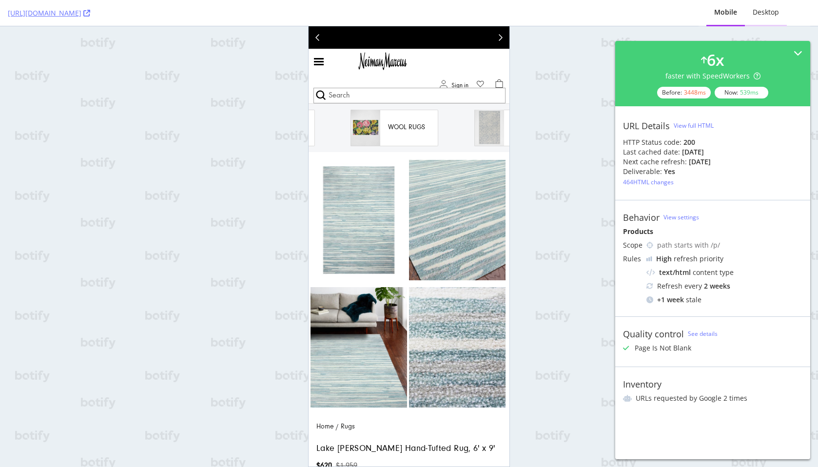
click at [763, 14] on div "Desktop" at bounding box center [766, 12] width 26 height 10
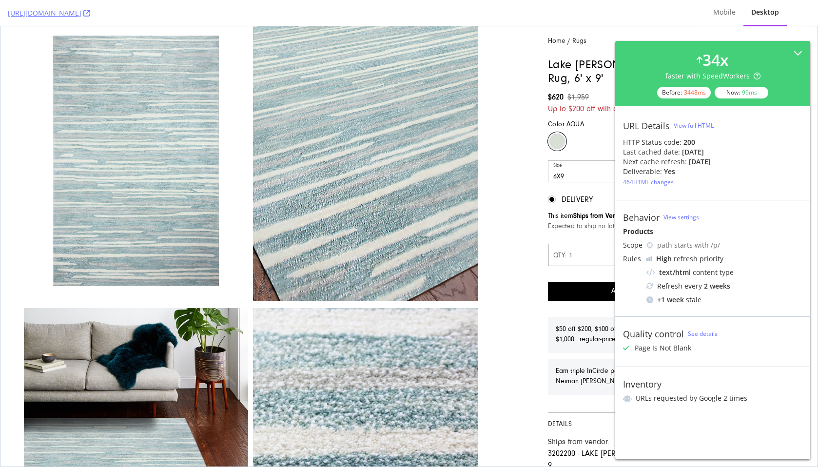
scroll to position [189, 0]
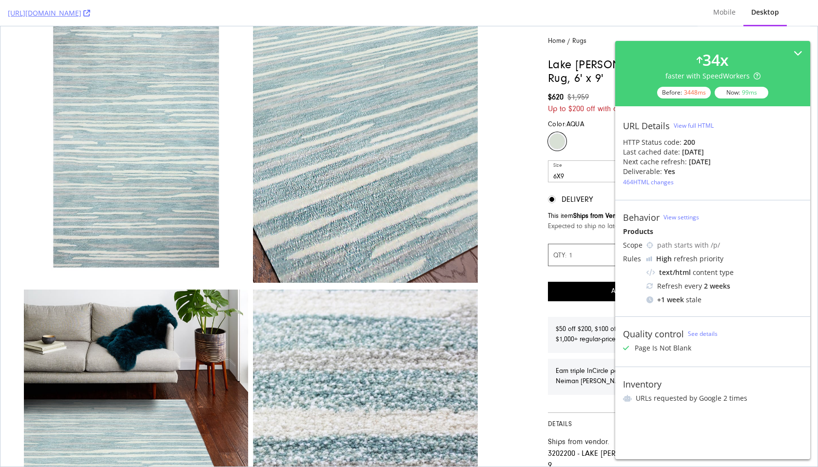
click at [762, 286] on div "Refresh every 2 weeks" at bounding box center [725, 286] width 156 height 10
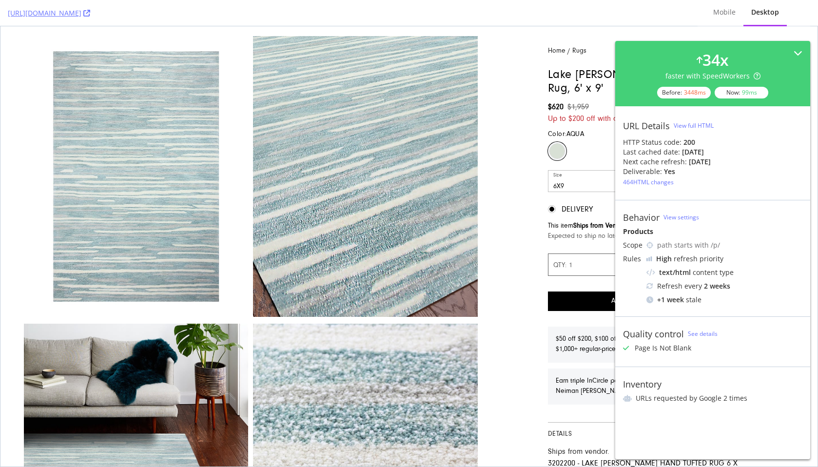
scroll to position [154, 0]
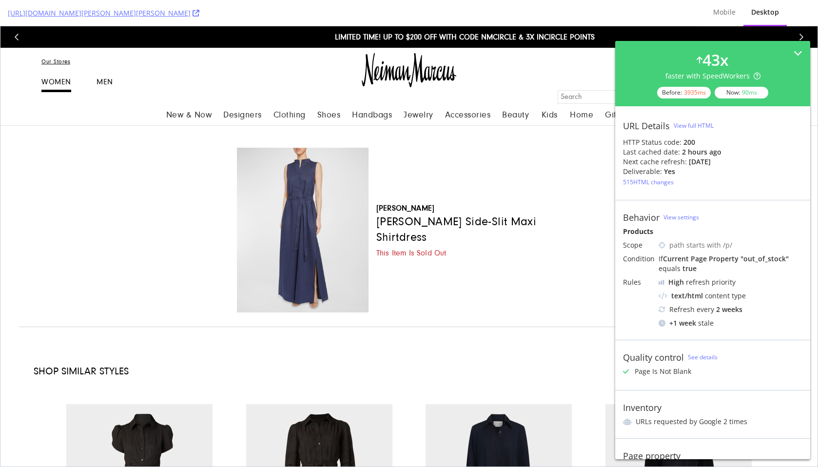
click at [693, 236] on div "Products" at bounding box center [712, 232] width 179 height 10
click at [695, 156] on div "2 hours ago" at bounding box center [701, 152] width 39 height 10
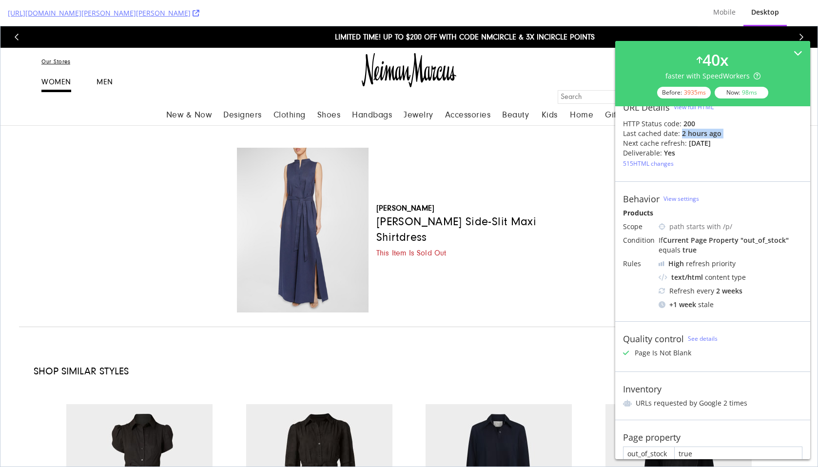
scroll to position [32, 0]
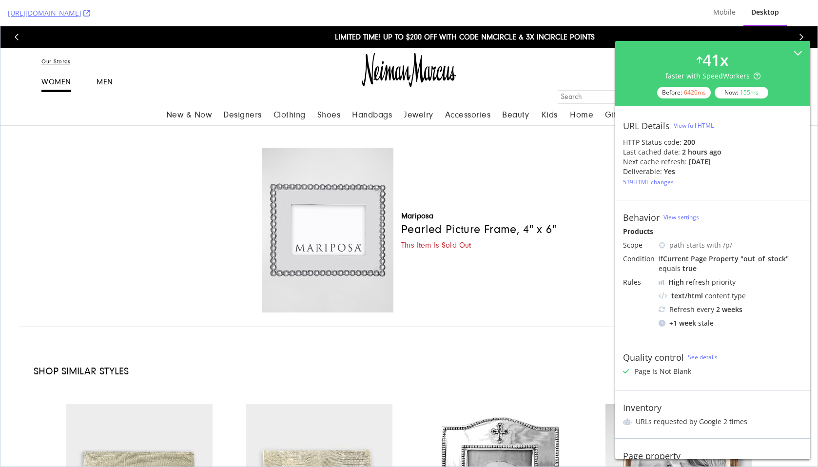
scroll to position [32, 0]
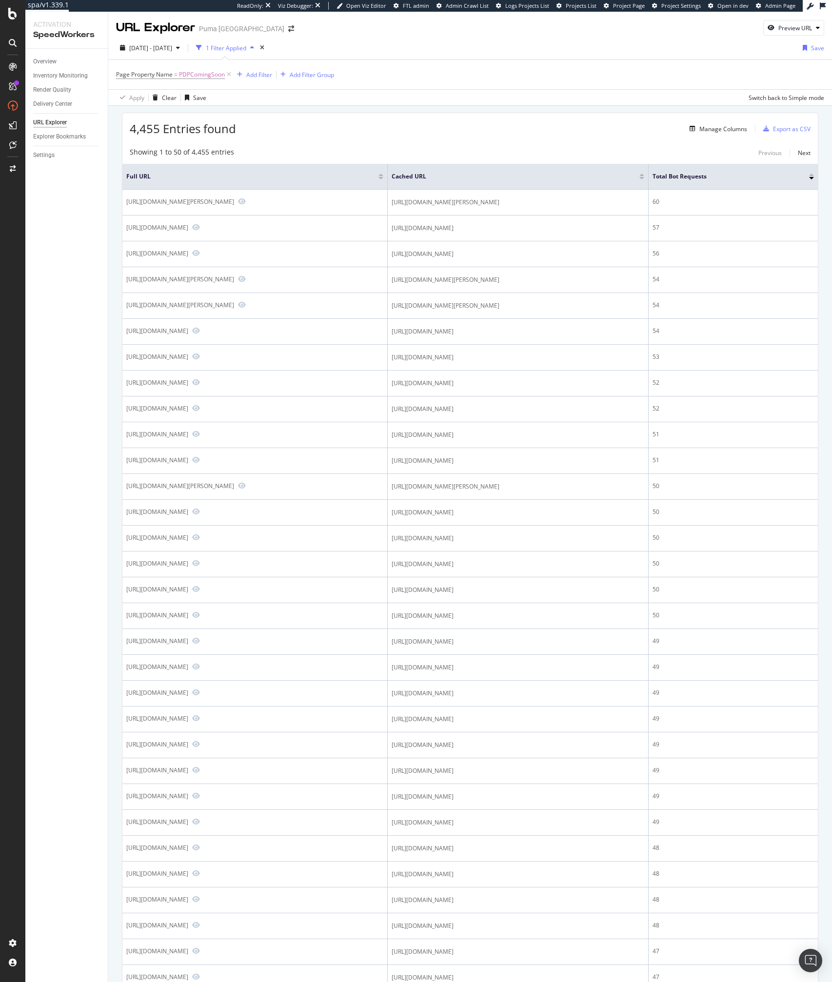
click at [62, 292] on div "Overview Inventory Monitoring Render Quality Delivery Center URL Explorer Explo…" at bounding box center [66, 515] width 82 height 933
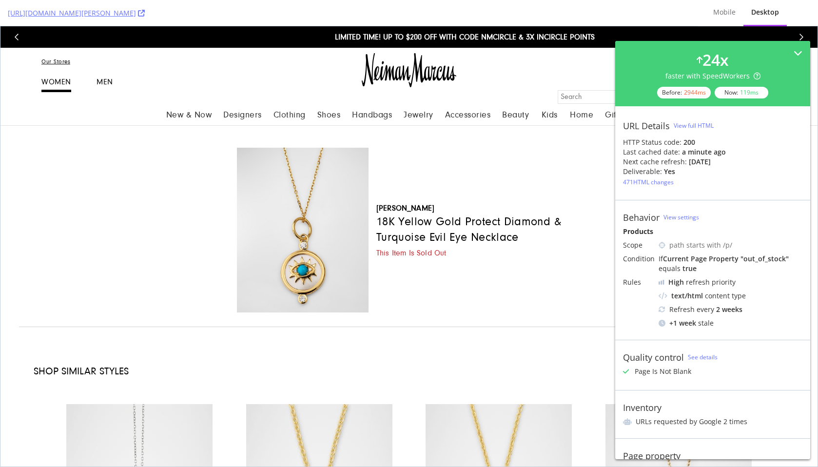
scroll to position [32, 0]
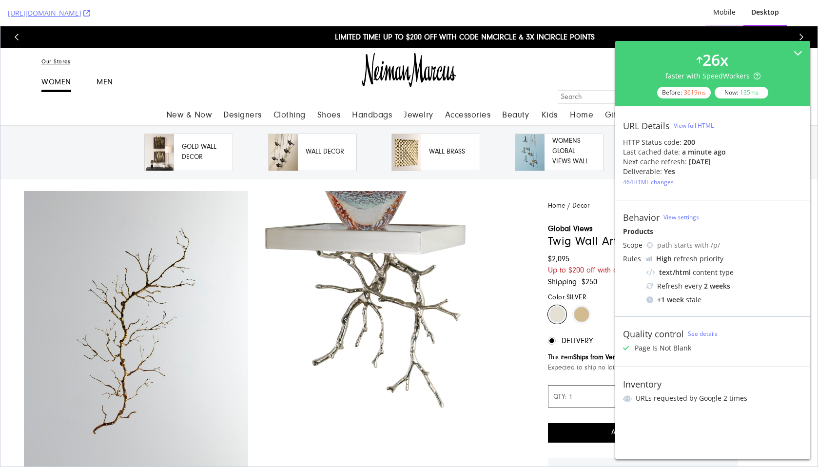
click at [720, 9] on div "Mobile" at bounding box center [724, 12] width 22 height 10
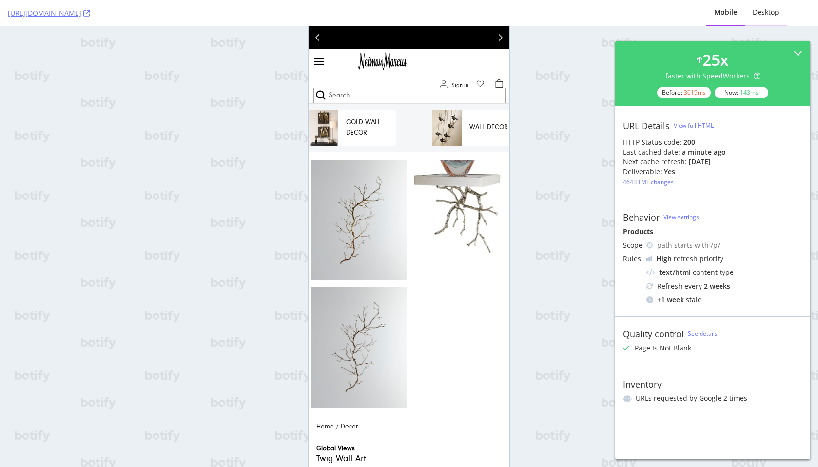
click at [770, 12] on div "Desktop" at bounding box center [766, 12] width 26 height 10
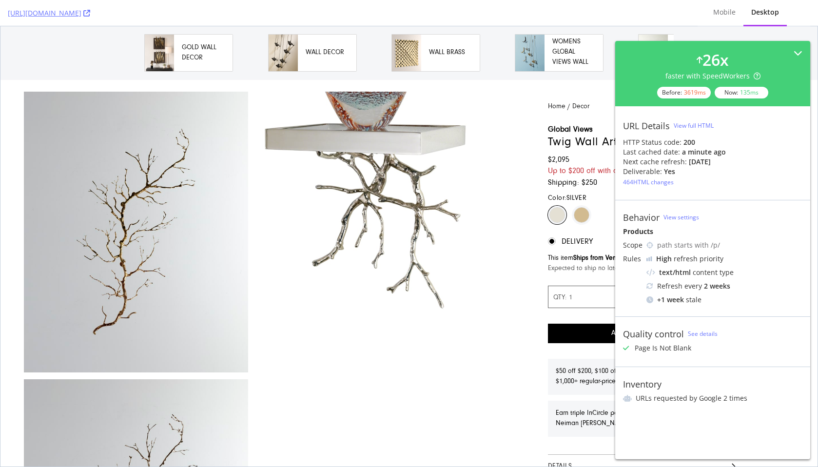
scroll to position [94, 0]
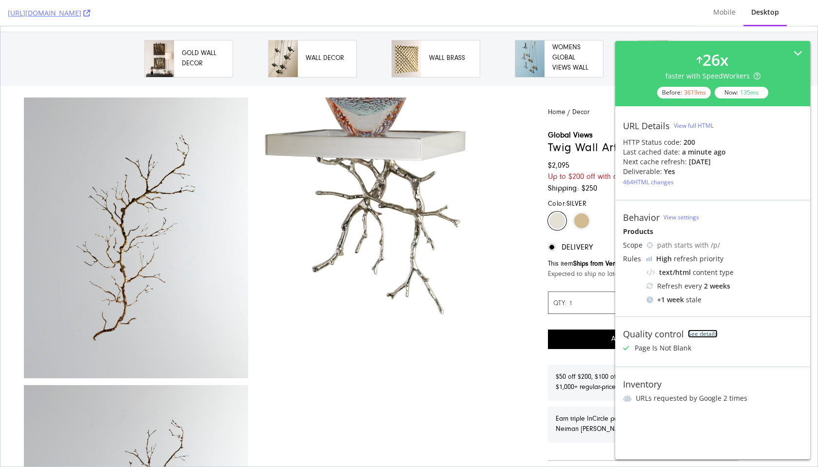
click at [696, 337] on link "See details" at bounding box center [703, 334] width 30 height 8
click at [475, 145] on img at bounding box center [365, 238] width 225 height 281
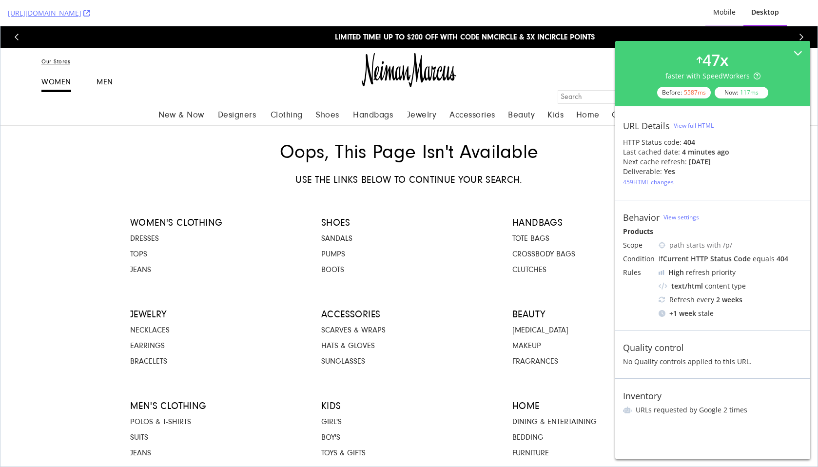
click at [722, 5] on div "Mobile" at bounding box center [725, 13] width 38 height 27
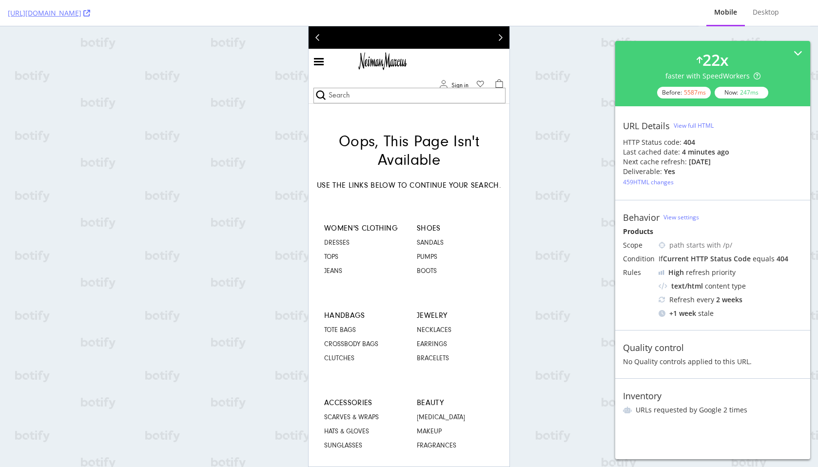
click at [532, 210] on div "[URL][DOMAIN_NAME] Mobile Desktop 22 x faster with SpeedWorkers Before: 5587 ms…" at bounding box center [409, 233] width 818 height 467
click at [780, 10] on div "Desktop" at bounding box center [766, 13] width 42 height 27
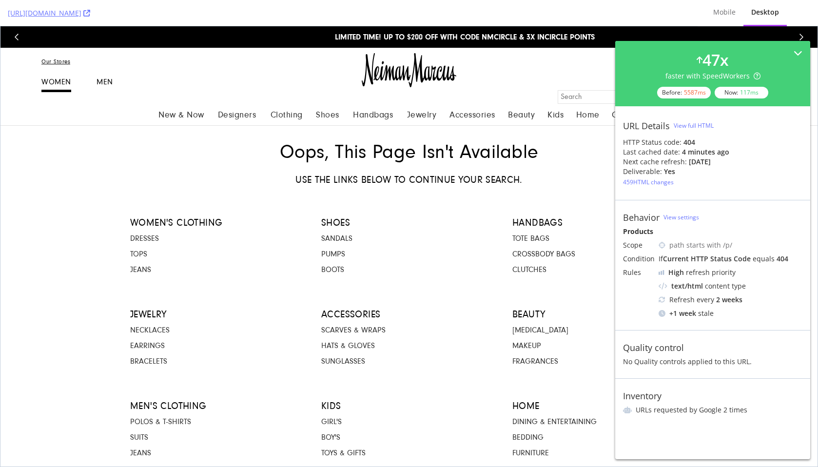
click at [540, 171] on div "Oops, this page isn't available Use the links below to continue your search." at bounding box center [409, 163] width 802 height 45
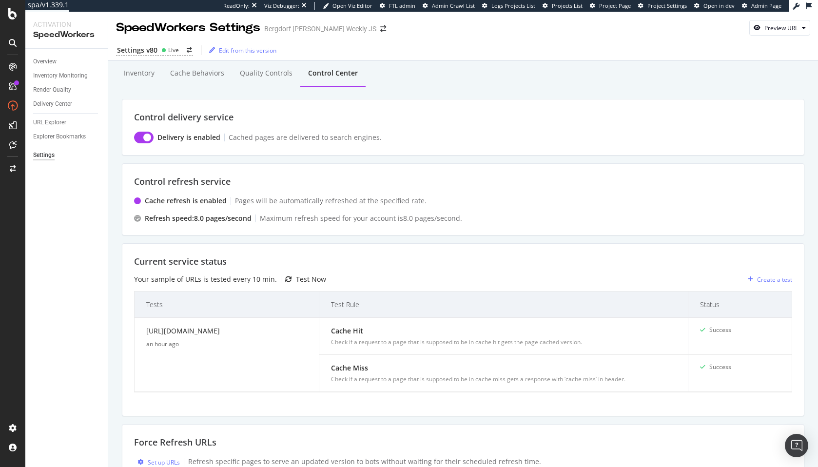
scroll to position [151, 0]
